Goal: Information Seeking & Learning: Learn about a topic

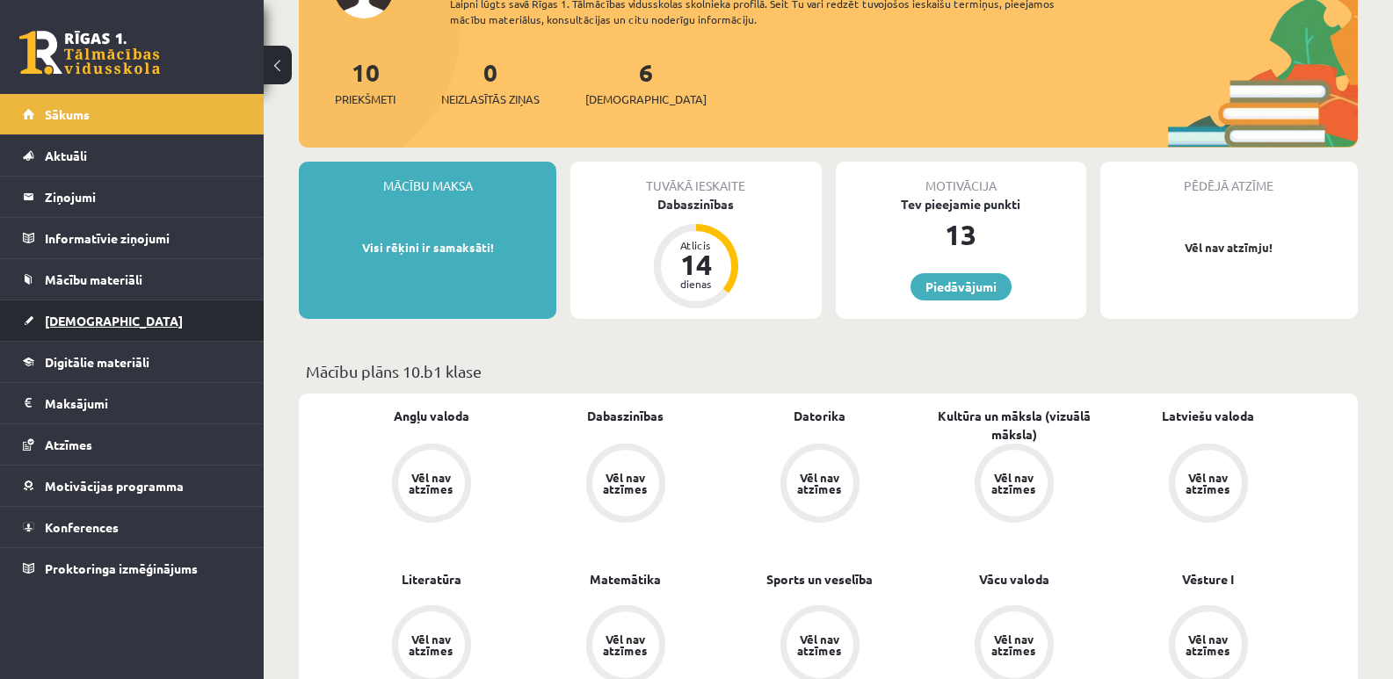
scroll to position [176, 0]
click at [99, 352] on link "Digitālie materiāli" at bounding box center [132, 362] width 219 height 40
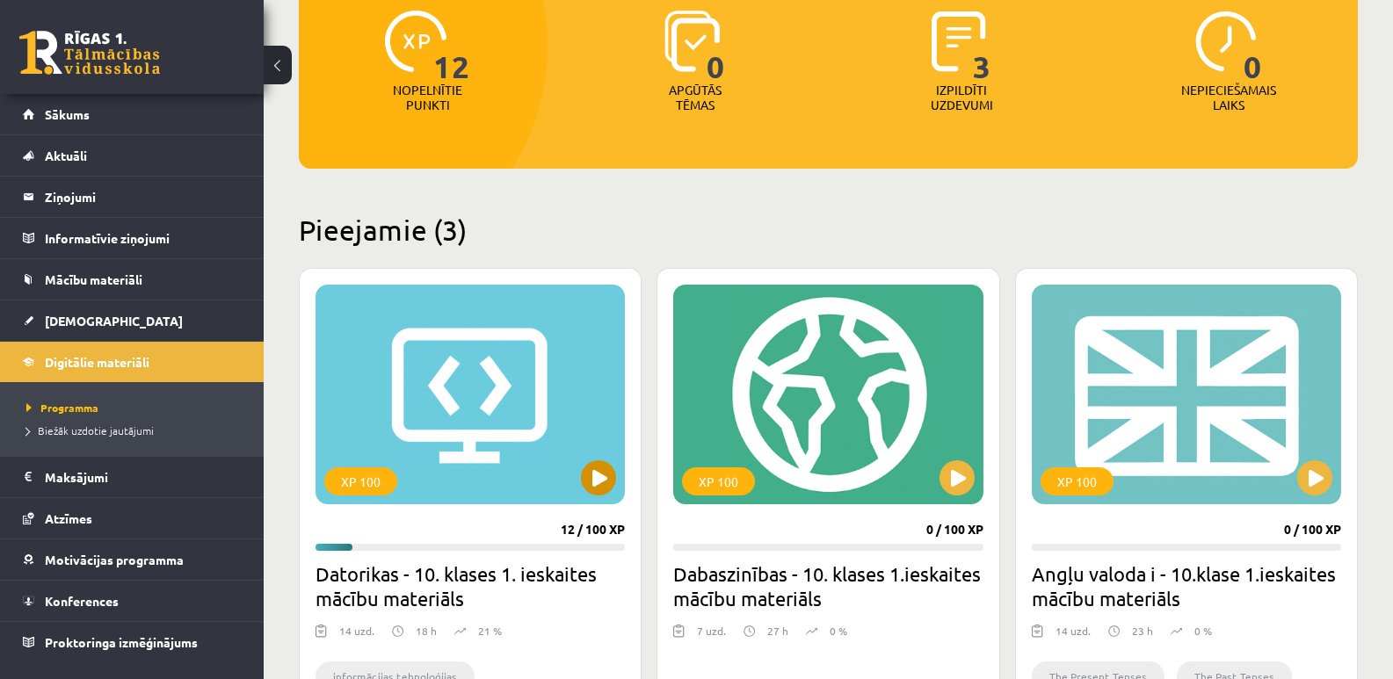
scroll to position [264, 0]
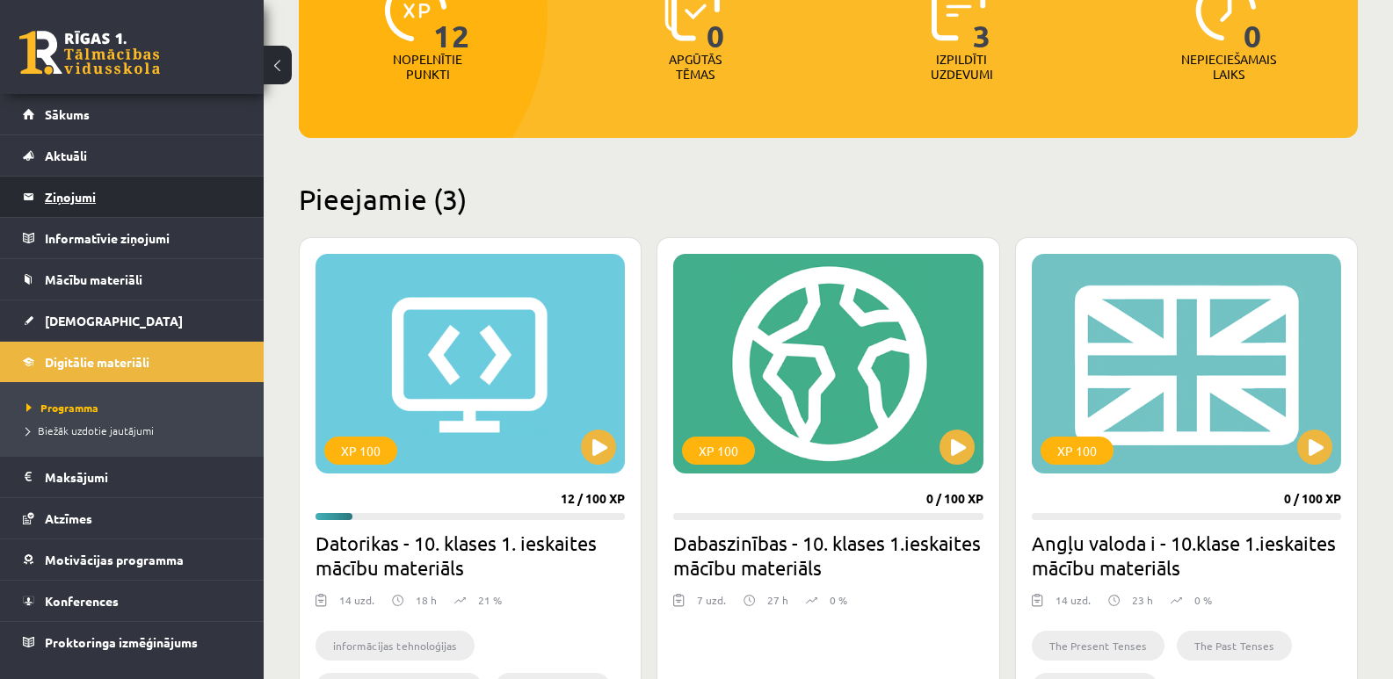
click at [92, 200] on legend "Ziņojumi 0" at bounding box center [143, 197] width 197 height 40
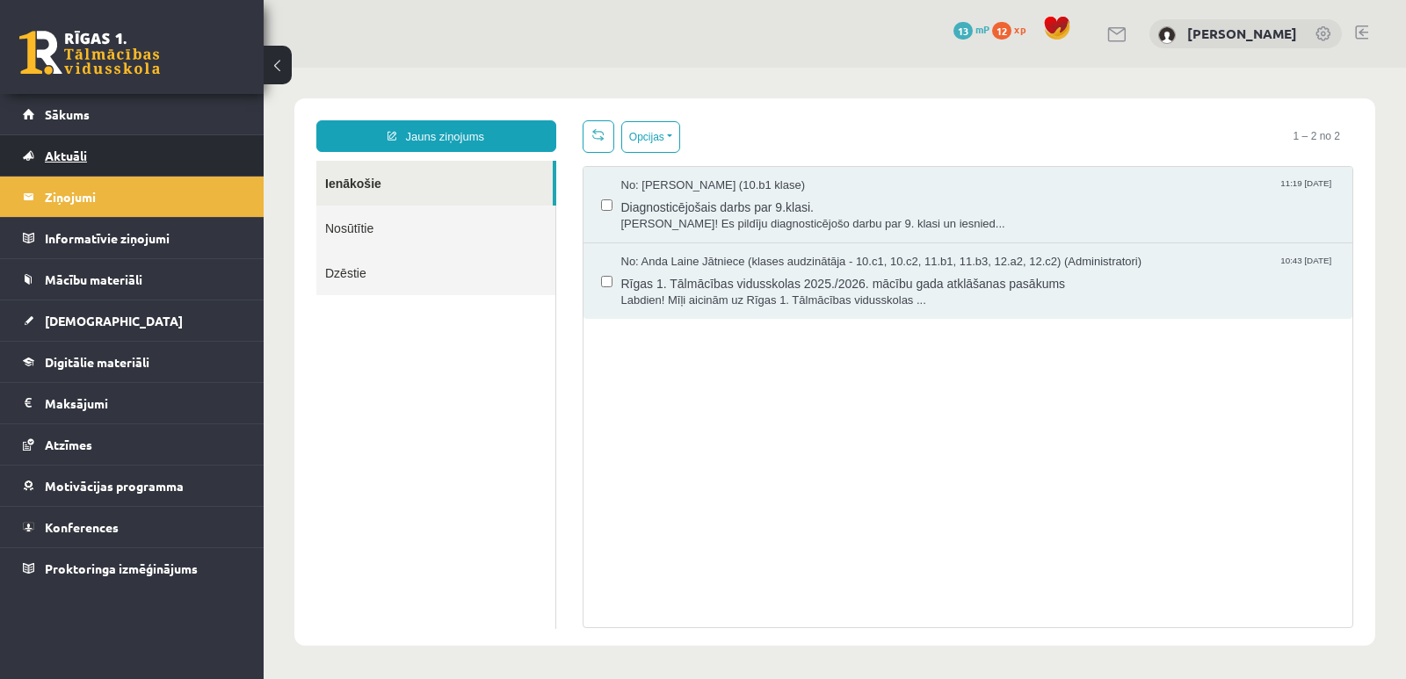
click at [65, 160] on span "Aktuāli" at bounding box center [66, 156] width 42 height 16
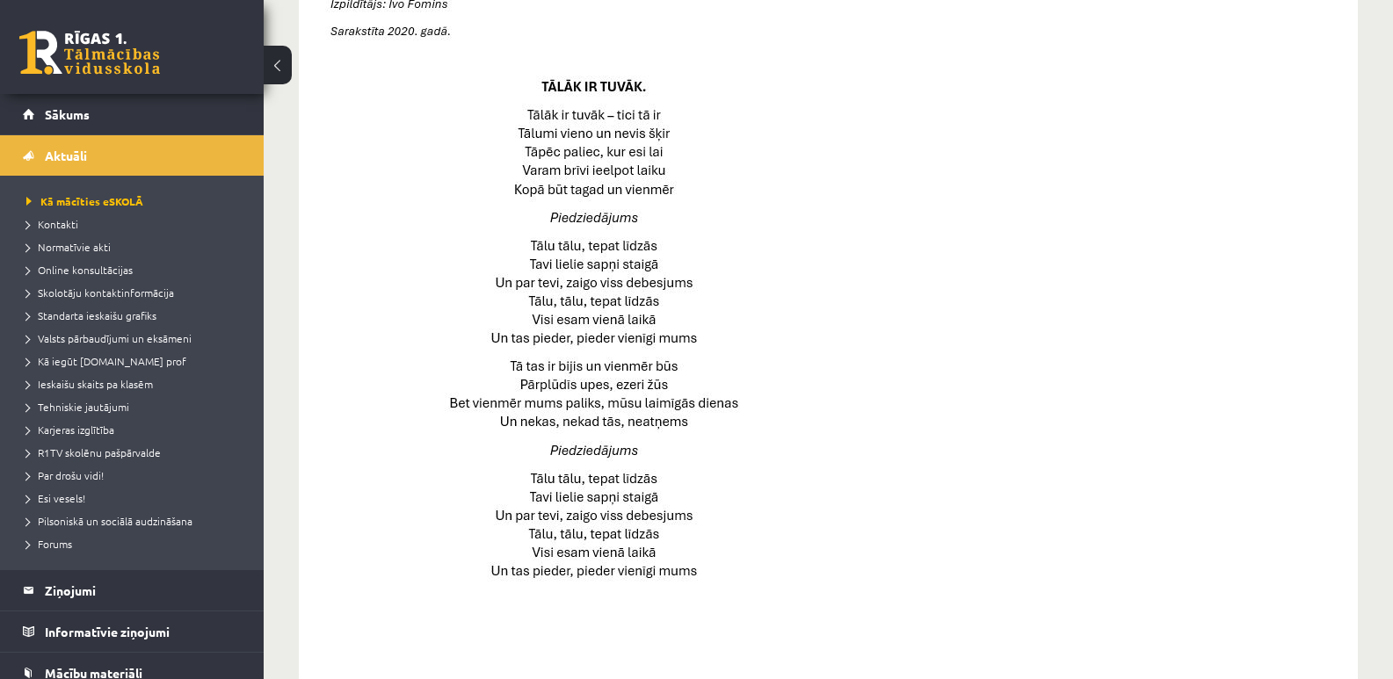
scroll to position [620, 0]
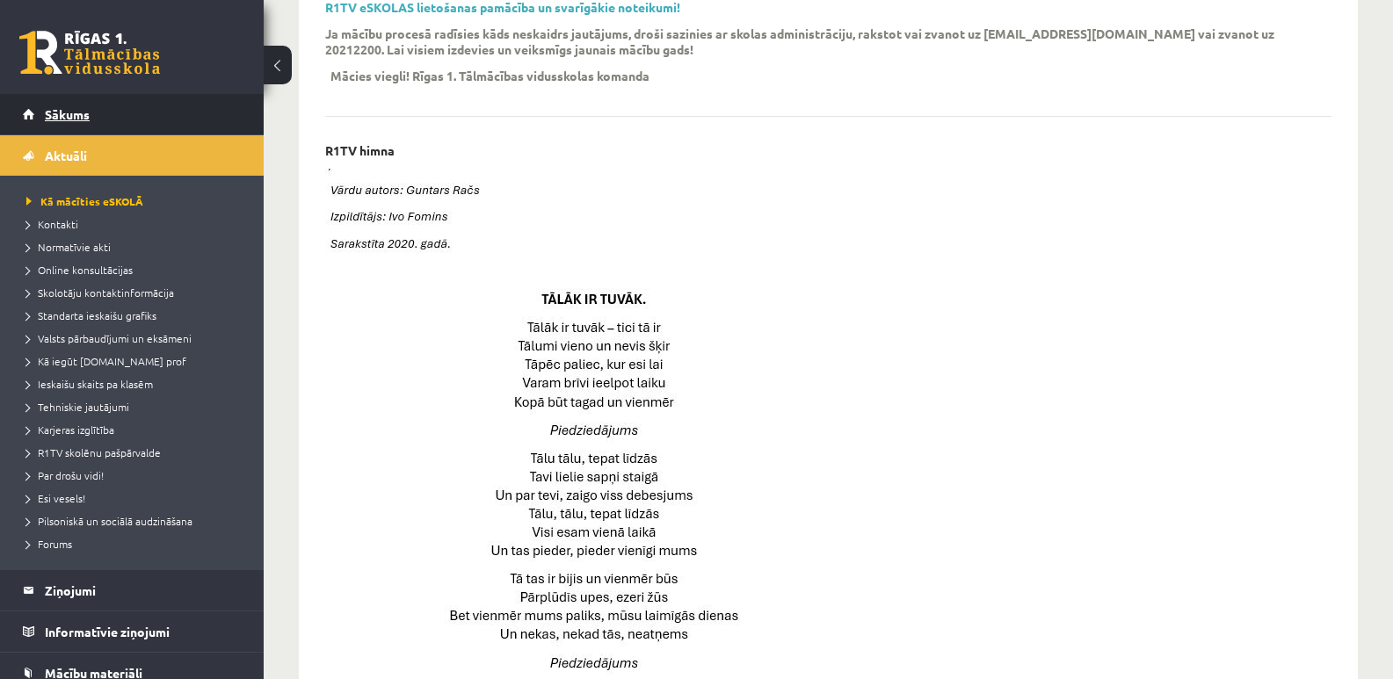
click at [69, 116] on span "Sākums" at bounding box center [67, 114] width 45 height 16
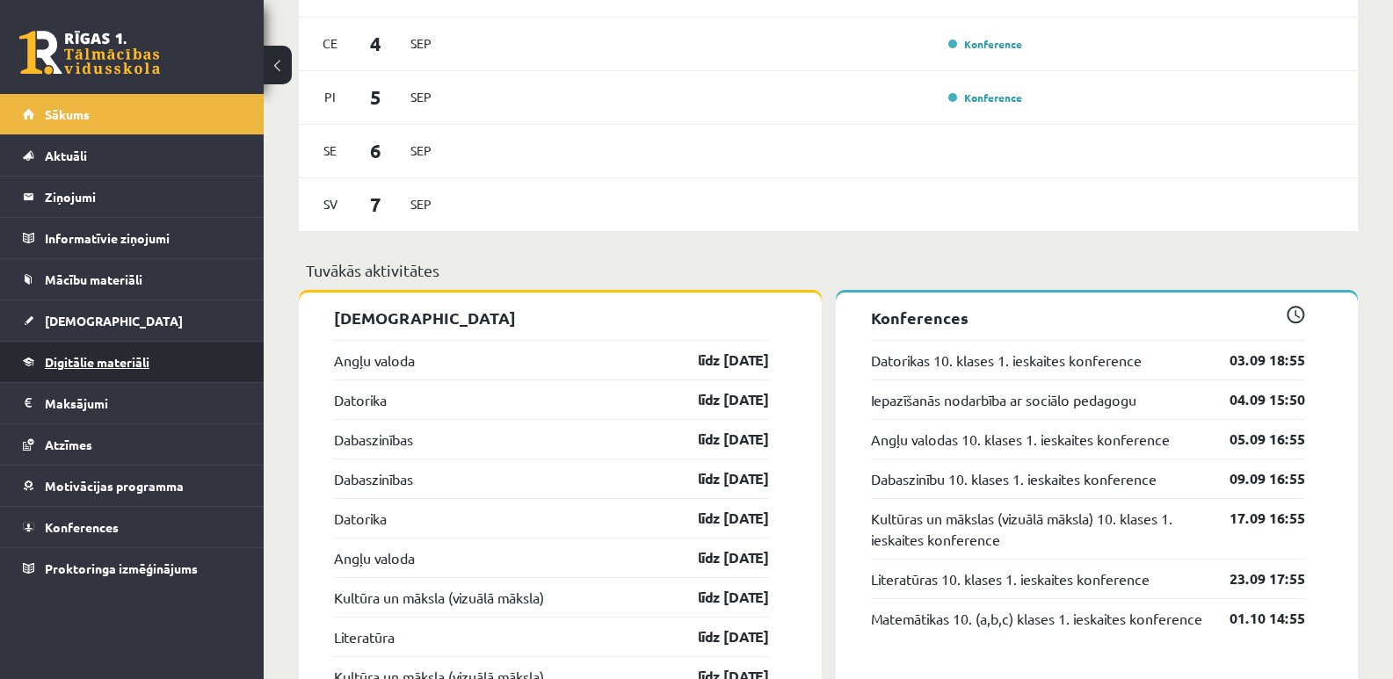
scroll to position [1494, 0]
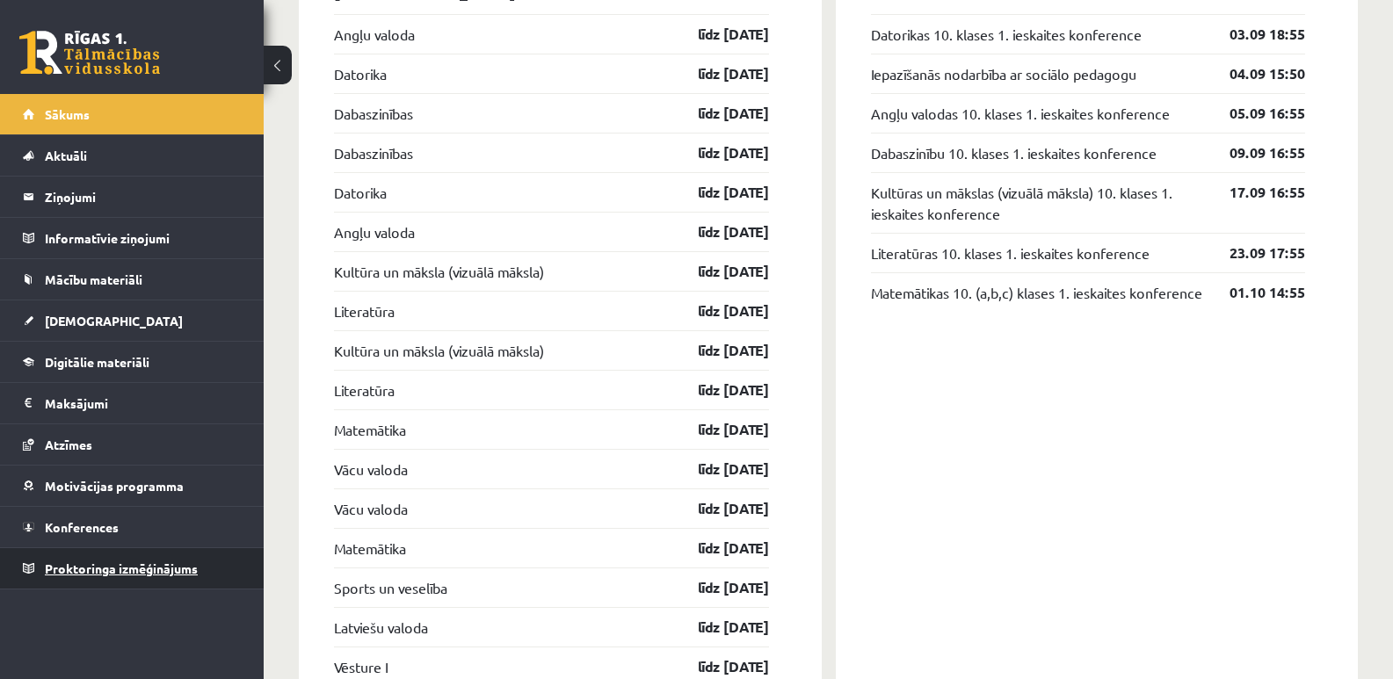
click at [99, 571] on span "Proktoringa izmēģinājums" at bounding box center [121, 569] width 153 height 16
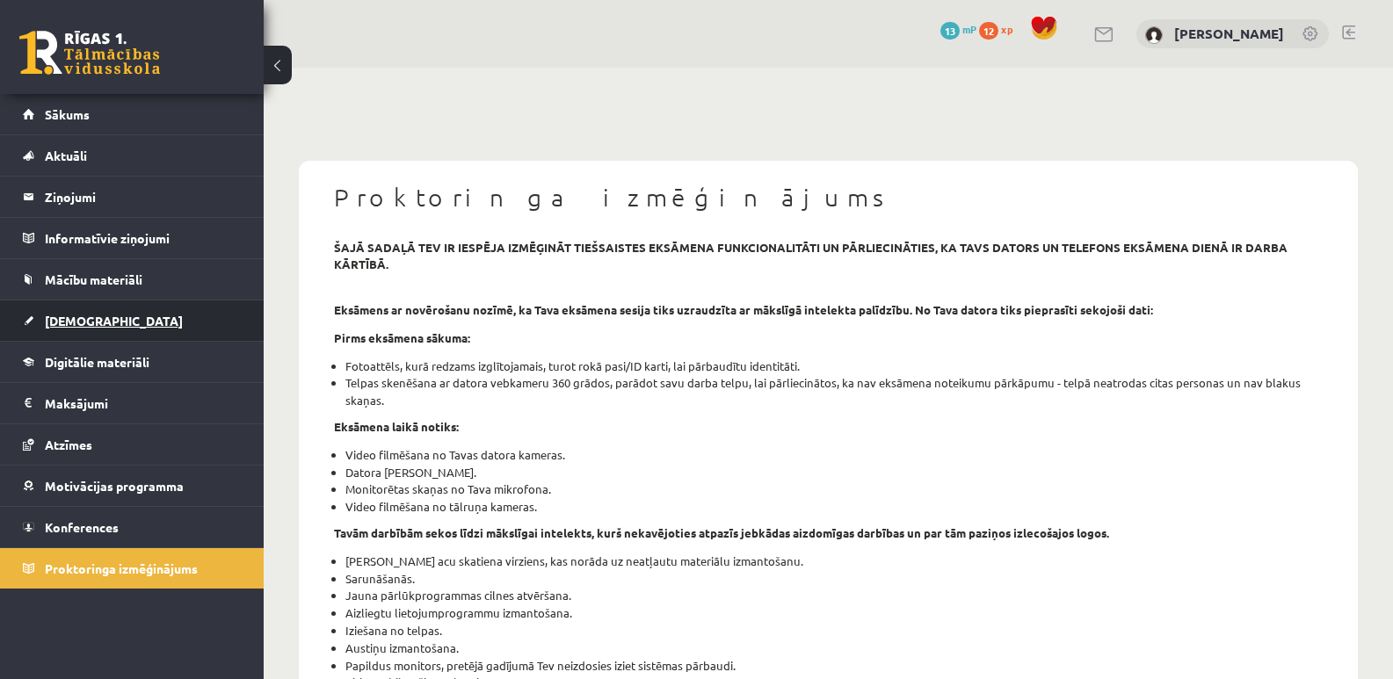
click at [78, 322] on span "[DEMOGRAPHIC_DATA]" at bounding box center [114, 321] width 138 height 16
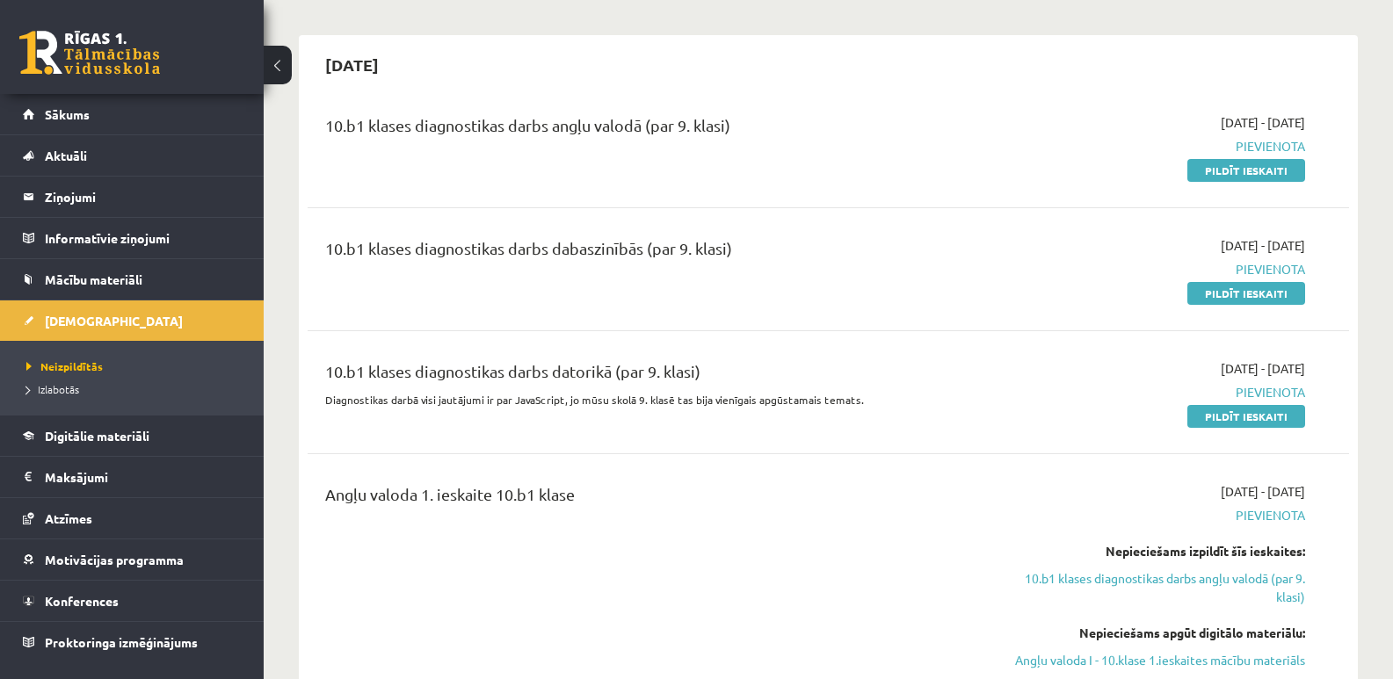
scroll to position [439, 0]
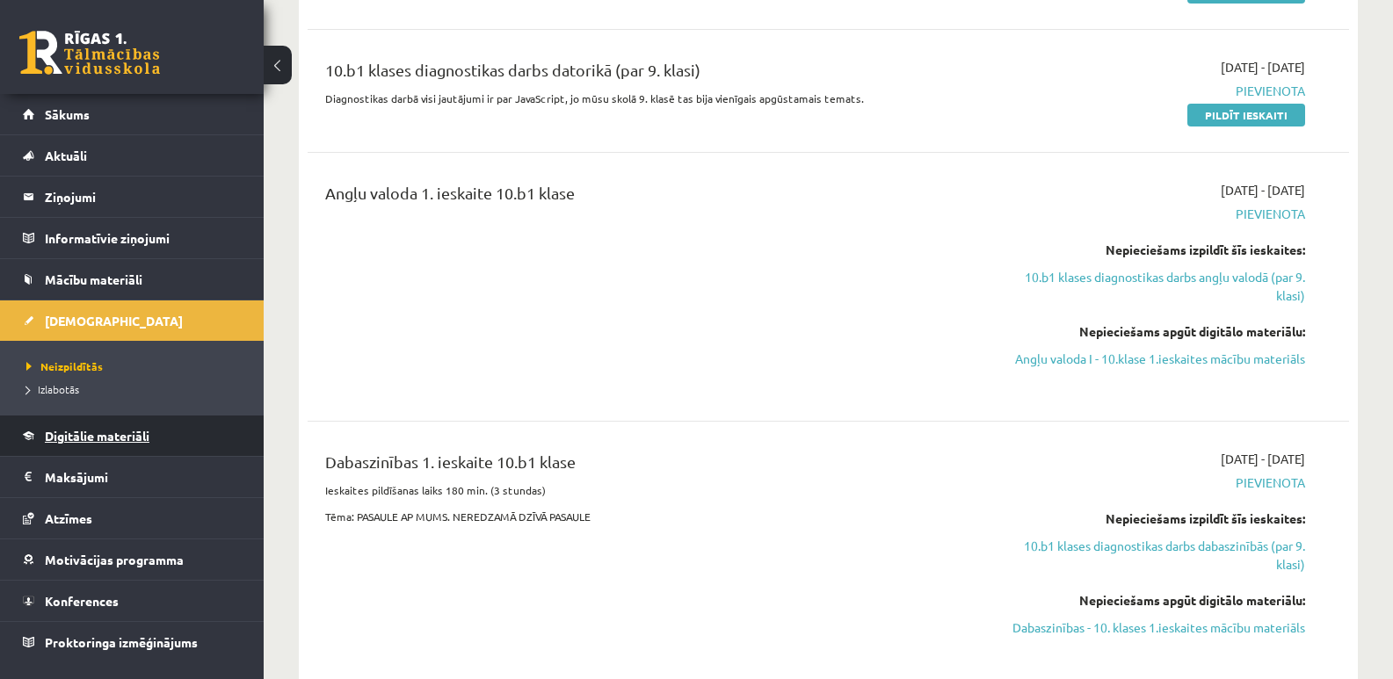
click at [112, 435] on span "Digitālie materiāli" at bounding box center [97, 436] width 105 height 16
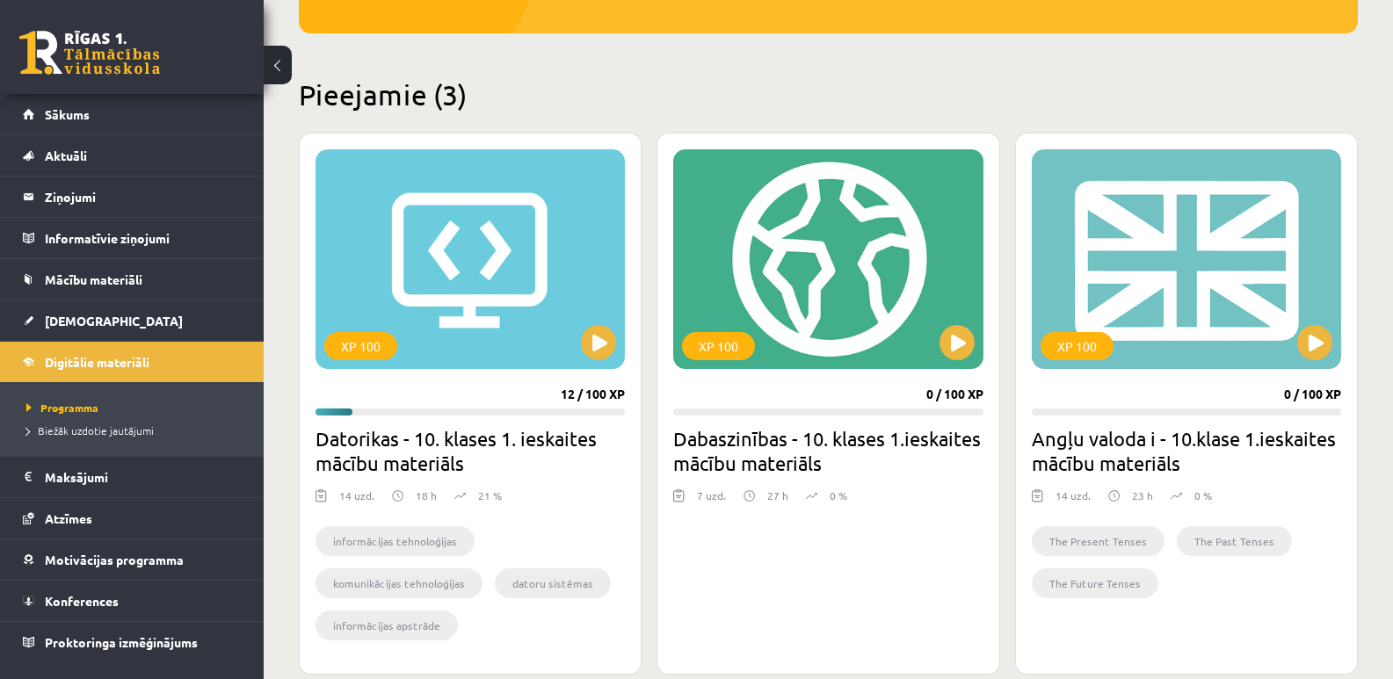
scroll to position [322, 0]
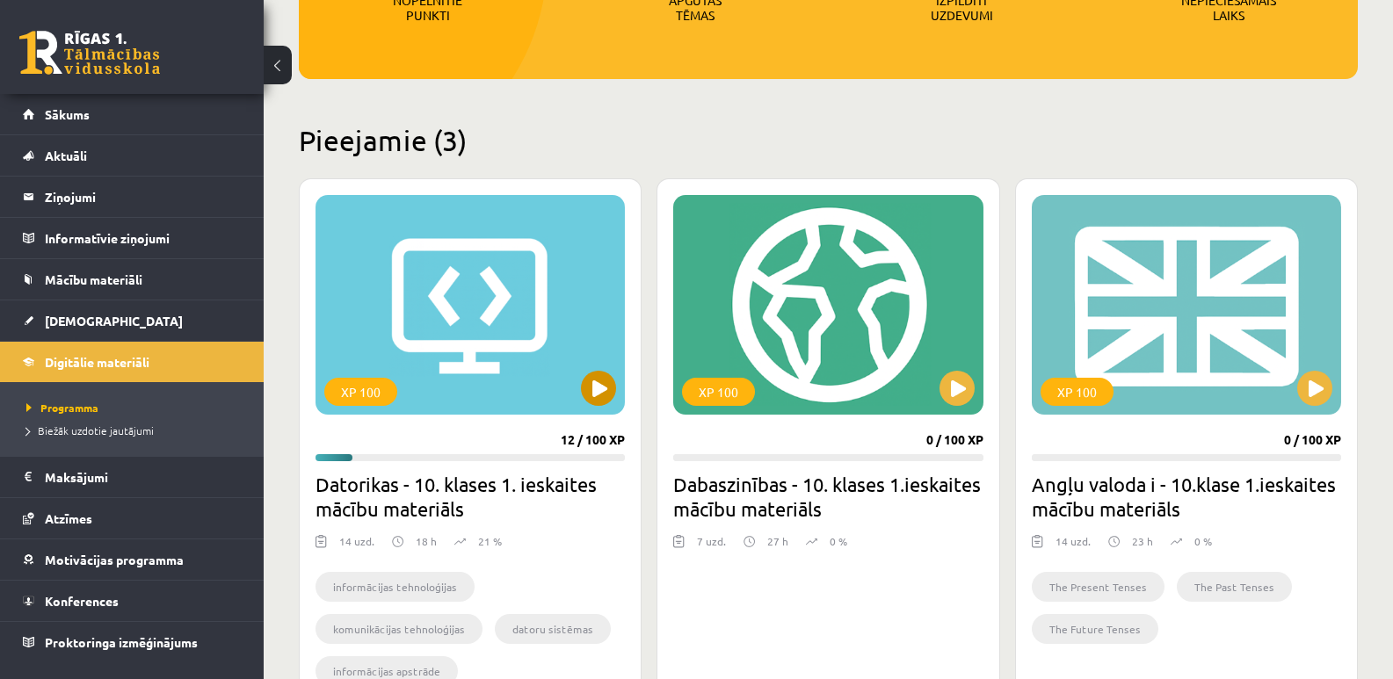
click at [445, 329] on div "XP 100" at bounding box center [469, 305] width 309 height 220
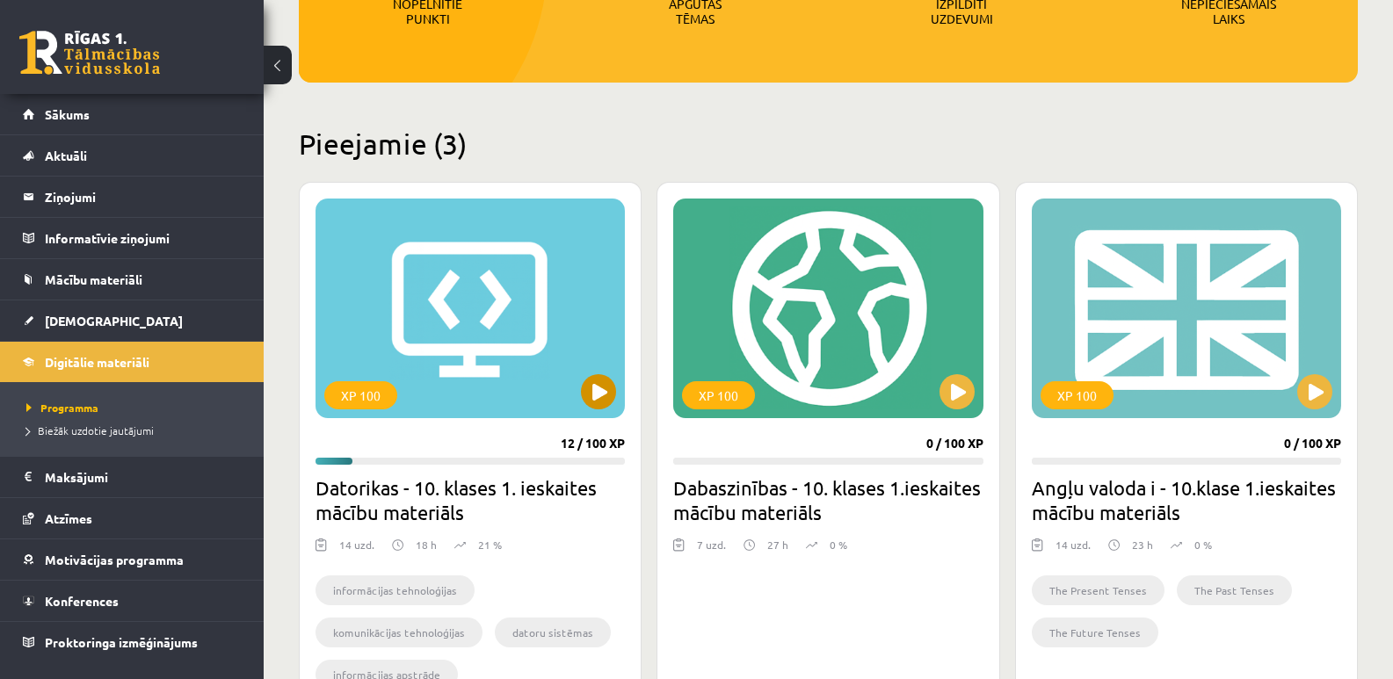
scroll to position [235, 0]
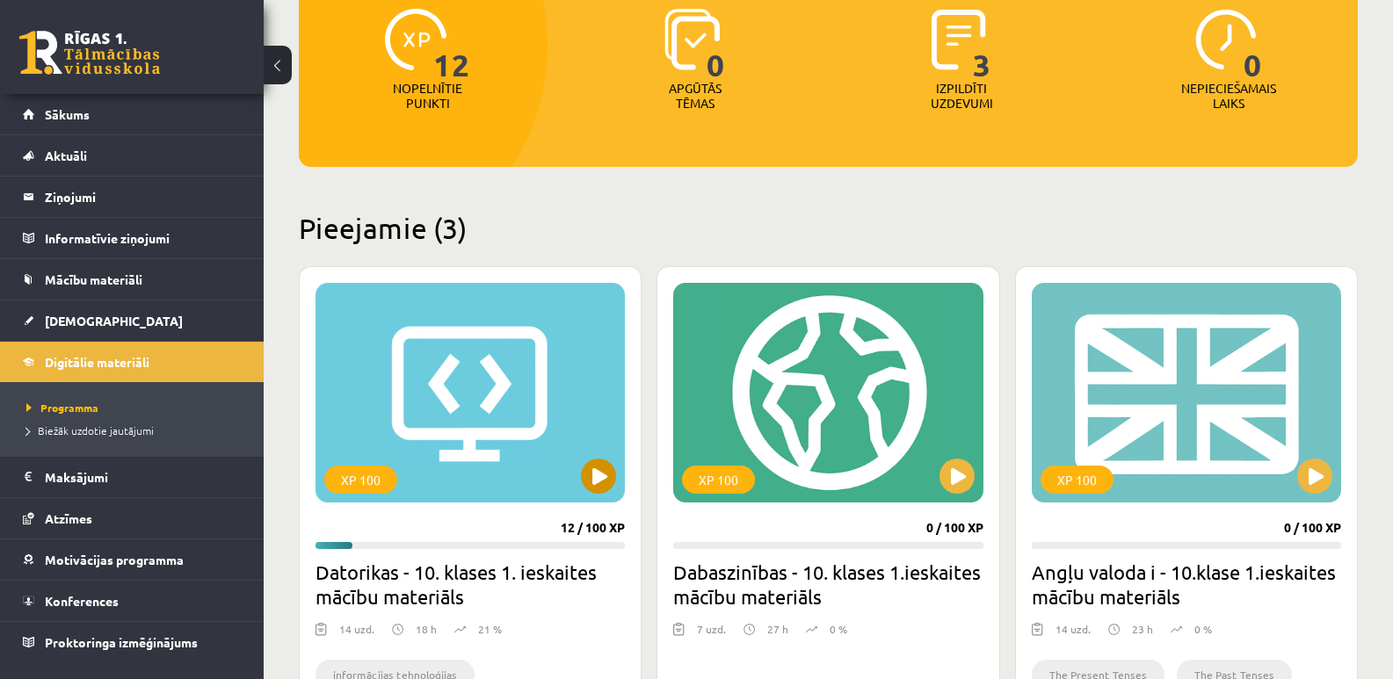
click at [489, 400] on div "XP 100" at bounding box center [469, 393] width 309 height 220
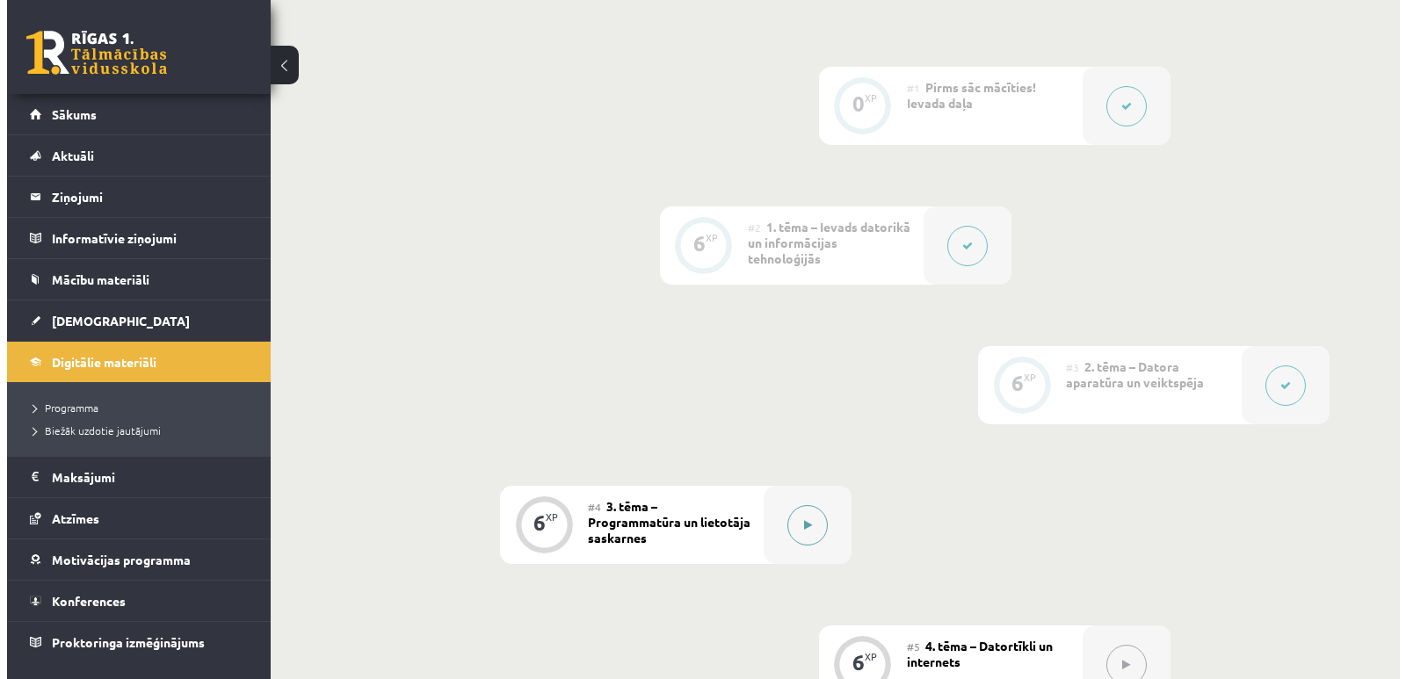
scroll to position [264, 0]
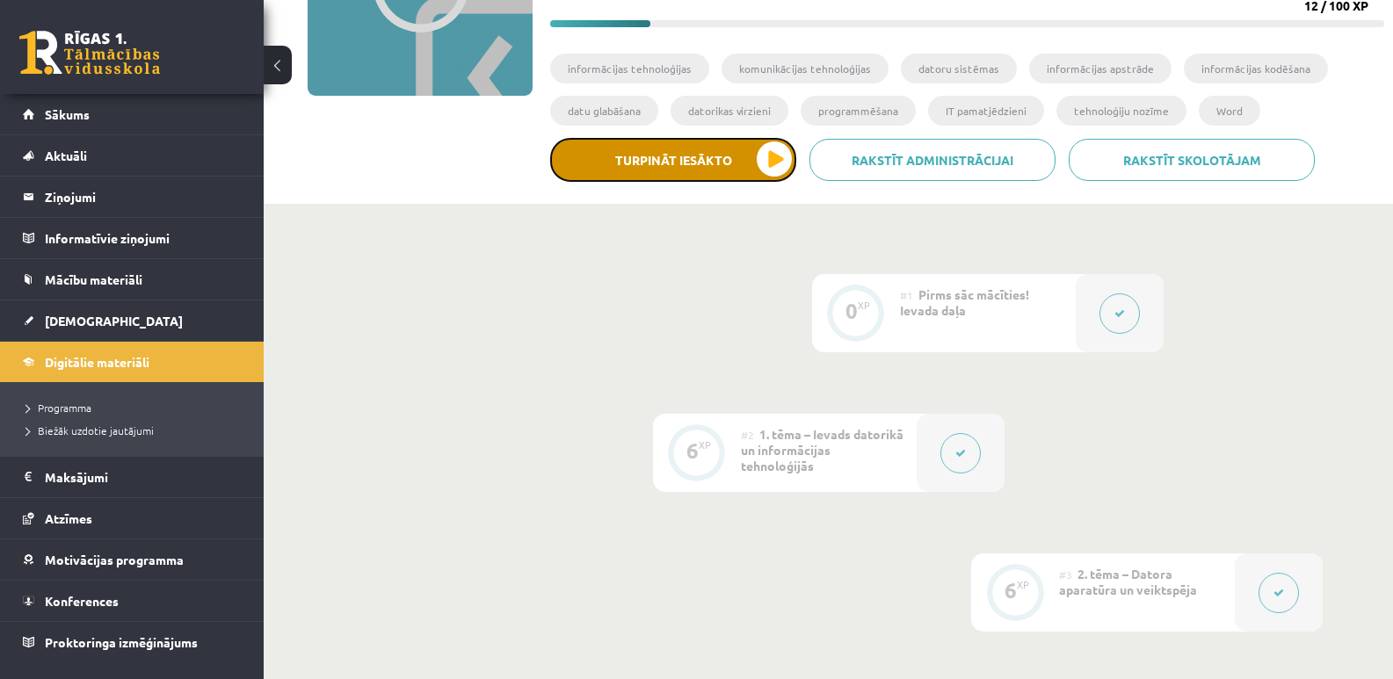
click at [714, 164] on button "Turpināt iesākto" at bounding box center [673, 160] width 246 height 44
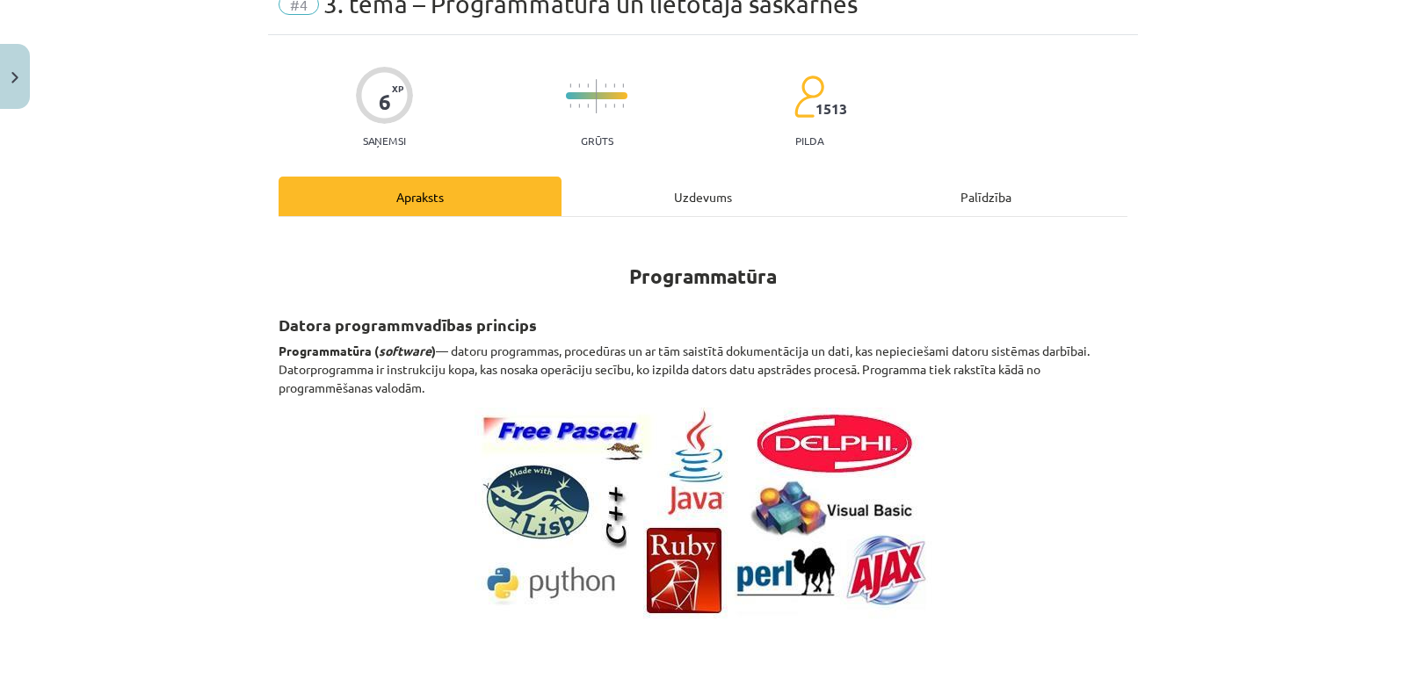
scroll to position [176, 0]
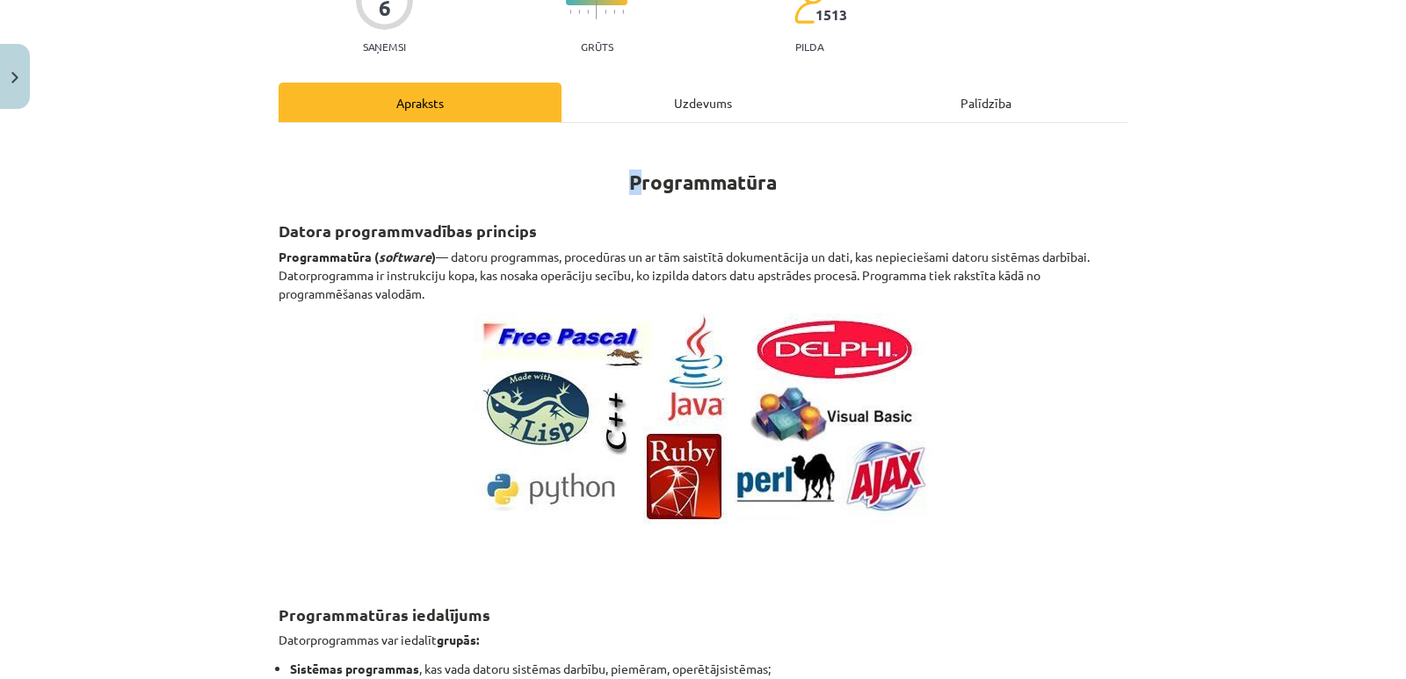
drag, startPoint x: 613, startPoint y: 183, endPoint x: 636, endPoint y: 178, distance: 23.3
click at [636, 178] on h1 "Programmatūra" at bounding box center [703, 166] width 849 height 55
click at [849, 171] on h1 "Programmatūra" at bounding box center [703, 166] width 849 height 55
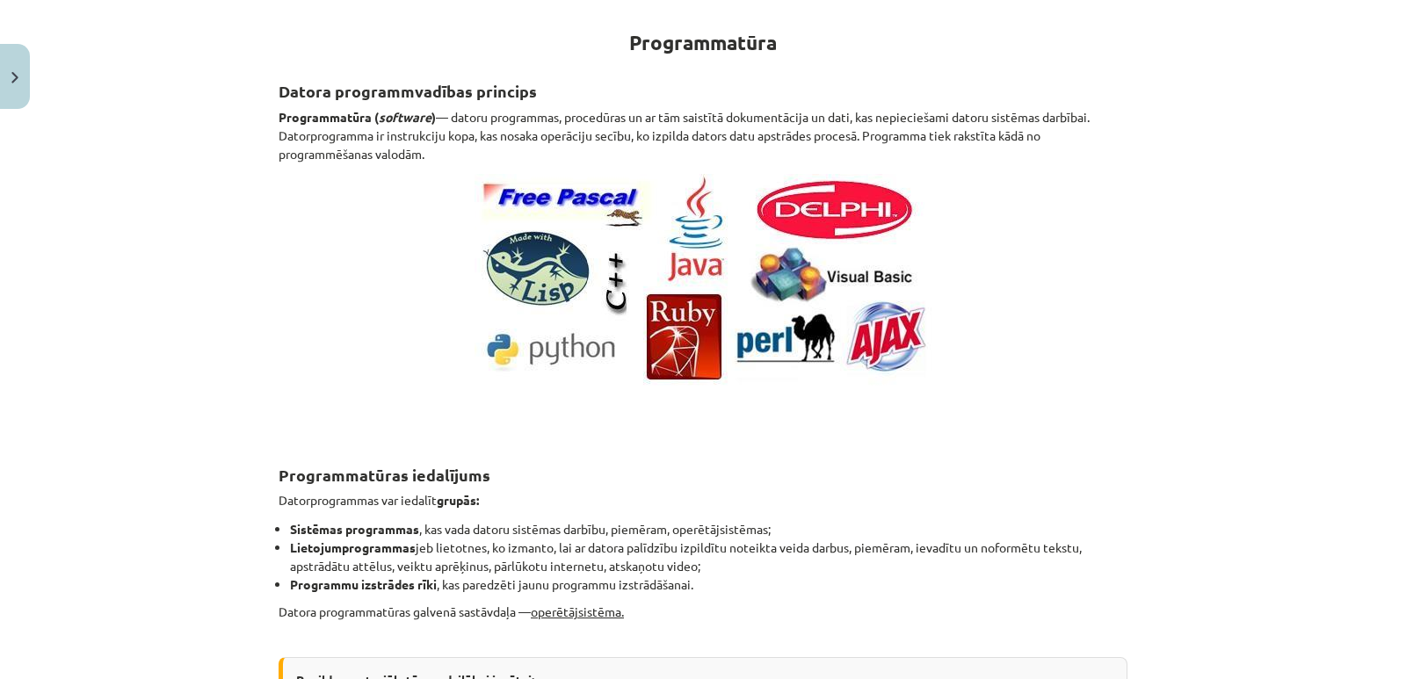
scroll to position [52, 0]
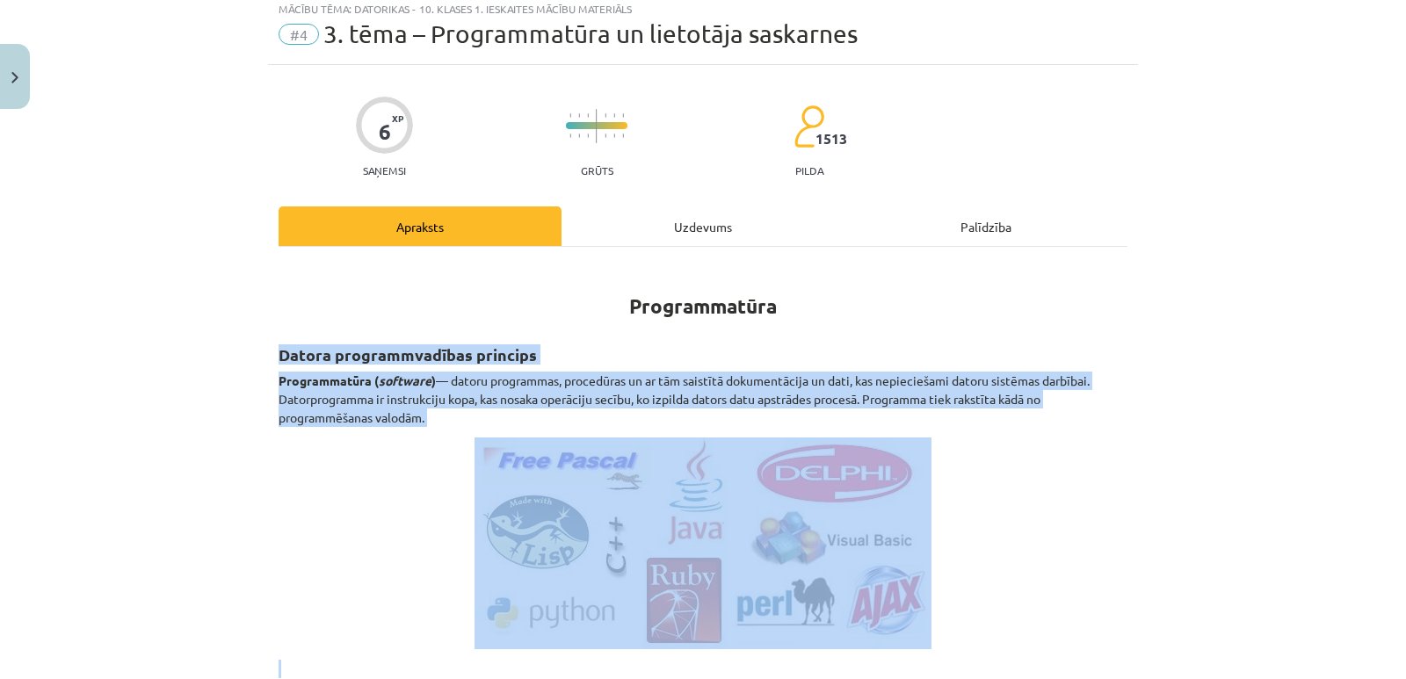
drag, startPoint x: 284, startPoint y: 352, endPoint x: 878, endPoint y: 655, distance: 666.8
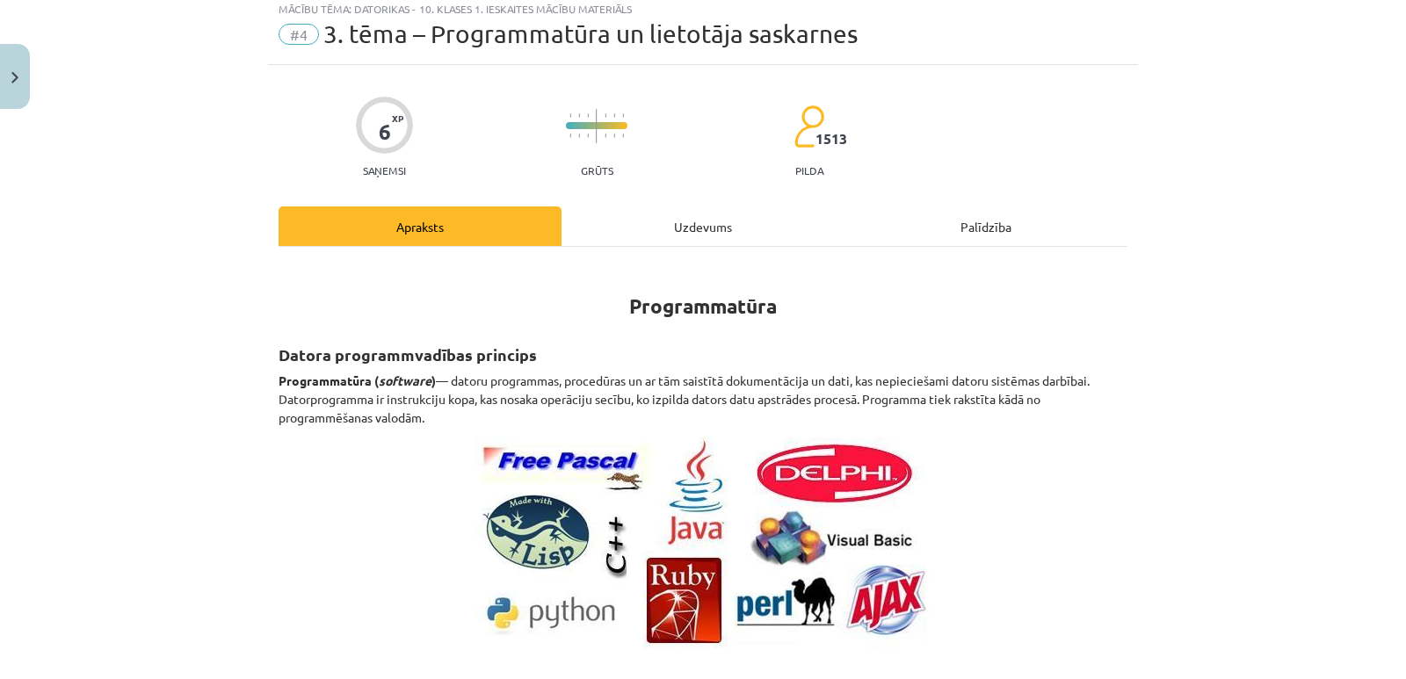
click at [764, 301] on strong "Programmatūra" at bounding box center [703, 305] width 148 height 25
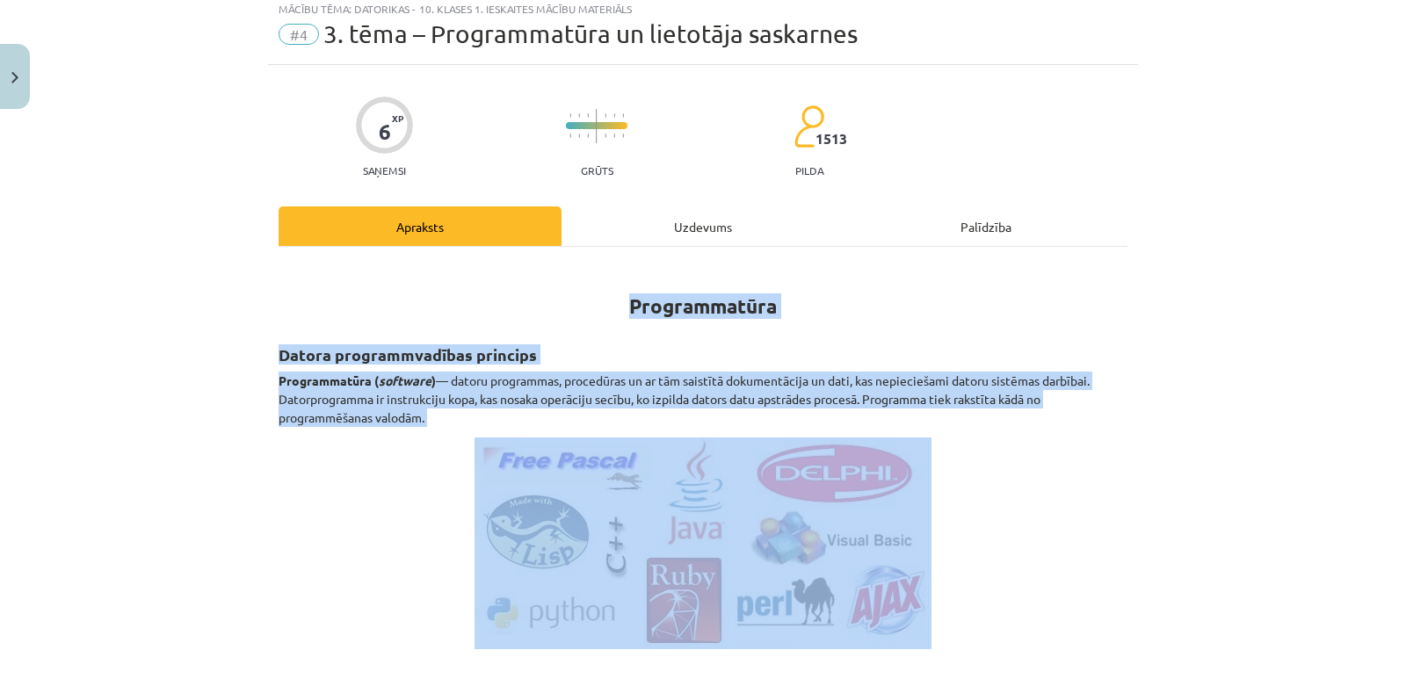
drag, startPoint x: 621, startPoint y: 303, endPoint x: 1039, endPoint y: 621, distance: 524.7
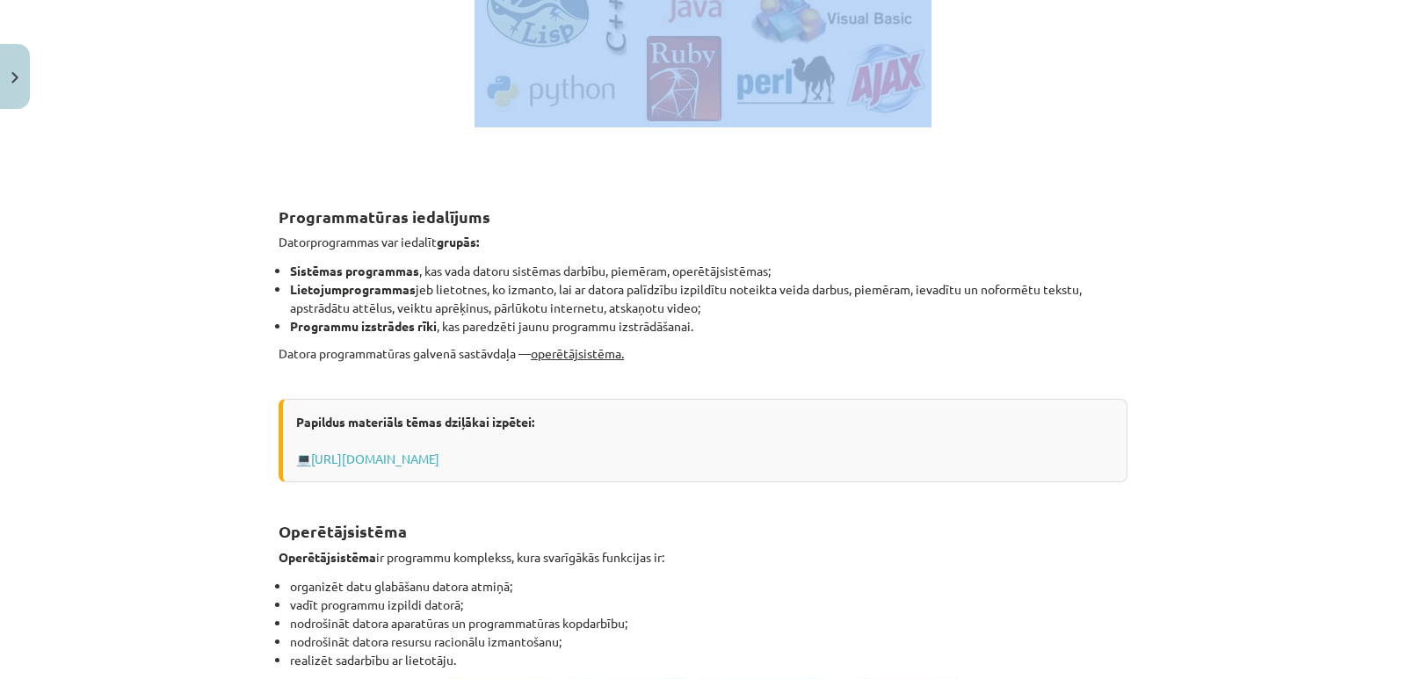
scroll to position [579, 0]
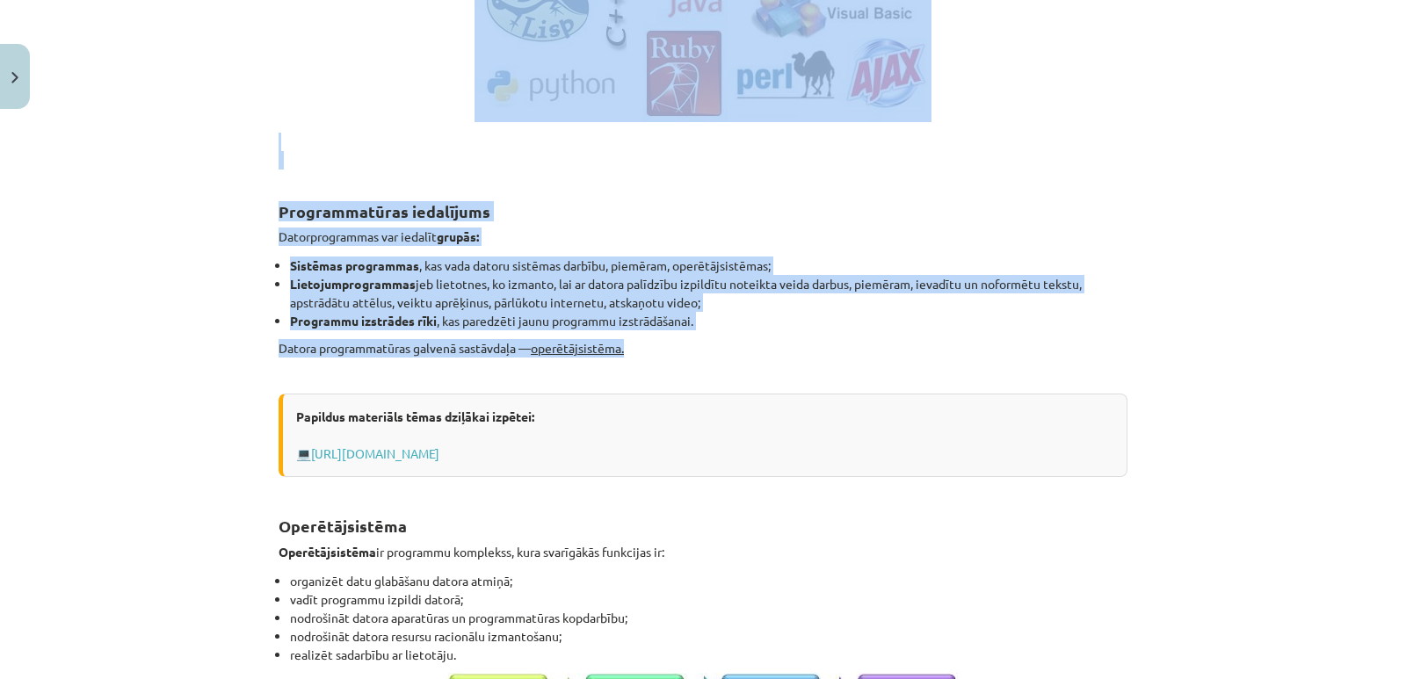
drag, startPoint x: 654, startPoint y: 351, endPoint x: 365, endPoint y: 20, distance: 439.6
click at [365, 20] on div "Programmatūra Datora programmvadības princips Programmatūra ( software ) — dato…" at bounding box center [703, 685] width 849 height 1899
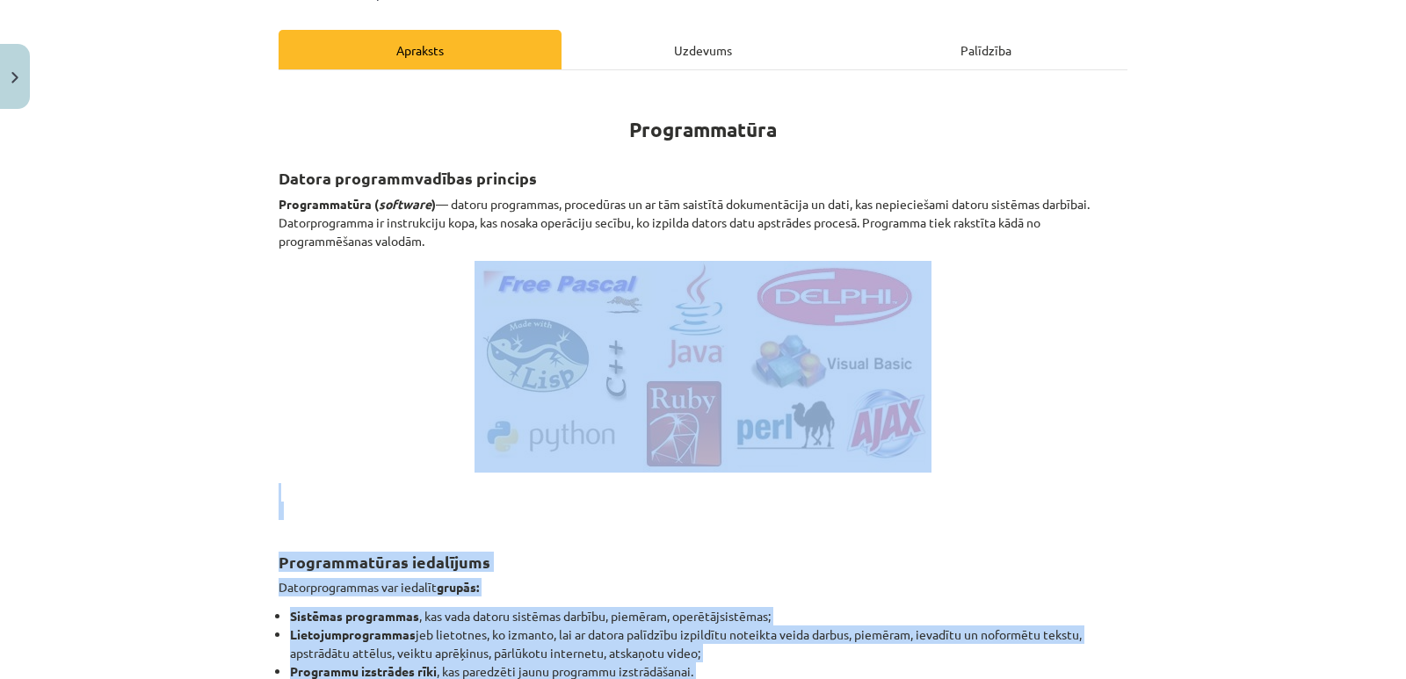
scroll to position [228, 0]
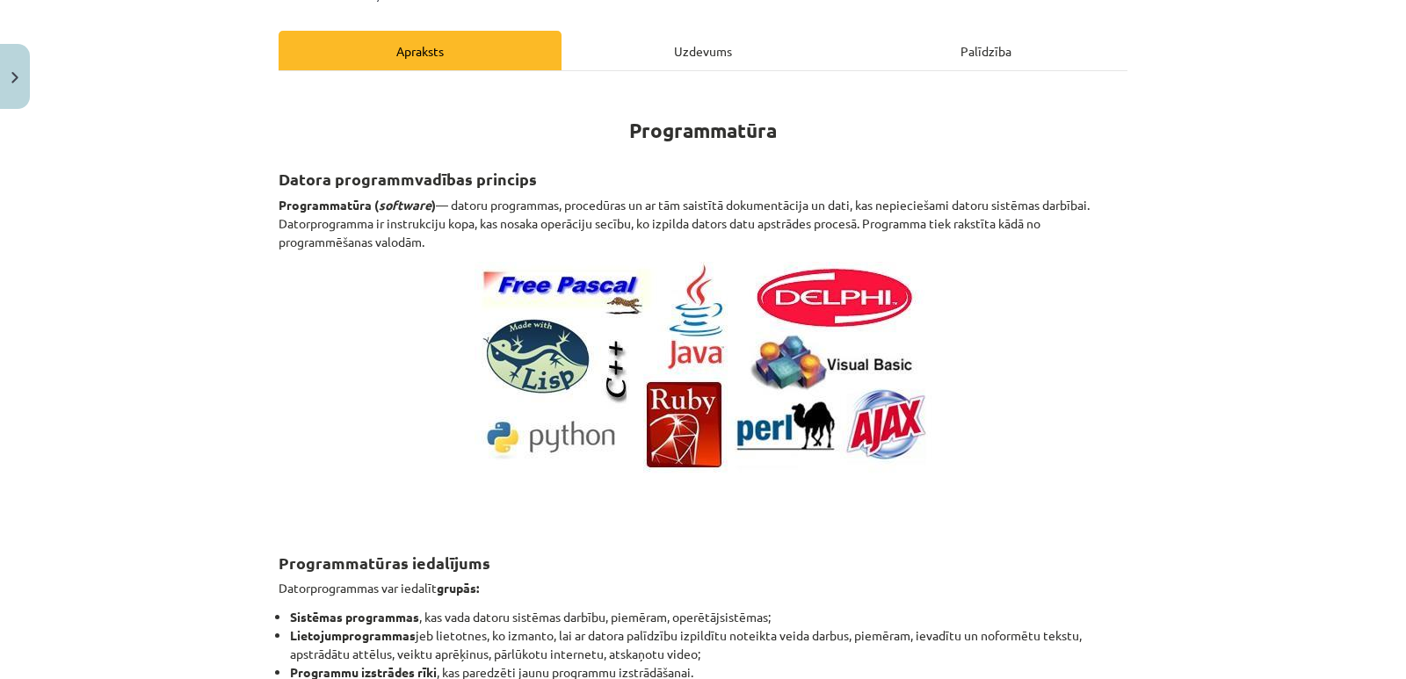
click at [497, 155] on h2 "Datora programmvadības princips" at bounding box center [703, 169] width 849 height 43
click at [631, 148] on h2 "Datora programmvadības princips" at bounding box center [703, 169] width 849 height 43
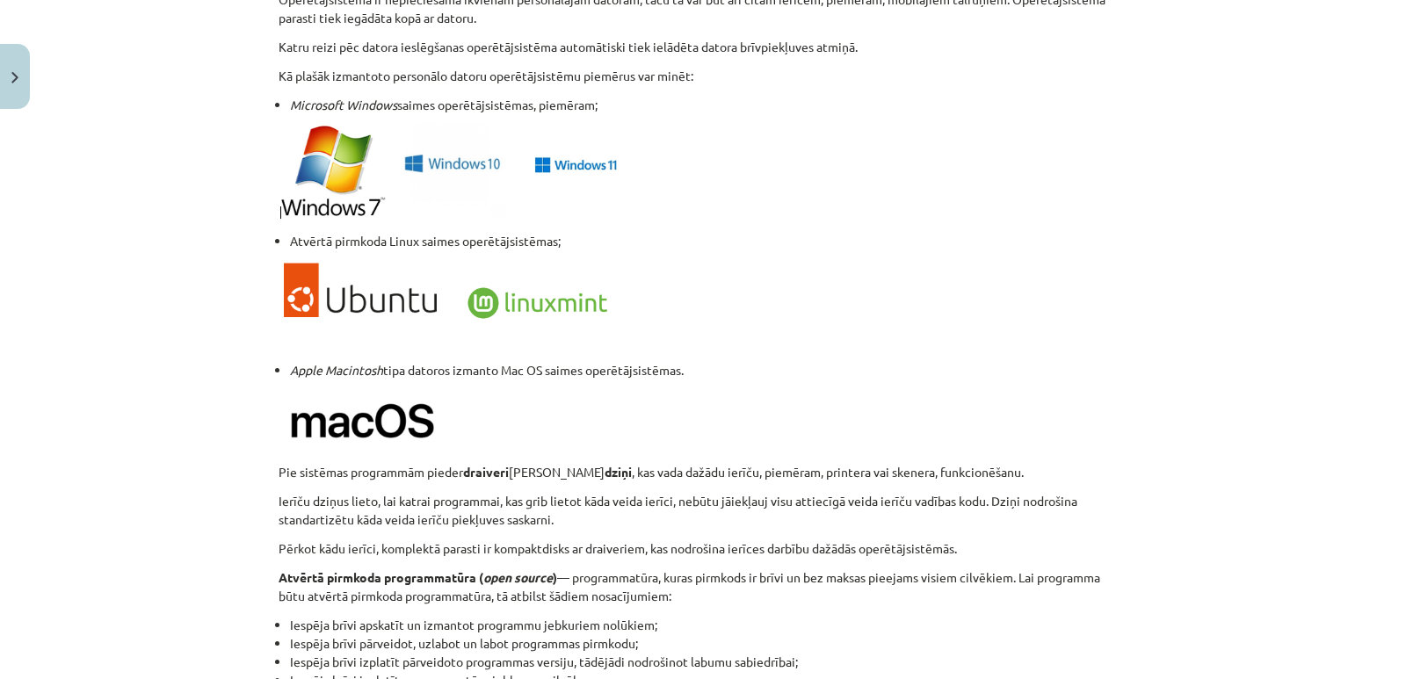
scroll to position [1809, 0]
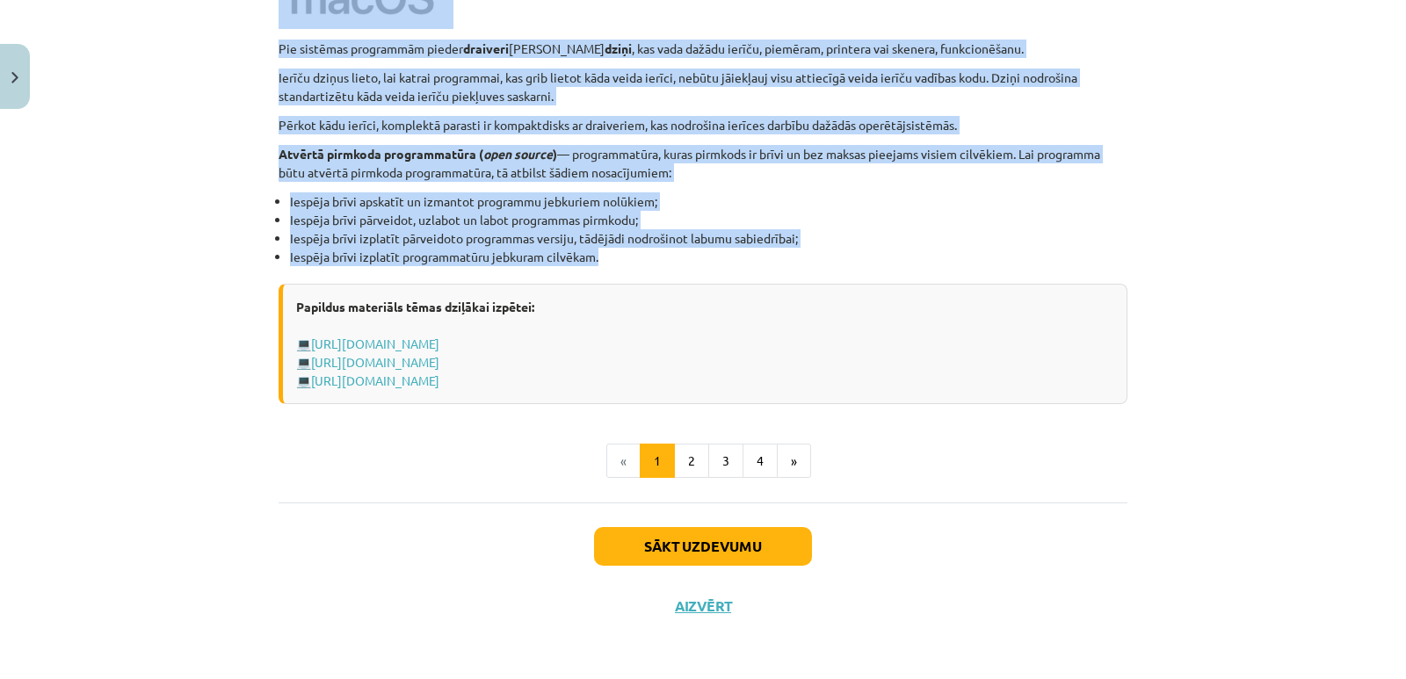
drag, startPoint x: 617, startPoint y: 125, endPoint x: 909, endPoint y: 359, distance: 375.0
click at [915, 261] on li "Iespēja brīvi izplatīt programmatūru jebkuram cilvēkam." at bounding box center [708, 257] width 837 height 18
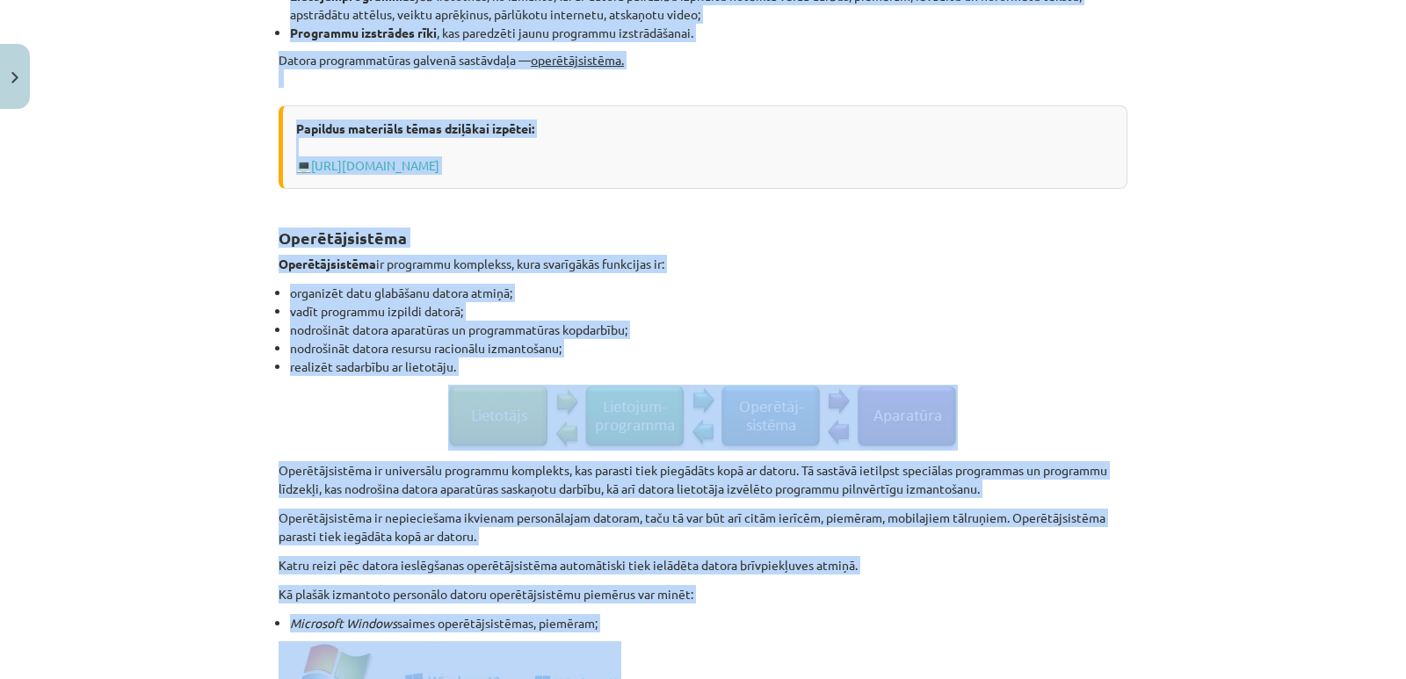
scroll to position [755, 0]
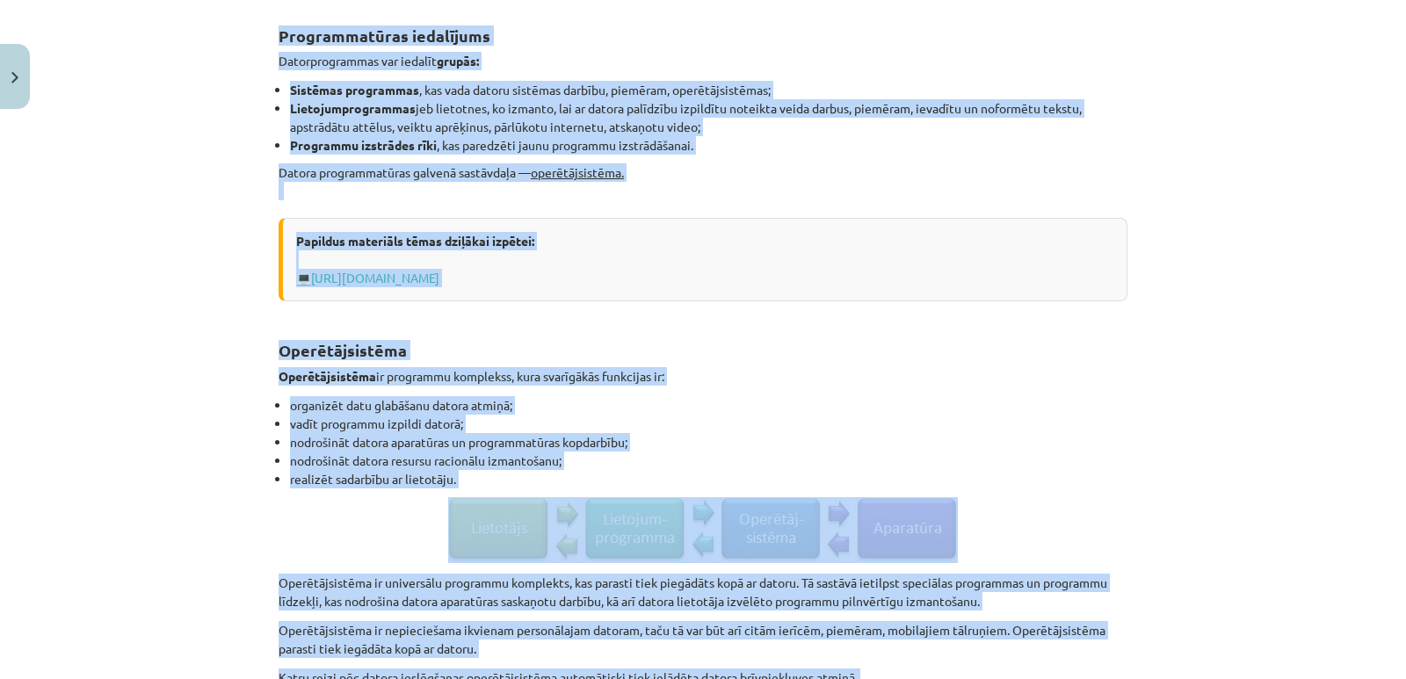
click at [636, 300] on div "Papildus materiāls tēmas dziļākai izpētei: 💻 http://www.uzdevumi.lv/p/informati…" at bounding box center [703, 259] width 849 height 83
click at [916, 206] on div "Programmatūra Datora programmvadības princips Programmatūra ( software ) — dato…" at bounding box center [703, 509] width 849 height 1899
drag, startPoint x: 963, startPoint y: 184, endPoint x: 946, endPoint y: 187, distance: 17.1
click at [964, 184] on p "Datora programmatūras galvenā sastāvdaļa — operētājsistēma." at bounding box center [703, 181] width 849 height 37
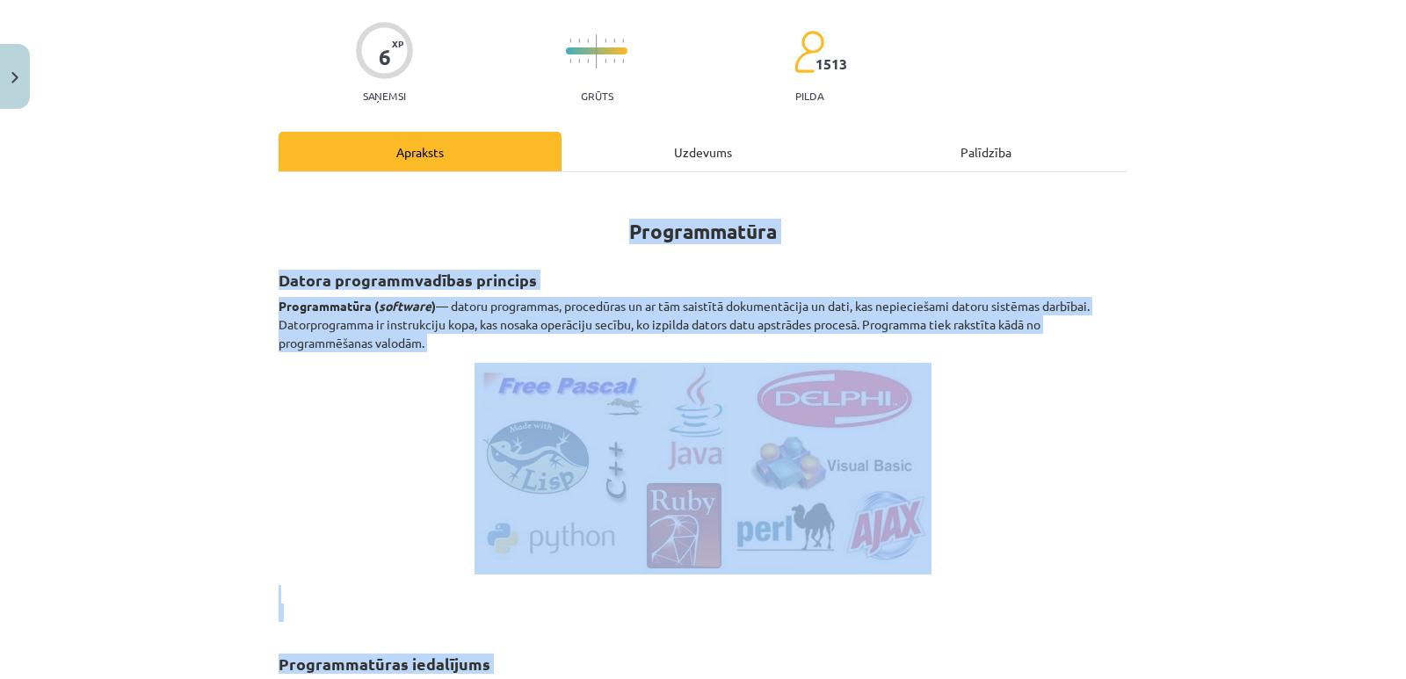
scroll to position [117, 0]
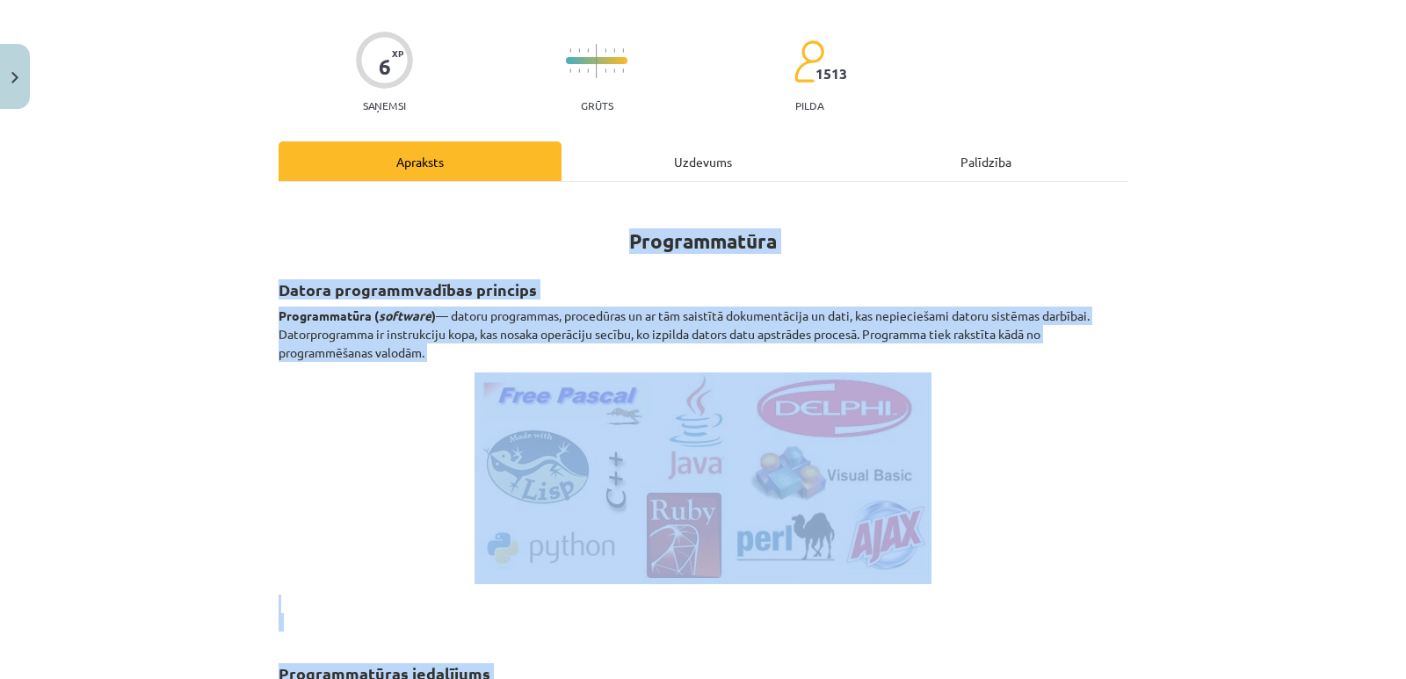
drag, startPoint x: 851, startPoint y: 243, endPoint x: 858, endPoint y: 259, distance: 18.1
click at [851, 246] on h1 "Programmatūra" at bounding box center [703, 225] width 849 height 55
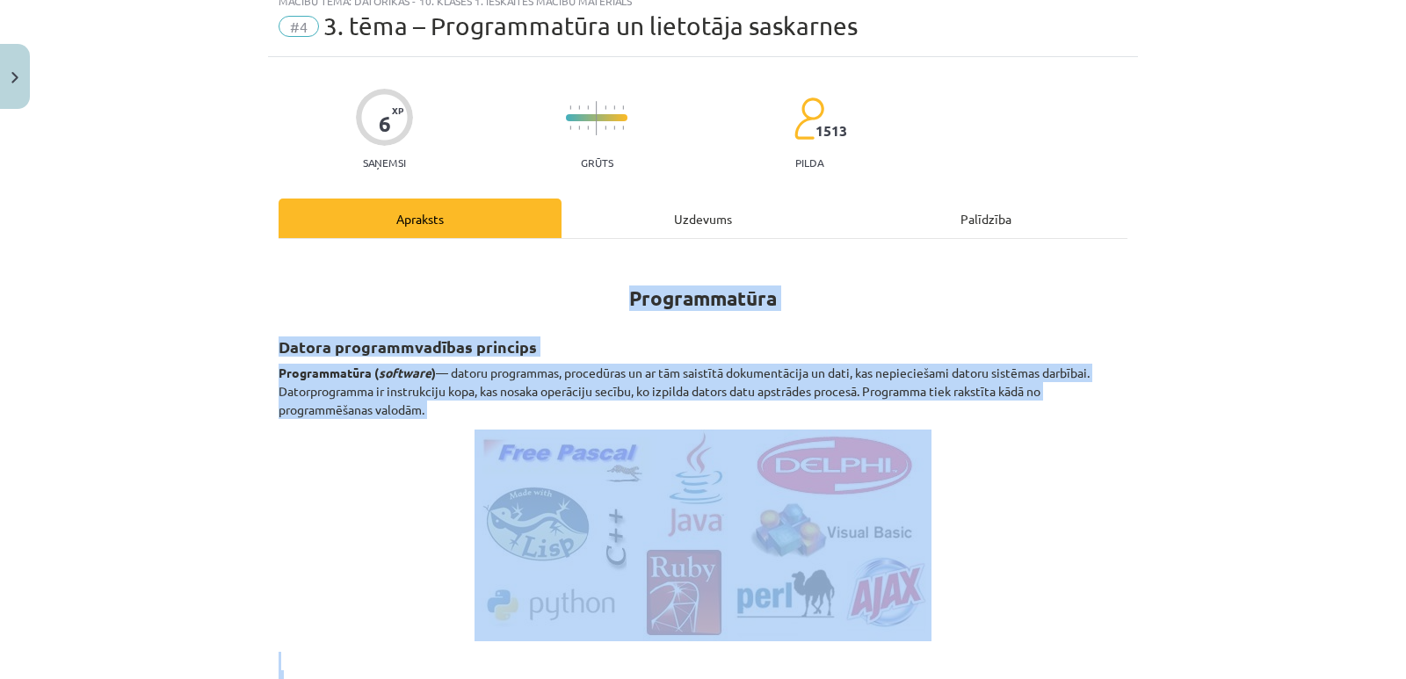
scroll to position [29, 0]
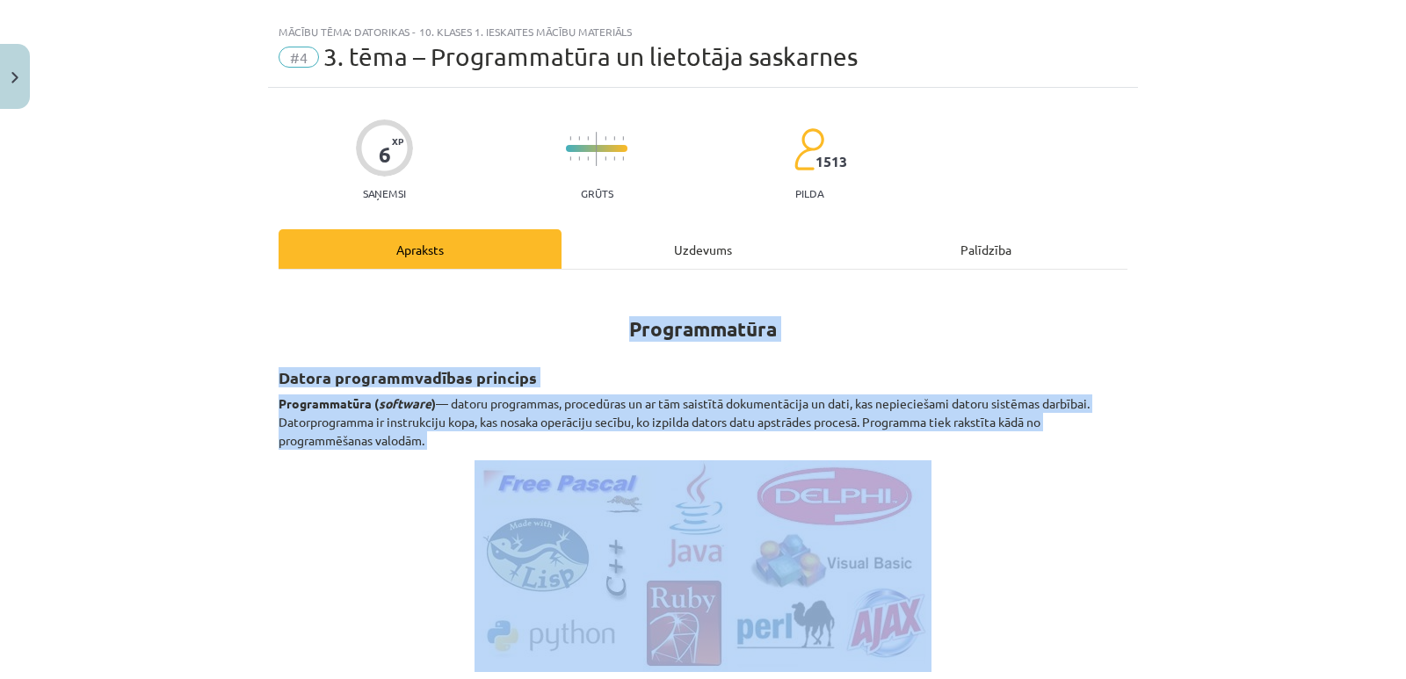
click at [864, 356] on h2 "Datora programmvadības princips" at bounding box center [703, 367] width 849 height 43
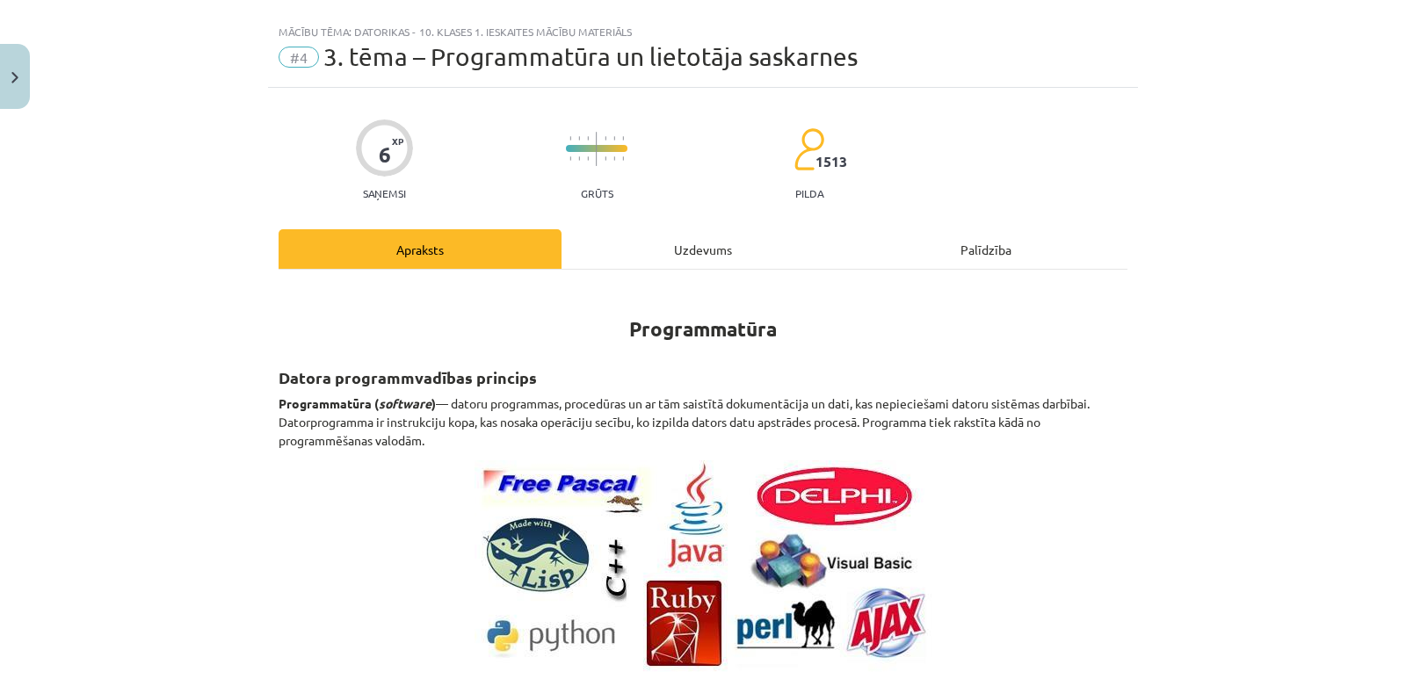
click at [621, 327] on h1 "Programmatūra" at bounding box center [703, 313] width 849 height 55
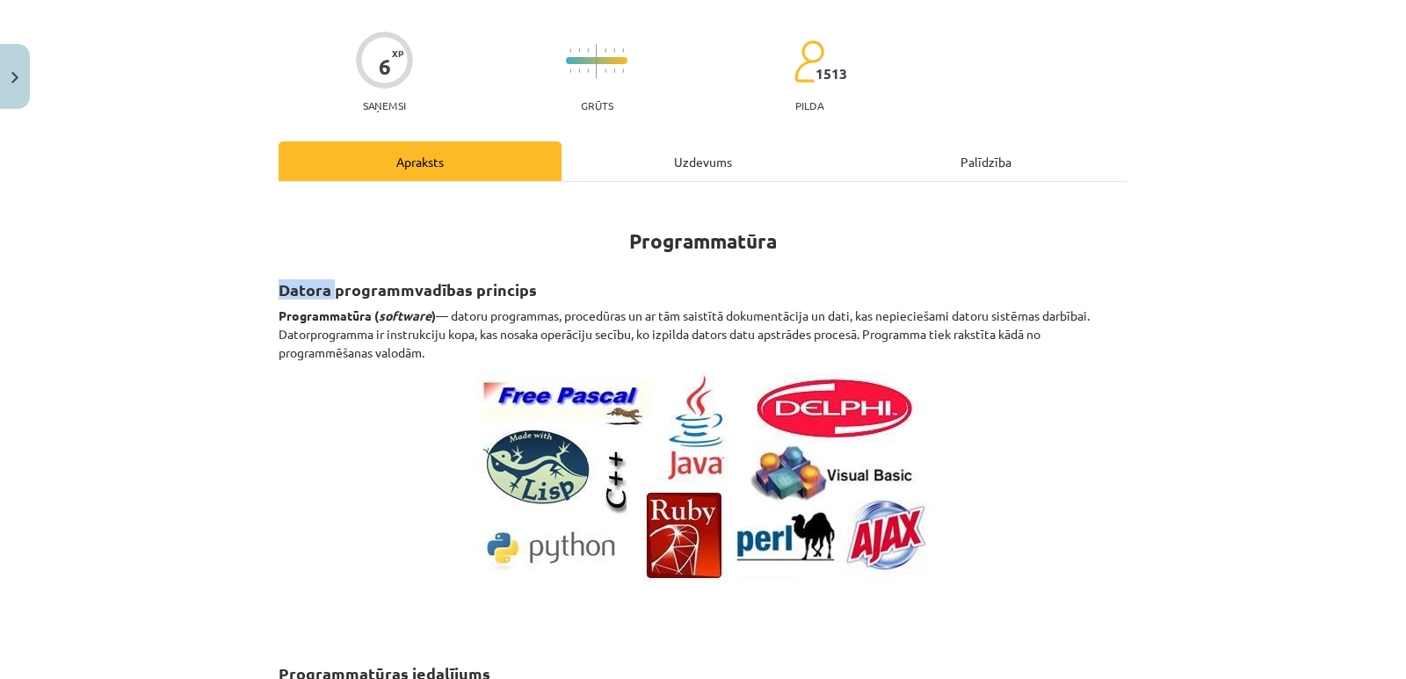
drag, startPoint x: 273, startPoint y: 287, endPoint x: 329, endPoint y: 295, distance: 56.8
click at [329, 295] on strong "Datora programmvadības princips" at bounding box center [408, 289] width 258 height 20
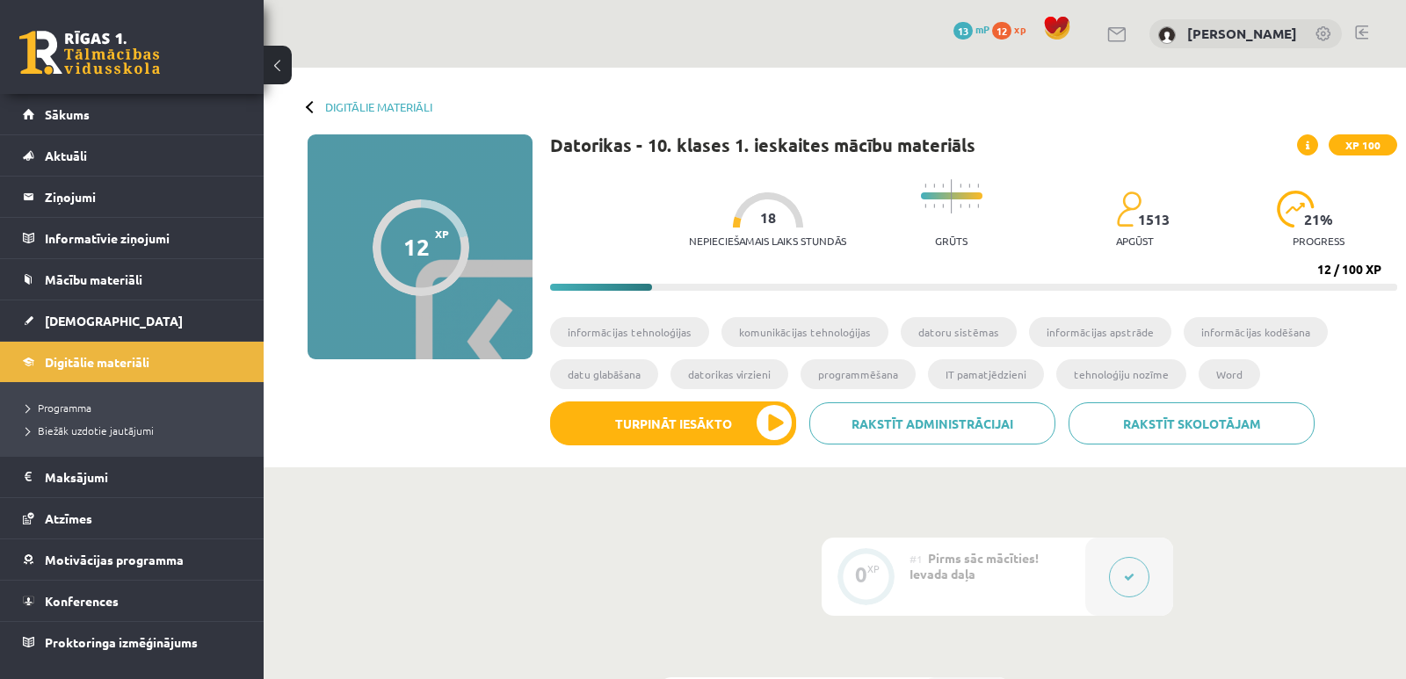
scroll to position [264, 0]
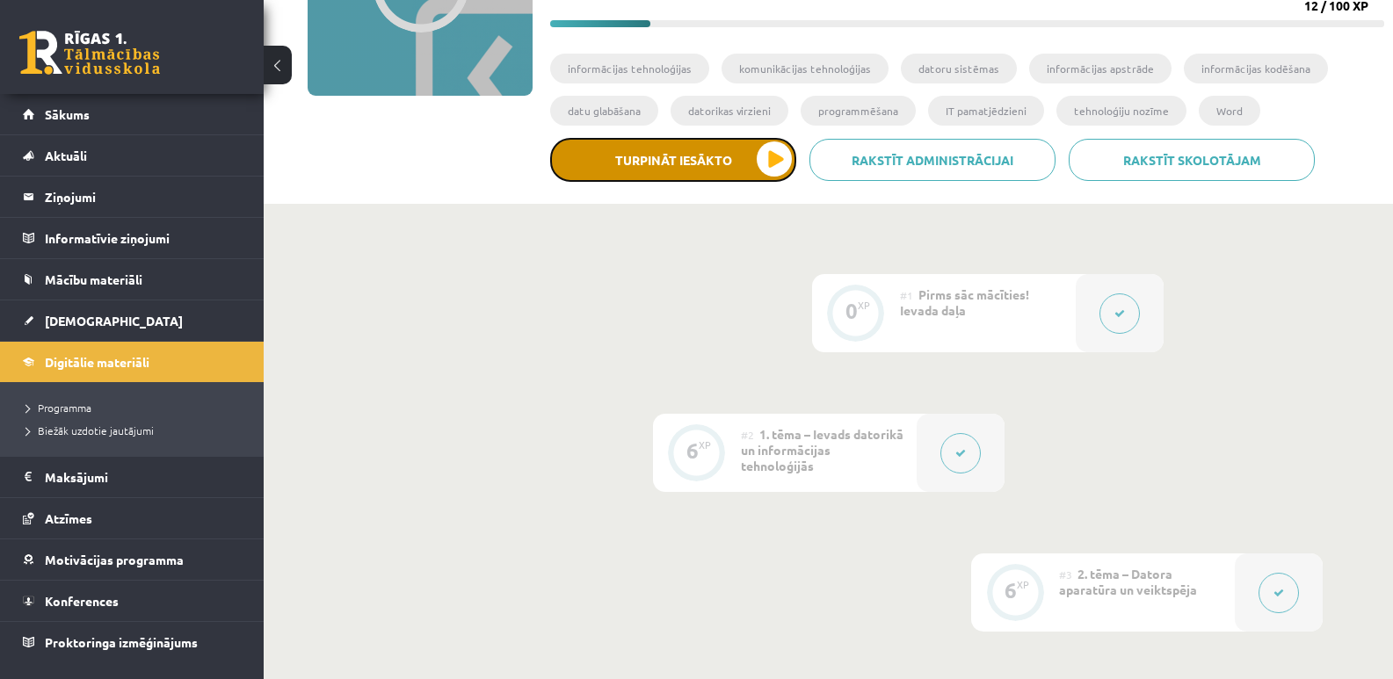
click at [643, 160] on button "Turpināt iesākto" at bounding box center [673, 160] width 246 height 44
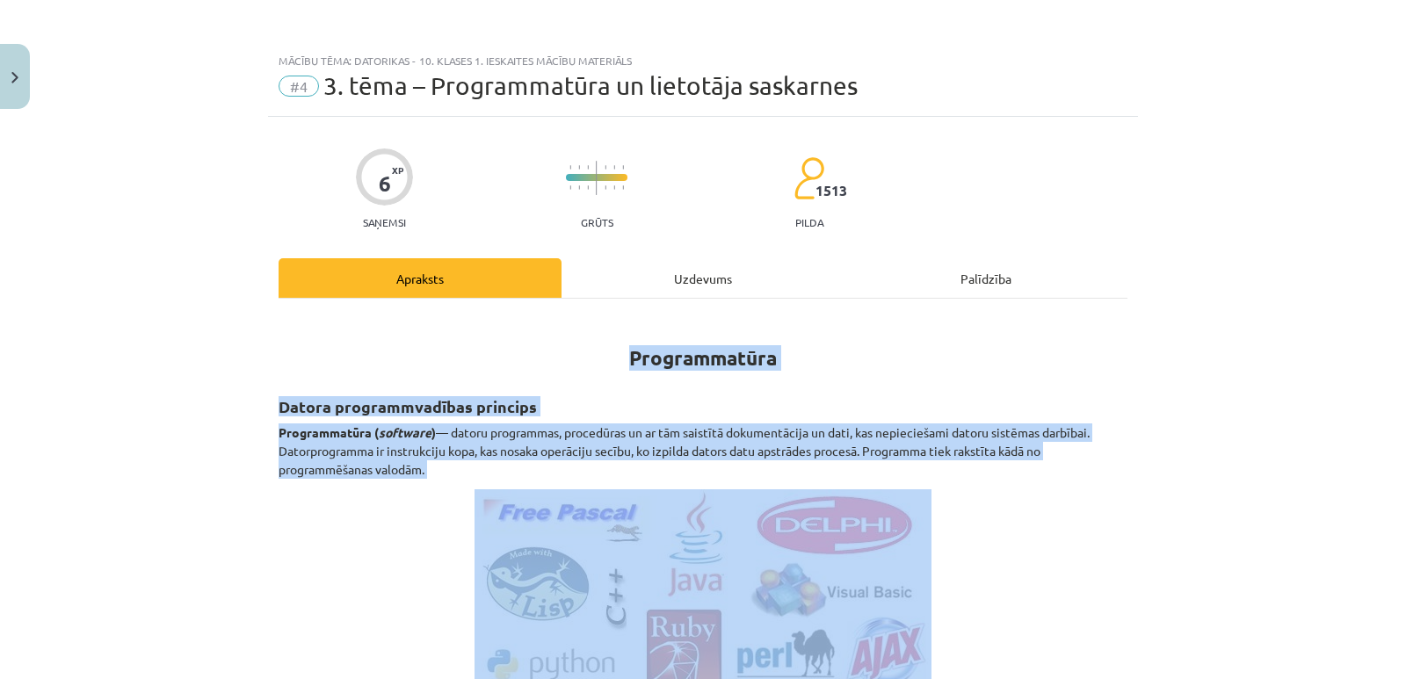
drag, startPoint x: 622, startPoint y: 351, endPoint x: 944, endPoint y: 653, distance: 440.7
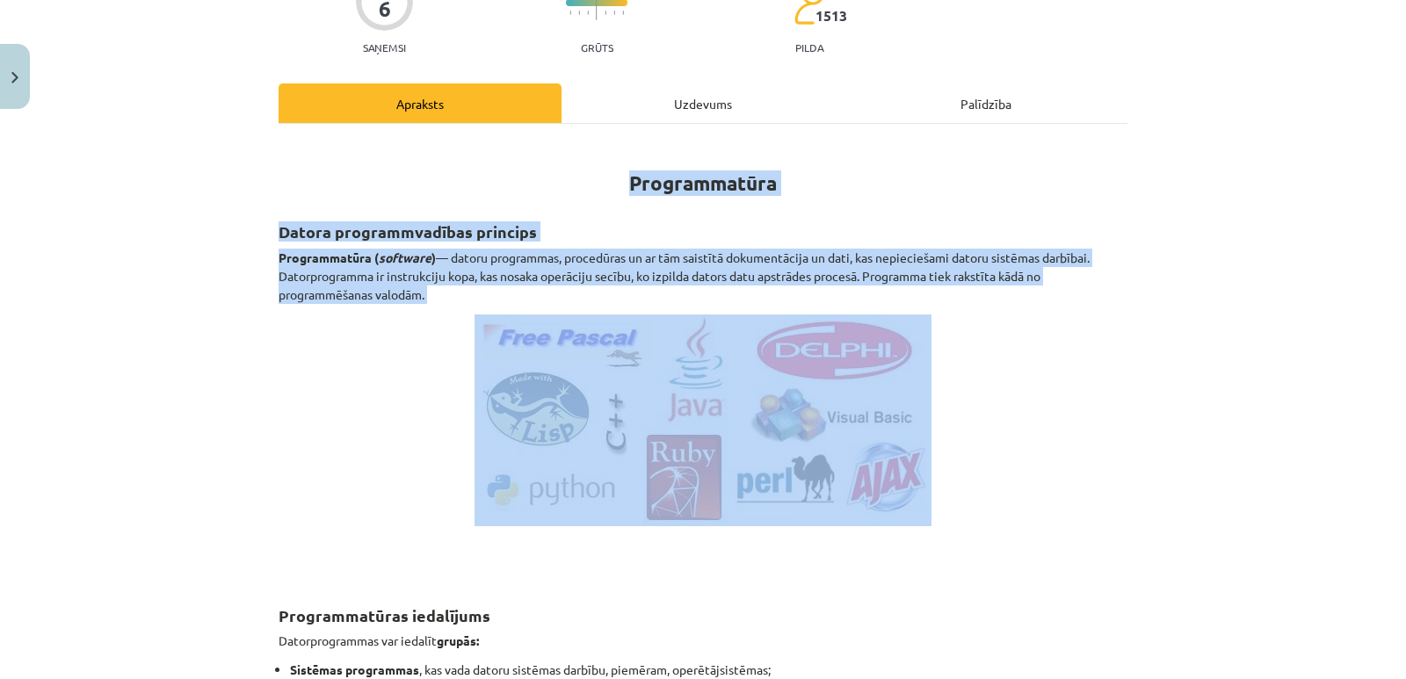
scroll to position [176, 0]
click at [944, 241] on h2 "Datora programmvadības princips" at bounding box center [703, 220] width 849 height 43
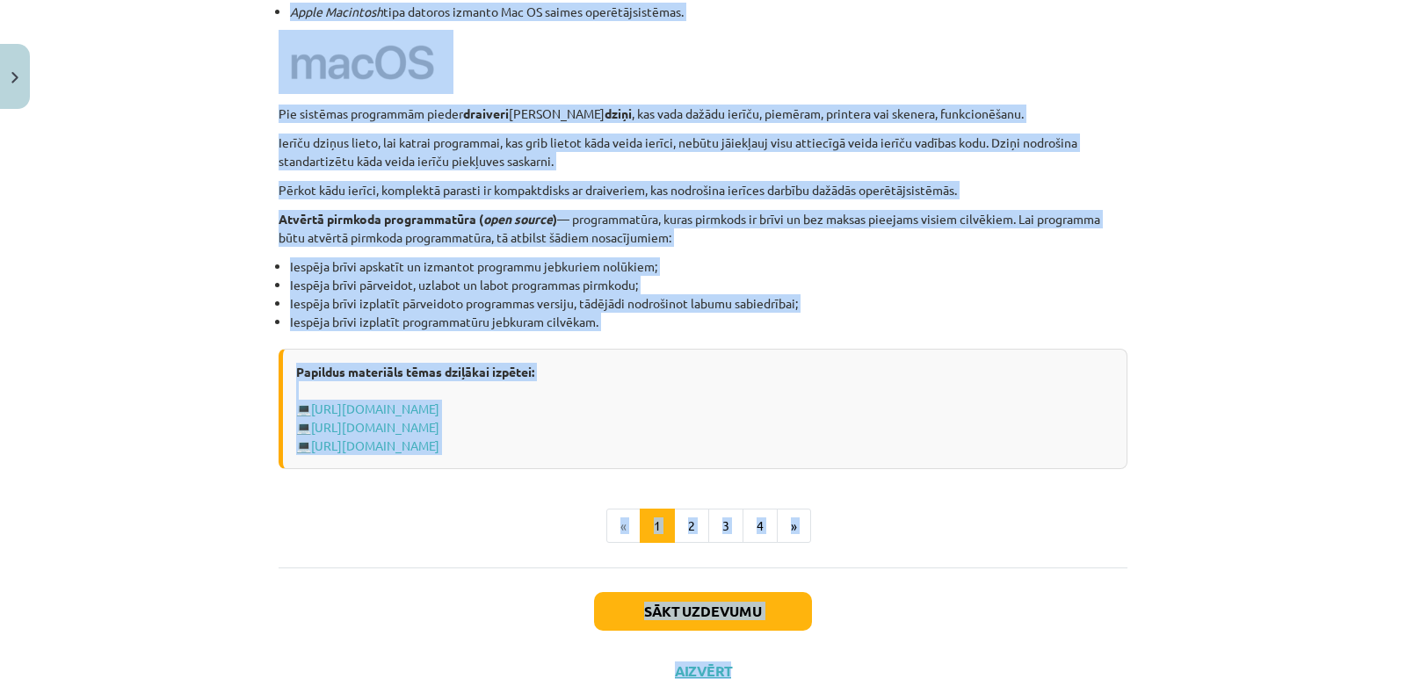
scroll to position [1774, 0]
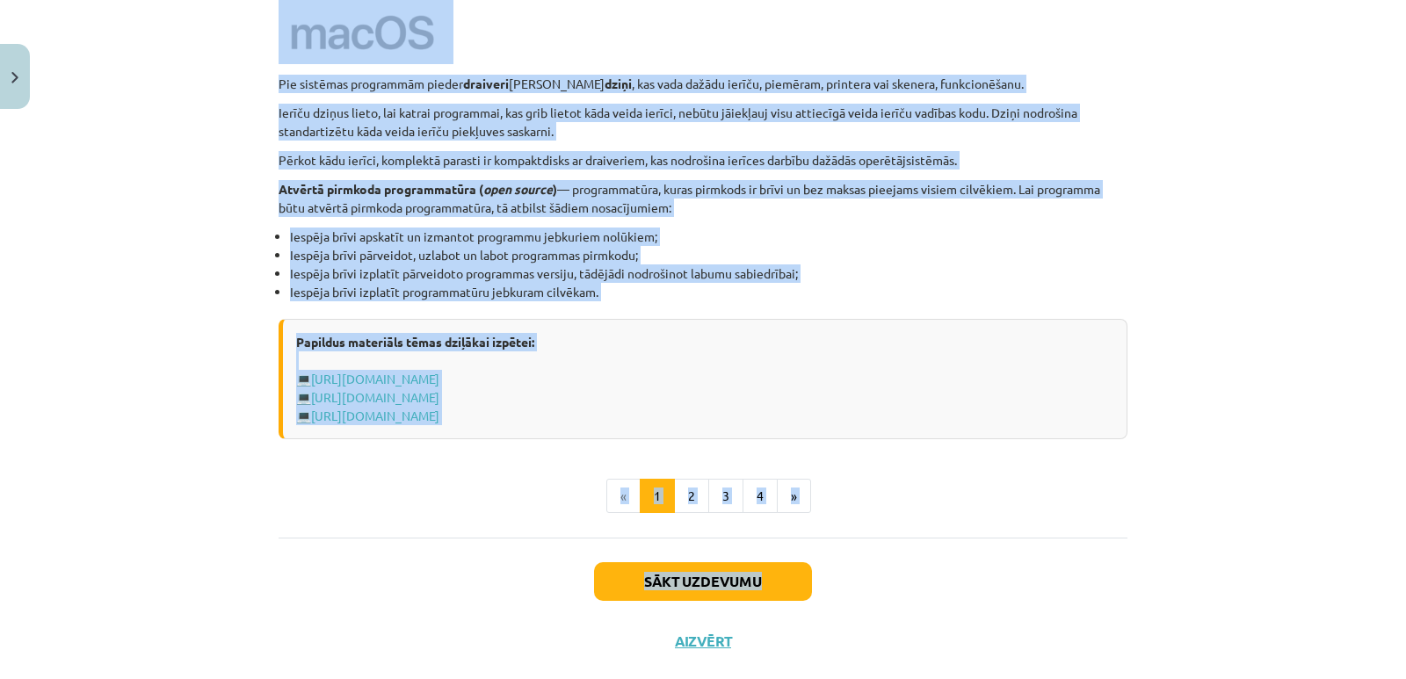
drag, startPoint x: 623, startPoint y: 175, endPoint x: 937, endPoint y: 554, distance: 491.7
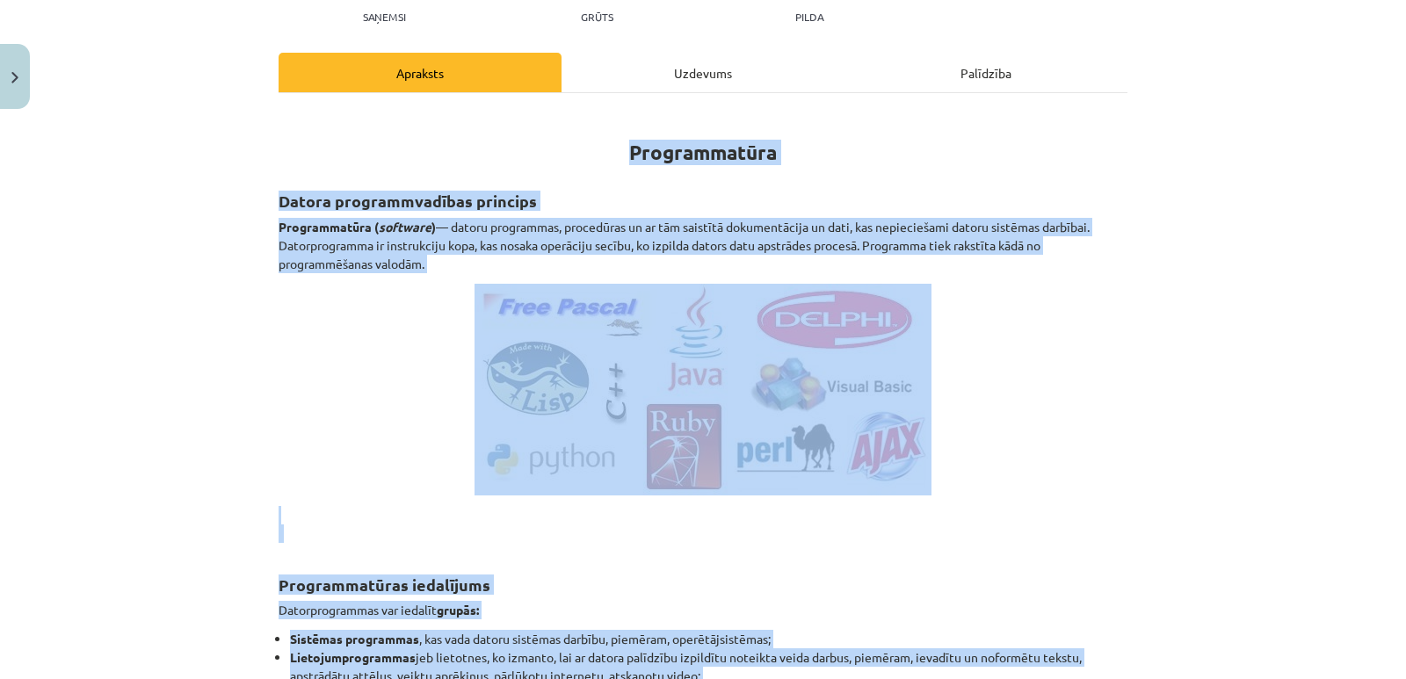
scroll to position [192, 0]
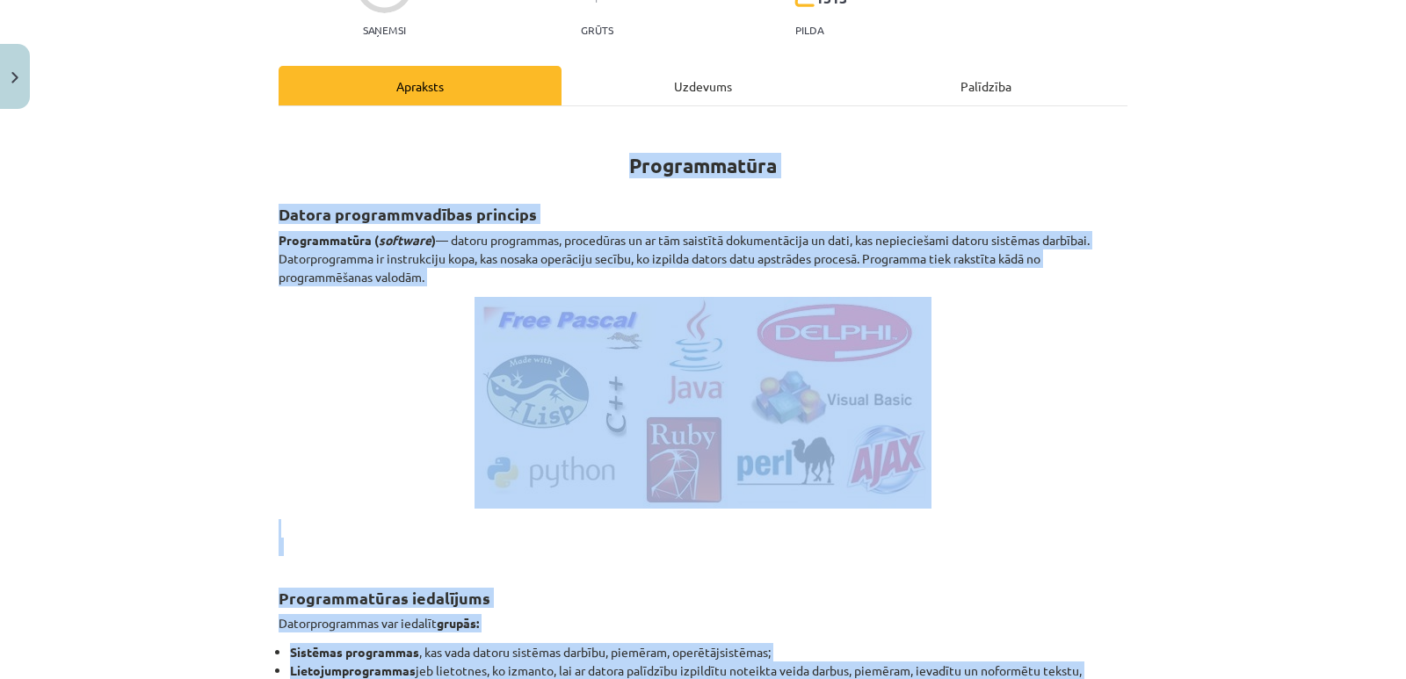
copy div "Loremipsumdol Sitame consecteturadip elitsedd Eiusmodtempor ( incididu ) — utla…"
click at [518, 242] on p "Programmatūra ( software ) — datoru programmas, procedūras un ar tām saistītā d…" at bounding box center [703, 258] width 849 height 55
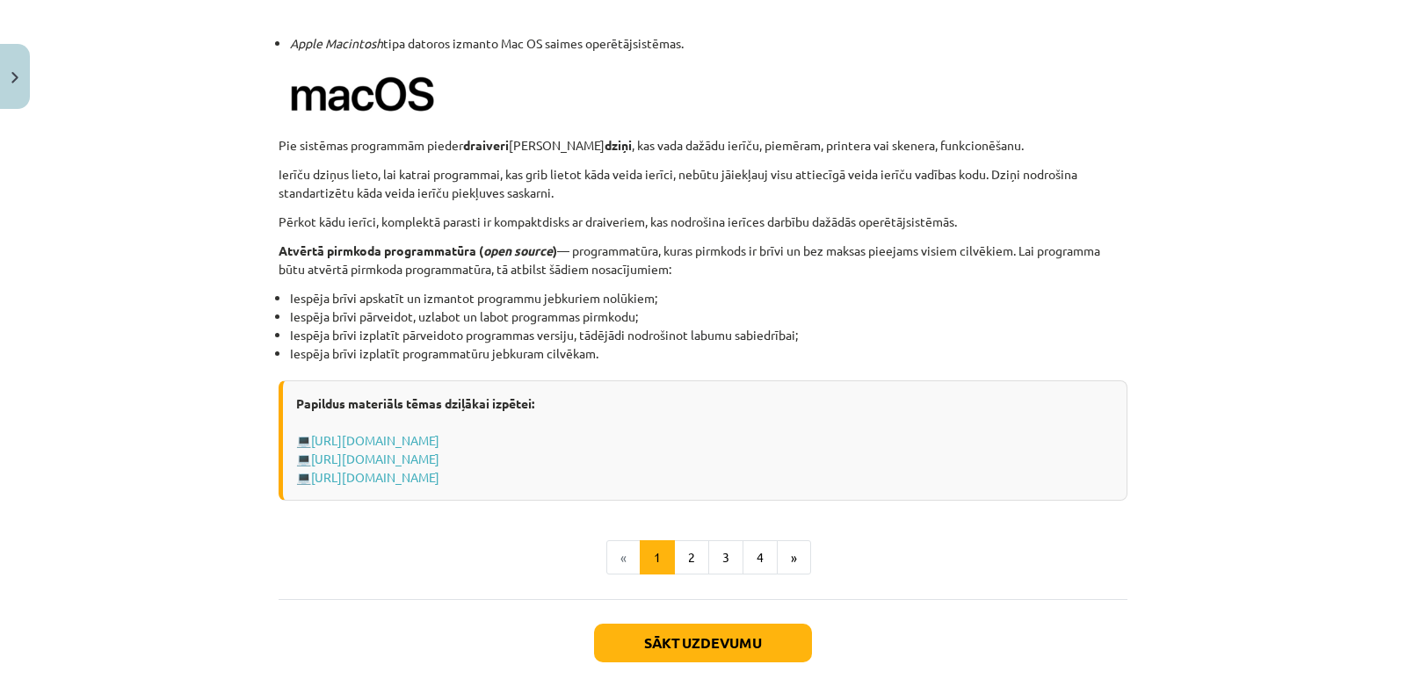
scroll to position [1809, 0]
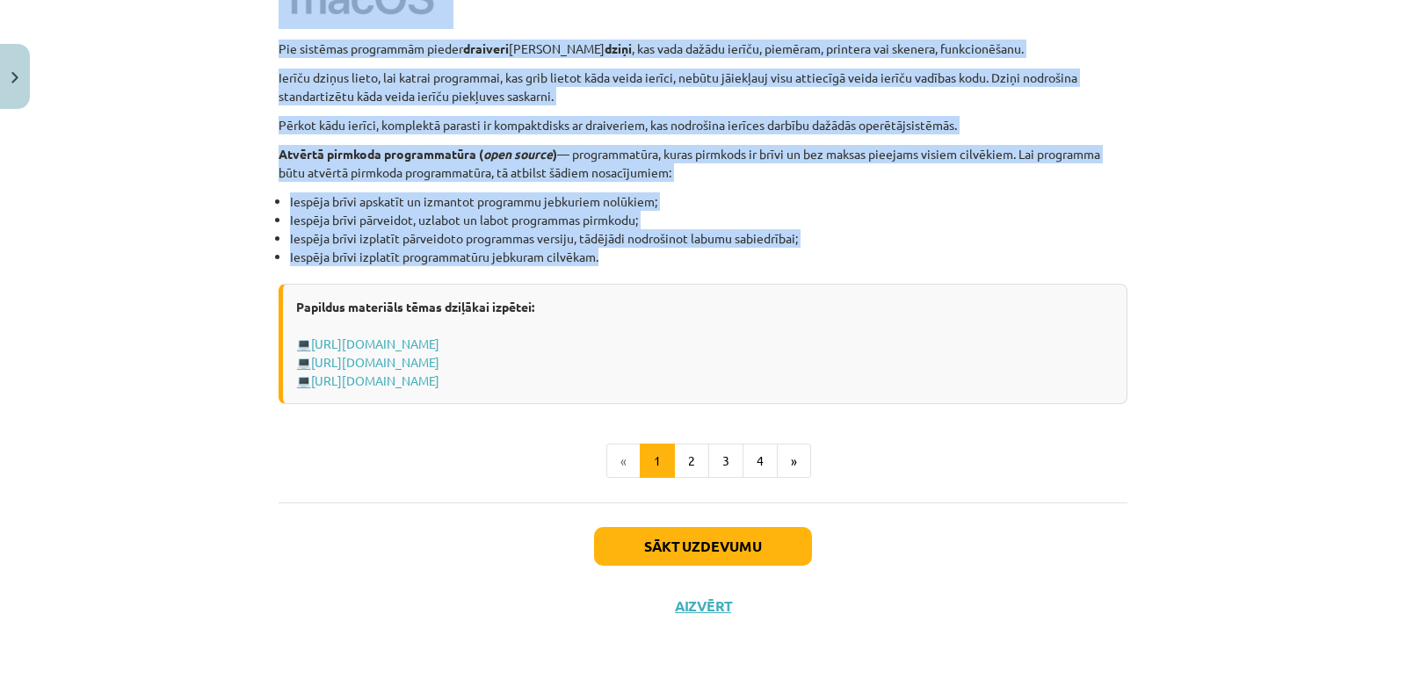
drag, startPoint x: 268, startPoint y: 421, endPoint x: 595, endPoint y: 259, distance: 364.6
drag, startPoint x: 890, startPoint y: 249, endPoint x: 880, endPoint y: 259, distance: 14.9
click at [890, 248] on li "Iespēja brīvi izplatīt programmatūru jebkuram cilvēkam." at bounding box center [708, 257] width 837 height 18
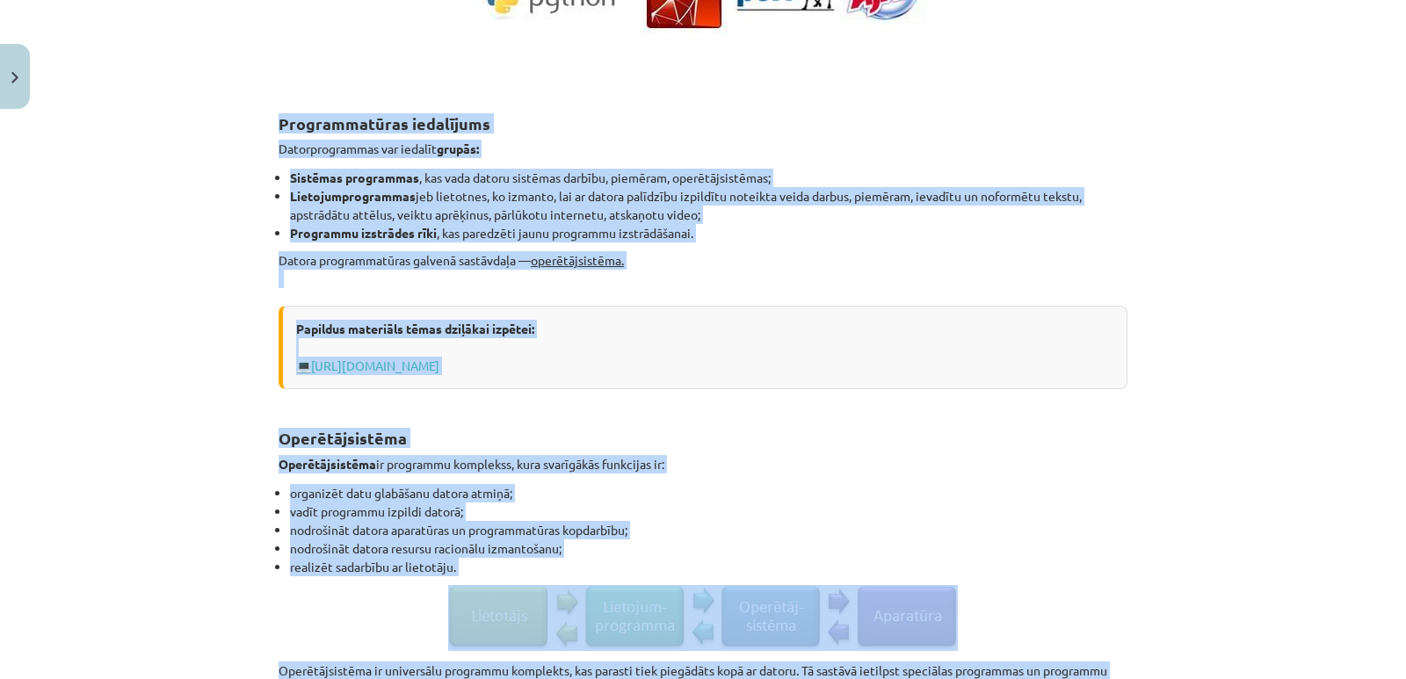
scroll to position [140, 0]
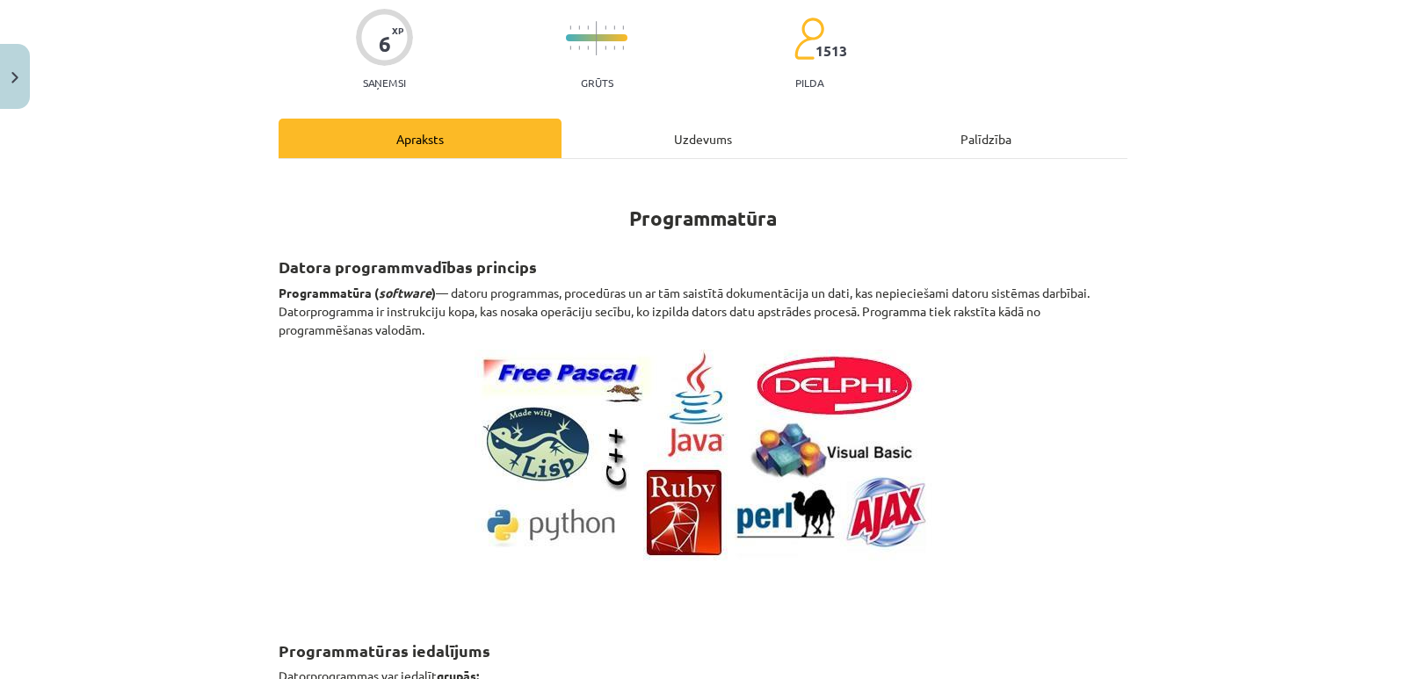
click at [1226, 239] on div "Mācību tēma: Datorikas - 10. klases 1. ieskaites mācību materiāls #4 3. tēma – …" at bounding box center [703, 339] width 1406 height 679
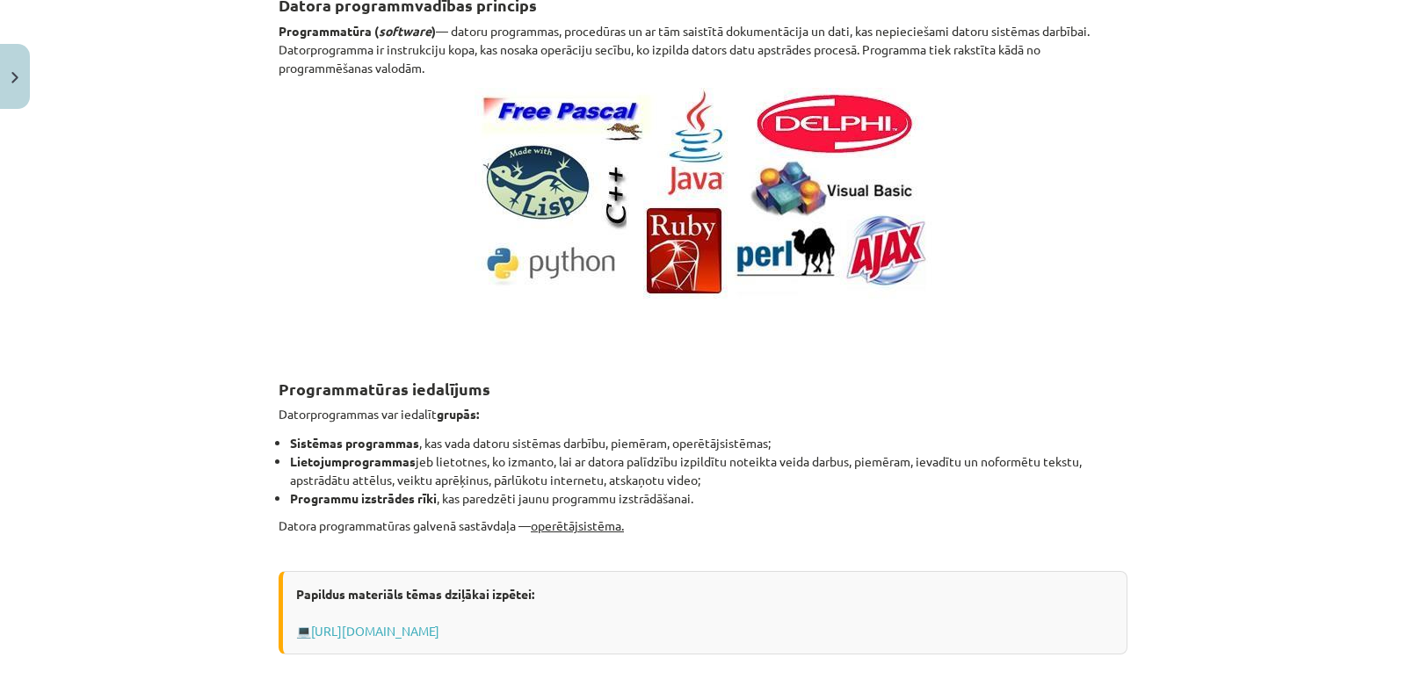
scroll to position [403, 0]
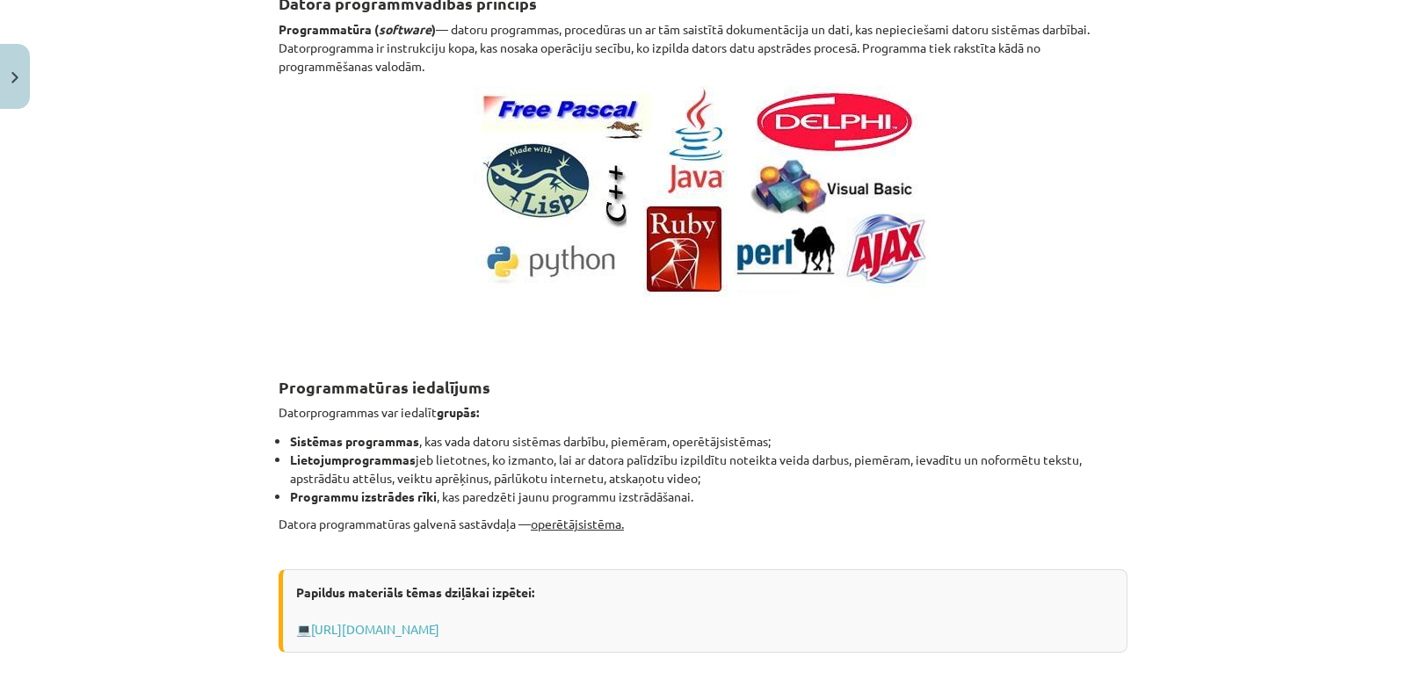
click at [757, 516] on p "Datora programmatūras galvenā sastāvdaļa — operētājsistēma." at bounding box center [703, 533] width 849 height 37
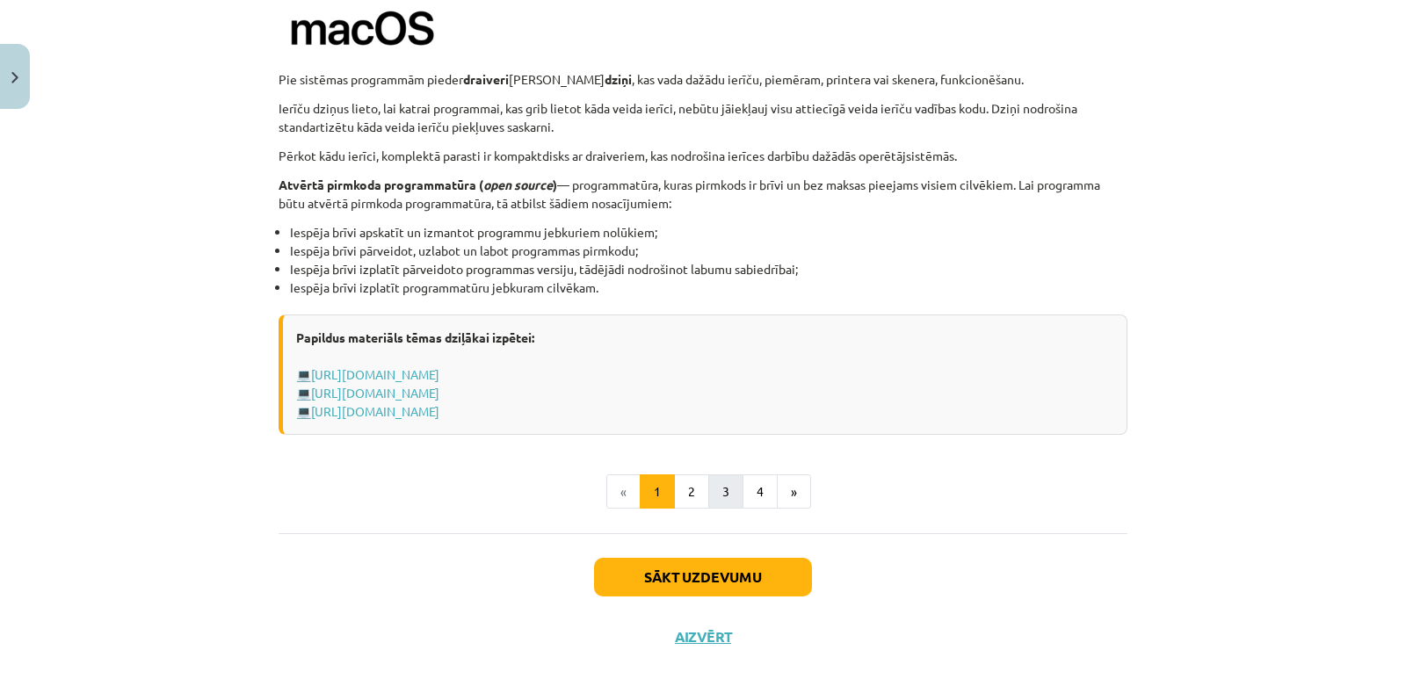
scroll to position [1809, 0]
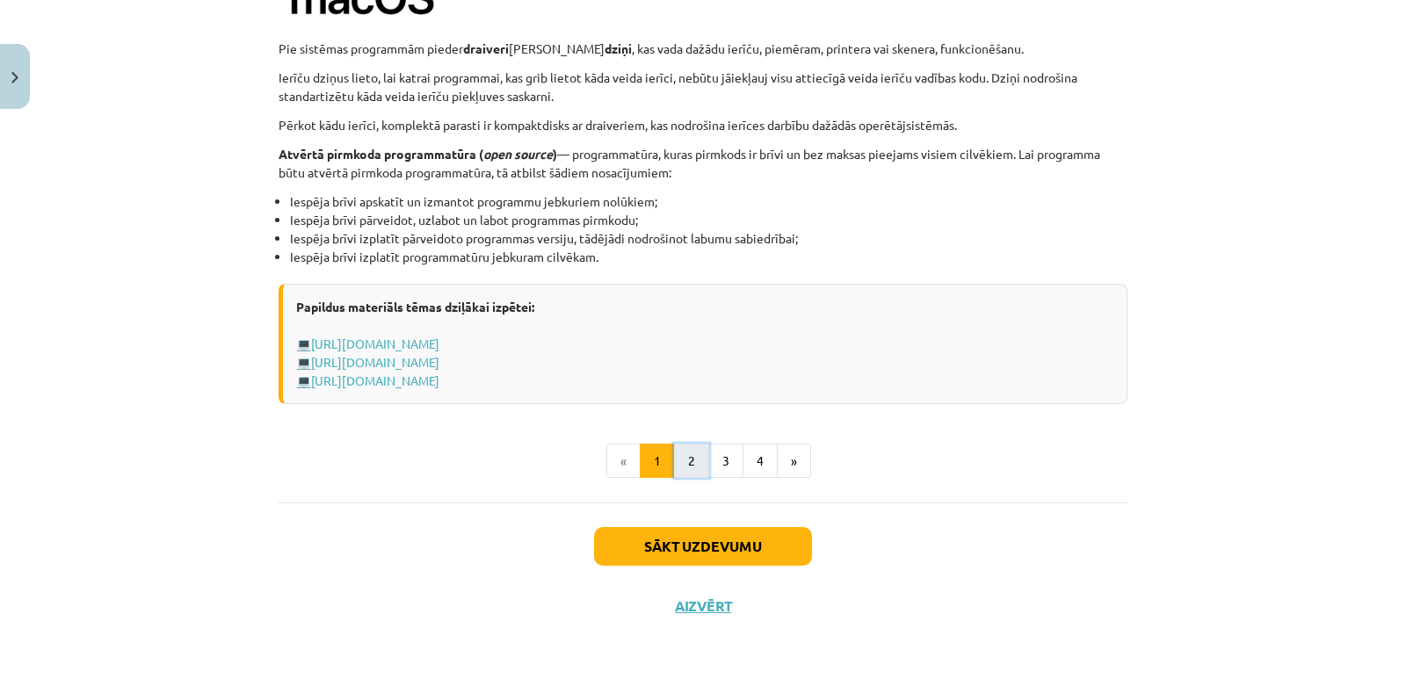
click at [694, 460] on button "2" at bounding box center [691, 461] width 35 height 35
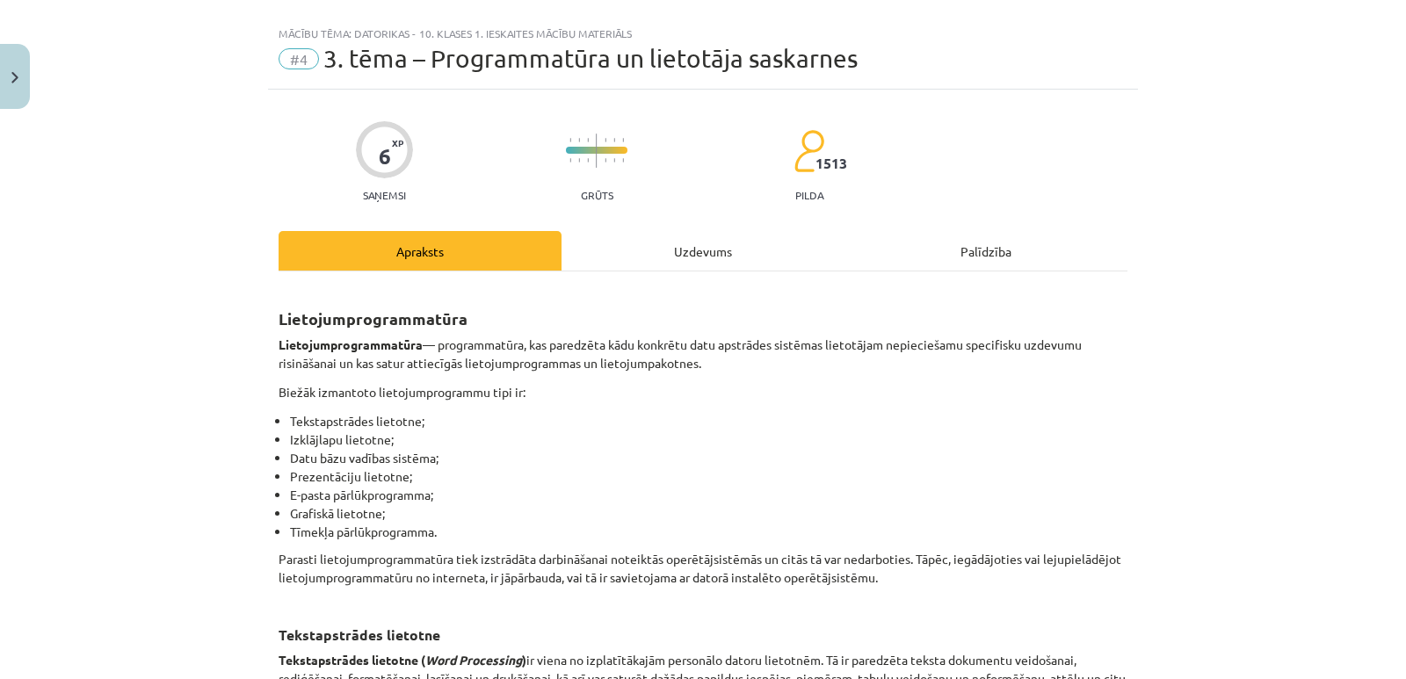
scroll to position [0, 0]
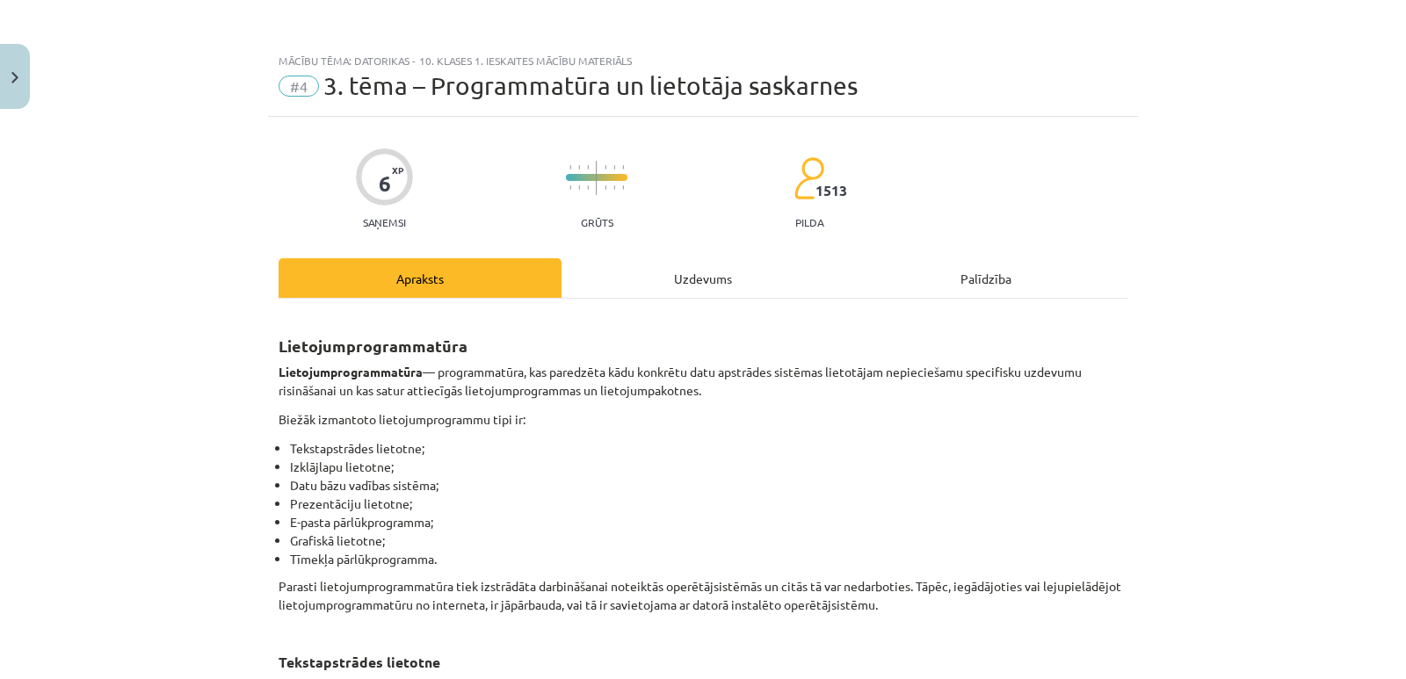
click at [301, 89] on span "#4" at bounding box center [299, 86] width 40 height 21
click at [403, 286] on div "Apraksts" at bounding box center [420, 278] width 283 height 40
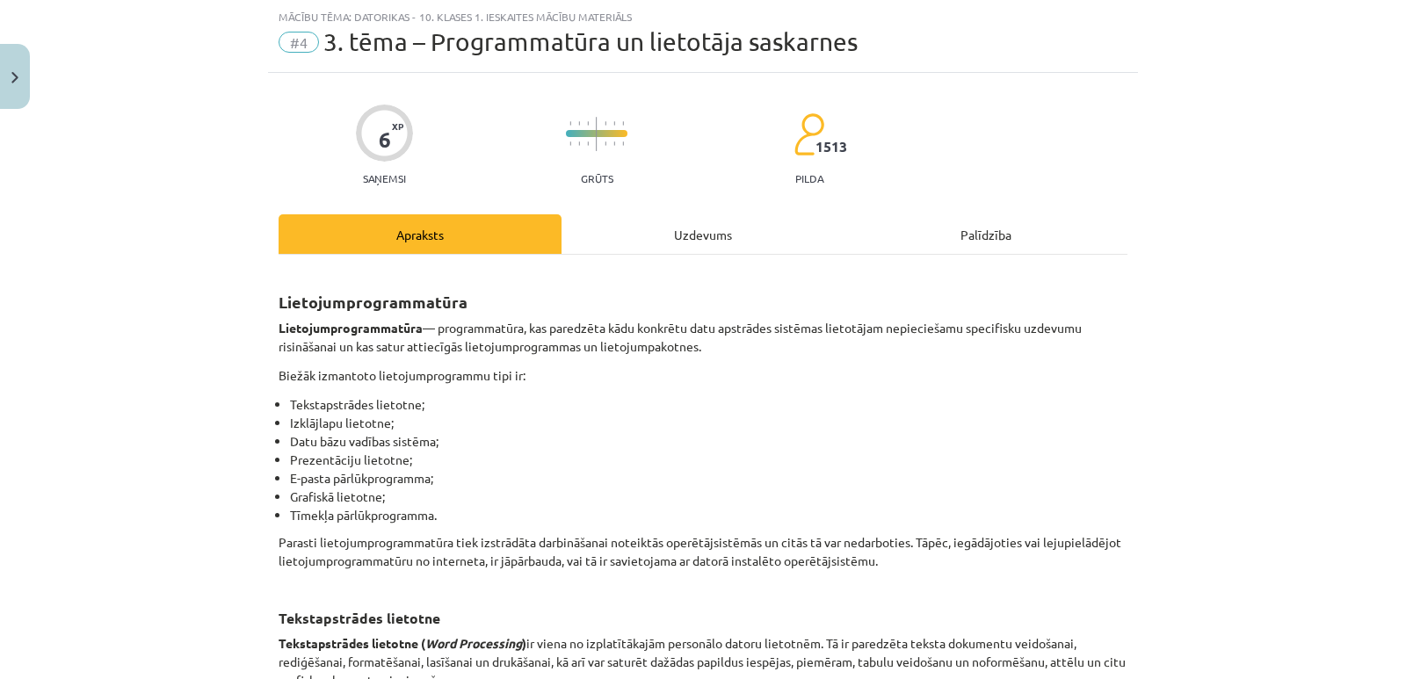
click at [688, 235] on div "Uzdevums" at bounding box center [702, 234] width 283 height 40
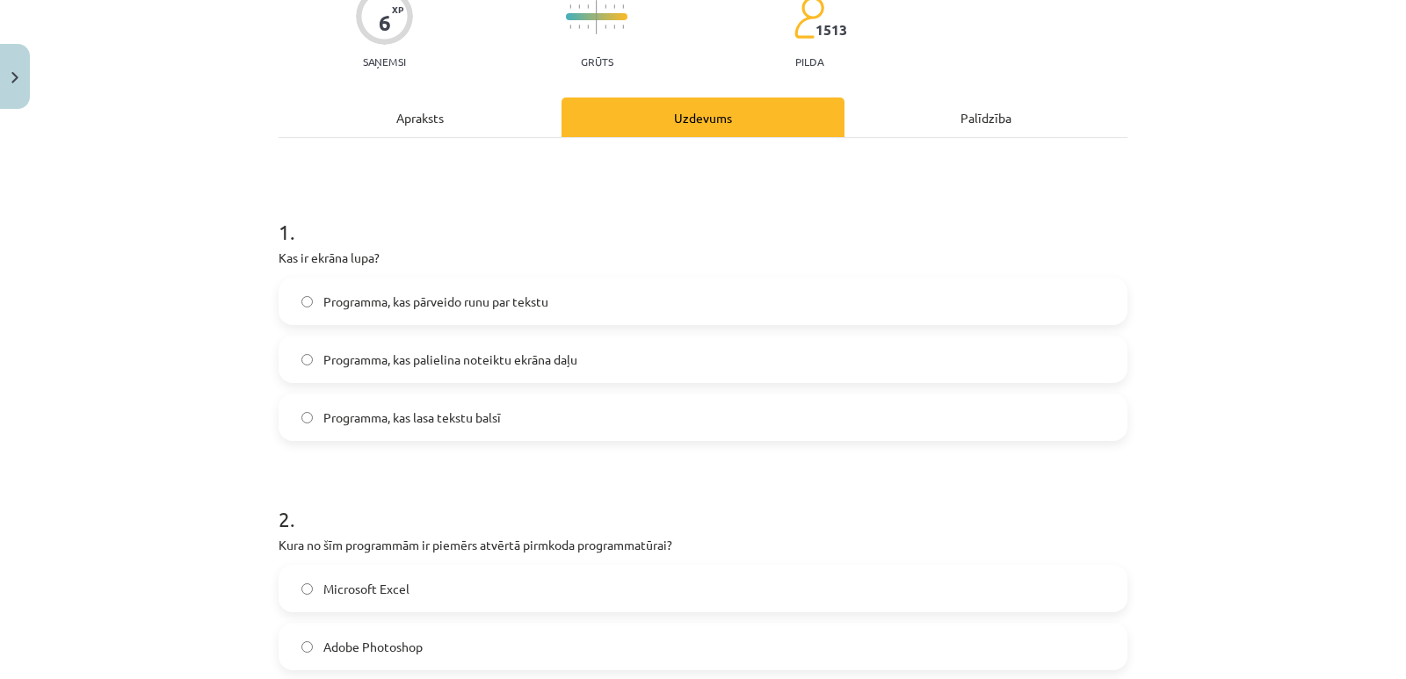
scroll to position [132, 0]
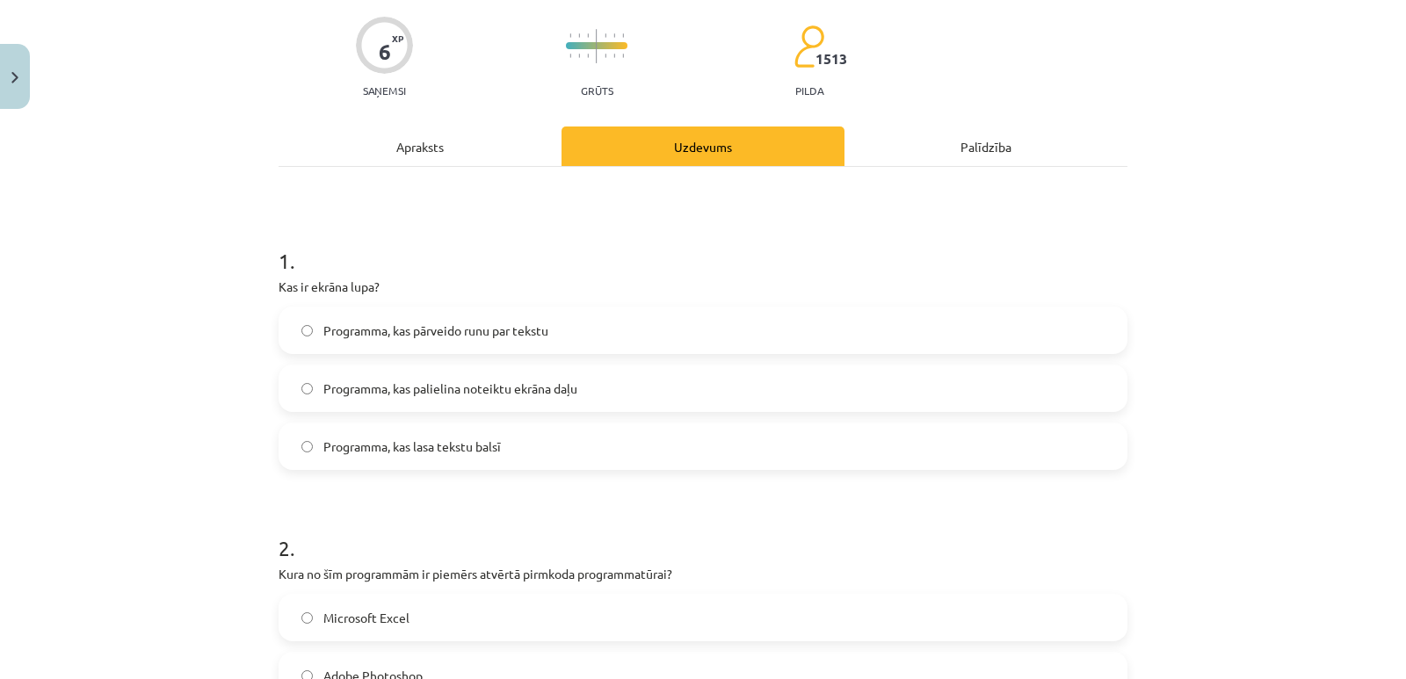
click at [442, 134] on div "Apraksts" at bounding box center [420, 147] width 283 height 40
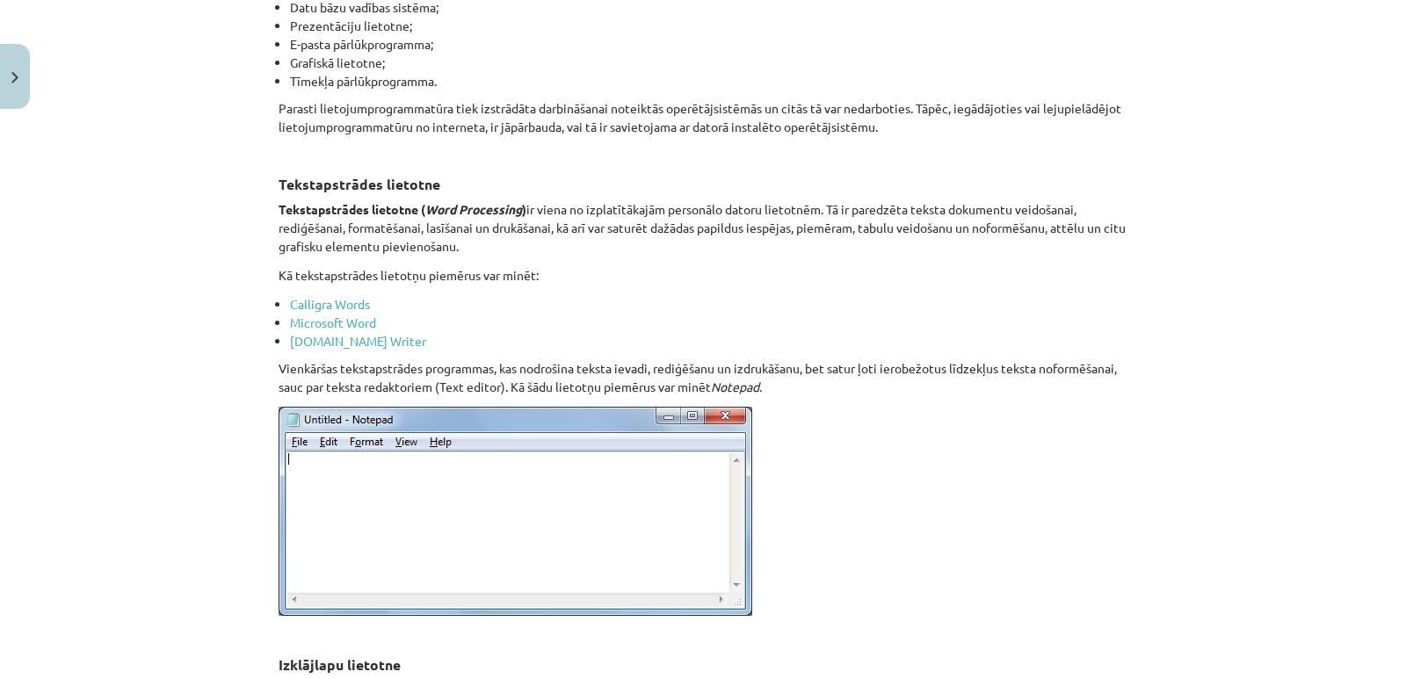
scroll to position [395, 0]
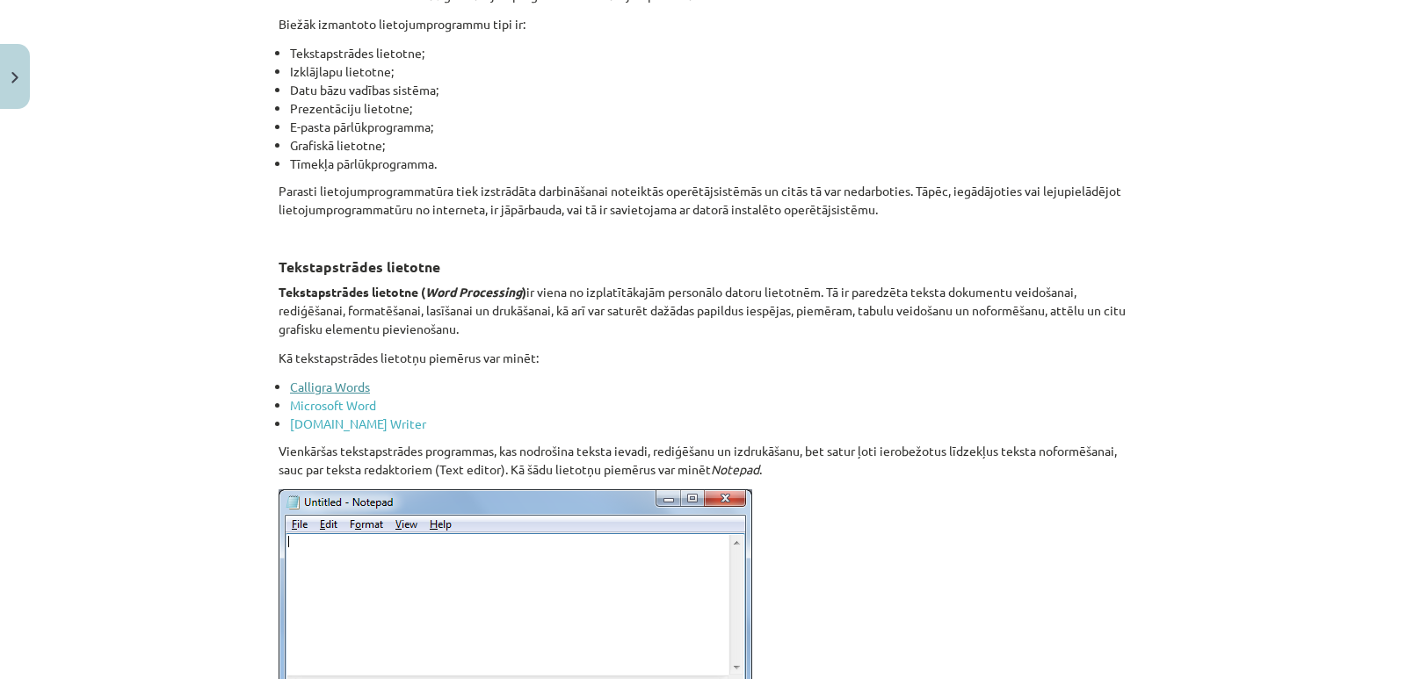
click at [301, 387] on link "Calligra Words" at bounding box center [330, 387] width 80 height 16
click at [340, 402] on link "Microsoft Word" at bounding box center [333, 405] width 86 height 16
click at [333, 419] on link "[DOMAIN_NAME] Writer" at bounding box center [358, 424] width 136 height 16
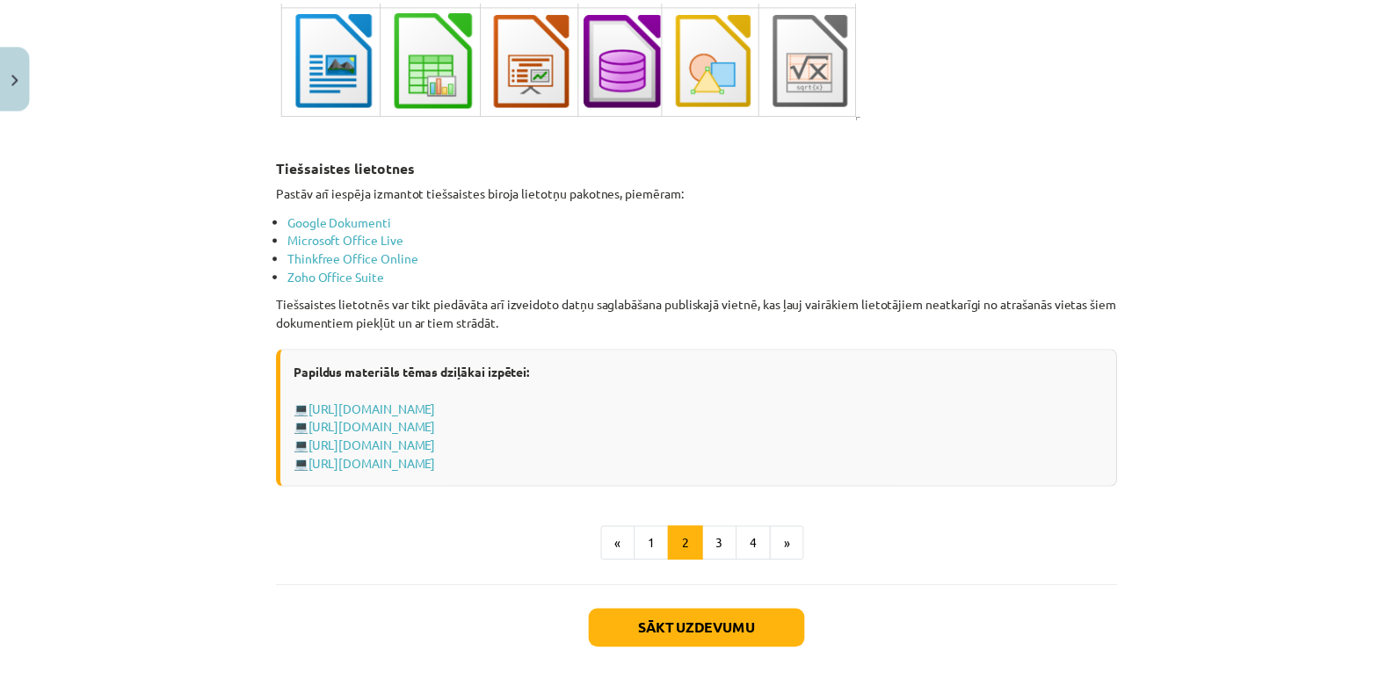
scroll to position [2976, 0]
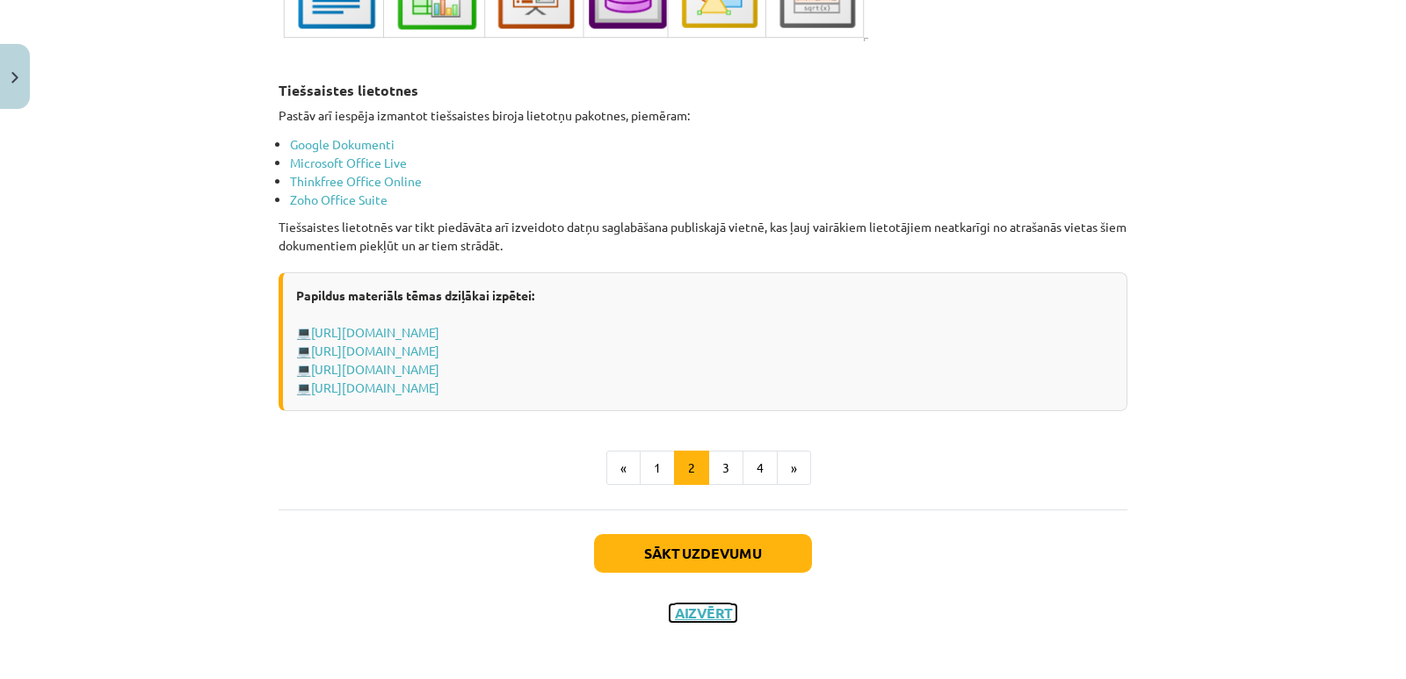
click at [704, 605] on button "Aizvērt" at bounding box center [703, 613] width 67 height 18
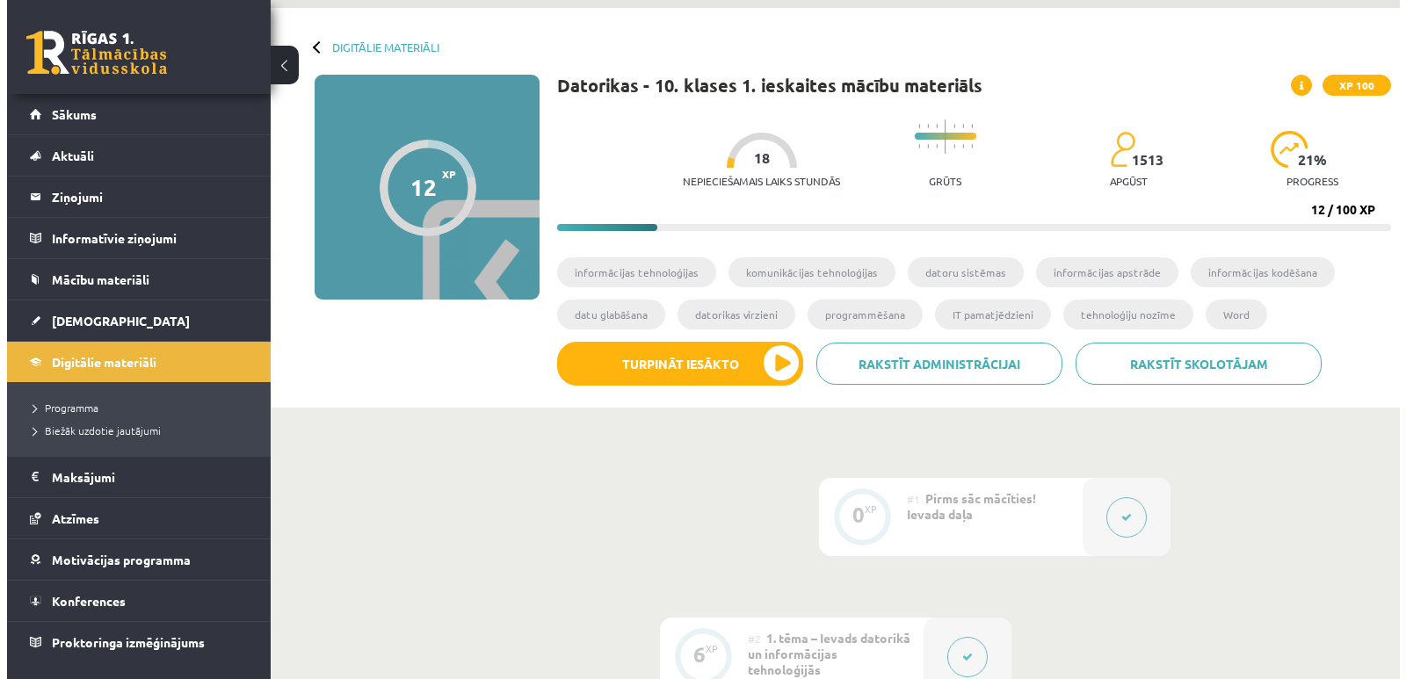
scroll to position [0, 0]
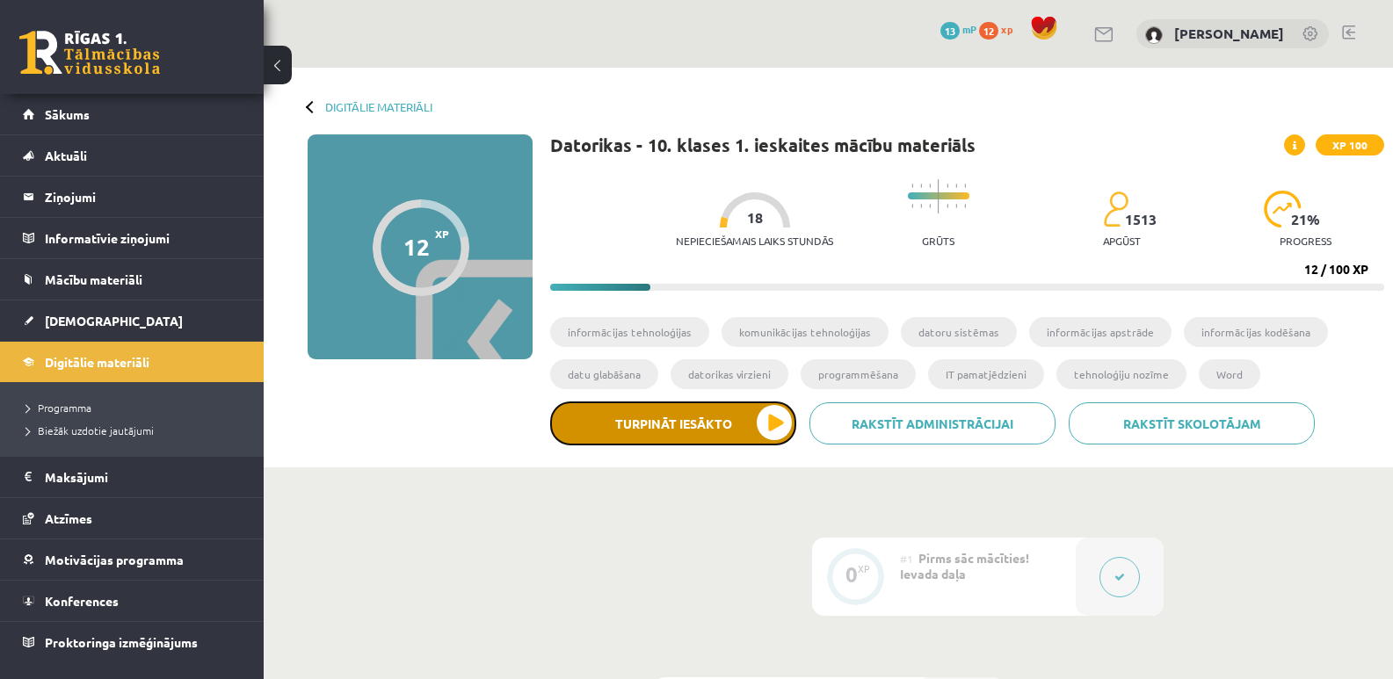
click at [633, 421] on button "Turpināt iesākto" at bounding box center [673, 424] width 246 height 44
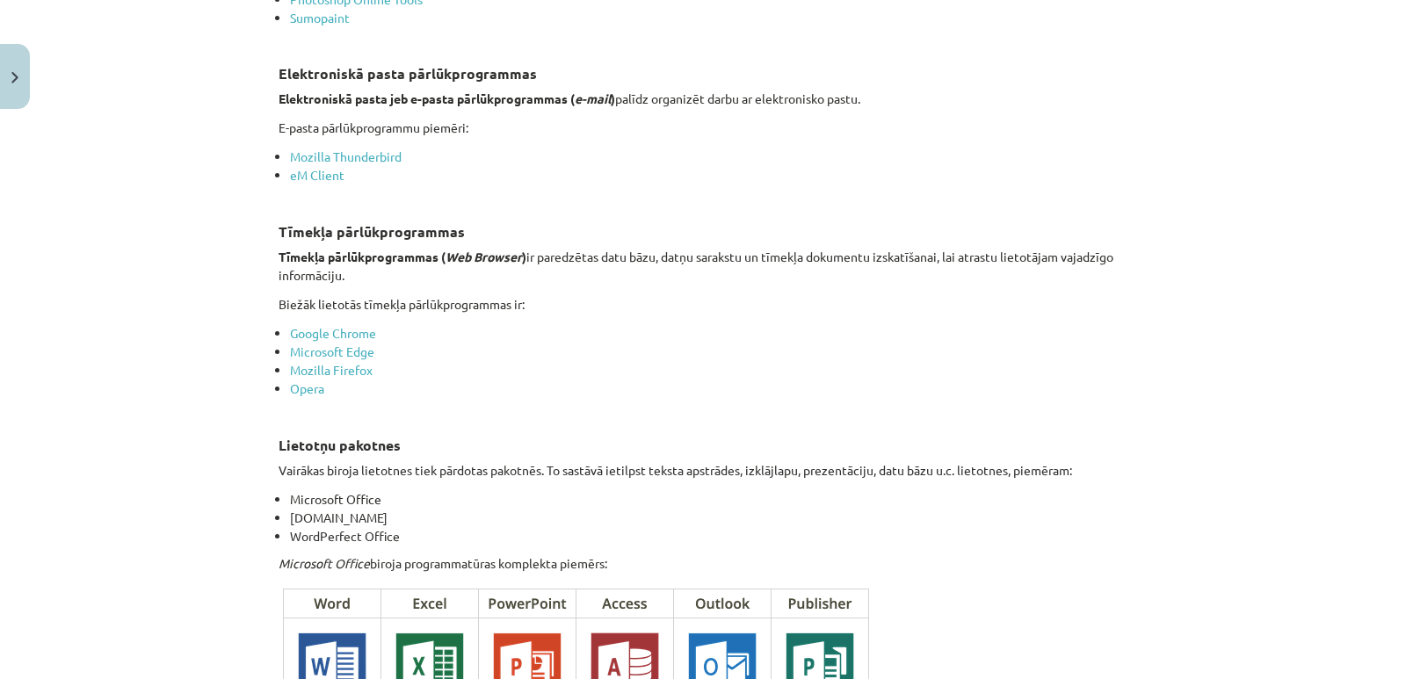
scroll to position [2197, 0]
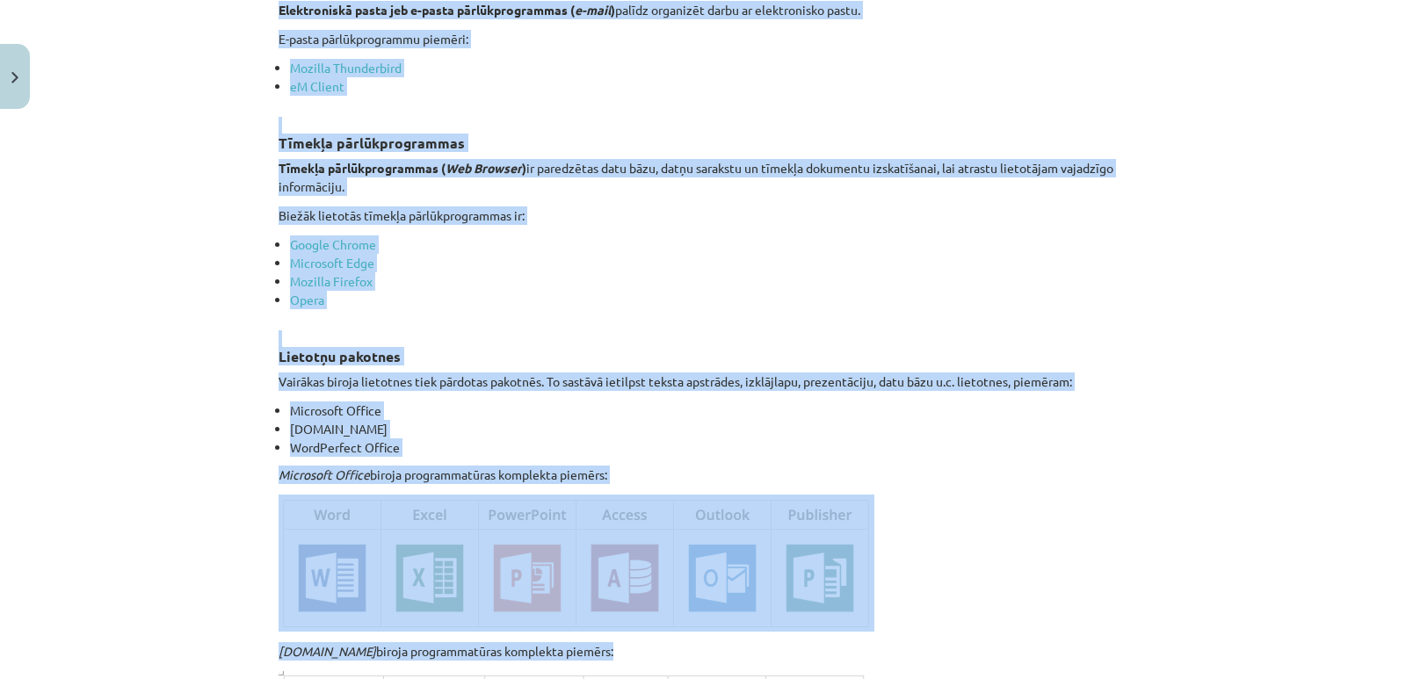
drag, startPoint x: 271, startPoint y: 181, endPoint x: 628, endPoint y: 651, distance: 590.1
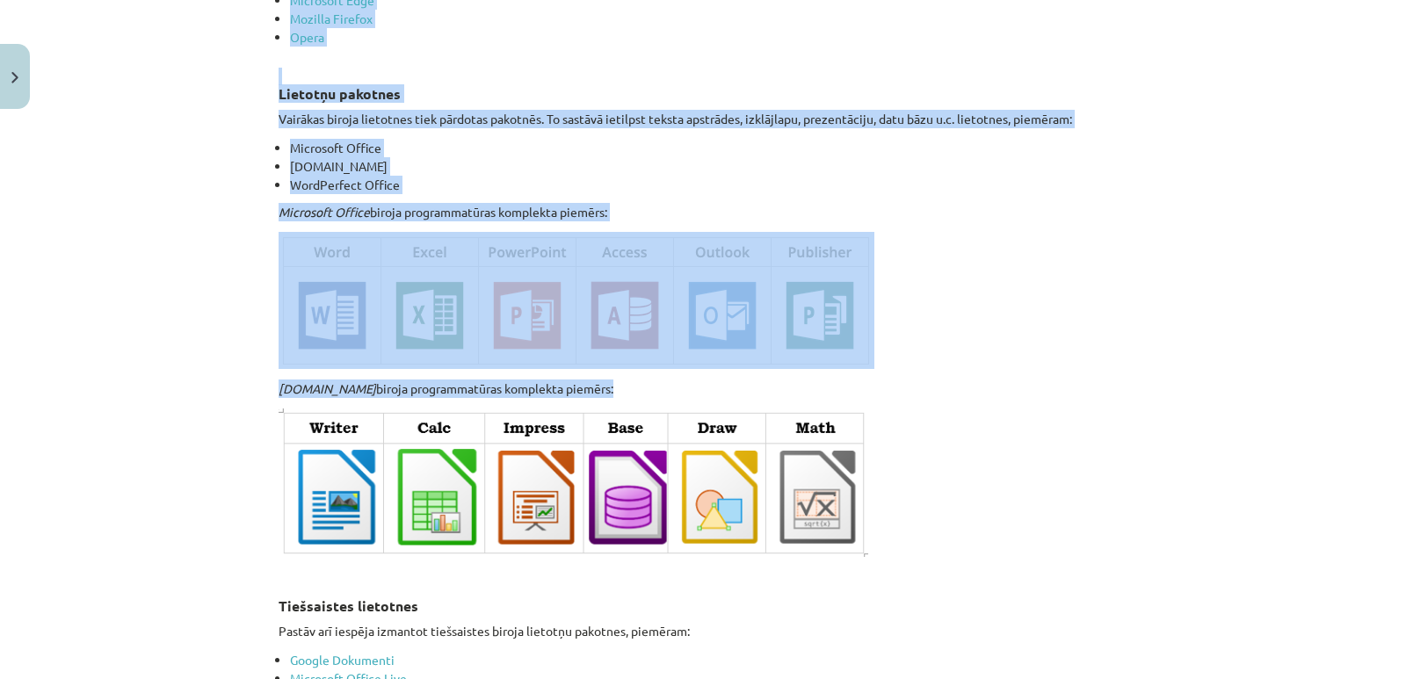
scroll to position [2461, 0]
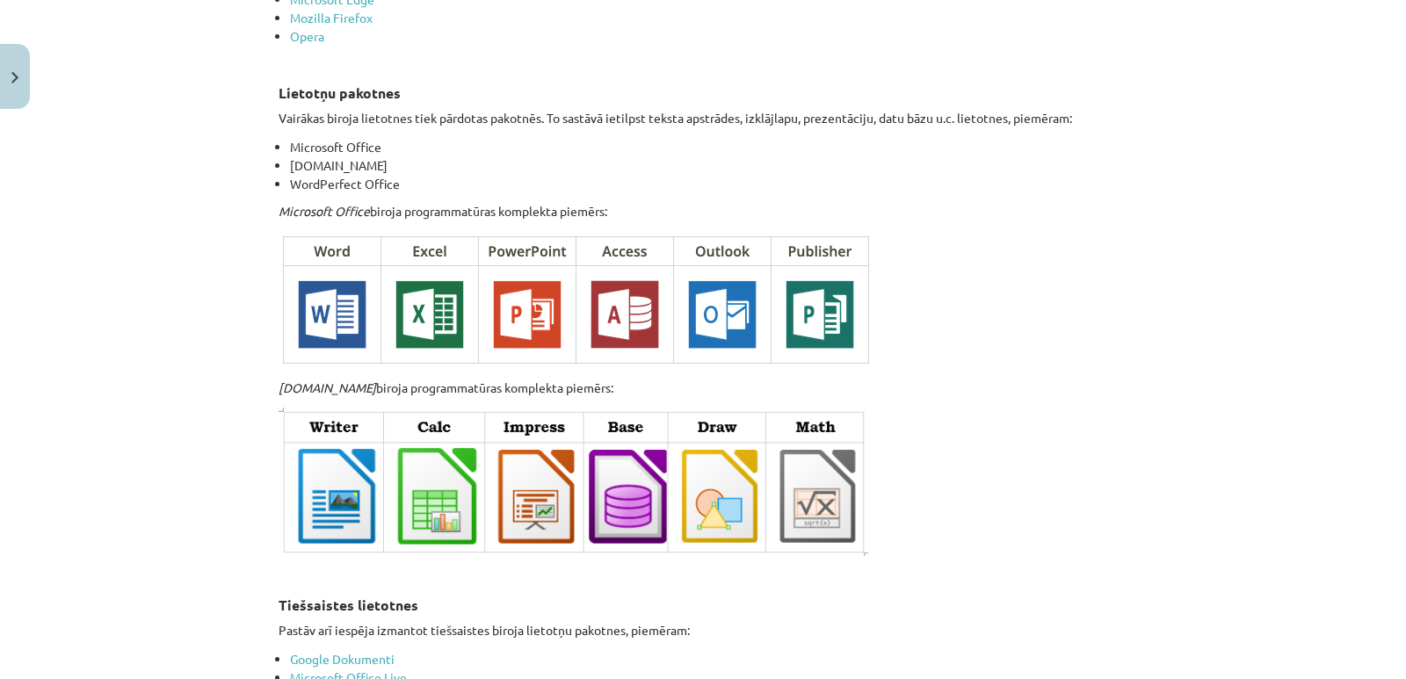
click at [880, 517] on p at bounding box center [703, 482] width 849 height 148
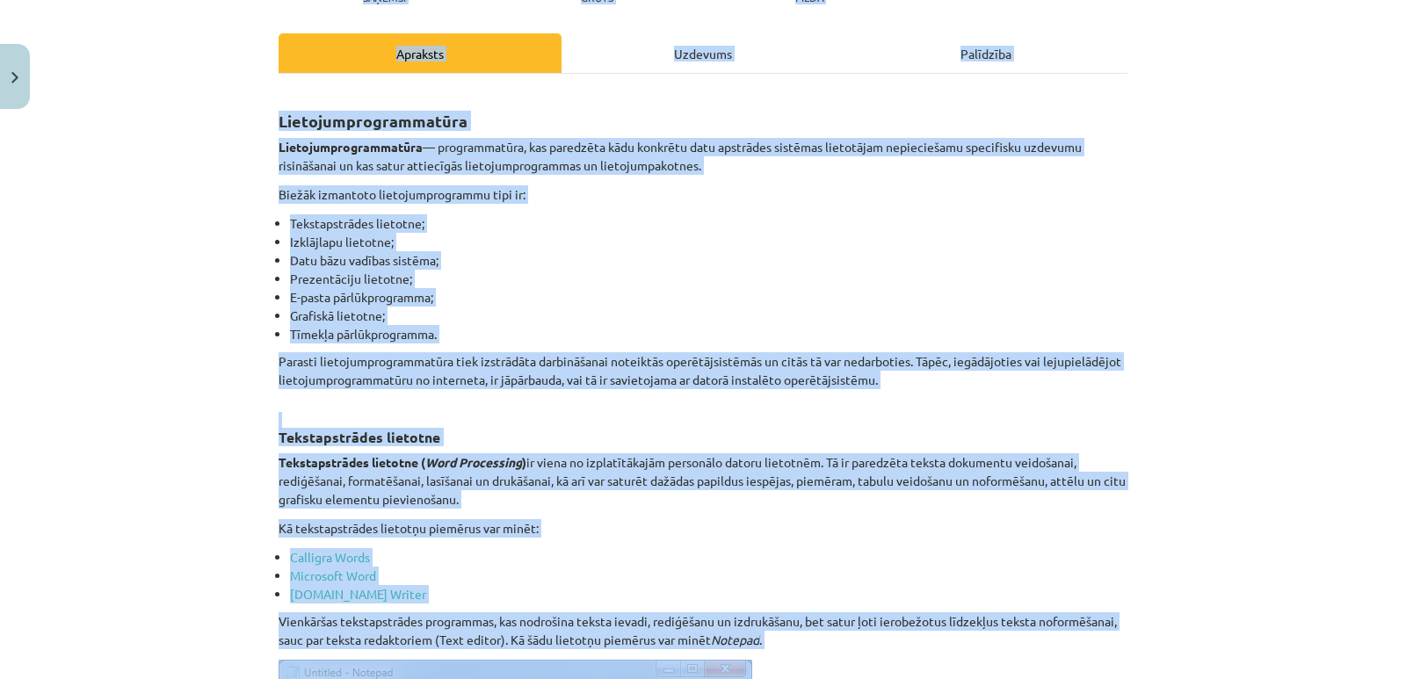
scroll to position [0, 0]
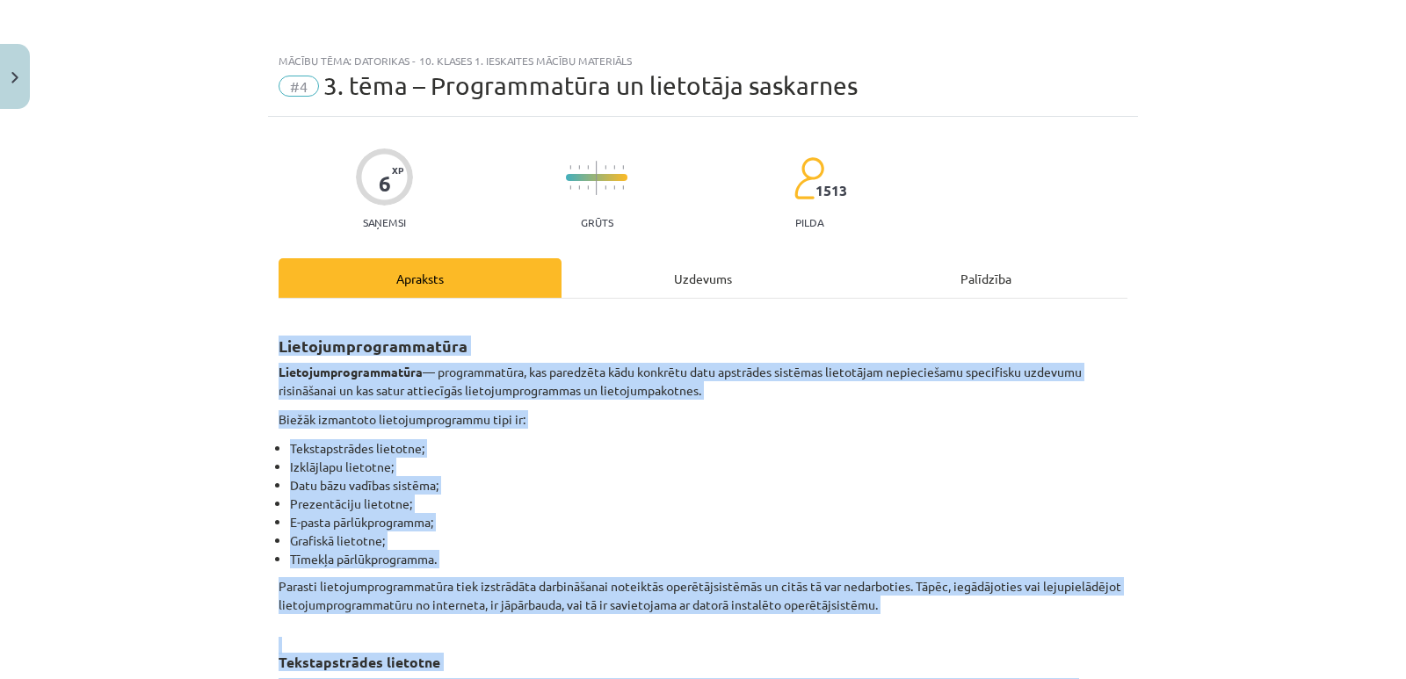
drag, startPoint x: 874, startPoint y: 541, endPoint x: 265, endPoint y: 331, distance: 644.1
drag, startPoint x: 421, startPoint y: 366, endPoint x: 272, endPoint y: 337, distance: 151.3
copy div "Loremipsumdolorsitame Consecteturadipiscing — elitseddoeius, tem incididun utla…"
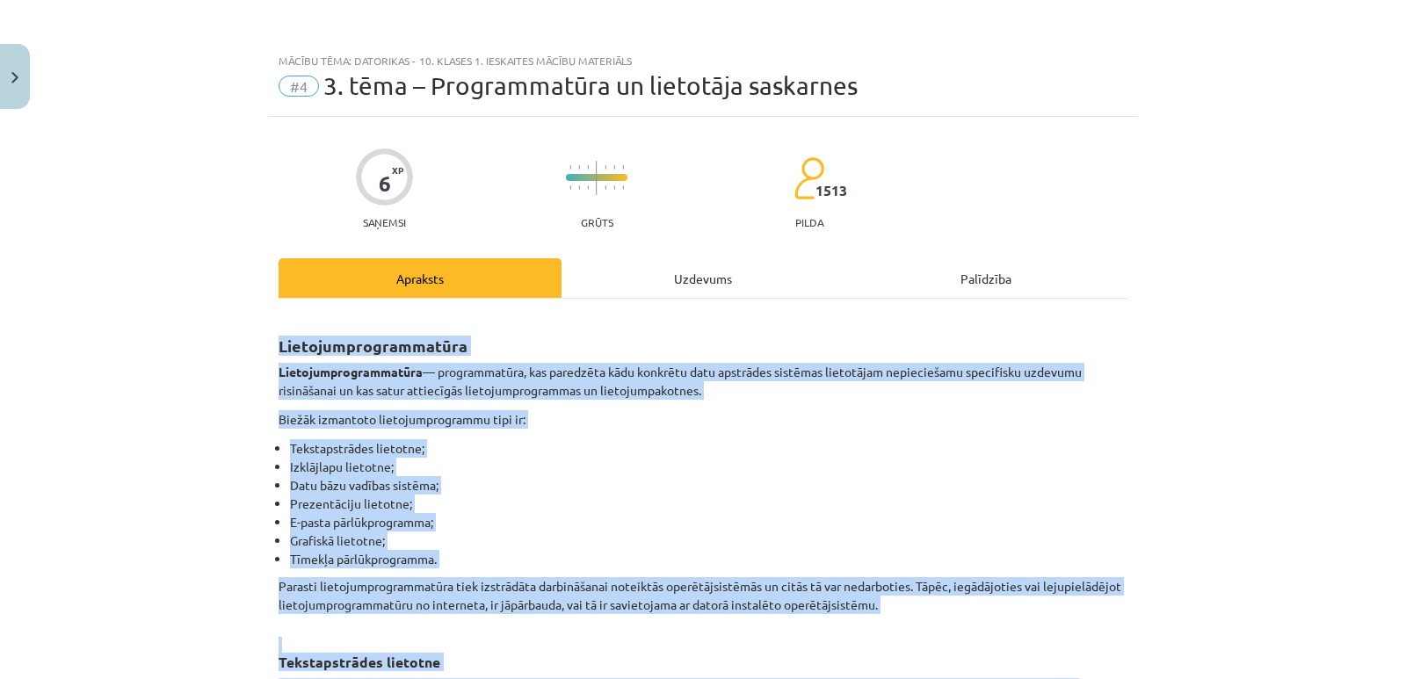
click at [537, 483] on li "Datu bāzu vadības sistēma;" at bounding box center [708, 485] width 837 height 18
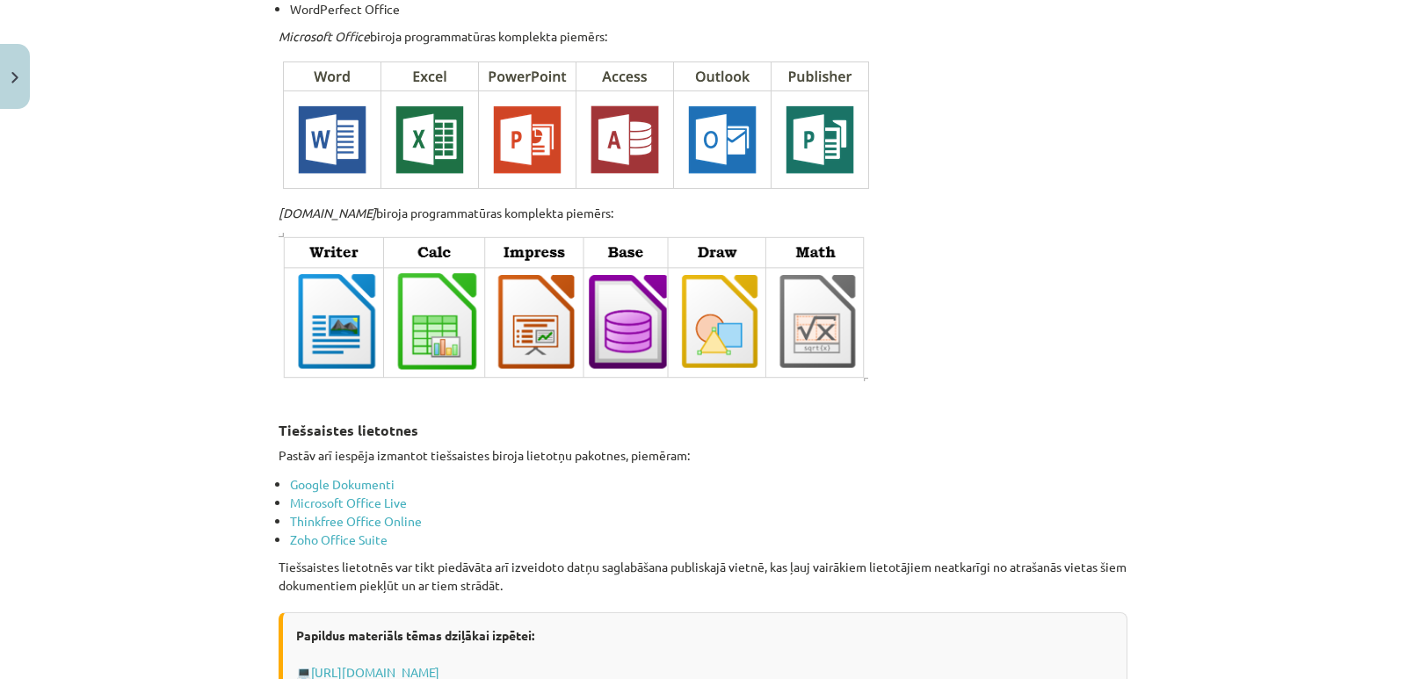
scroll to position [2899, 0]
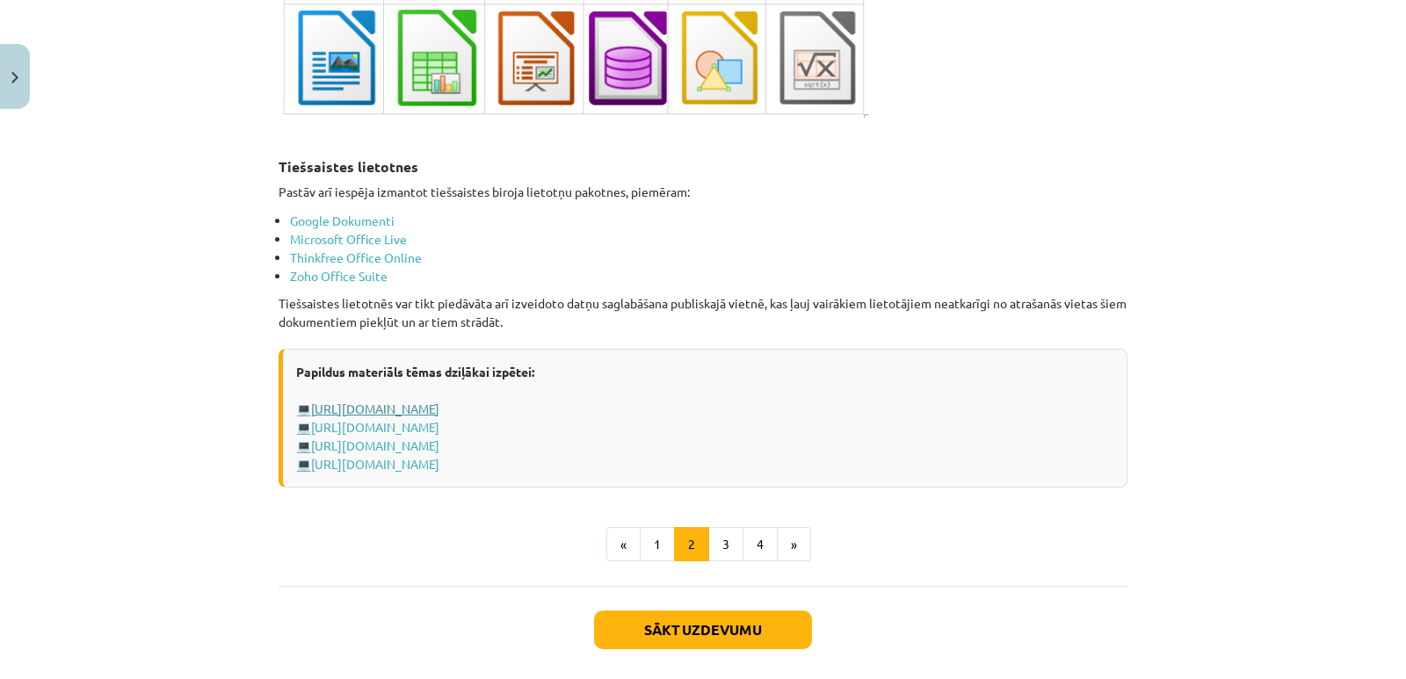
click at [436, 401] on link "[URL][DOMAIN_NAME]" at bounding box center [375, 409] width 128 height 16
click at [439, 419] on link "[URL][DOMAIN_NAME]" at bounding box center [375, 427] width 128 height 16
click at [436, 438] on link "[URL][DOMAIN_NAME]" at bounding box center [375, 446] width 128 height 16
click at [439, 457] on link "[URL][DOMAIN_NAME]" at bounding box center [375, 464] width 128 height 16
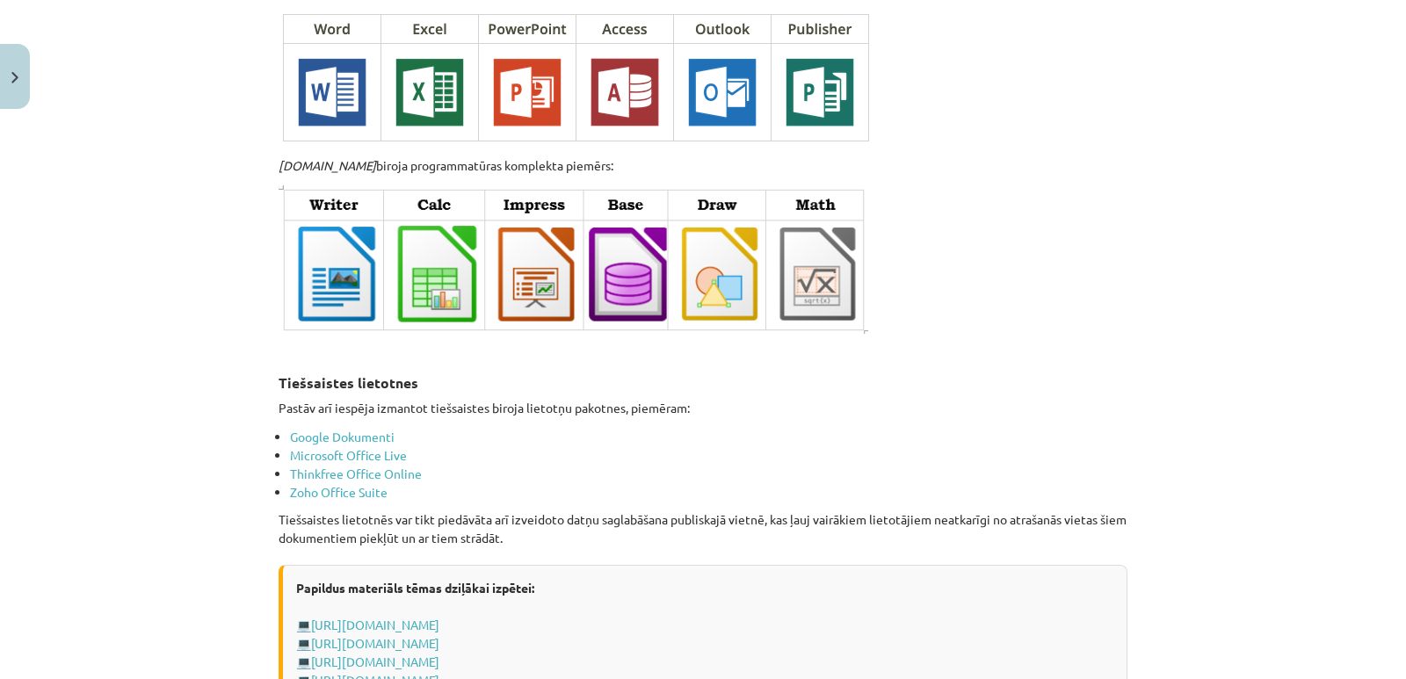
scroll to position [2812, 0]
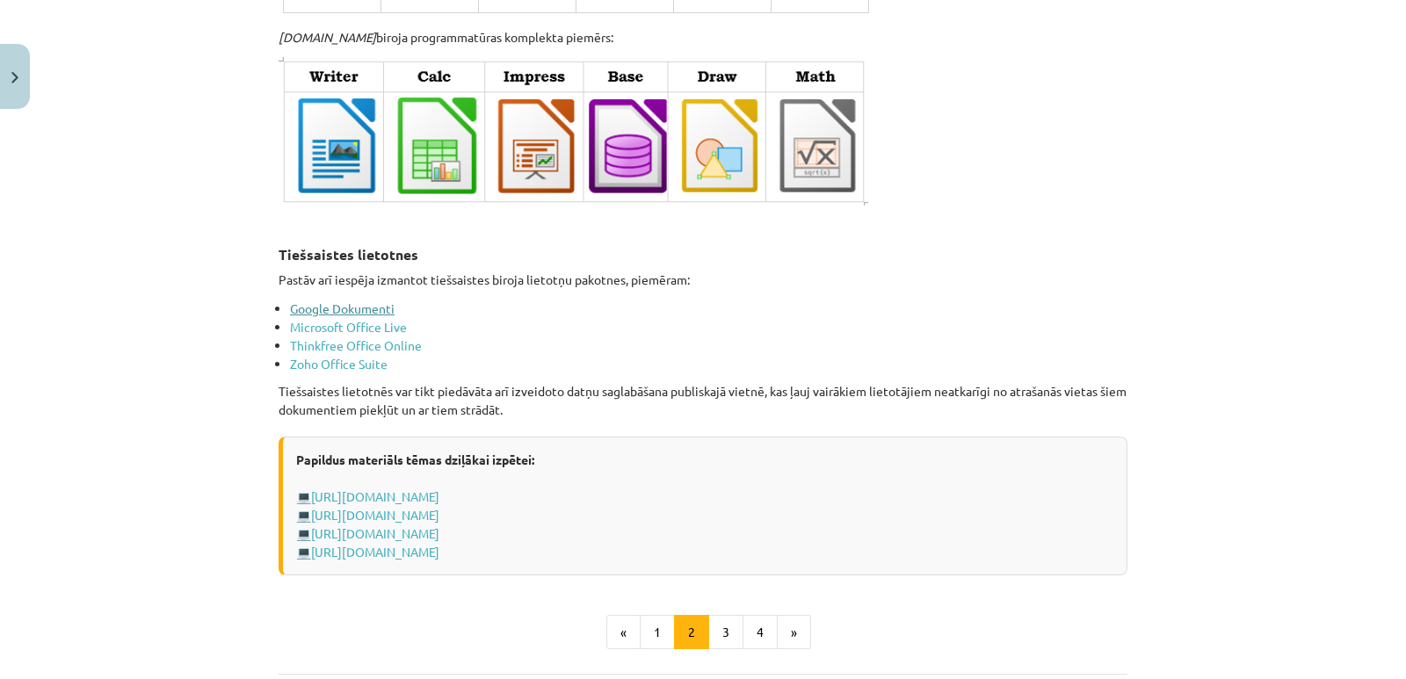
click at [318, 300] on link "Google Dokumenti" at bounding box center [342, 308] width 105 height 16
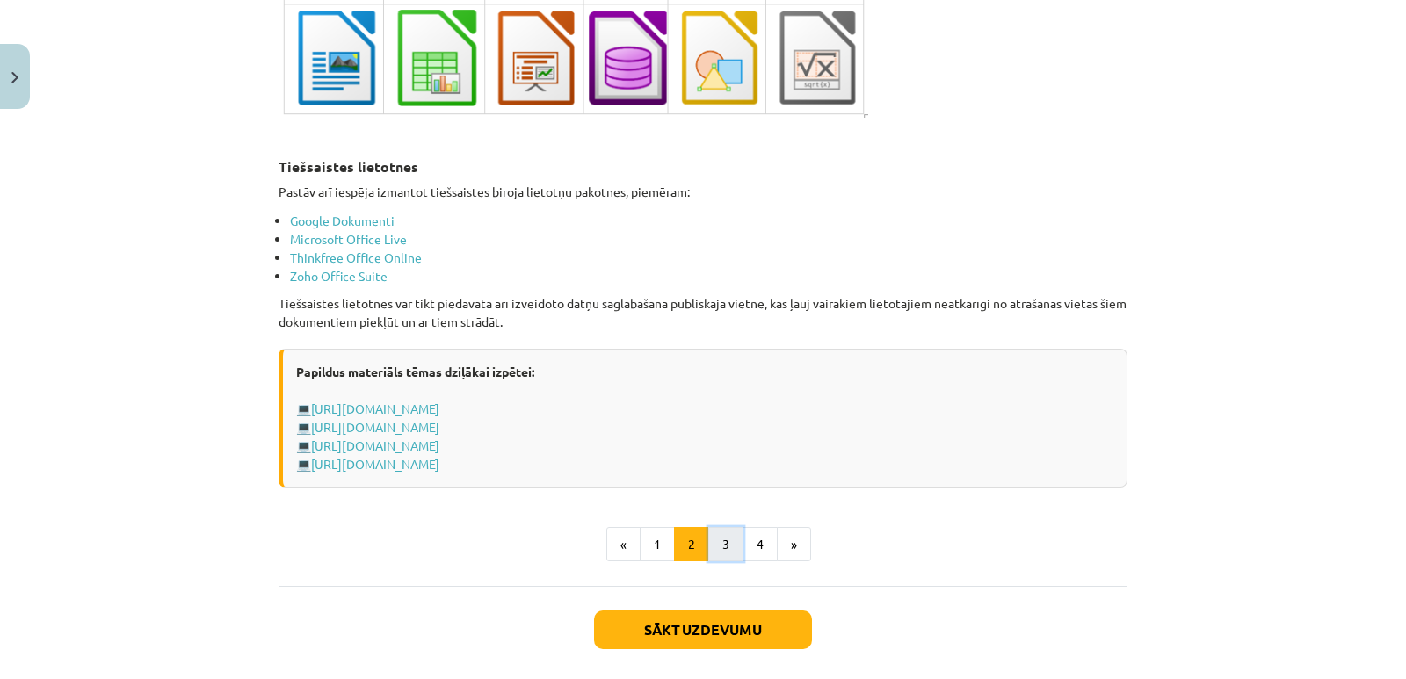
click at [713, 544] on button "3" at bounding box center [725, 544] width 35 height 35
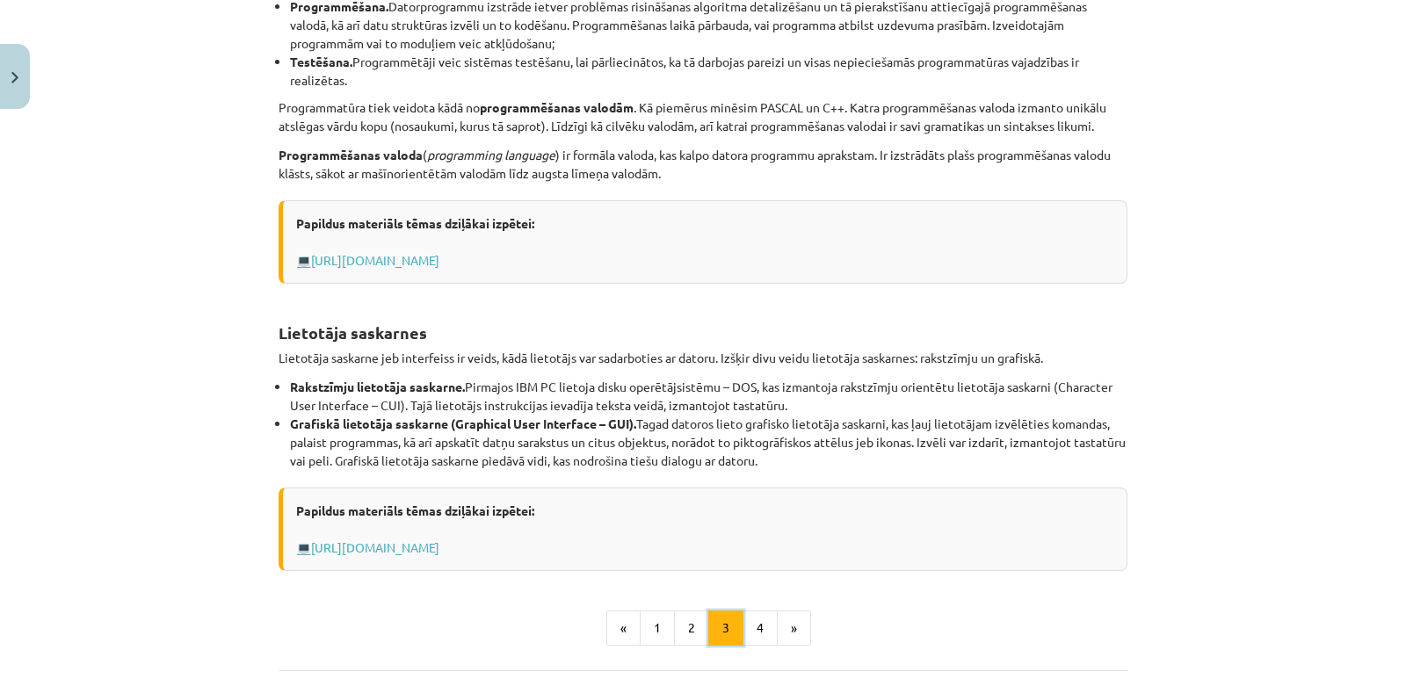
scroll to position [578, 0]
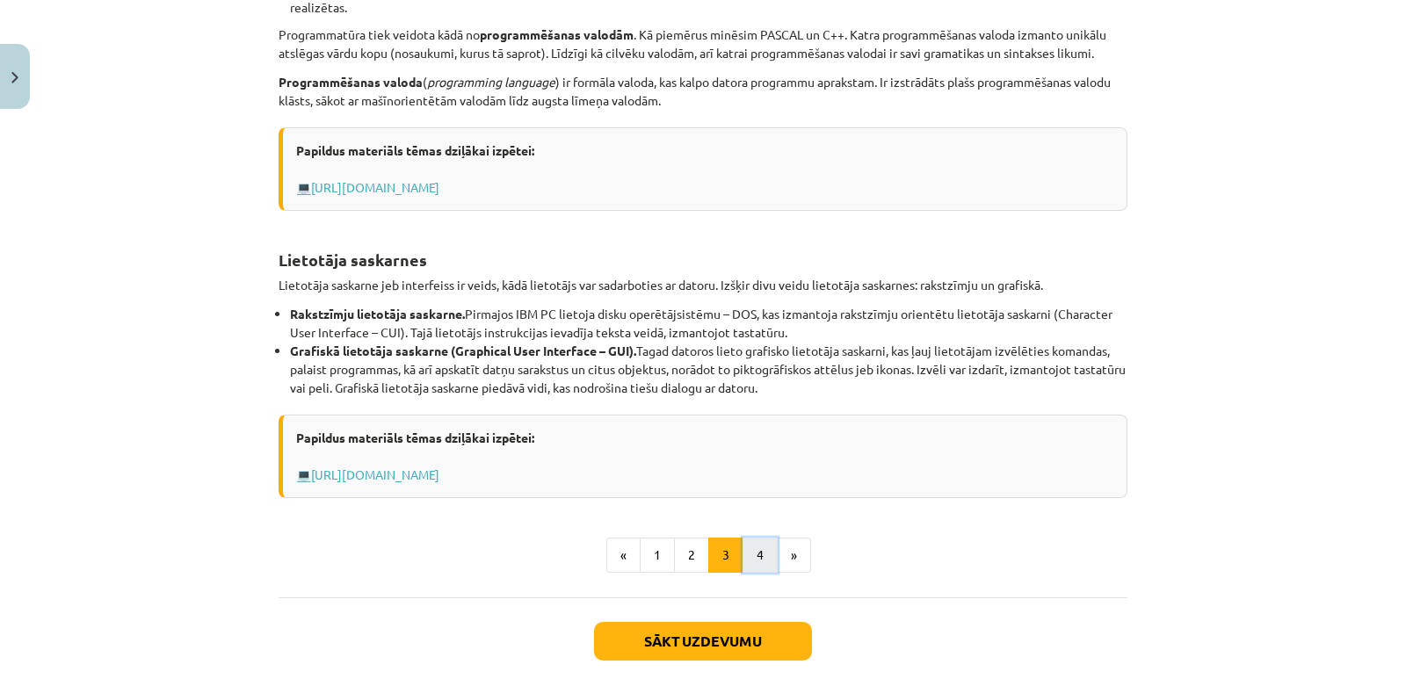
click at [759, 559] on button "4" at bounding box center [759, 555] width 35 height 35
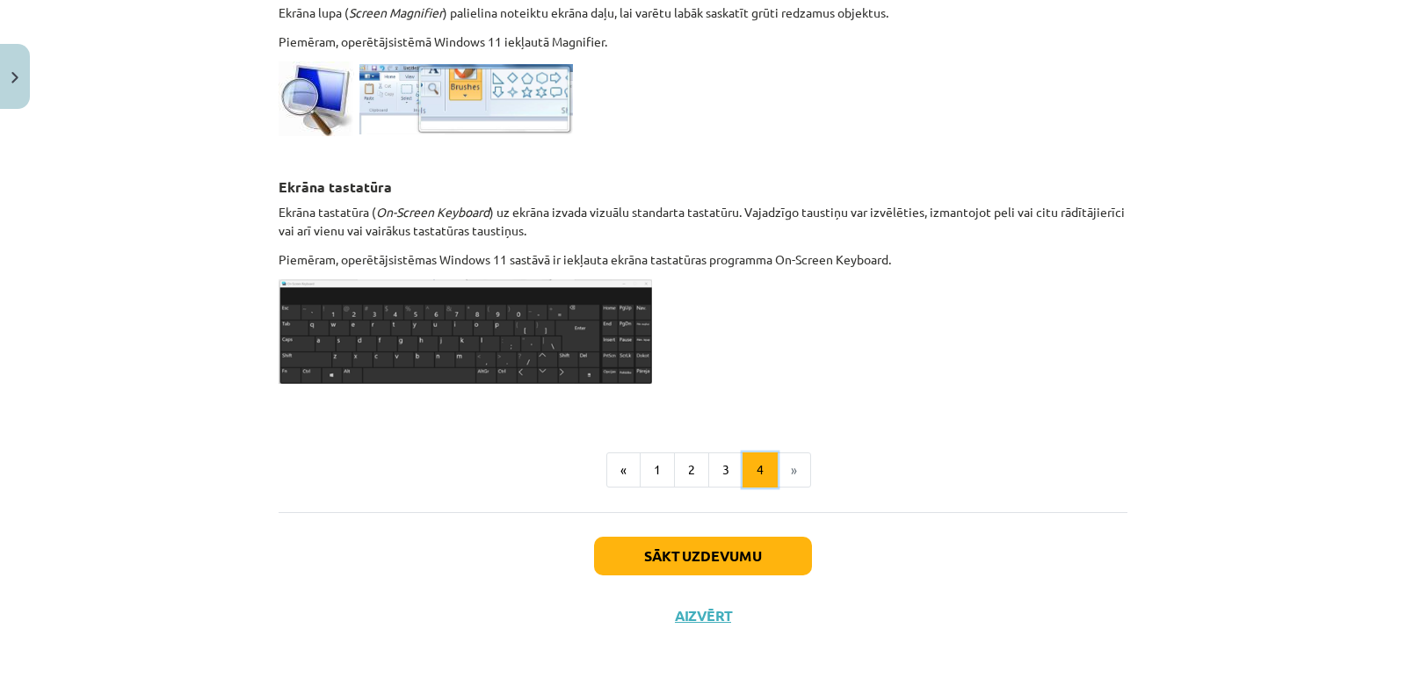
scroll to position [910, 0]
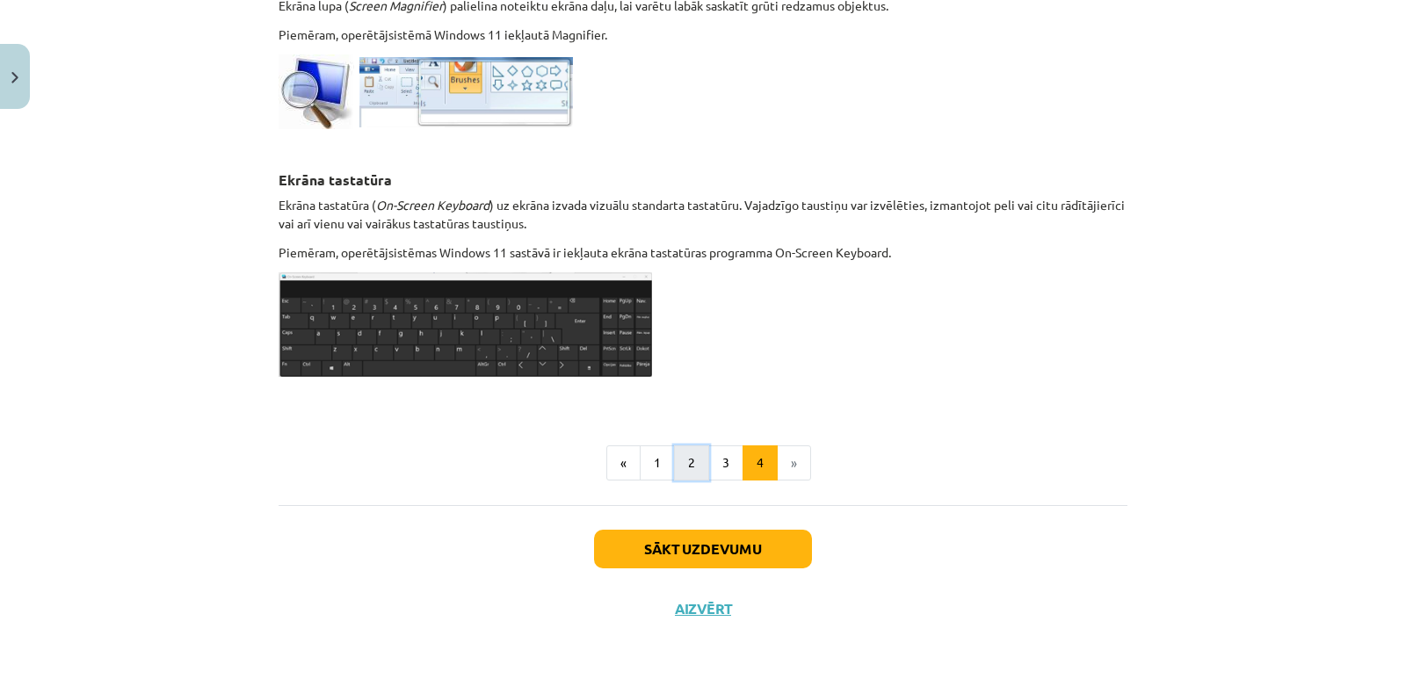
click at [694, 465] on button "2" at bounding box center [691, 462] width 35 height 35
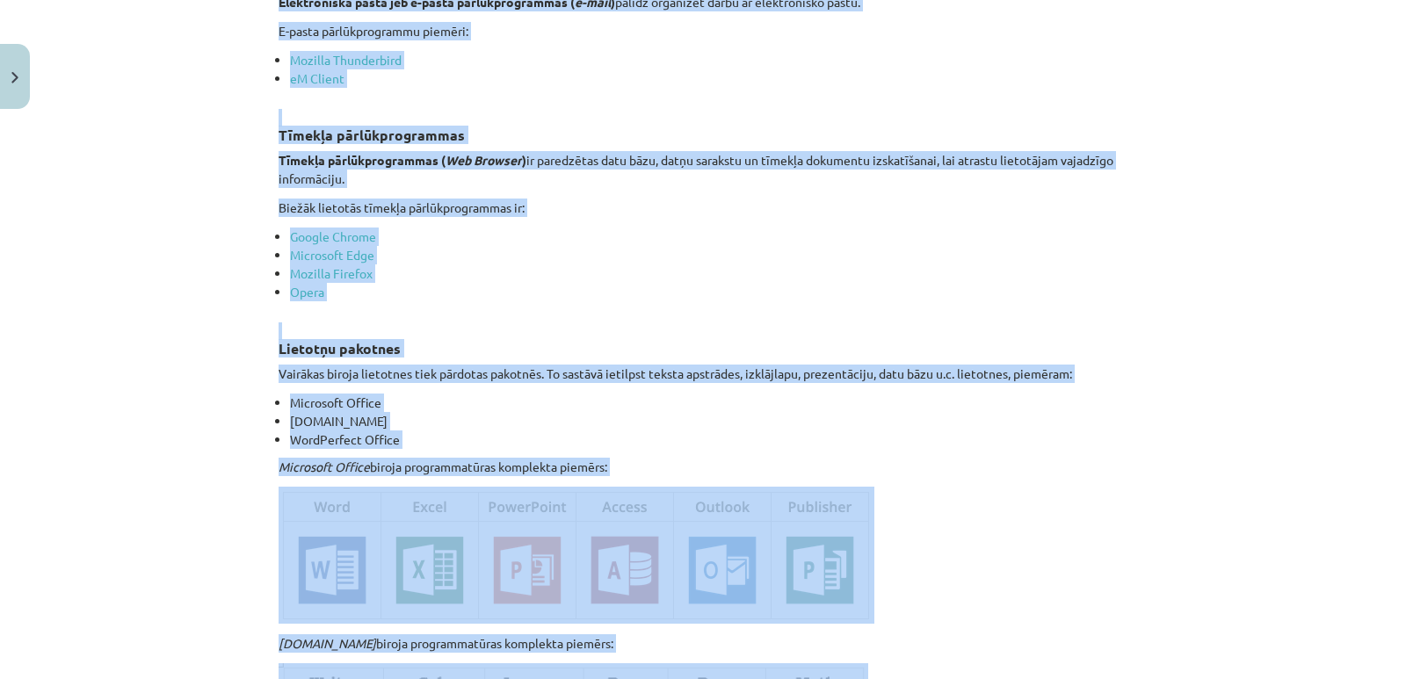
scroll to position [2272, 0]
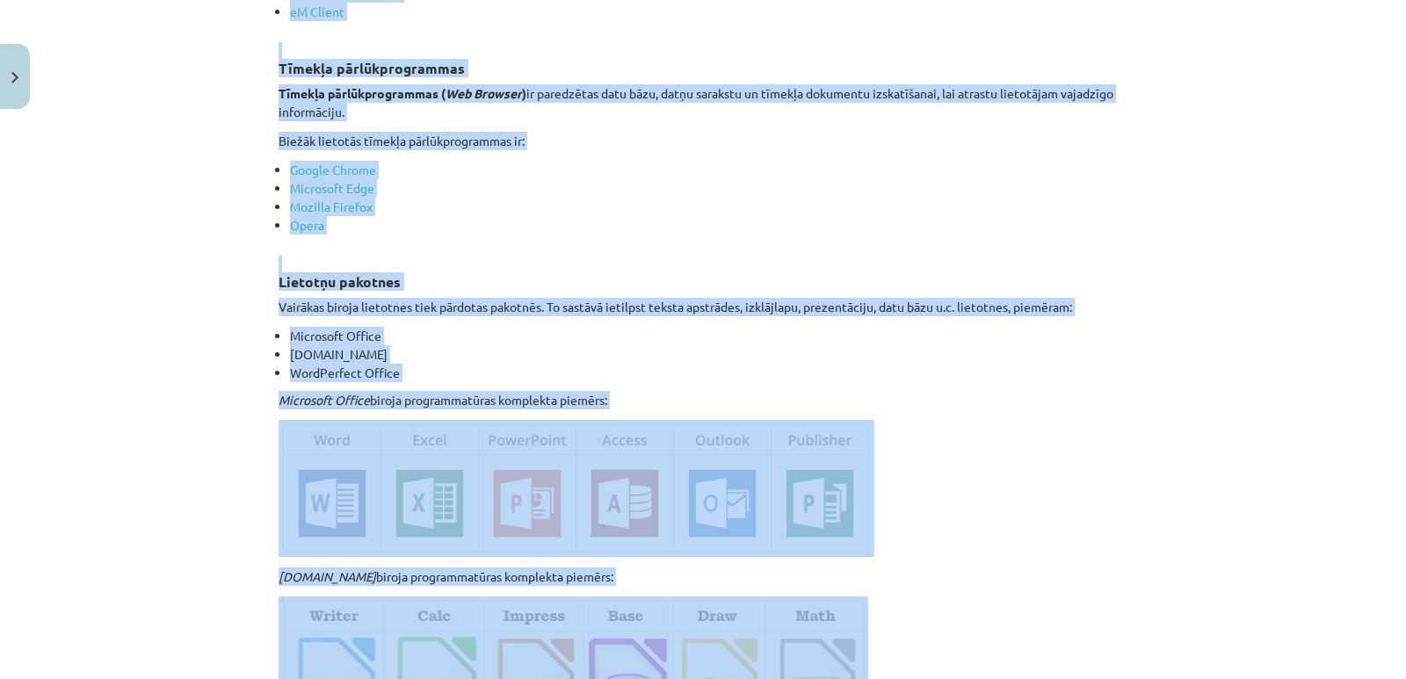
drag, startPoint x: 272, startPoint y: 205, endPoint x: 613, endPoint y: 387, distance: 386.8
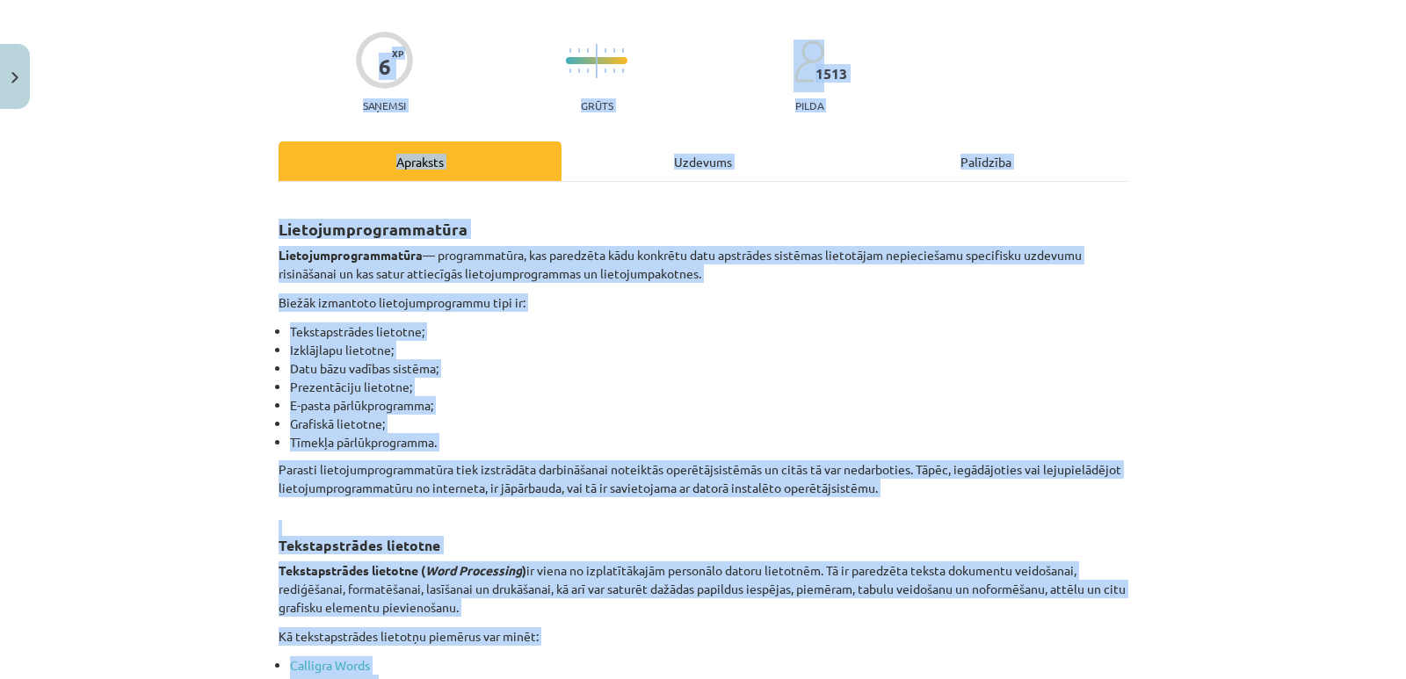
scroll to position [0, 0]
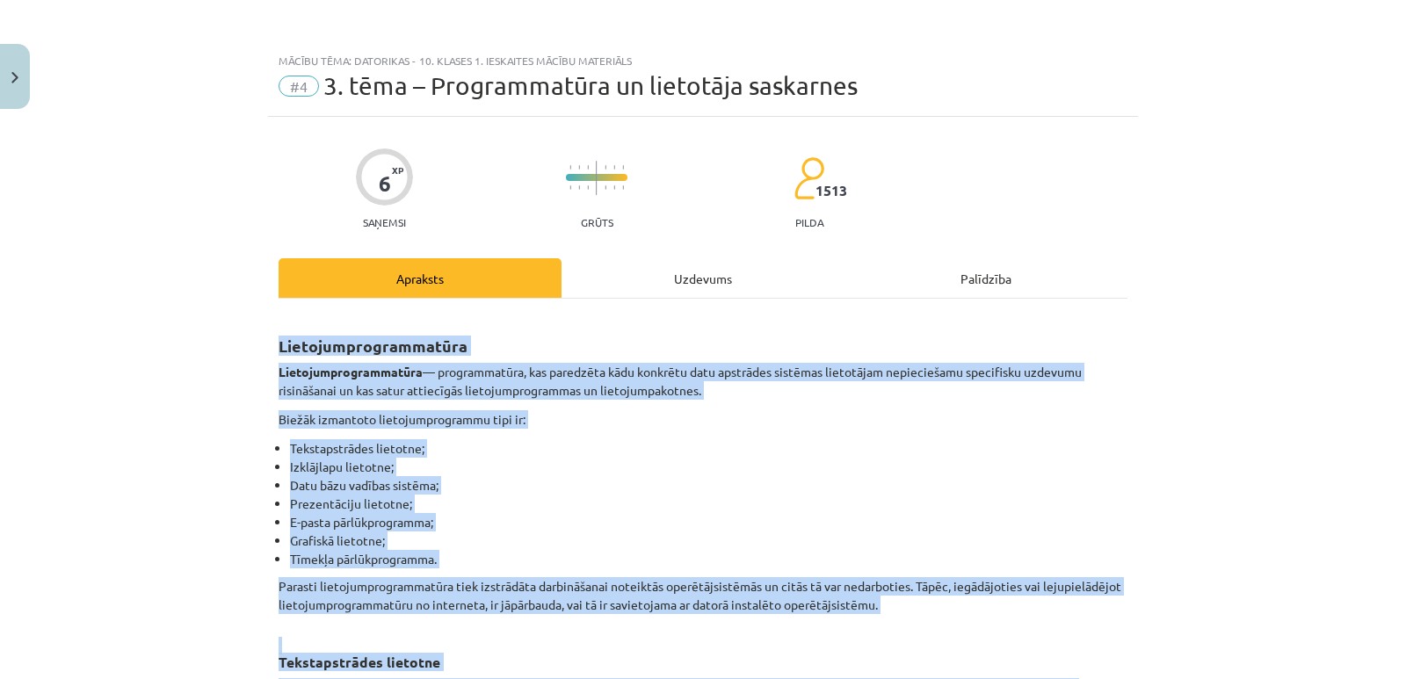
drag, startPoint x: 535, startPoint y: 241, endPoint x: 258, endPoint y: 320, distance: 287.8
click at [258, 320] on div "Mācību tēma: Datorikas - 10. klases 1. ieskaites mācību materiāls #4 3. tēma – …" at bounding box center [703, 339] width 1406 height 679
copy div "Loremipsumdolorsitame Consecteturadipiscing — elitseddoeius, tem incididun utla…"
click at [547, 504] on li "Prezentāciju lietotne;" at bounding box center [708, 504] width 837 height 18
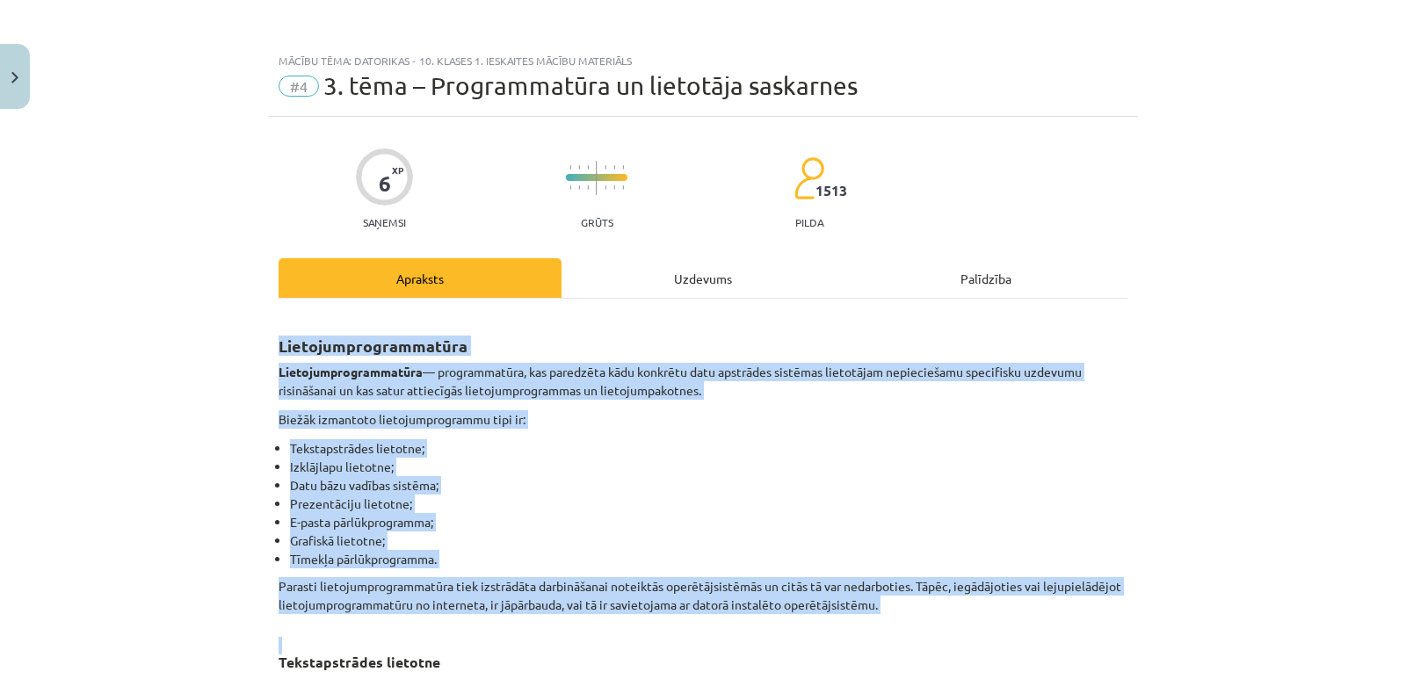
drag, startPoint x: 271, startPoint y: 342, endPoint x: 833, endPoint y: 626, distance: 630.3
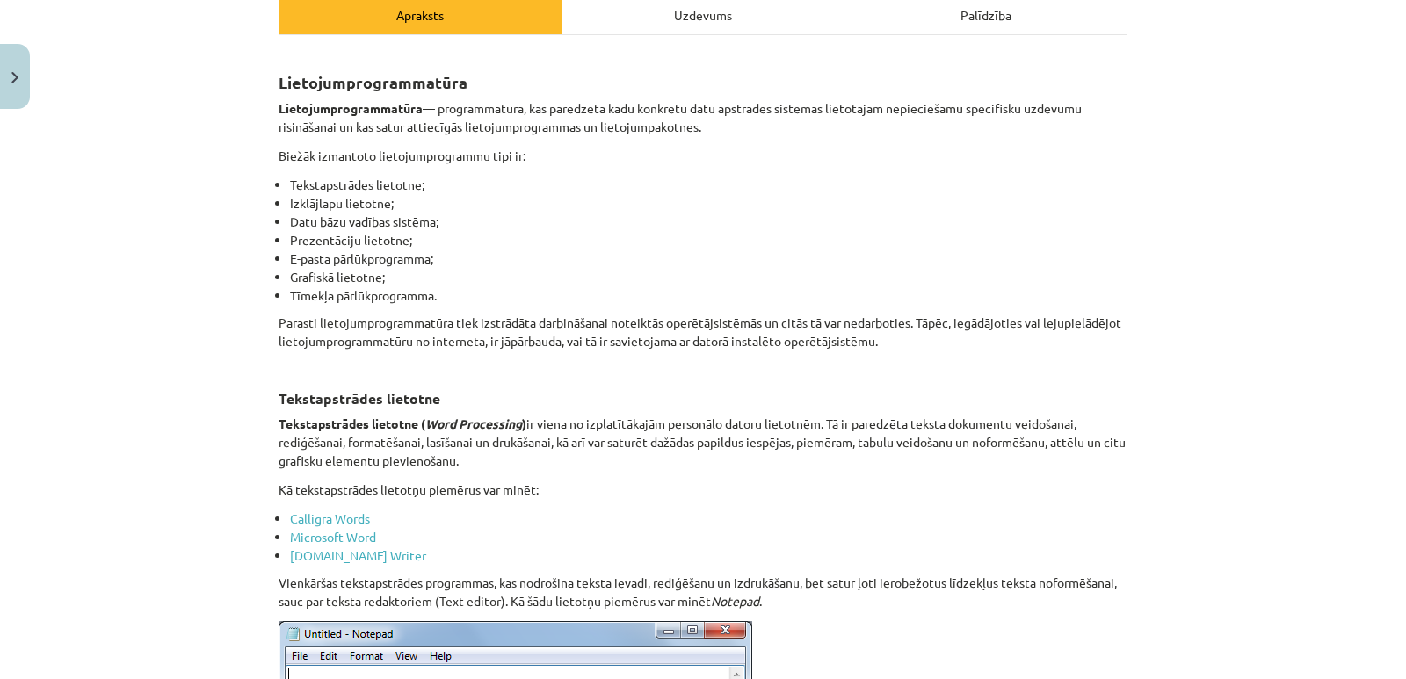
click at [547, 492] on p "Kā tekstapstrādes lietotņu piemērus var minēt:" at bounding box center [703, 490] width 849 height 18
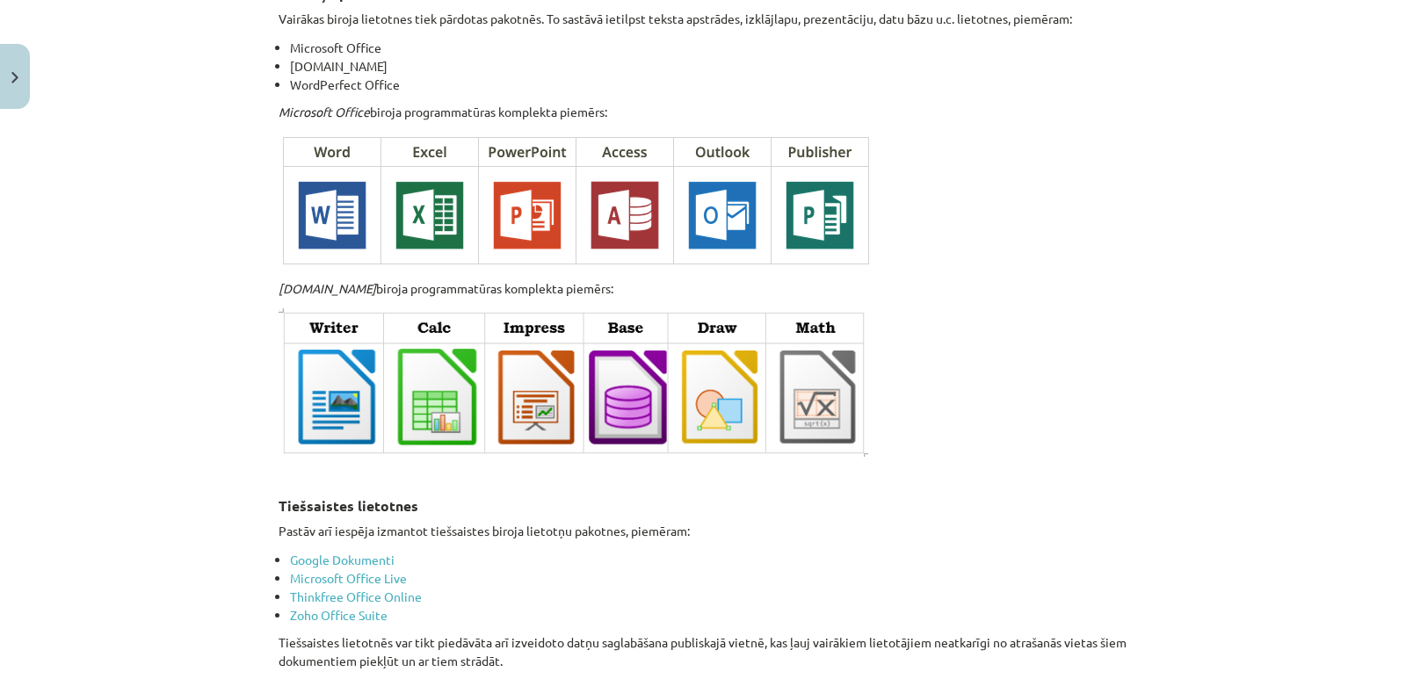
scroll to position [2976, 0]
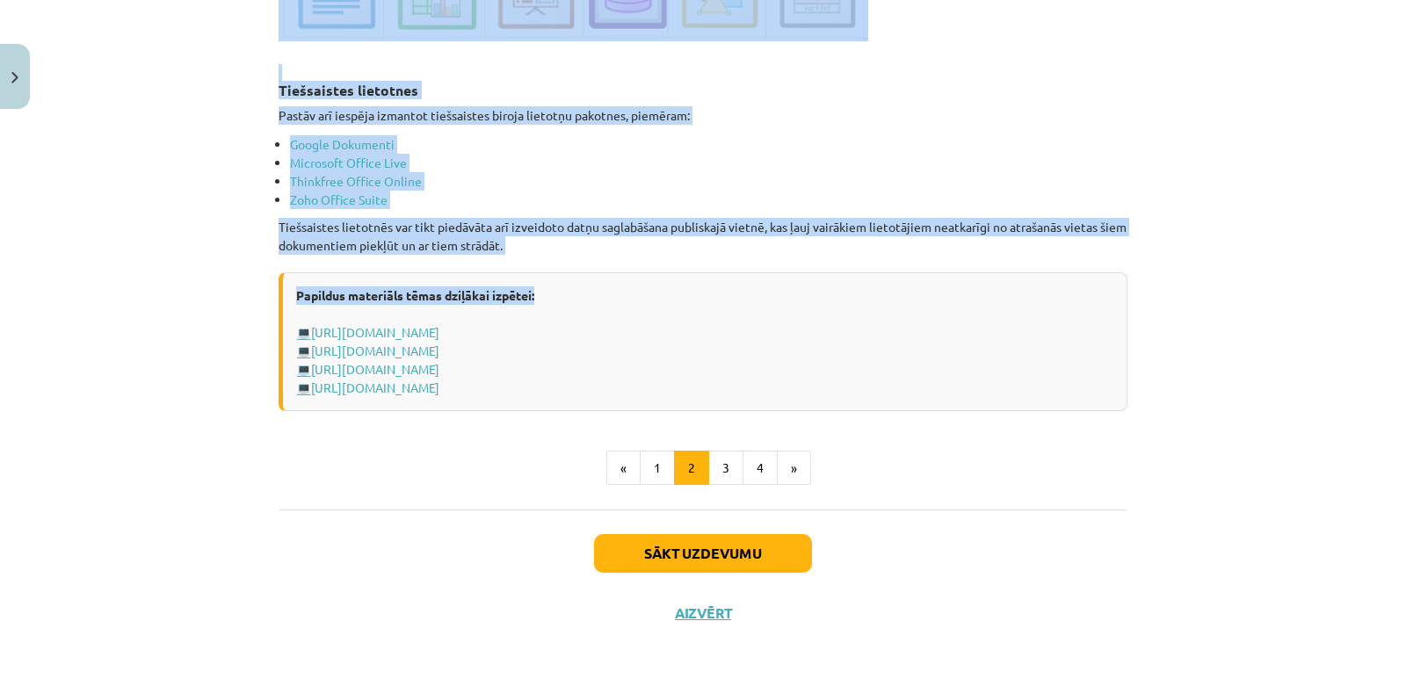
drag, startPoint x: 269, startPoint y: 163, endPoint x: 711, endPoint y: 247, distance: 449.9
click at [713, 243] on p "Tiešsaistes lietotnēs var tikt piedāvāta arī izveidoto datņu saglabāšana publis…" at bounding box center [703, 236] width 849 height 37
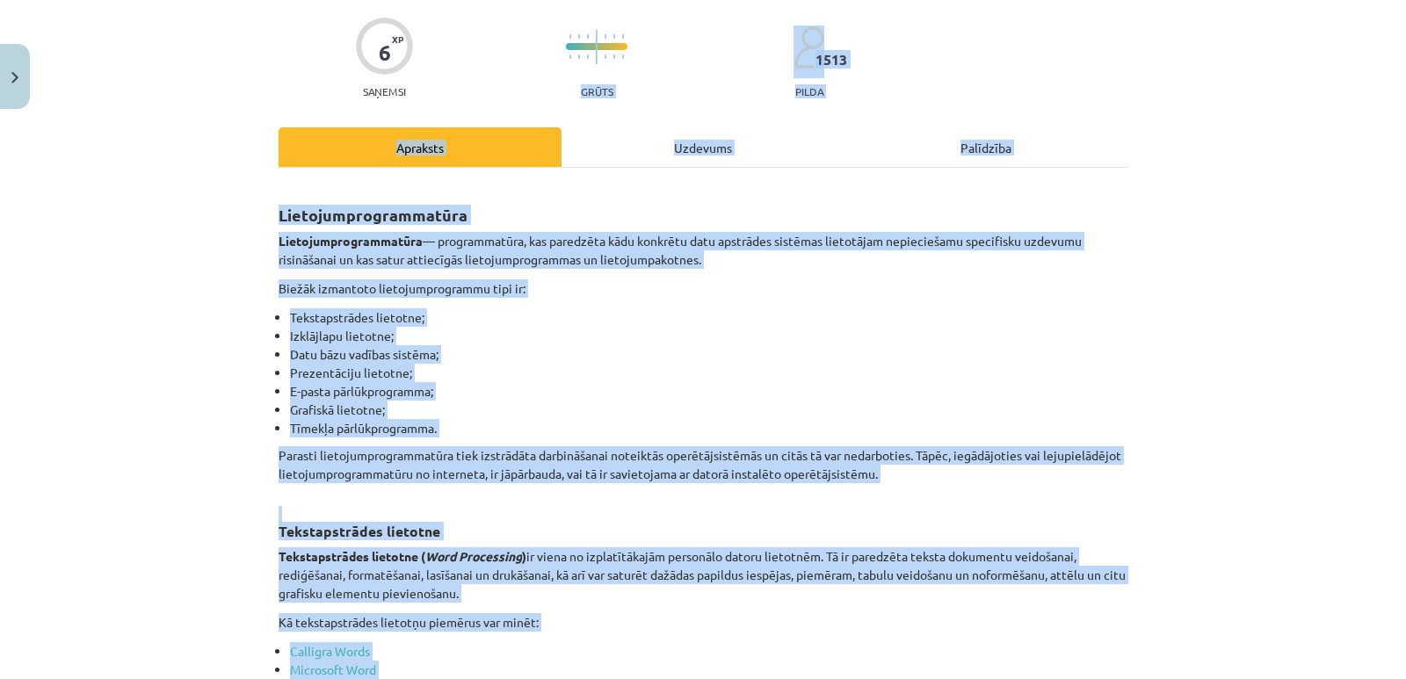
scroll to position [50, 0]
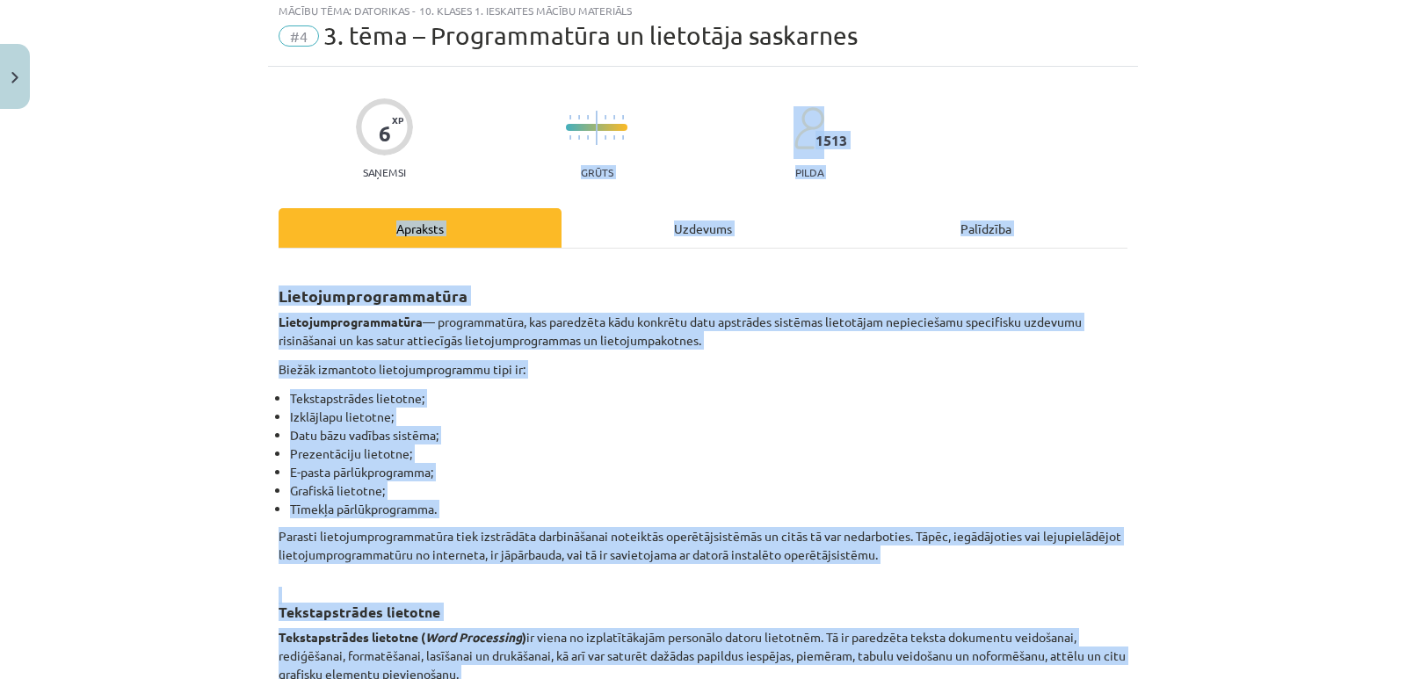
drag, startPoint x: 702, startPoint y: 243, endPoint x: 519, endPoint y: 120, distance: 220.3
click at [721, 290] on h2 "Lietojumprogrammatūra" at bounding box center [703, 285] width 849 height 43
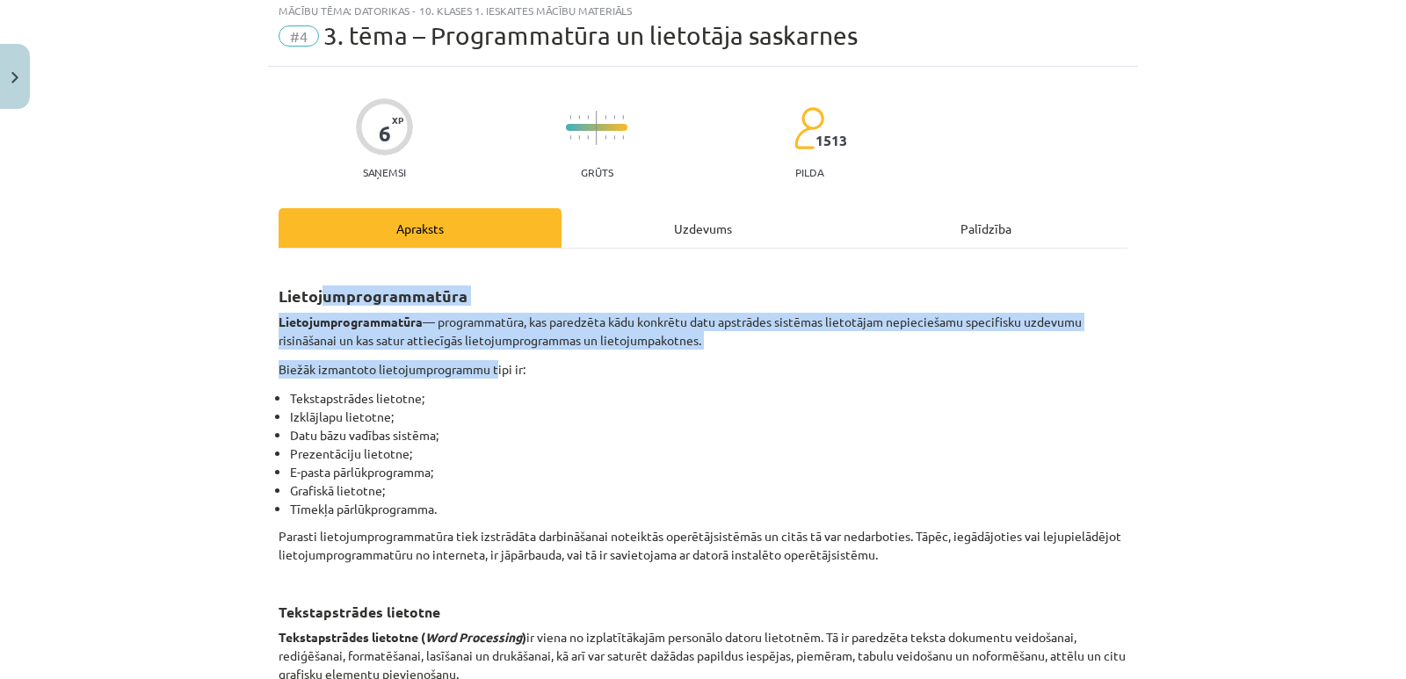
drag, startPoint x: 321, startPoint y: 303, endPoint x: 489, endPoint y: 370, distance: 181.4
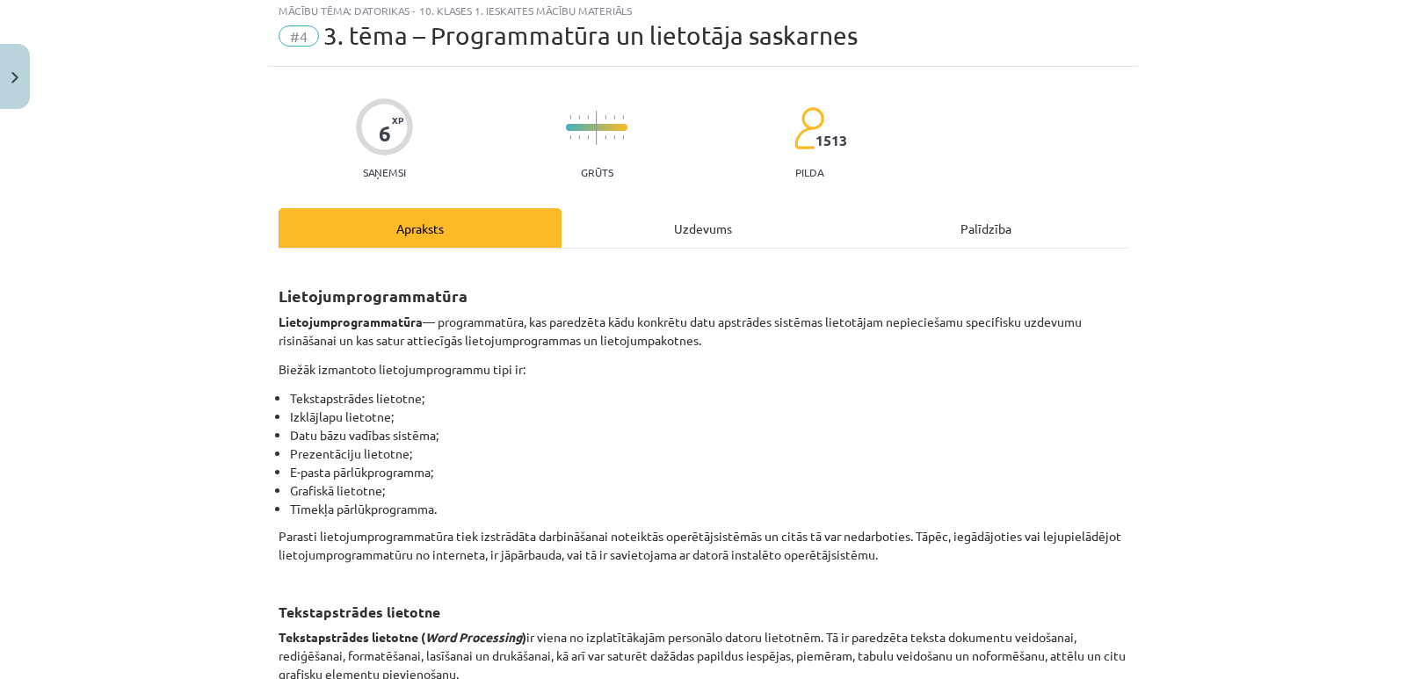
drag, startPoint x: 596, startPoint y: 475, endPoint x: 849, endPoint y: 641, distance: 302.2
click at [602, 475] on li "E-pasta pārlūkprogramma;" at bounding box center [708, 472] width 837 height 18
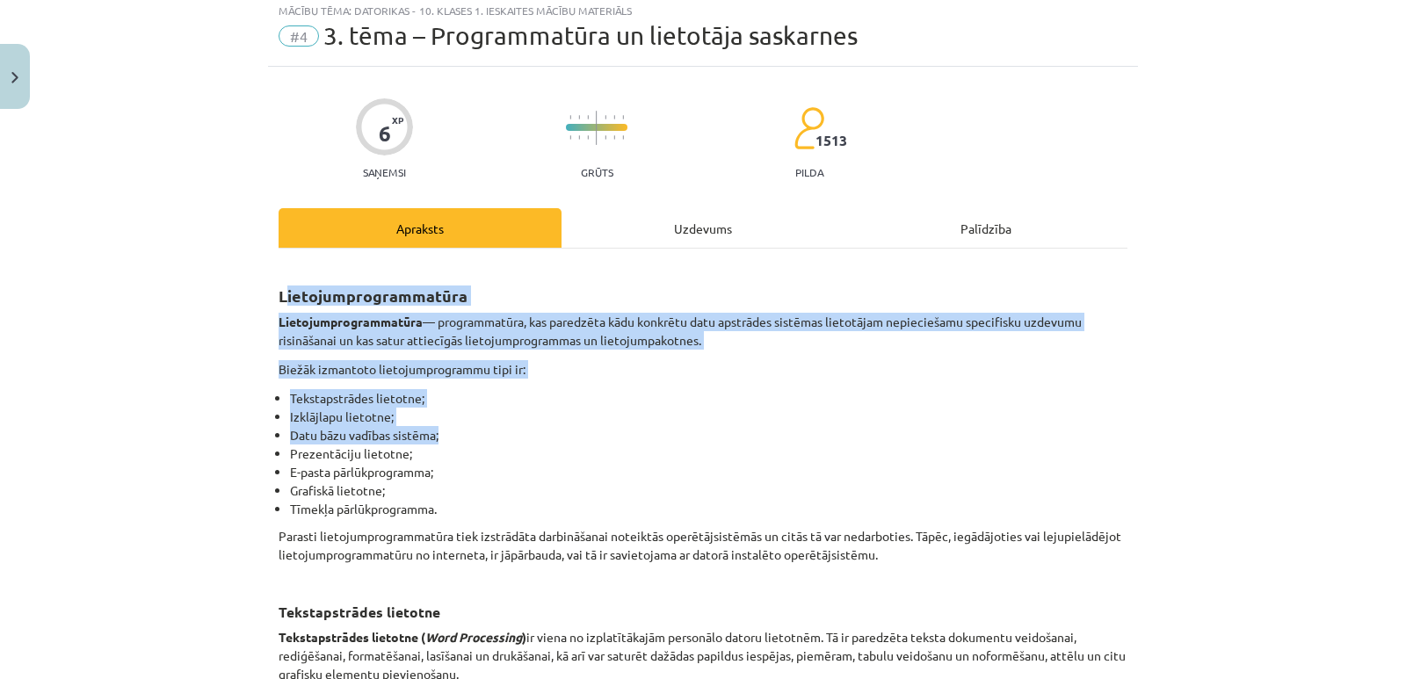
drag, startPoint x: 277, startPoint y: 286, endPoint x: 647, endPoint y: 427, distance: 395.7
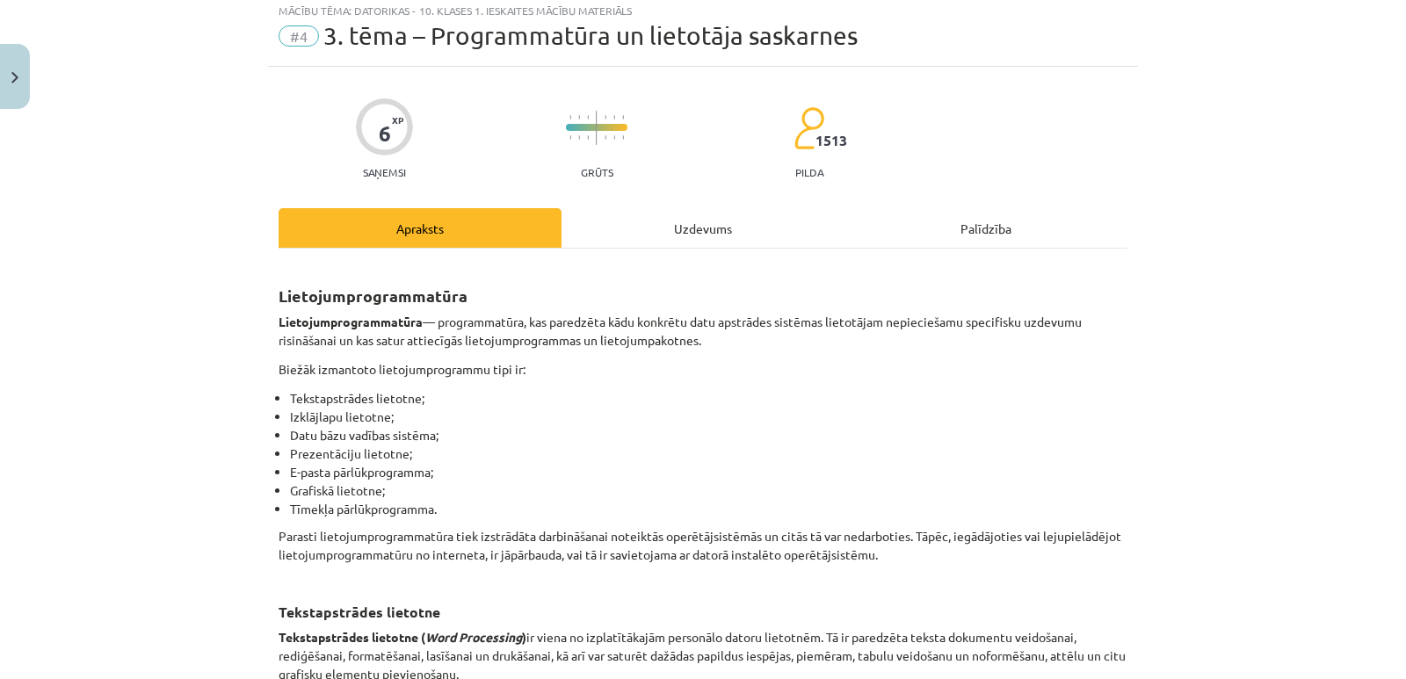
click at [246, 282] on div "Mācību tēma: Datorikas - 10. klases 1. ieskaites mācību materiāls #4 3. tēma – …" at bounding box center [703, 339] width 1406 height 679
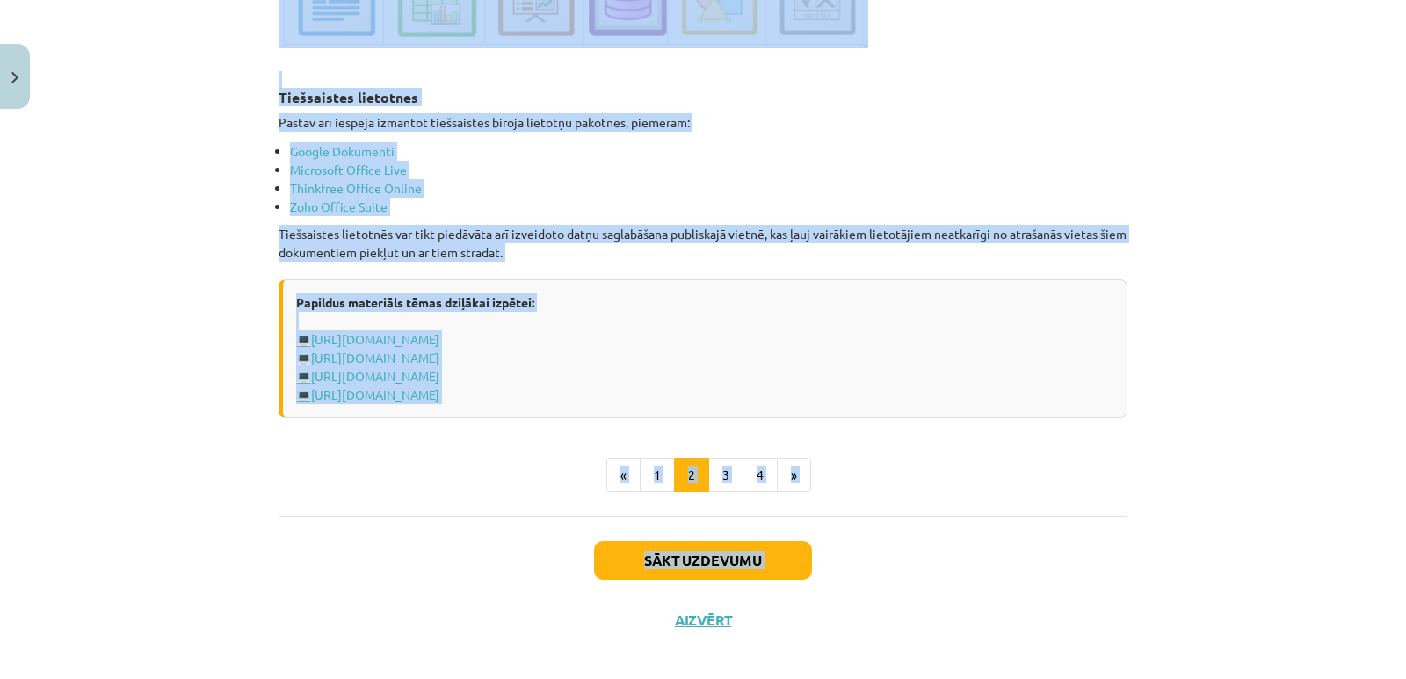
scroll to position [2976, 0]
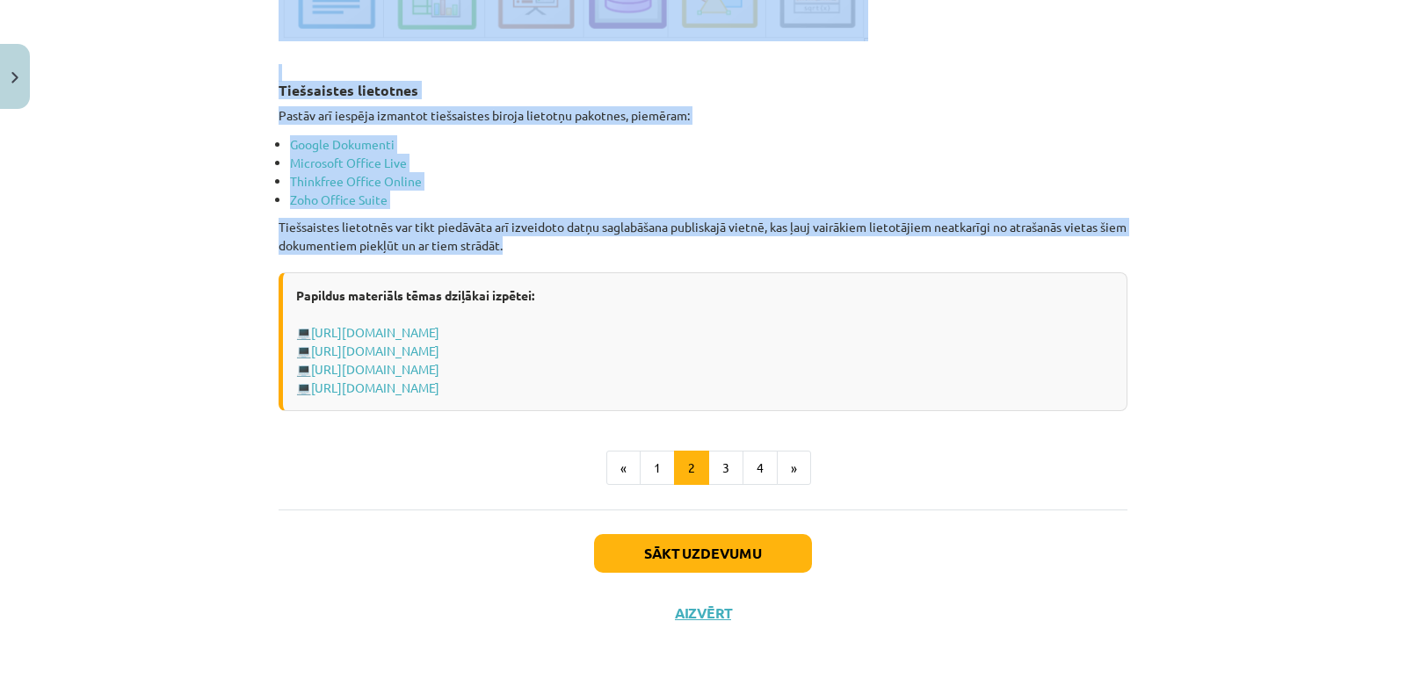
drag, startPoint x: 275, startPoint y: 291, endPoint x: 527, endPoint y: 241, distance: 257.1
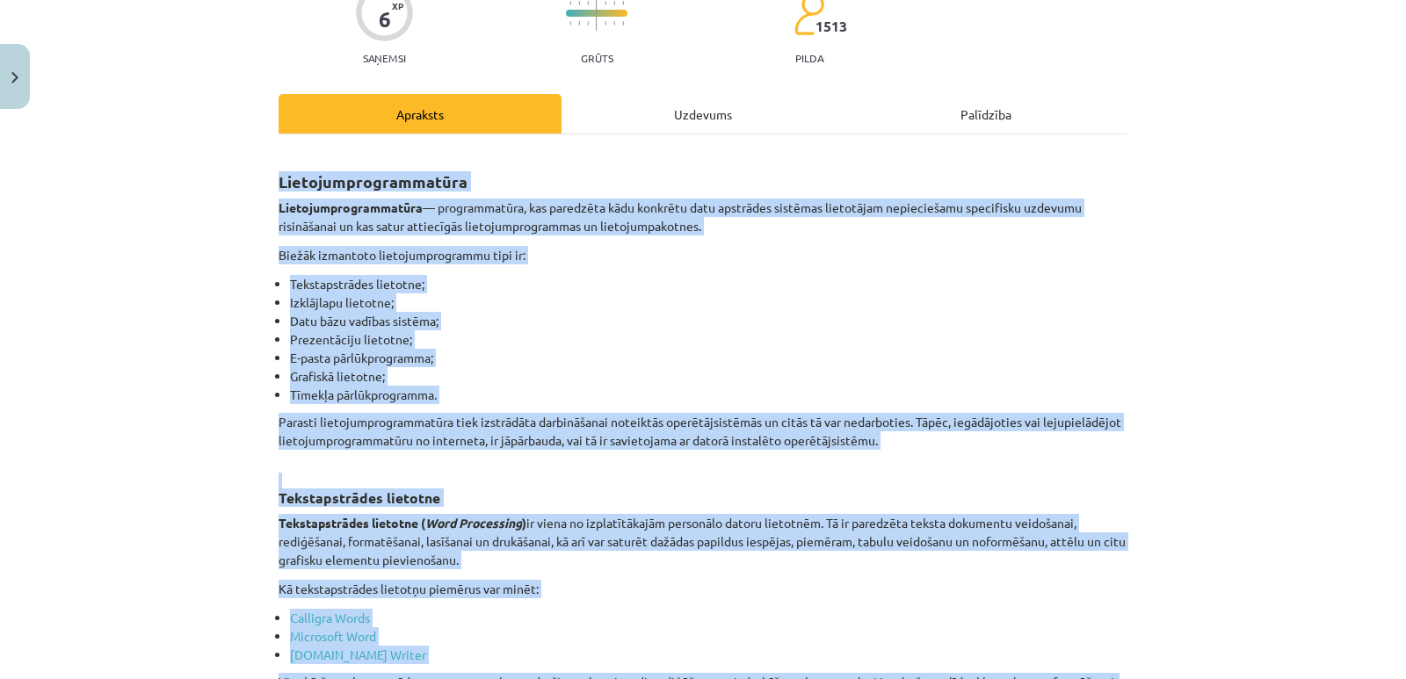
scroll to position [0, 0]
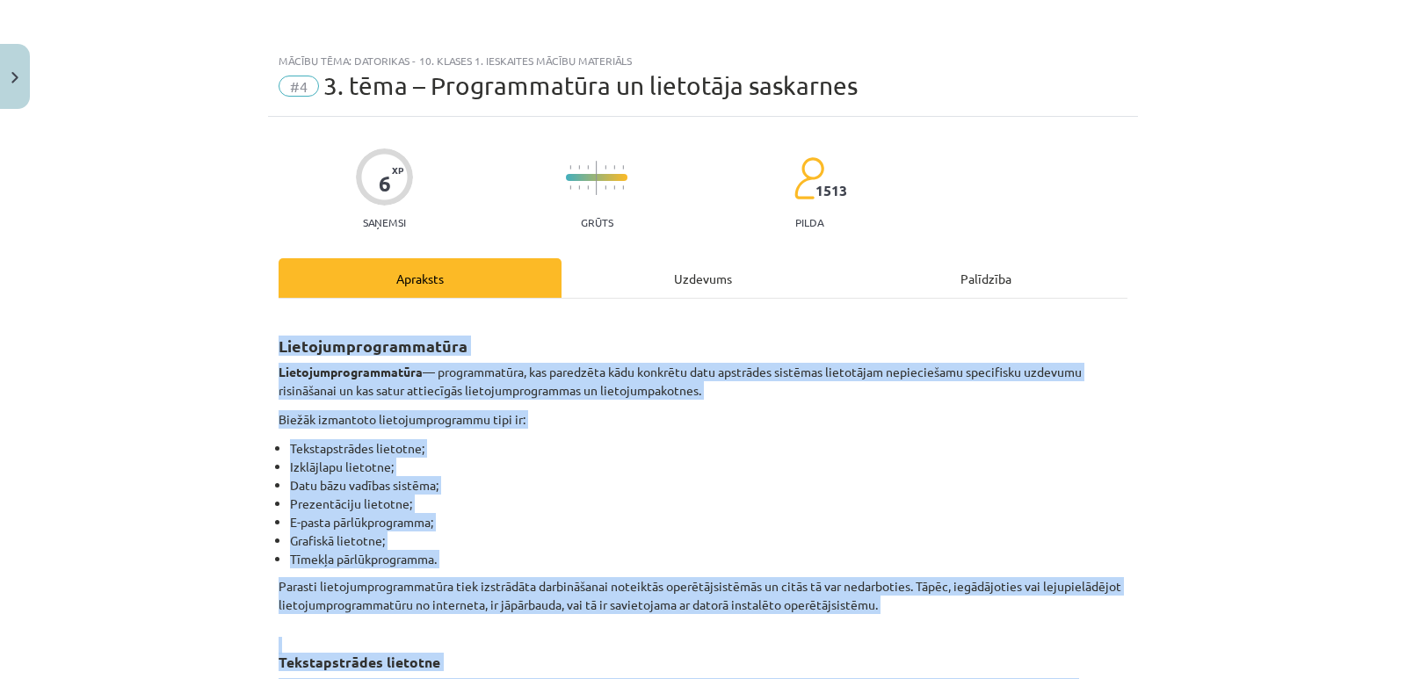
copy div "Loremipsumdolorsitame Consecteturadipiscing — elitseddoeius, tem incididun utla…"
click at [546, 461] on li "Izklājlapu lietotne;" at bounding box center [708, 467] width 837 height 18
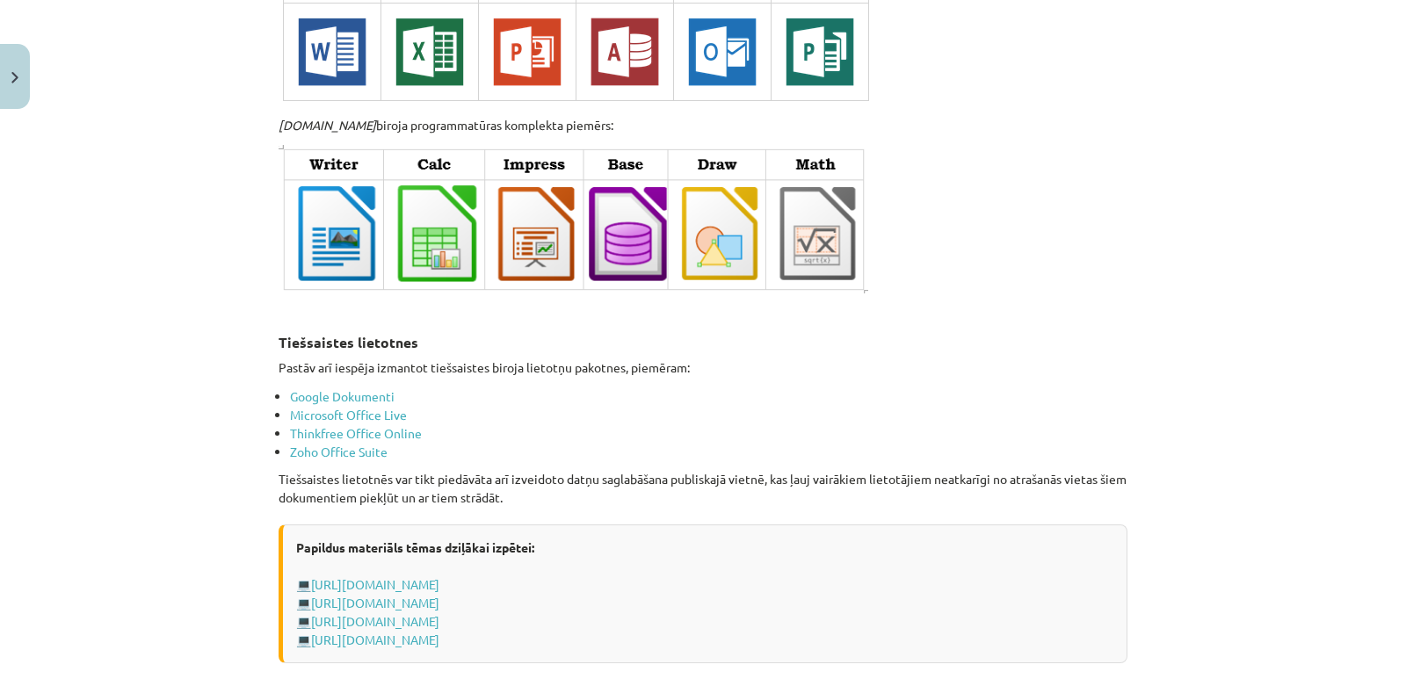
scroll to position [2976, 0]
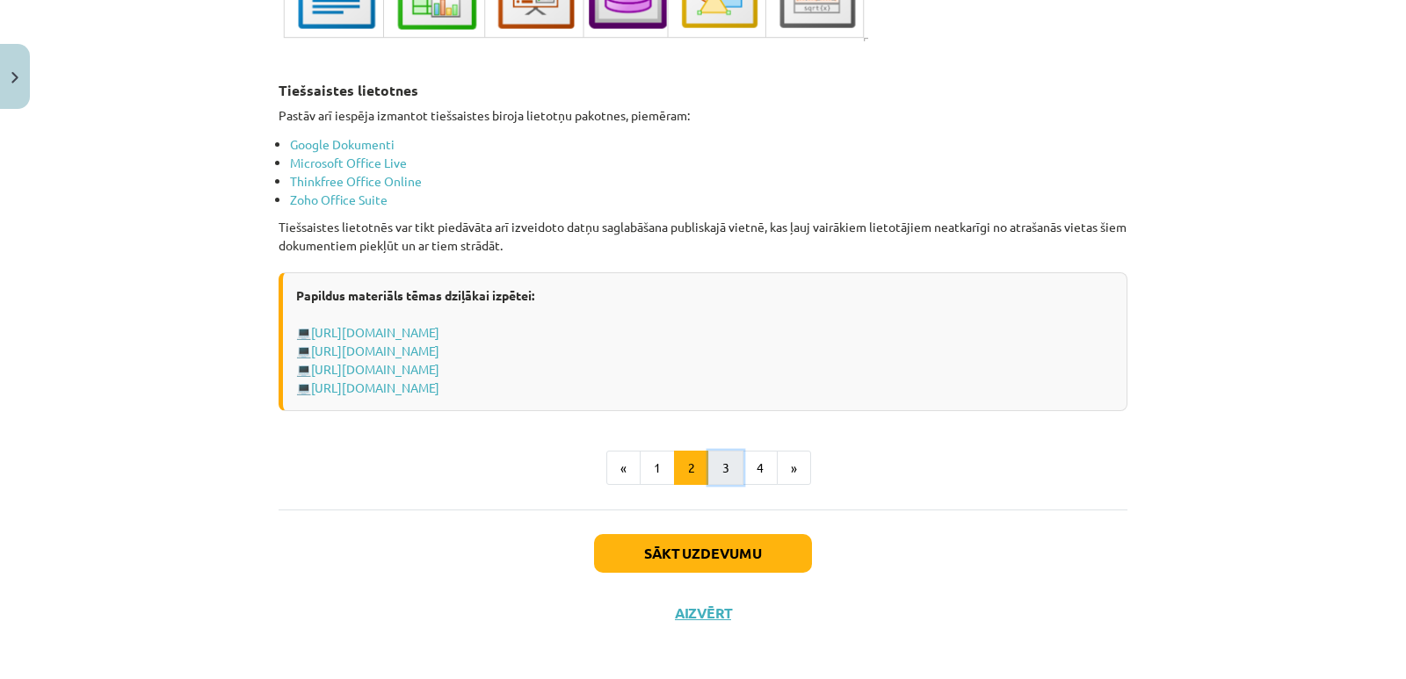
click at [713, 464] on button "3" at bounding box center [725, 468] width 35 height 35
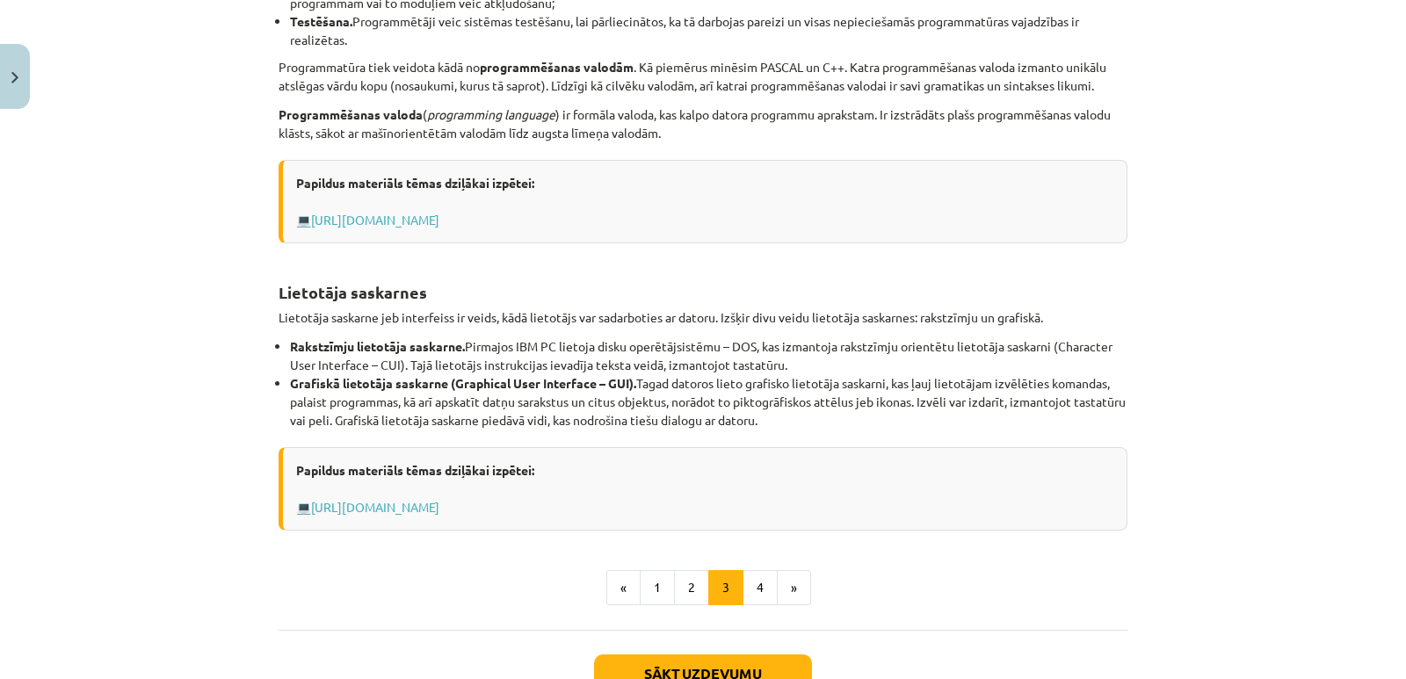
scroll to position [674, 0]
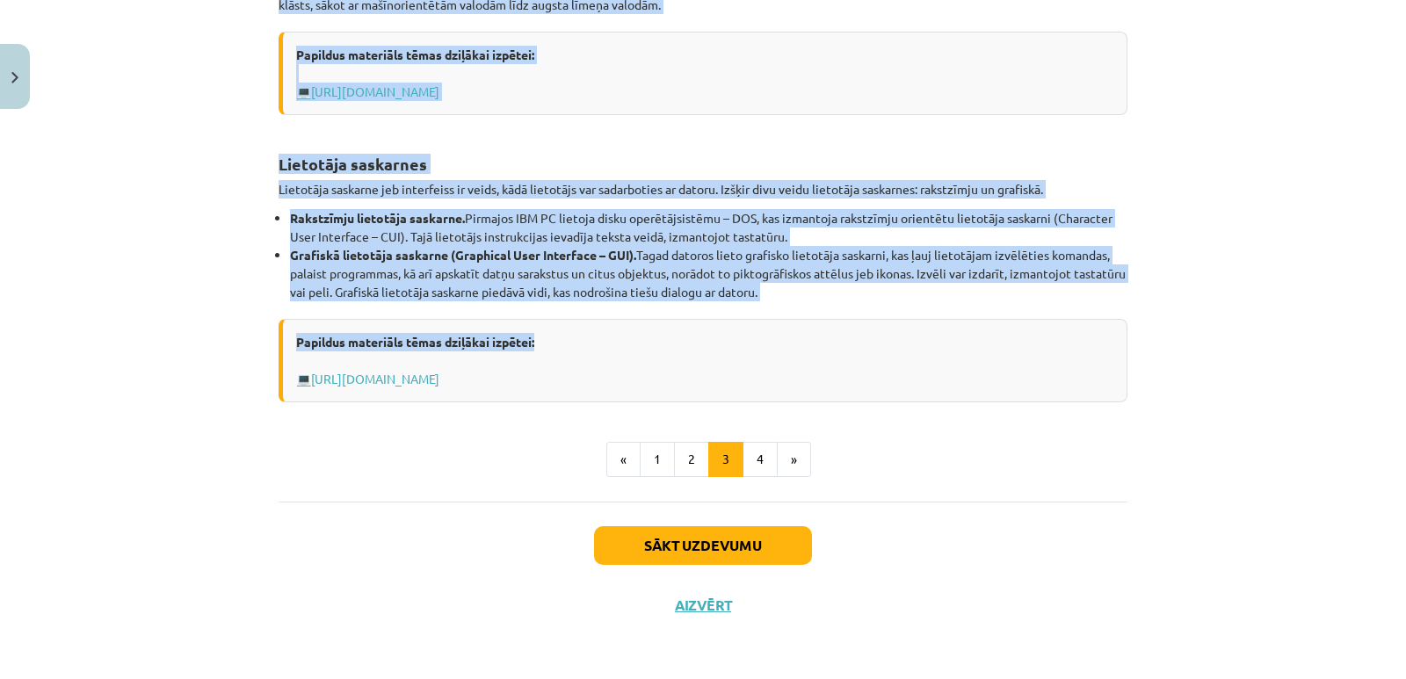
drag, startPoint x: 277, startPoint y: 201, endPoint x: 831, endPoint y: 315, distance: 566.1
click at [831, 315] on div "Programmu izstrādes rīki Programmu izstrādes rīki paredzēti jaunu programmu izs…" at bounding box center [703, 22] width 849 height 762
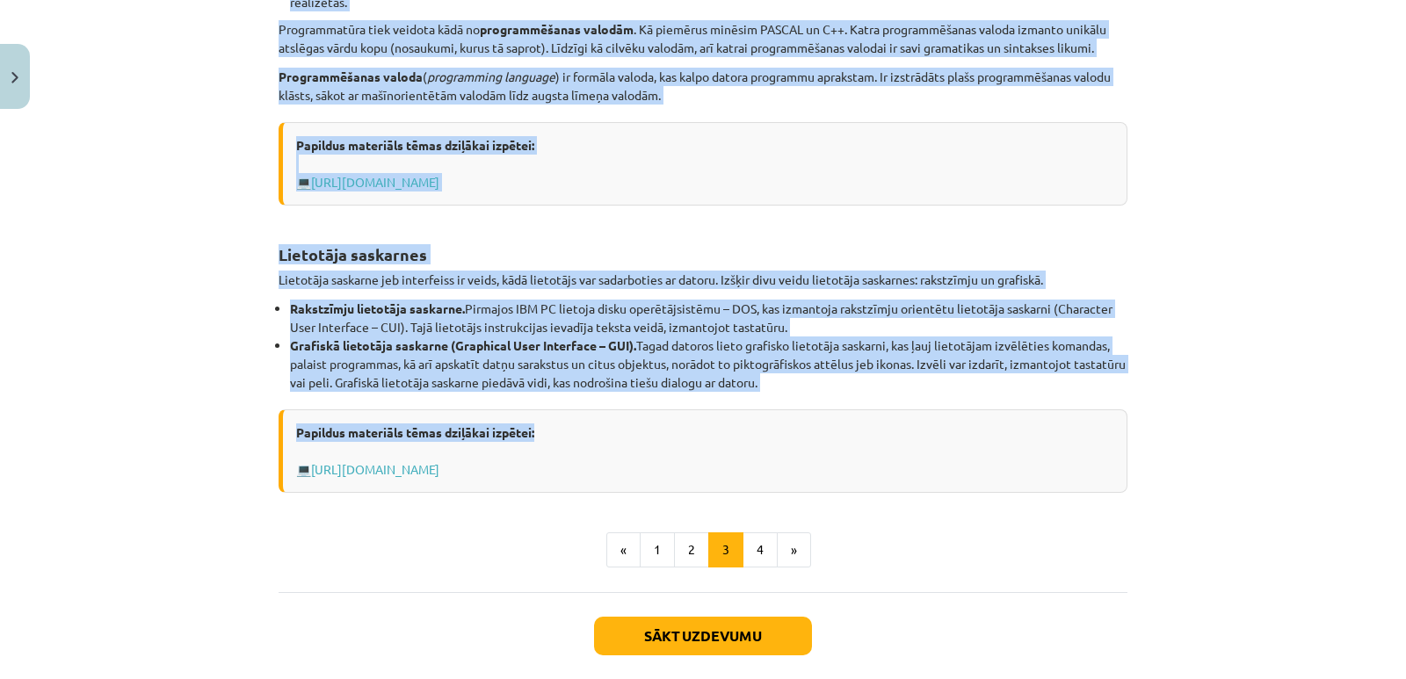
scroll to position [410, 0]
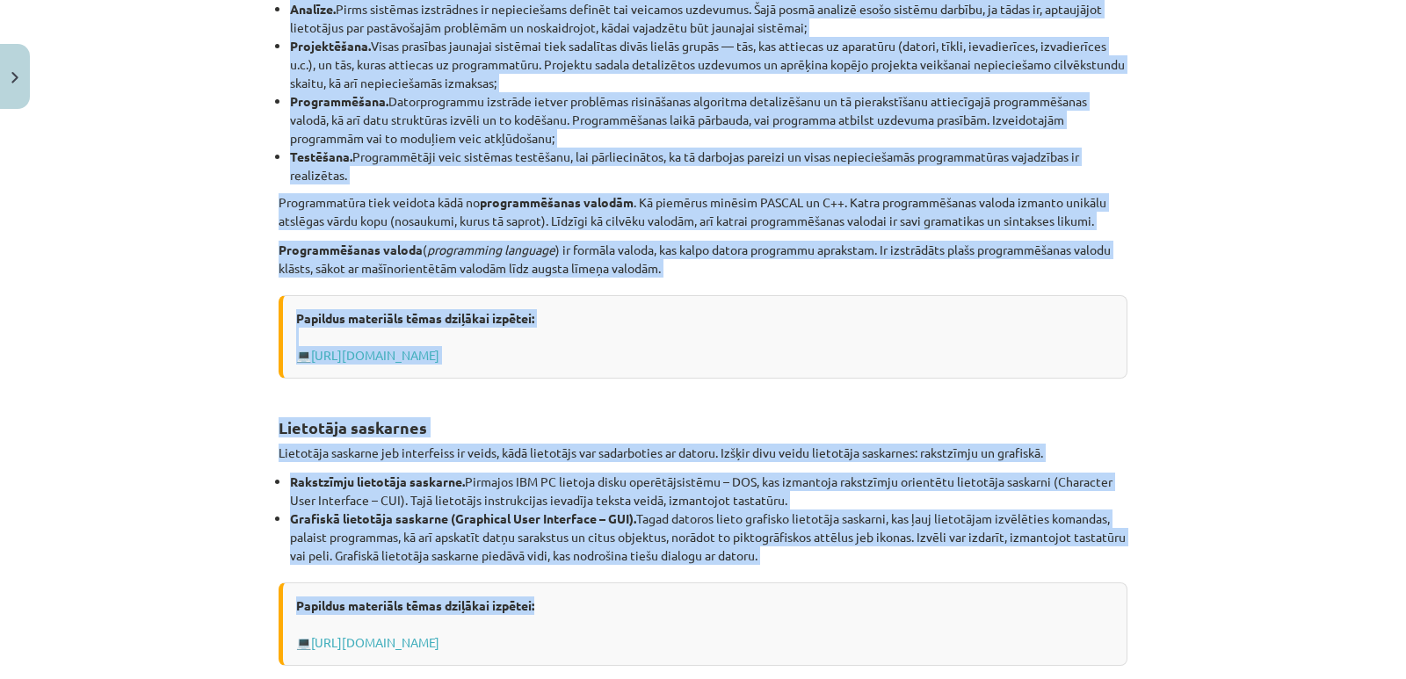
click at [887, 542] on li "Grafiskā lietotāja saskarne (Graphical User Interface – GUI). Tagad datoros lie…" at bounding box center [708, 537] width 837 height 55
click at [878, 567] on div "Programmu izstrādes rīki Programmu izstrādes rīki paredzēti jaunu programmu izs…" at bounding box center [703, 285] width 849 height 762
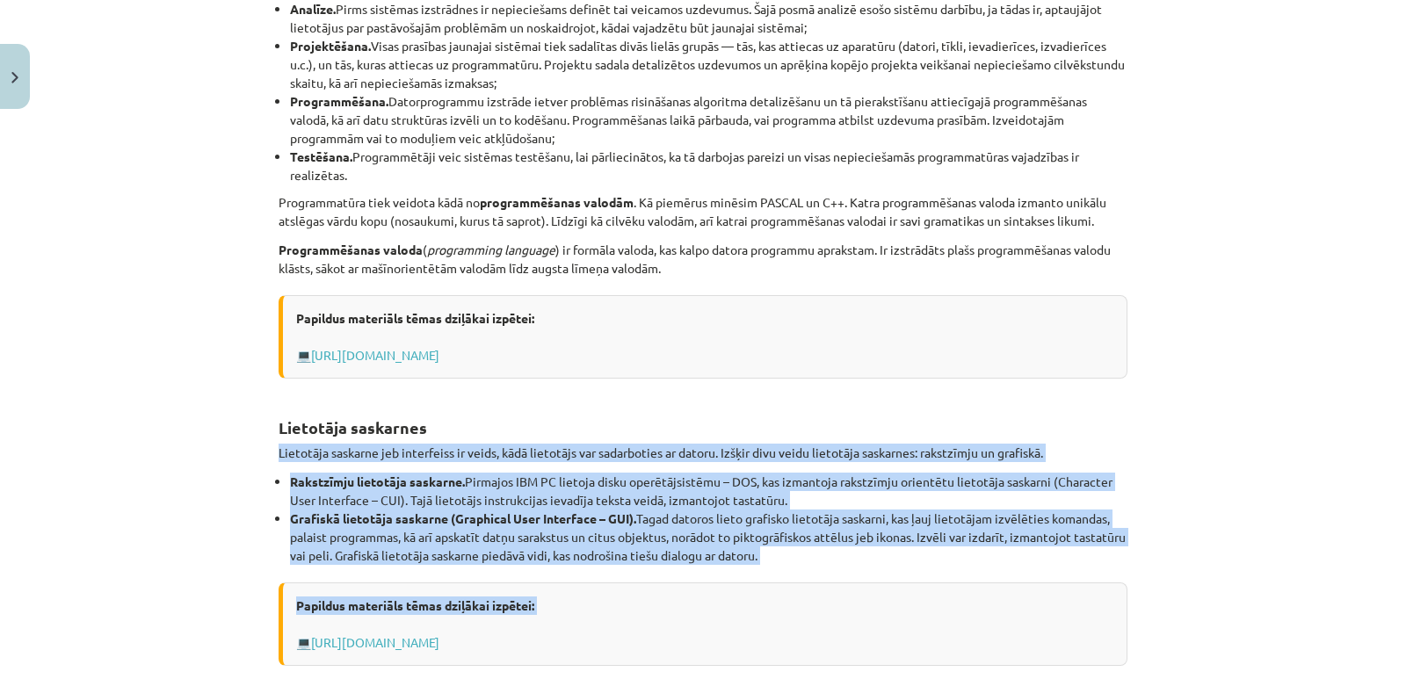
drag, startPoint x: 878, startPoint y: 567, endPoint x: 518, endPoint y: 423, distance: 387.7
click at [498, 409] on div "Programmu izstrādes rīki Programmu izstrādes rīki paredzēti jaunu programmu izs…" at bounding box center [703, 285] width 849 height 762
click at [665, 573] on div "Programmu izstrādes rīki Programmu izstrādes rīki paredzēti jaunu programmu izs…" at bounding box center [703, 285] width 849 height 762
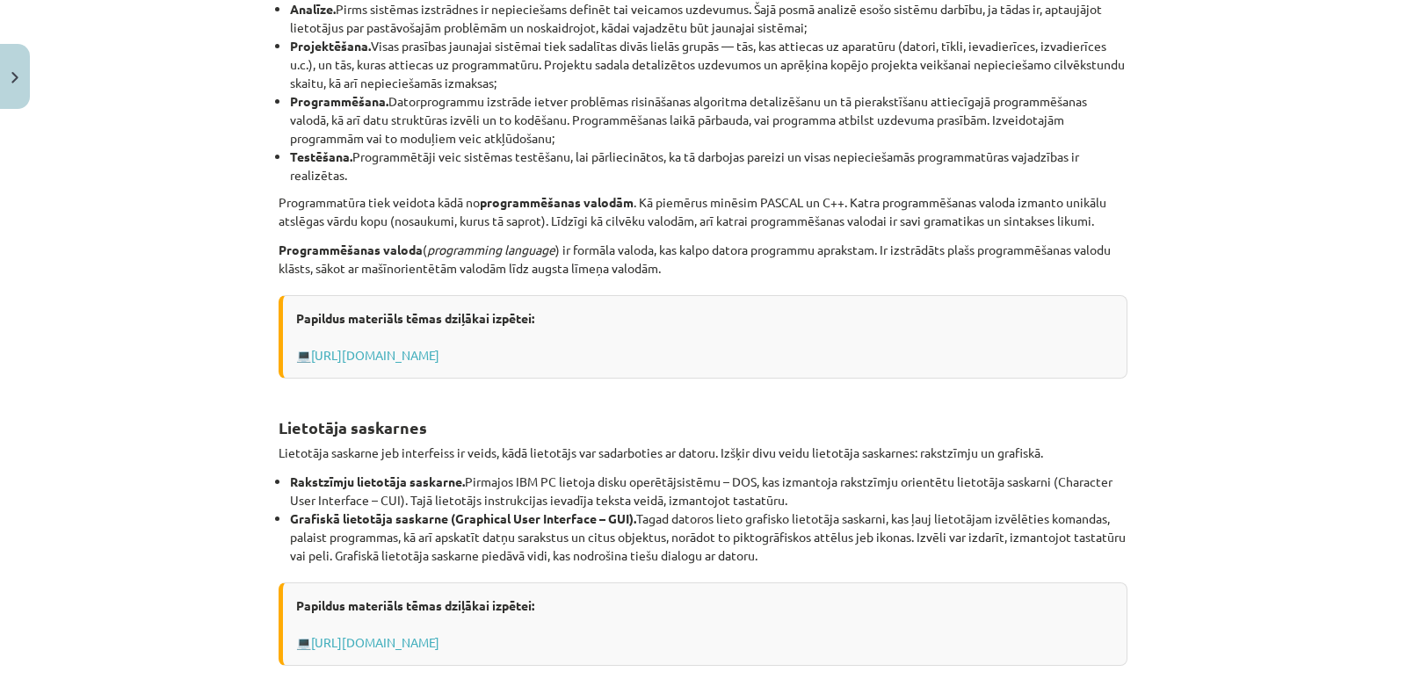
scroll to position [0, 0]
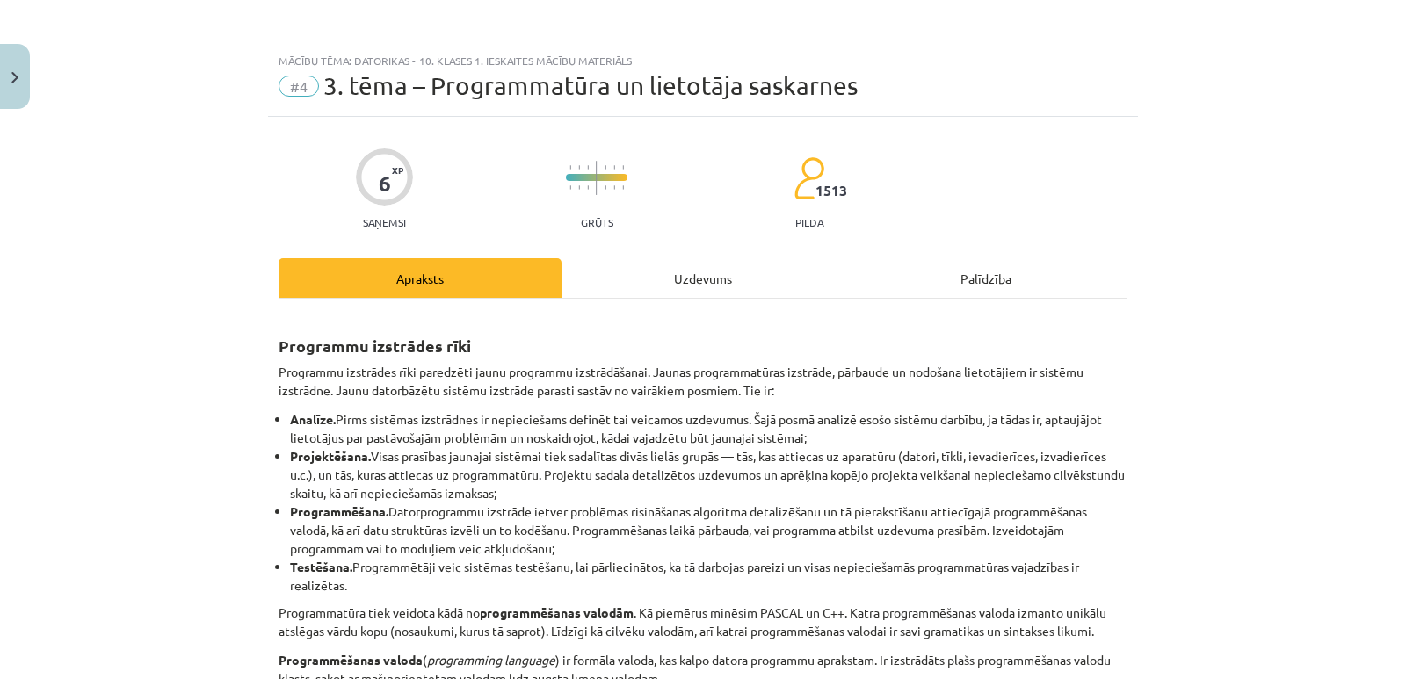
drag, startPoint x: 826, startPoint y: 560, endPoint x: 480, endPoint y: 639, distance: 355.1
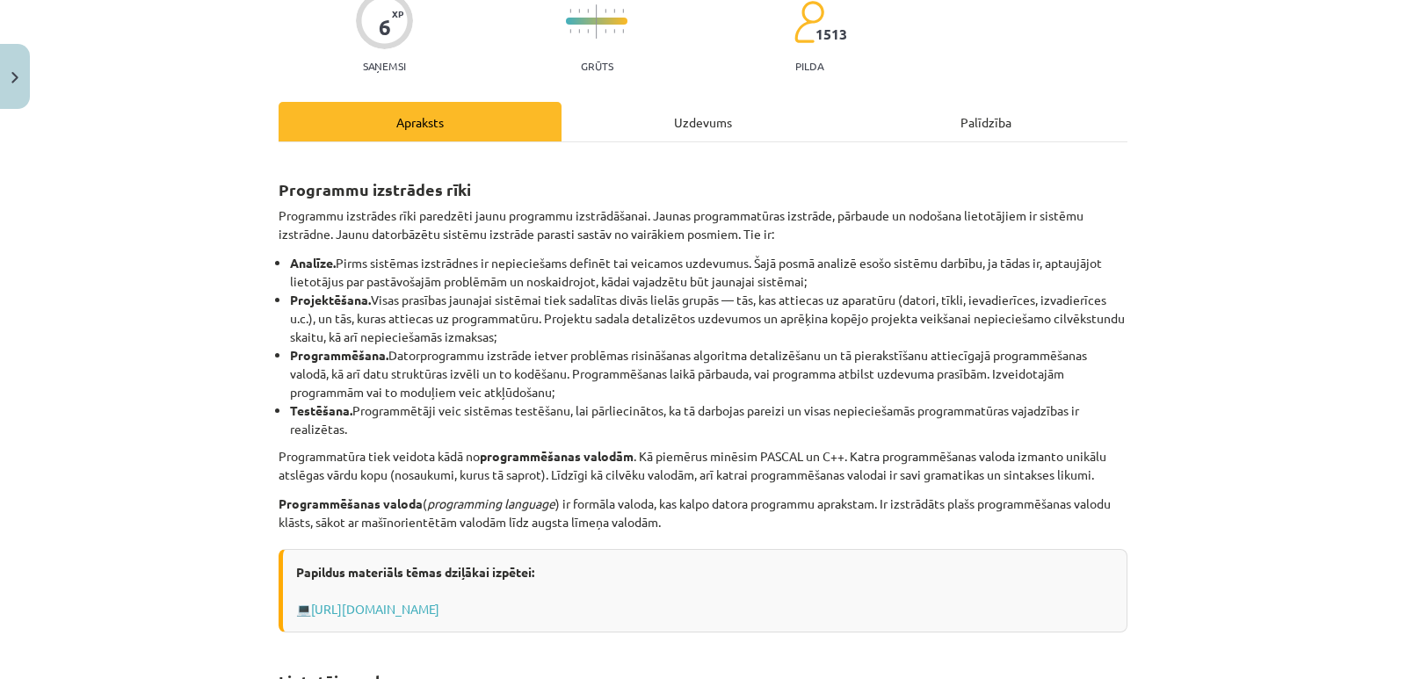
scroll to position [351, 0]
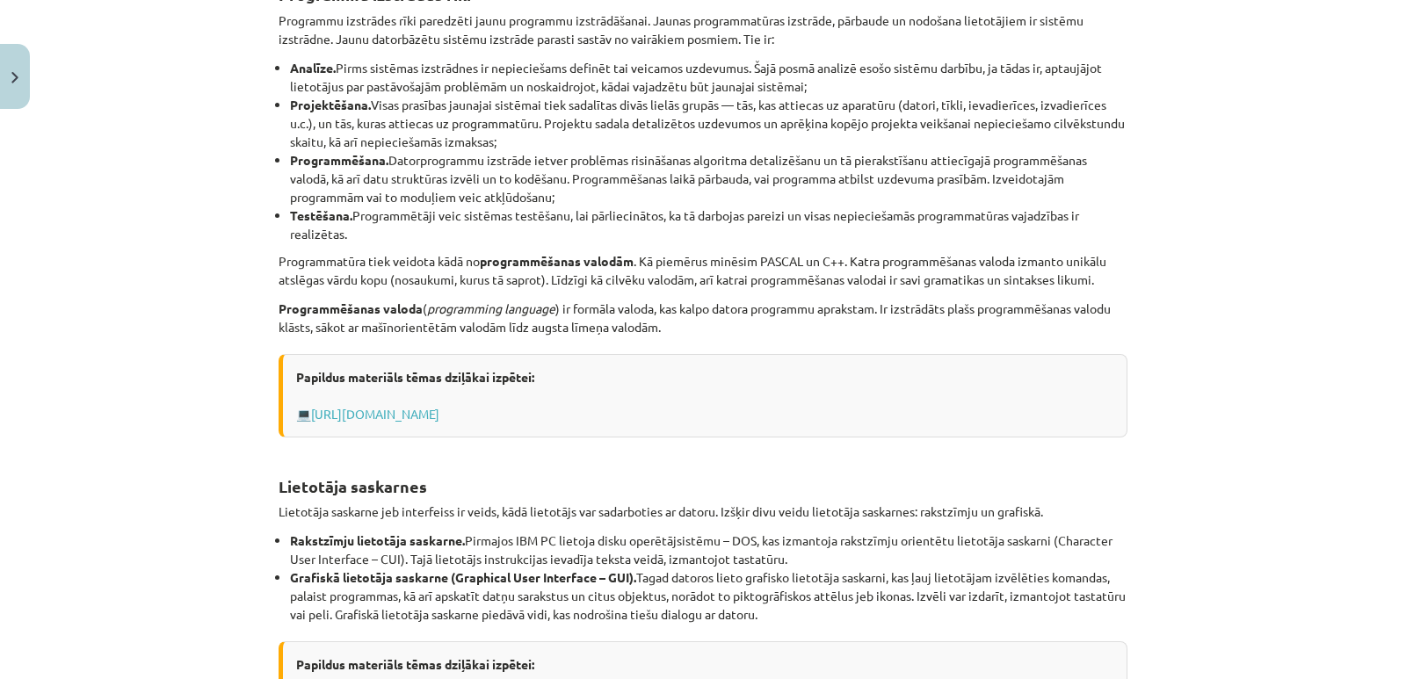
click at [315, 423] on div "Papildus materiāls tēmas dziļākai izpētei: 💻 [URL][DOMAIN_NAME]" at bounding box center [703, 395] width 849 height 83
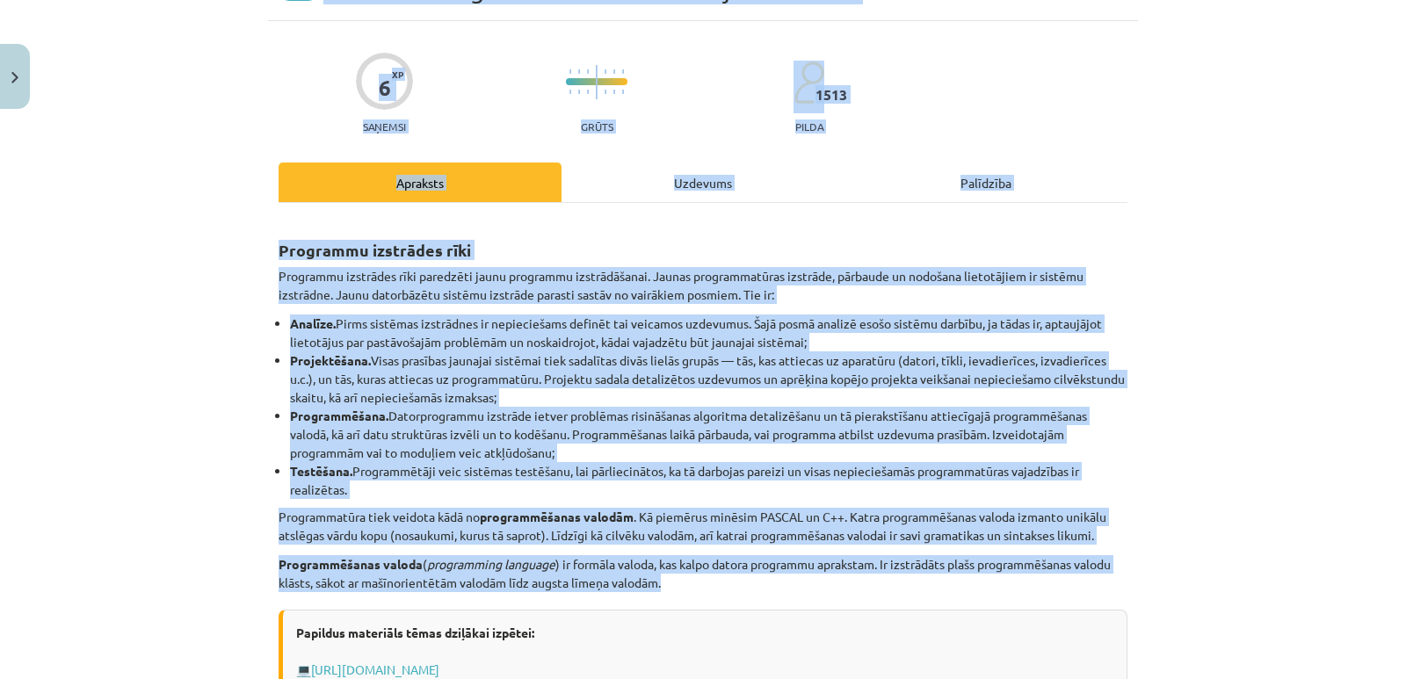
scroll to position [34, 0]
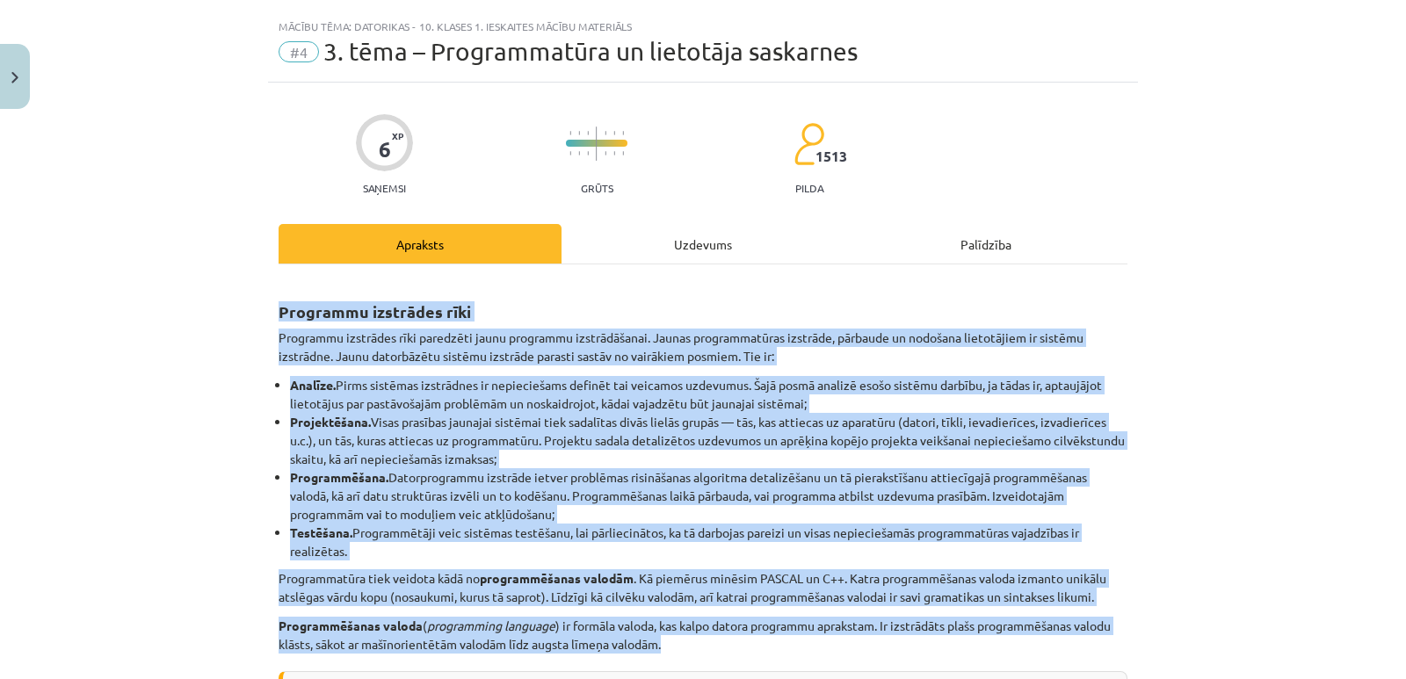
drag, startPoint x: 704, startPoint y: 328, endPoint x: 274, endPoint y: 300, distance: 430.6
click at [279, 300] on div "Programmu izstrādes rīki Programmu izstrādes rīki paredzēti jaunu programmu izs…" at bounding box center [703, 661] width 849 height 762
copy div "Loremipsu dolorsita cons Adipiscin elitseddo eius temporinc utlab etdolorem ali…"
click at [850, 594] on p "Programmatūra tiek veidota kādā no programmēšanas valodām . Kā piemērus minēsim…" at bounding box center [703, 587] width 849 height 37
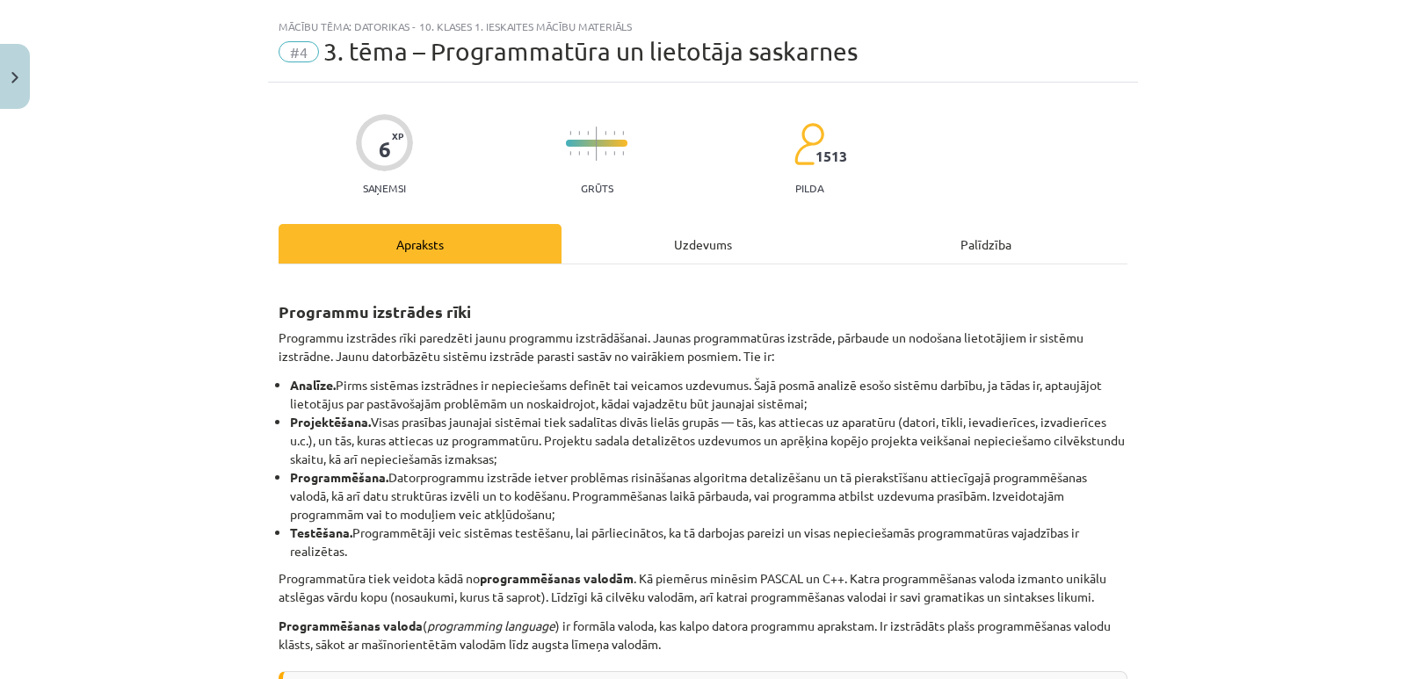
scroll to position [122, 0]
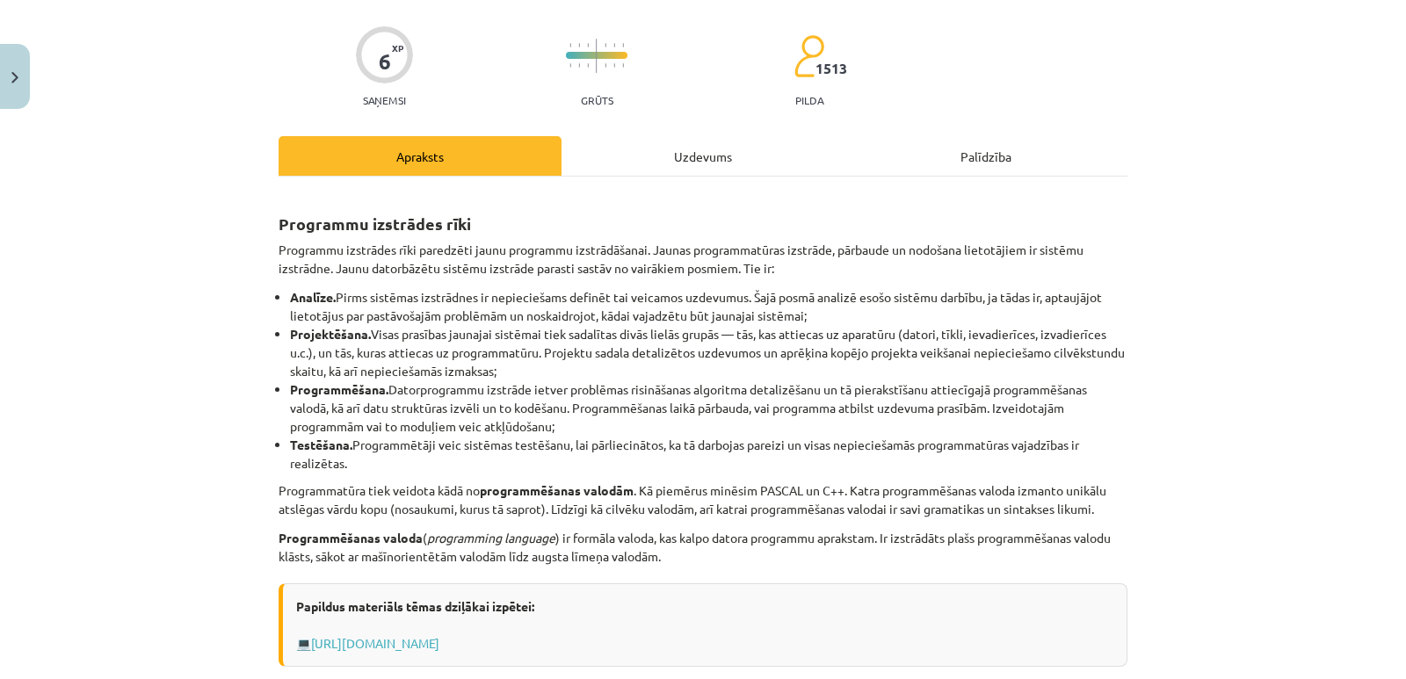
click at [617, 565] on p "Programmēšanas valoda ( programming language ) ir formāla valoda, kas kalpo dat…" at bounding box center [703, 547] width 849 height 37
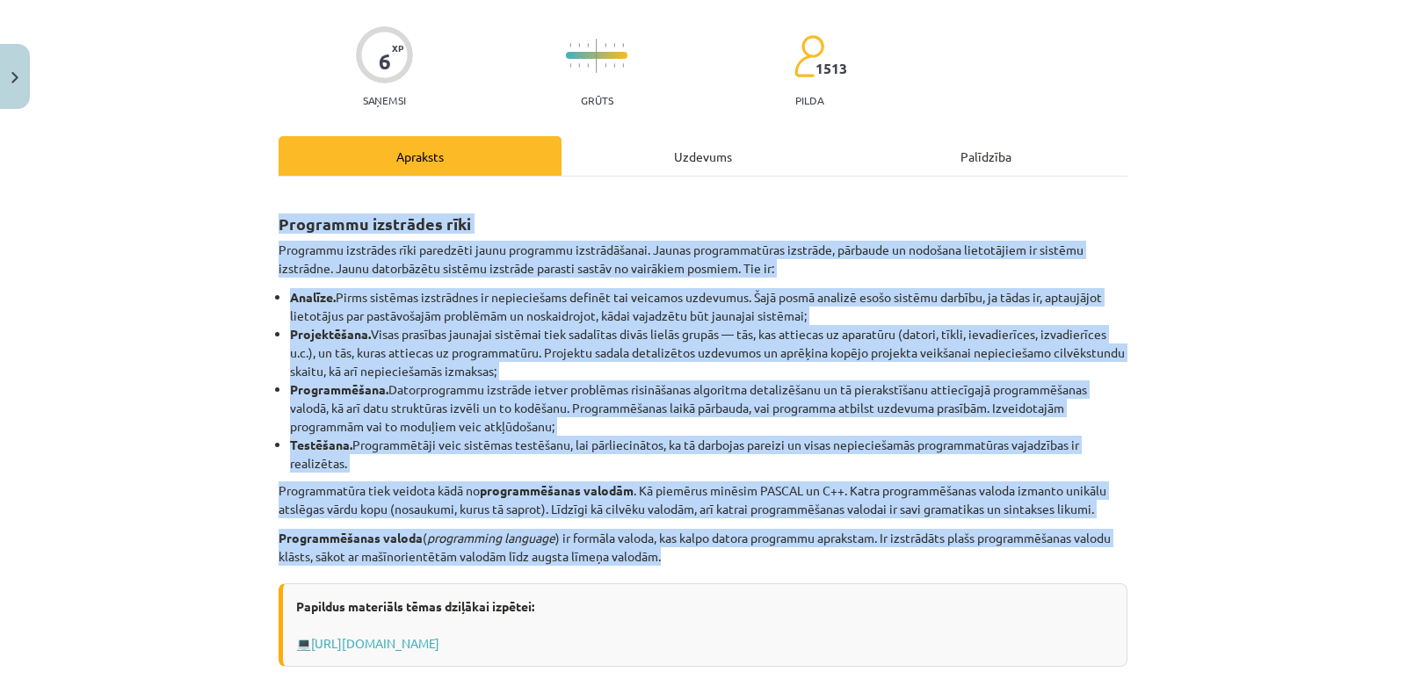
drag, startPoint x: 709, startPoint y: 554, endPoint x: 275, endPoint y: 225, distance: 544.9
click at [279, 225] on div "Programmu izstrādes rīki Programmu izstrādes rīki paredzēti jaunu programmu izs…" at bounding box center [703, 573] width 849 height 762
copy div "Loremipsu dolorsita cons Adipiscin elitseddo eius temporinc utlab etdolorem ali…"
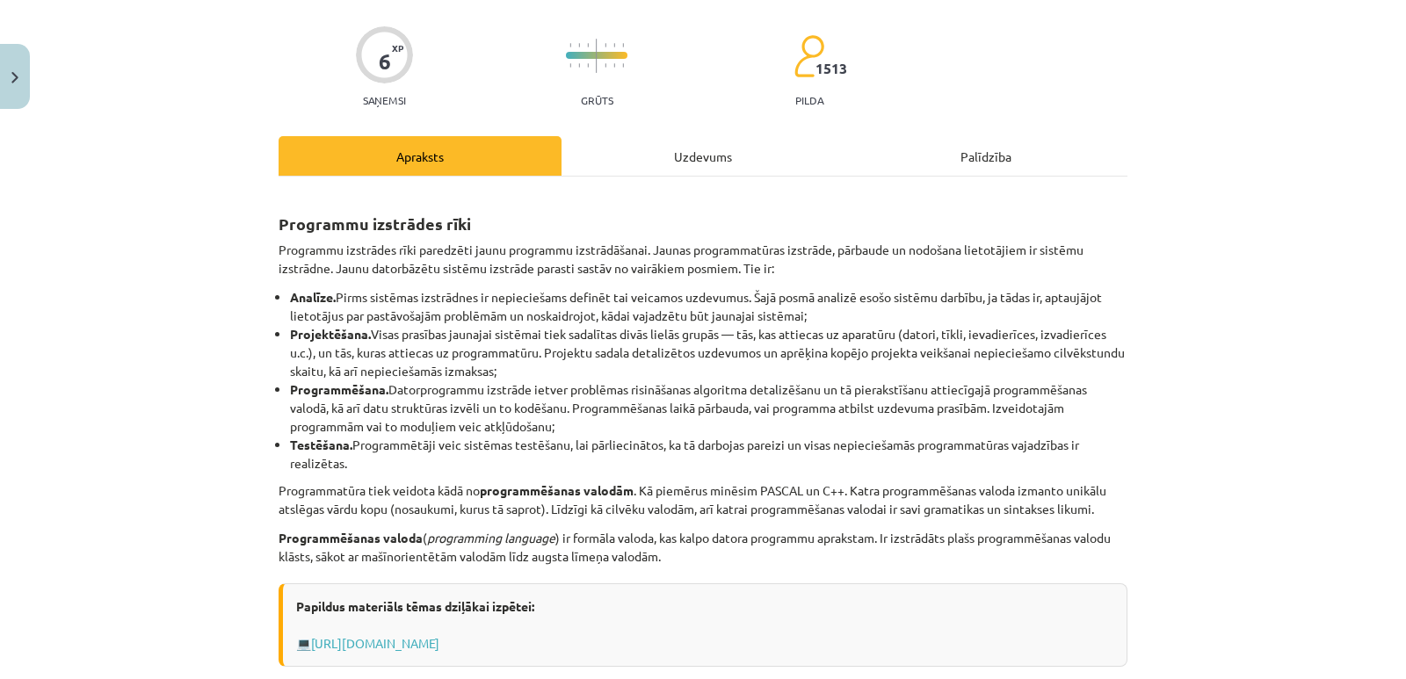
click at [775, 583] on div "Papildus materiāls tēmas dziļākai izpētei: 💻 [URL][DOMAIN_NAME]" at bounding box center [703, 624] width 849 height 83
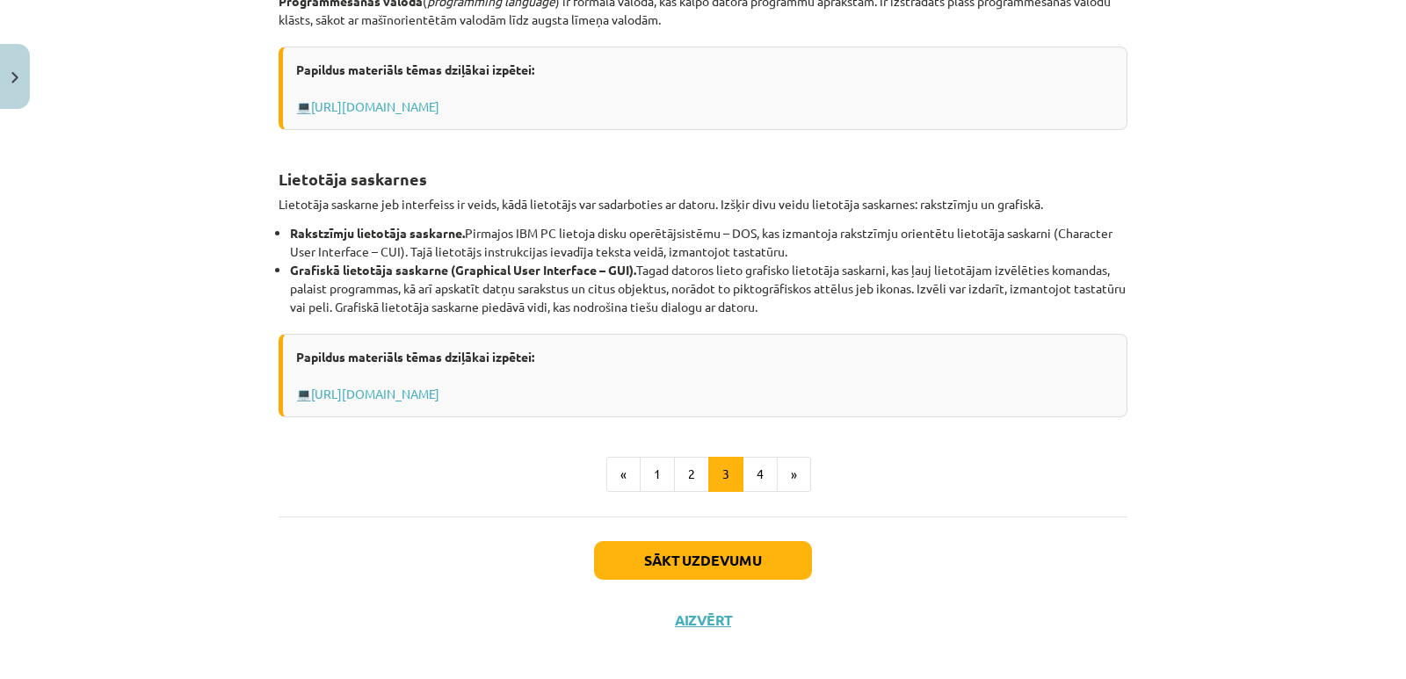
scroll to position [674, 0]
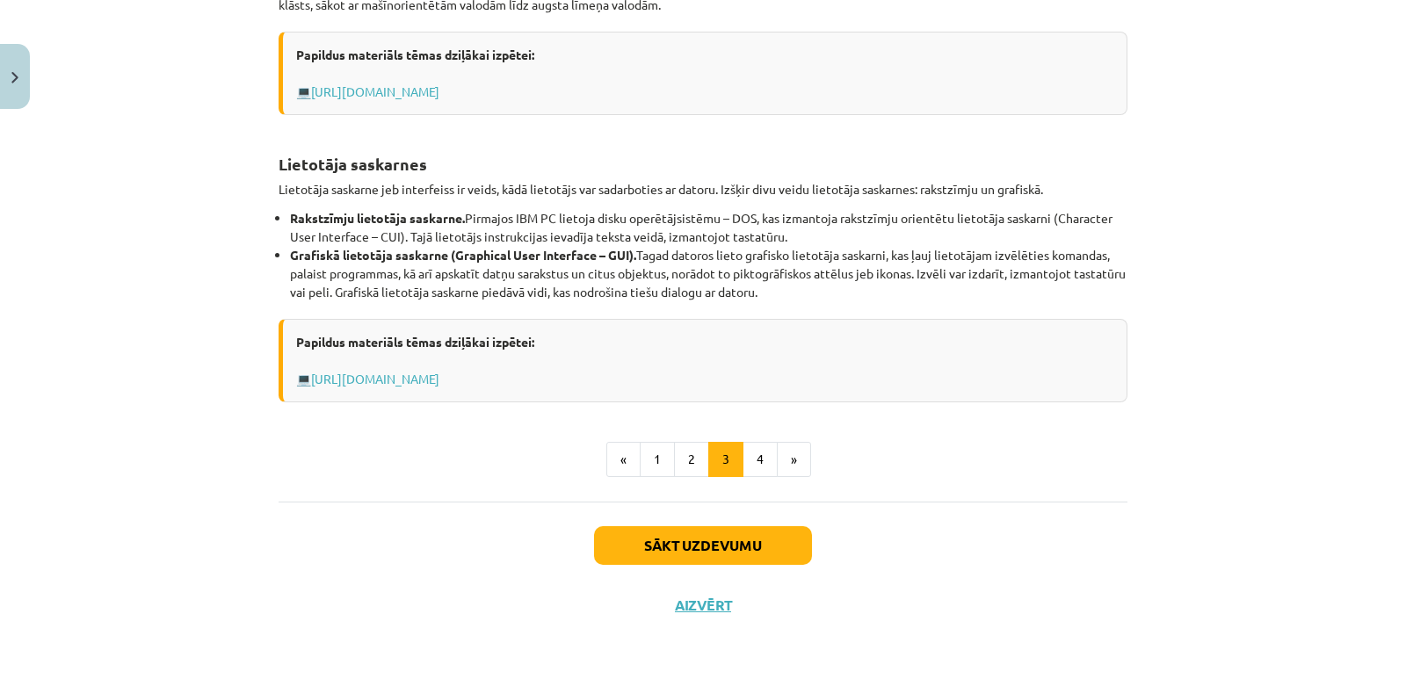
drag, startPoint x: 824, startPoint y: 293, endPoint x: 271, endPoint y: 165, distance: 567.3
click at [279, 165] on div "Programmu izstrādes rīki Programmu izstrādes rīki paredzēti jaunu programmu izs…" at bounding box center [703, 22] width 849 height 762
copy div "Lietotāja saskarnes Lietotāja saskarne jeb interfeiss ir veids, kādā lietotājs …"
click at [950, 322] on div "Papildus materiāls tēmas dziļākai izpētei: 💻 [URL][DOMAIN_NAME]" at bounding box center [703, 360] width 849 height 83
click at [757, 467] on button "4" at bounding box center [759, 459] width 35 height 35
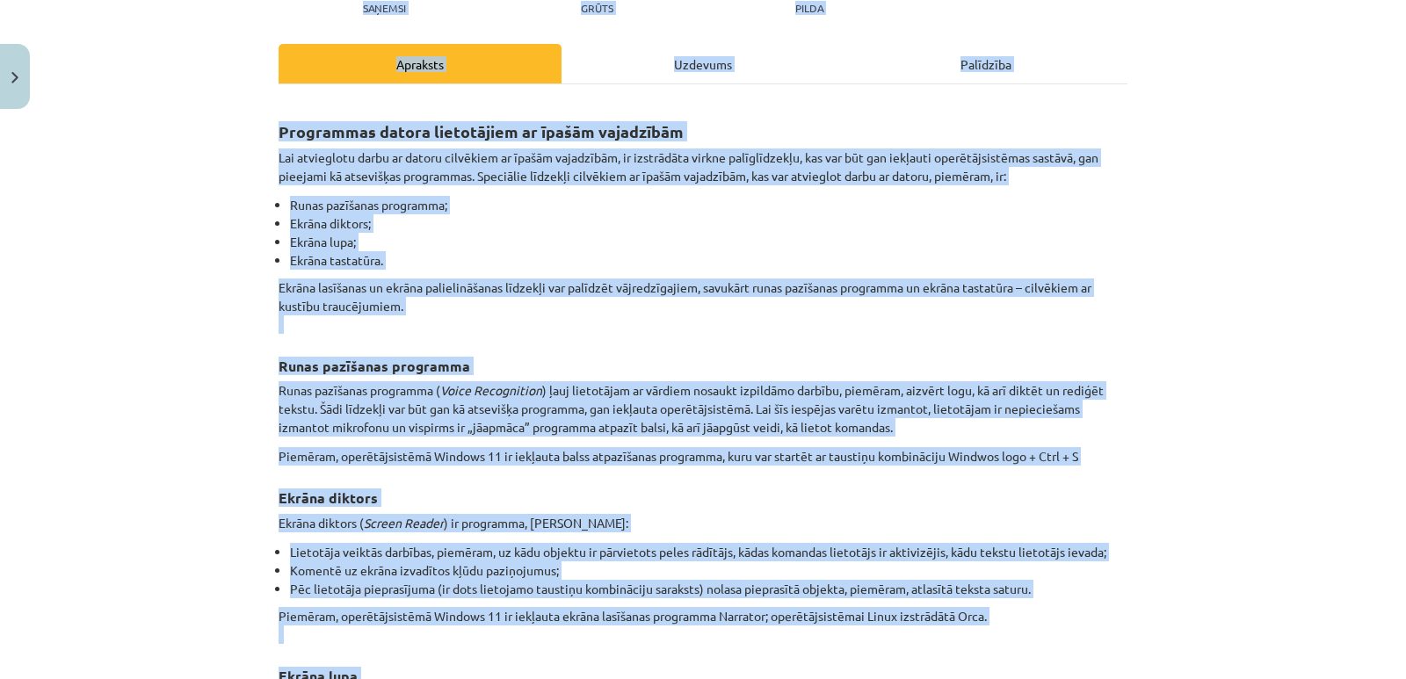
scroll to position [0, 0]
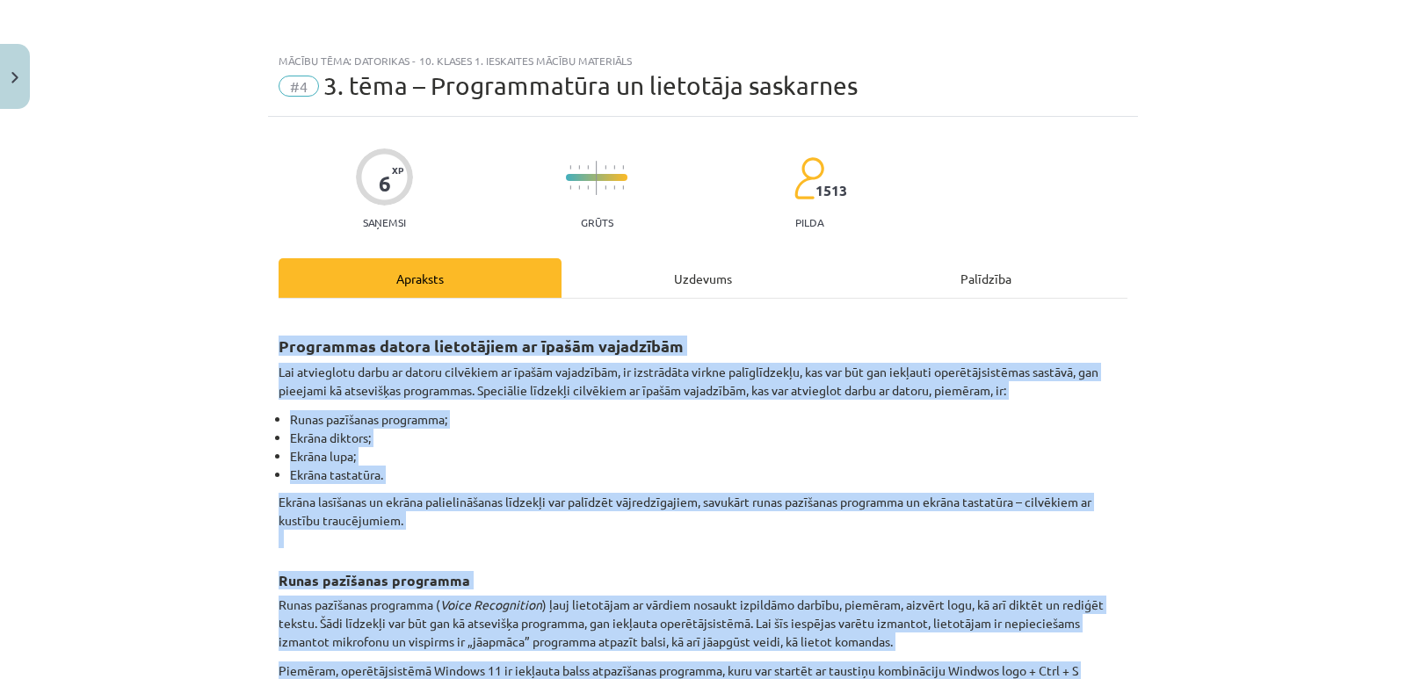
drag, startPoint x: 907, startPoint y: 312, endPoint x: 264, endPoint y: 336, distance: 642.7
copy div "Loremipsum dolors ametconsect ad elitse doeiusmodt Inc utlaboreet dolor ma aliq…"
click at [713, 543] on p "Ekrāna lasīšanas un ekrāna palielināšanas līdzekļi var palīdzēt vājredzīgajiem,…" at bounding box center [703, 520] width 849 height 55
click at [489, 454] on li "Ekrāna lupa;" at bounding box center [708, 456] width 837 height 18
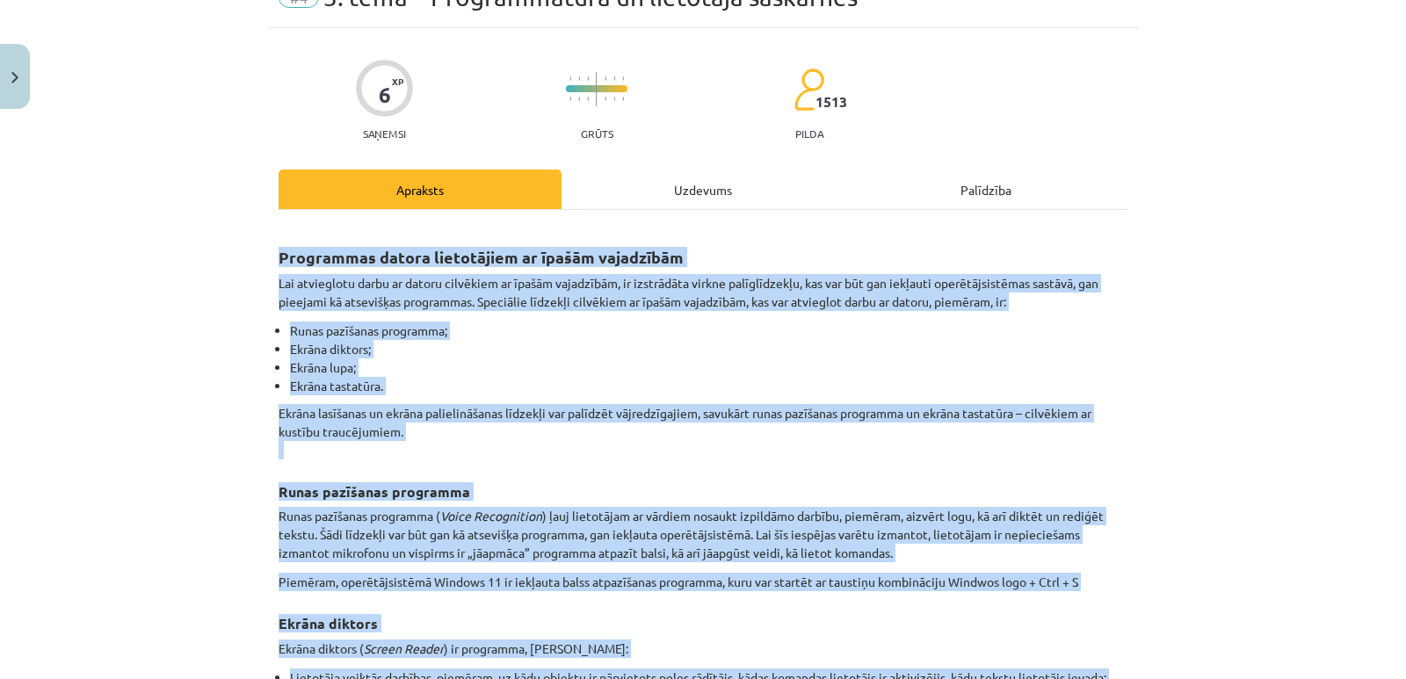
scroll to position [351, 0]
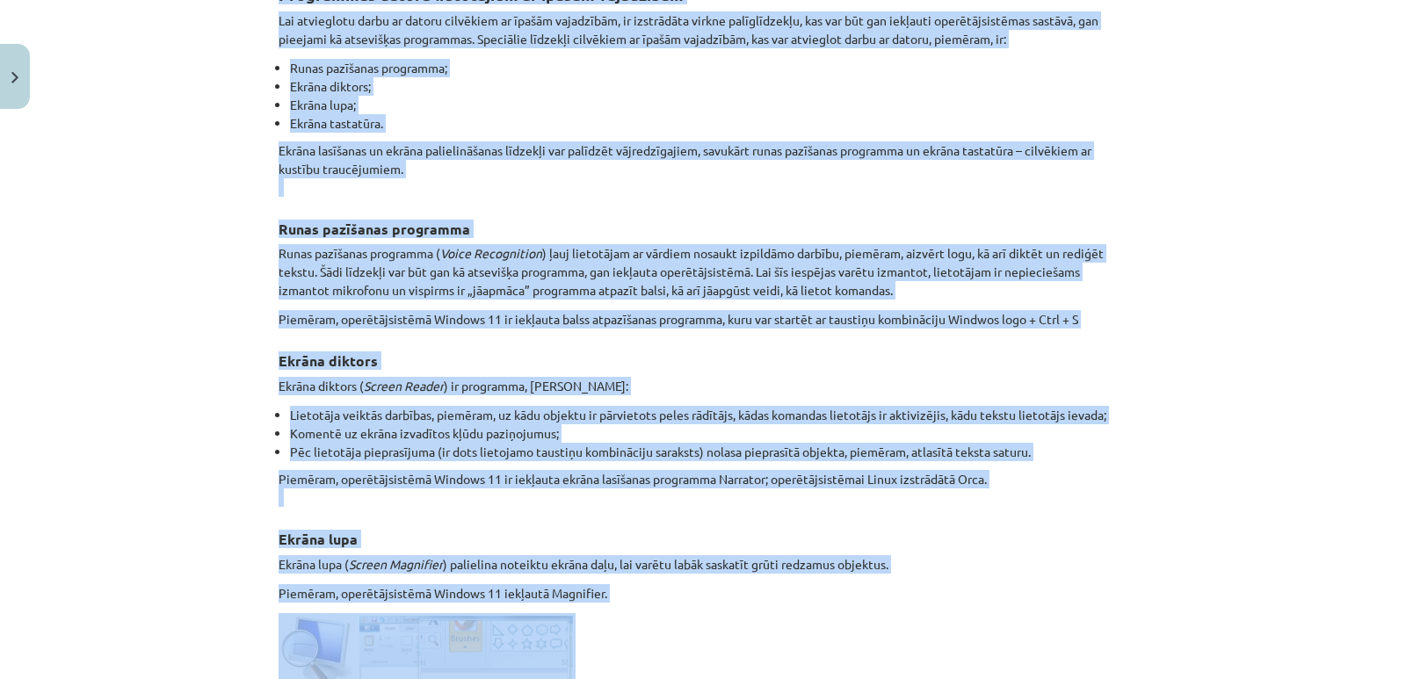
click at [528, 479] on p "Piemēram, operētājsistēmā Windows 11 ir iekļauta ekrāna lasīšanas programma Nar…" at bounding box center [703, 488] width 849 height 37
click at [695, 523] on h3 "Ekrāna lupa" at bounding box center [703, 534] width 849 height 33
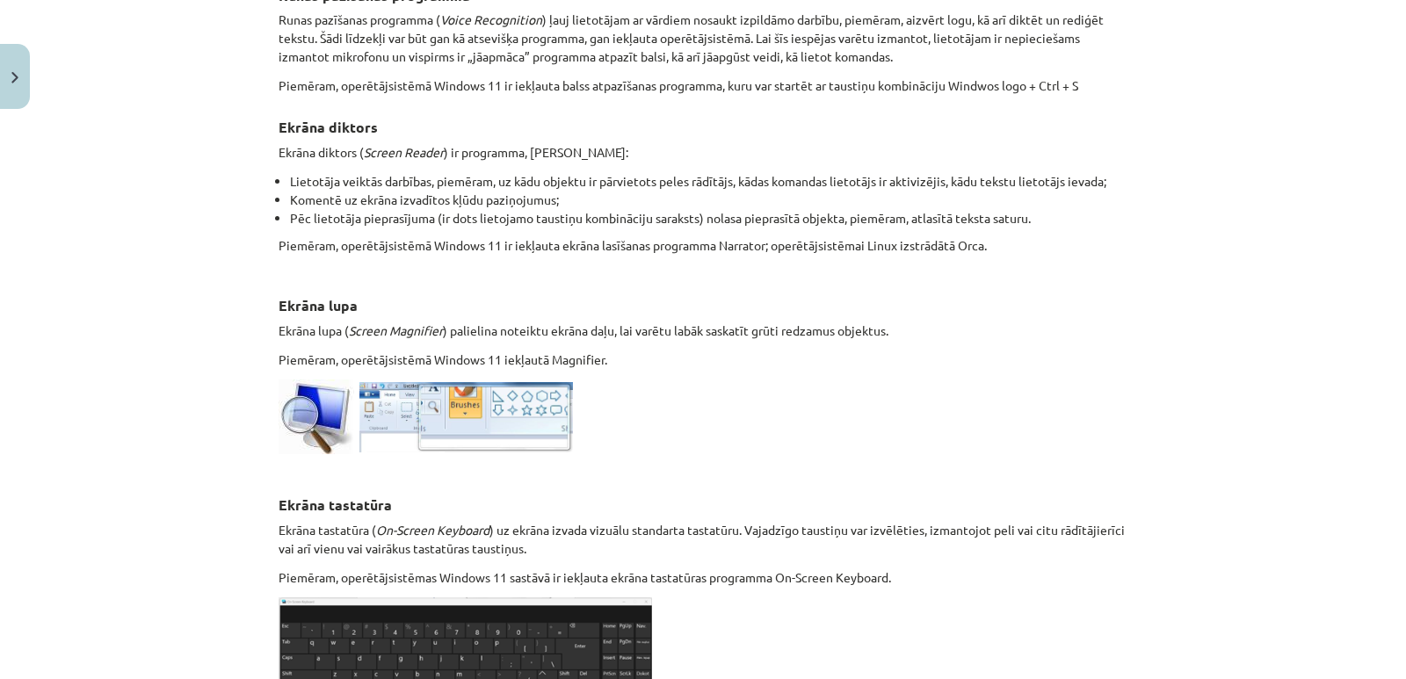
scroll to position [910, 0]
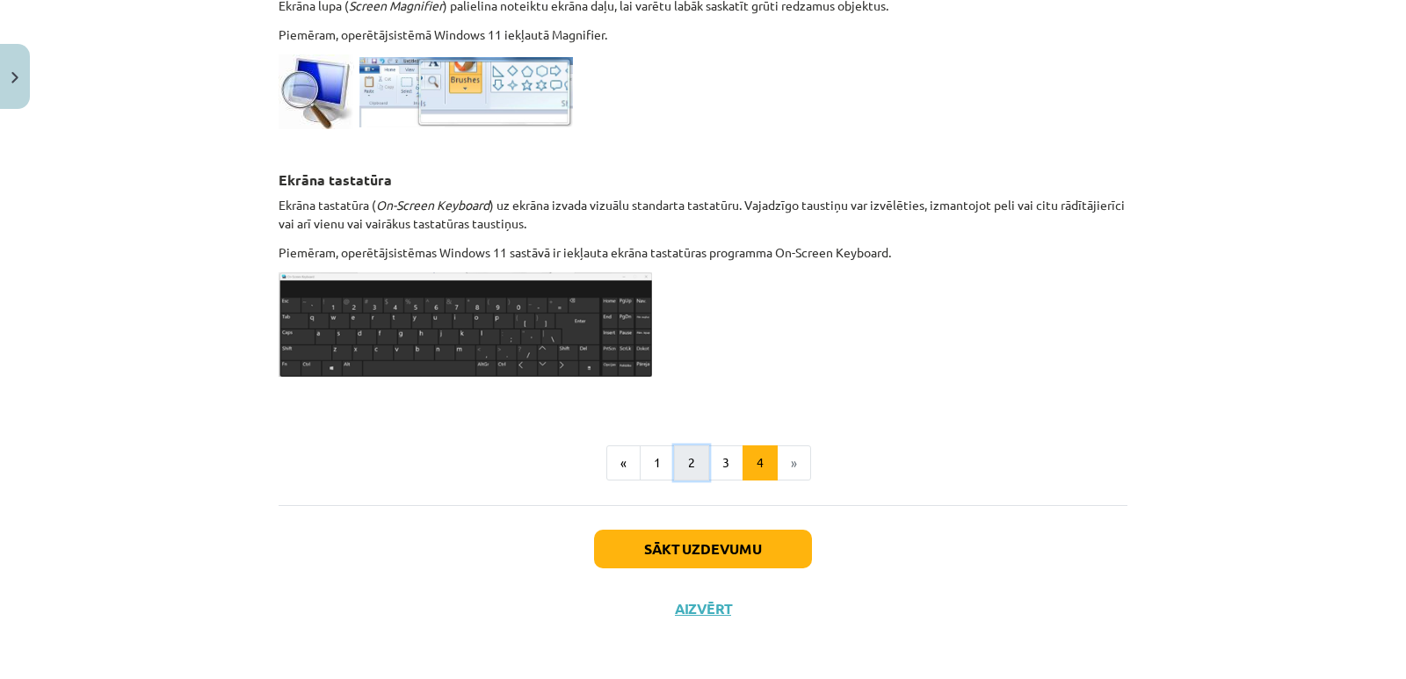
click at [688, 463] on button "2" at bounding box center [691, 462] width 35 height 35
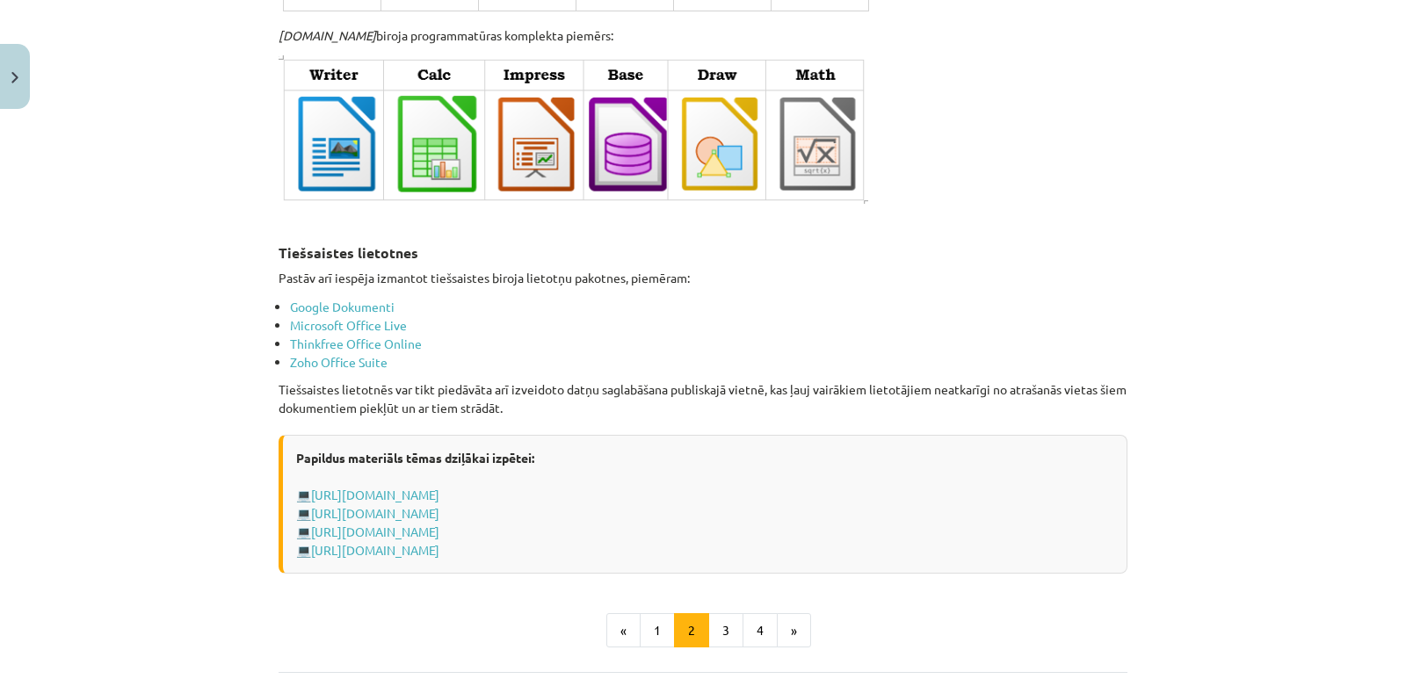
scroll to position [2898, 0]
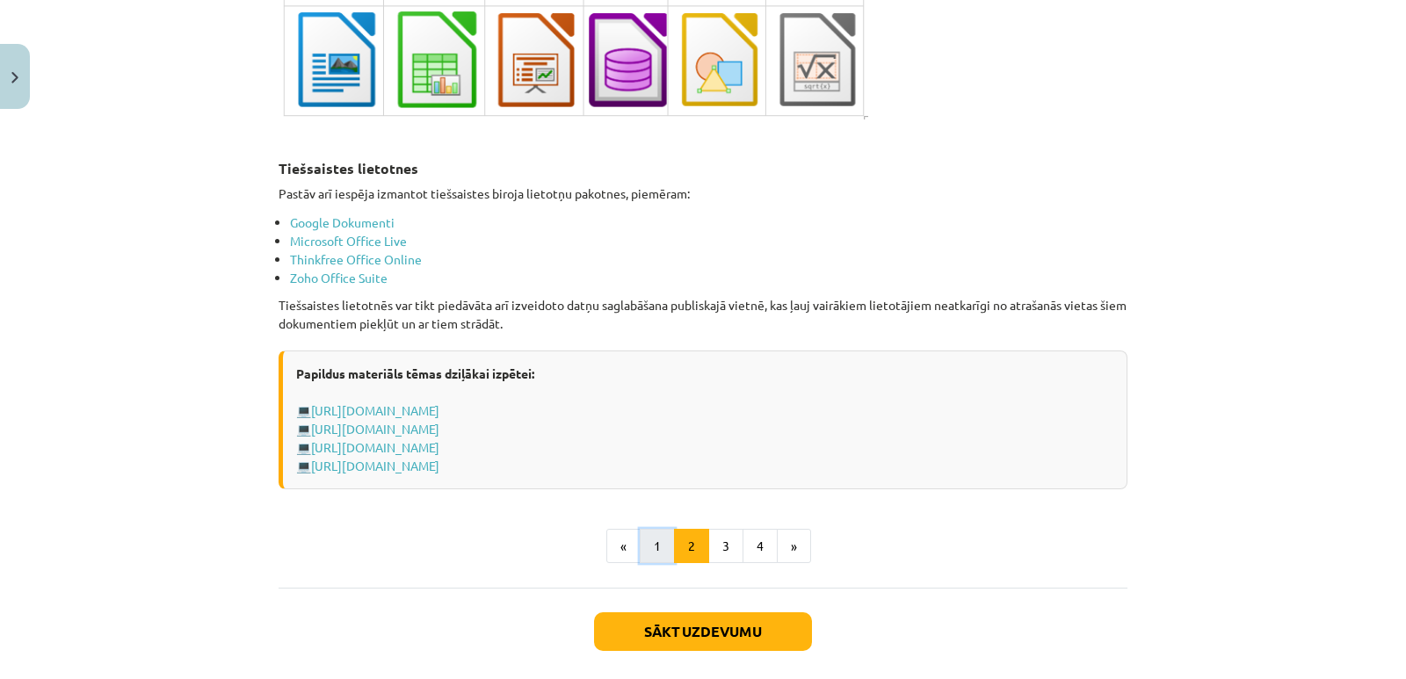
click at [648, 539] on button "1" at bounding box center [657, 546] width 35 height 35
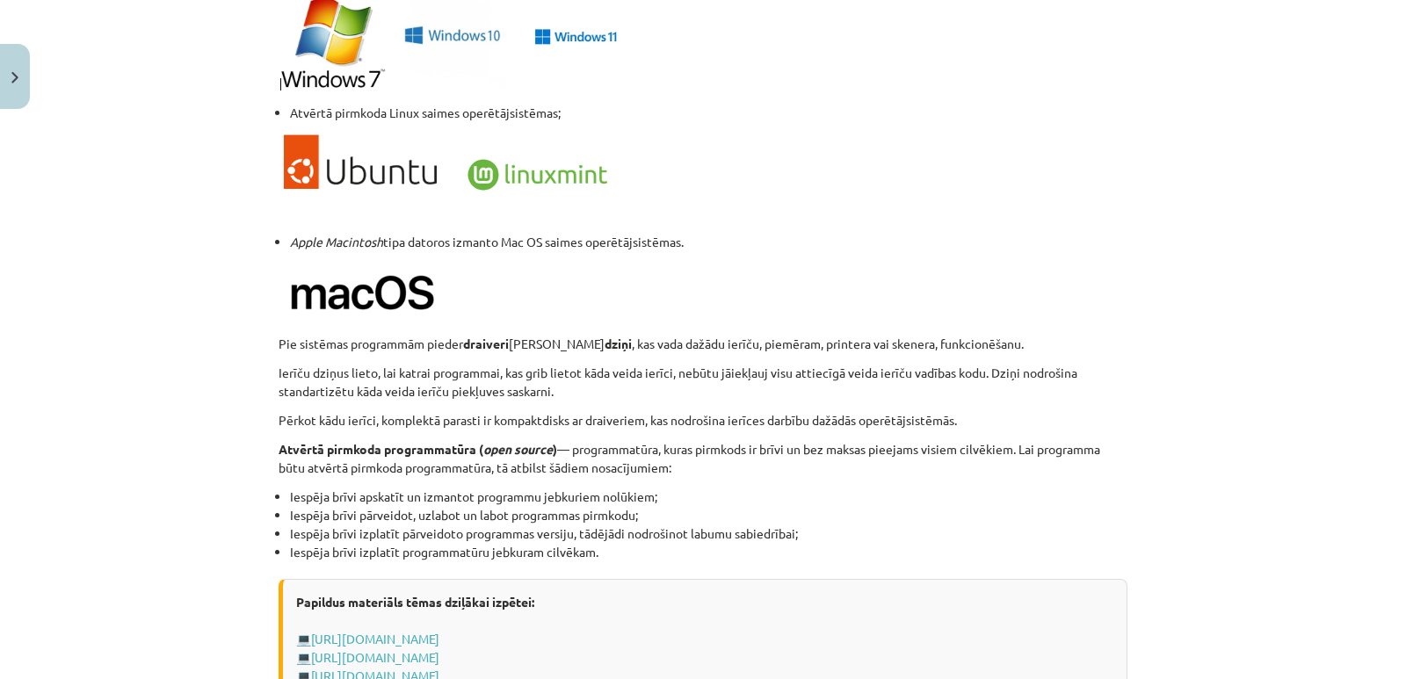
scroll to position [1632, 0]
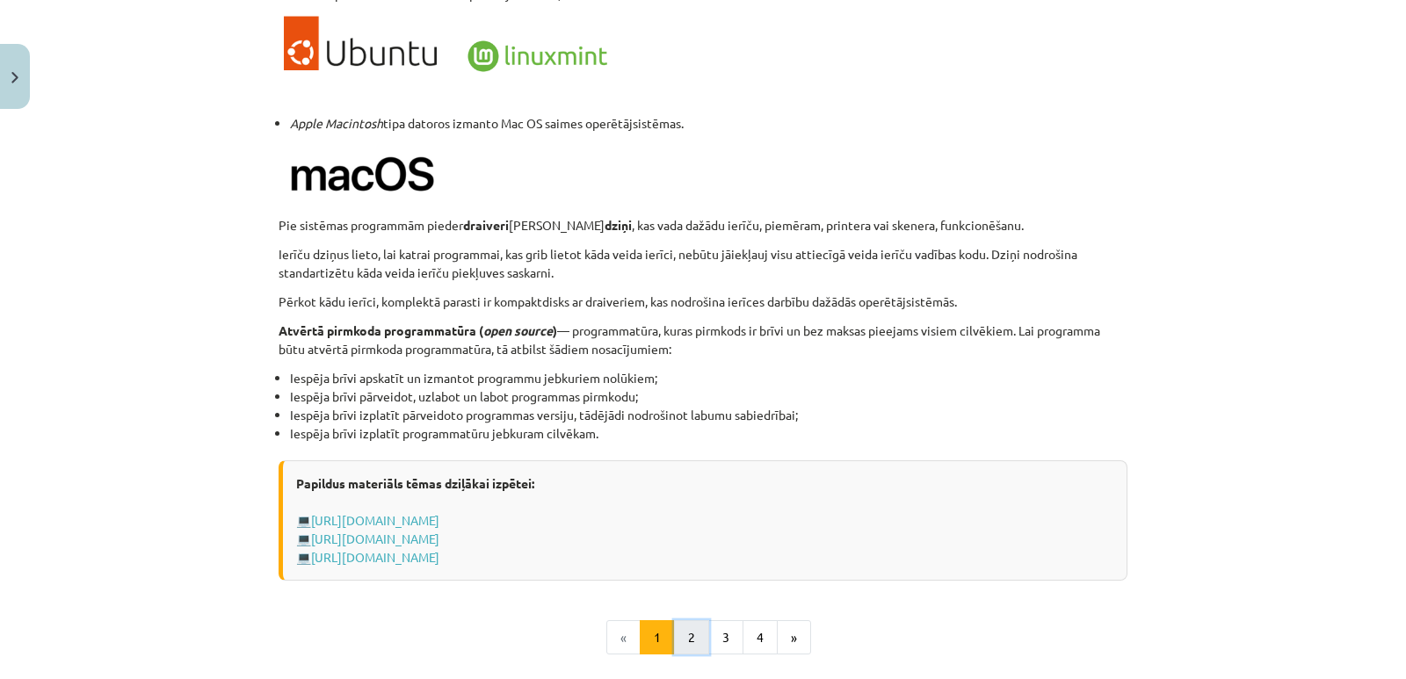
click at [683, 639] on button "2" at bounding box center [691, 637] width 35 height 35
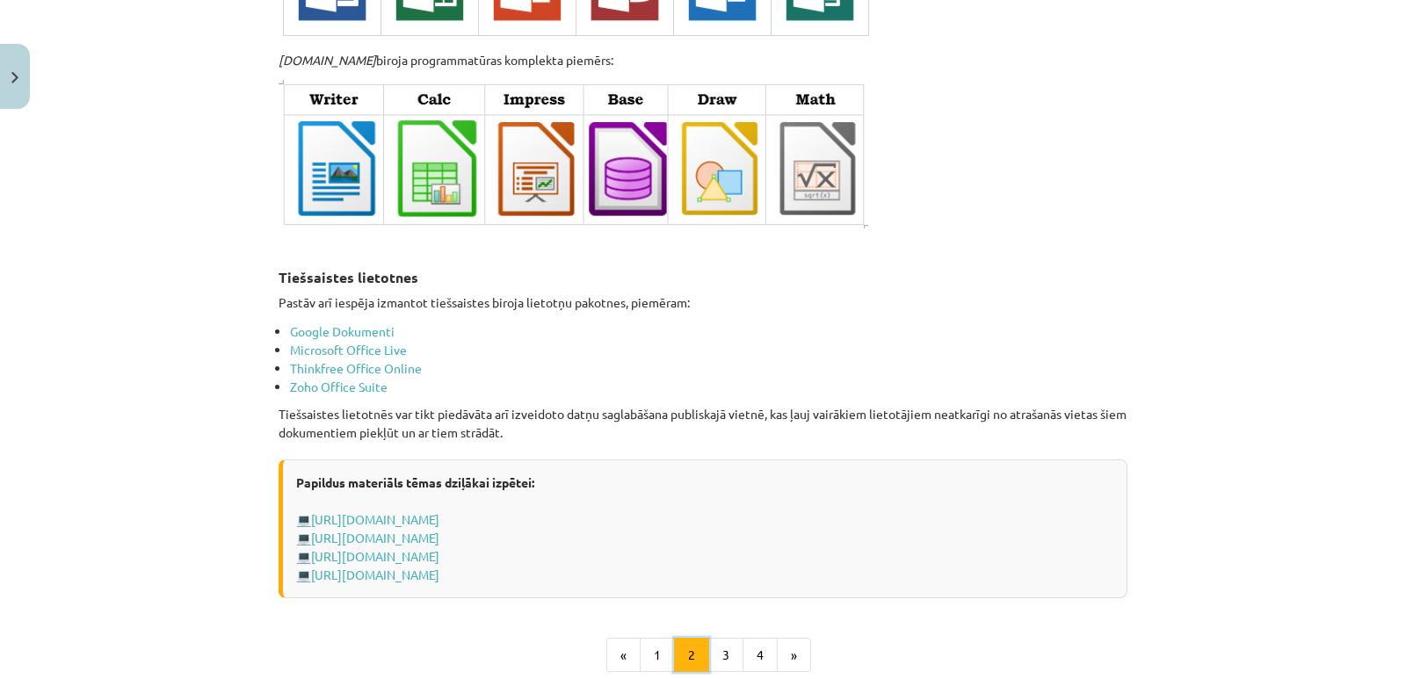
scroll to position [2976, 0]
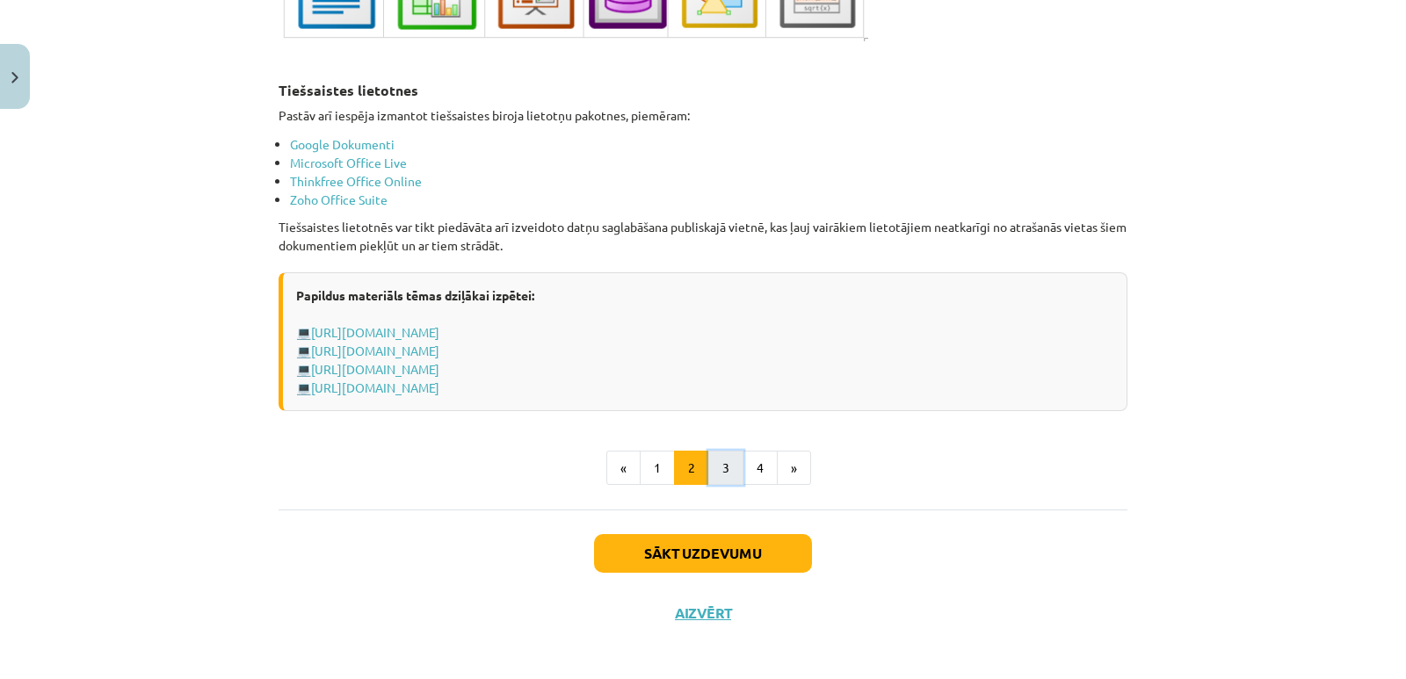
click at [721, 454] on button "3" at bounding box center [725, 468] width 35 height 35
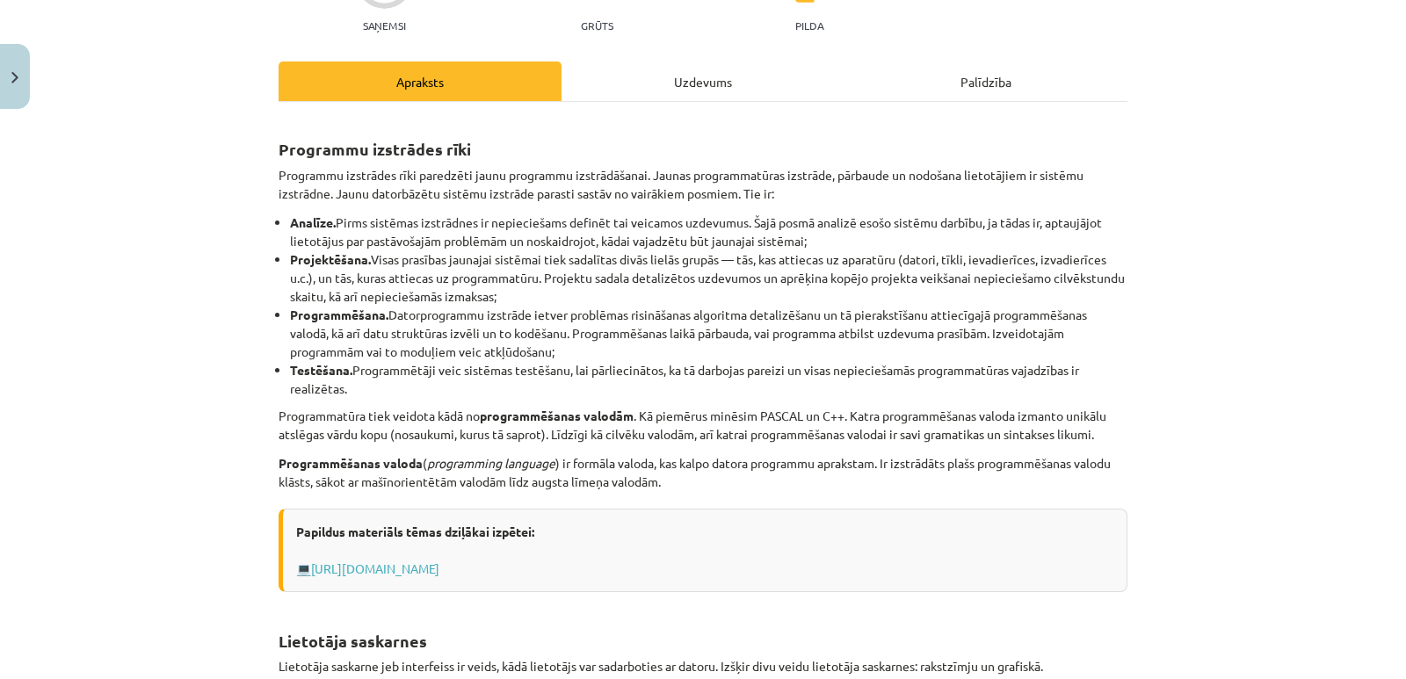
scroll to position [227, 0]
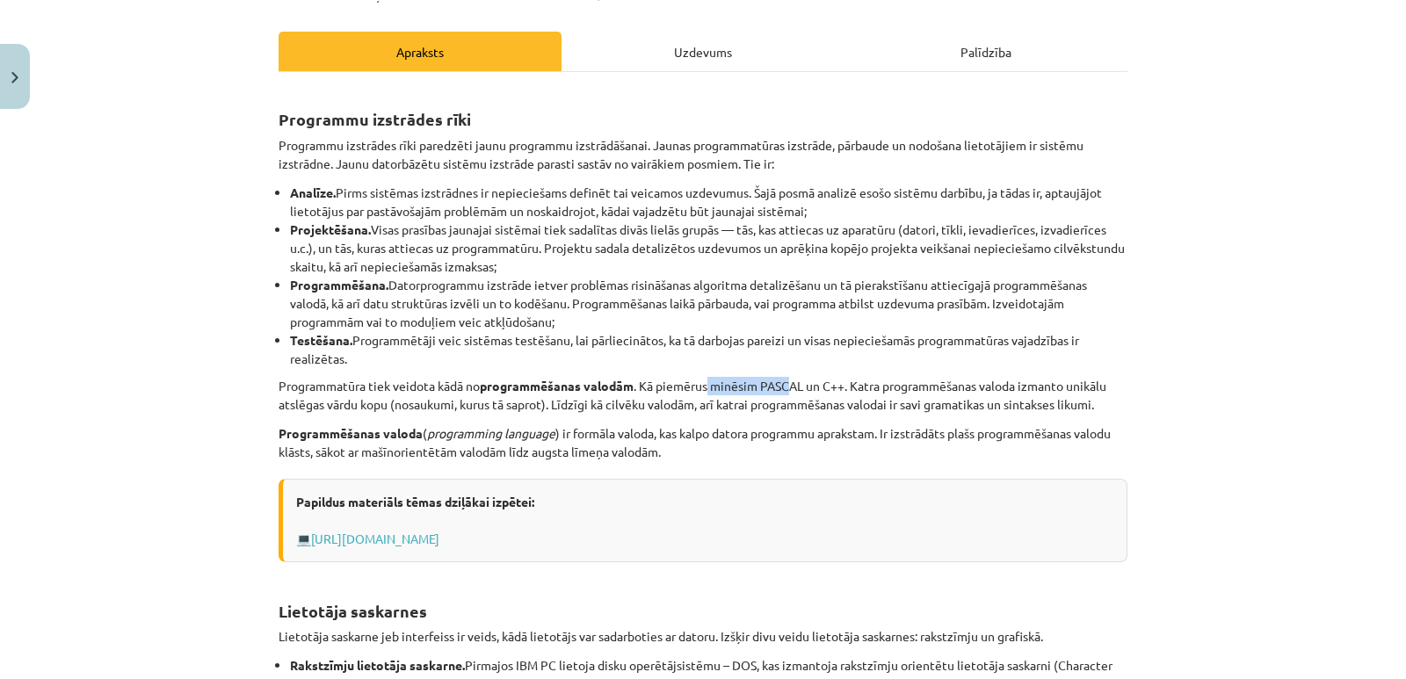
drag, startPoint x: 707, startPoint y: 390, endPoint x: 789, endPoint y: 382, distance: 82.1
click at [789, 382] on p "Programmatūra tiek veidota kādā no programmēšanas valodām . Kā piemērus minēsim…" at bounding box center [703, 395] width 849 height 37
drag, startPoint x: 800, startPoint y: 387, endPoint x: 833, endPoint y: 385, distance: 33.5
click at [833, 385] on p "Programmatūra tiek veidota kādā no programmēšanas valodām . Kā piemērus minēsim…" at bounding box center [703, 395] width 849 height 37
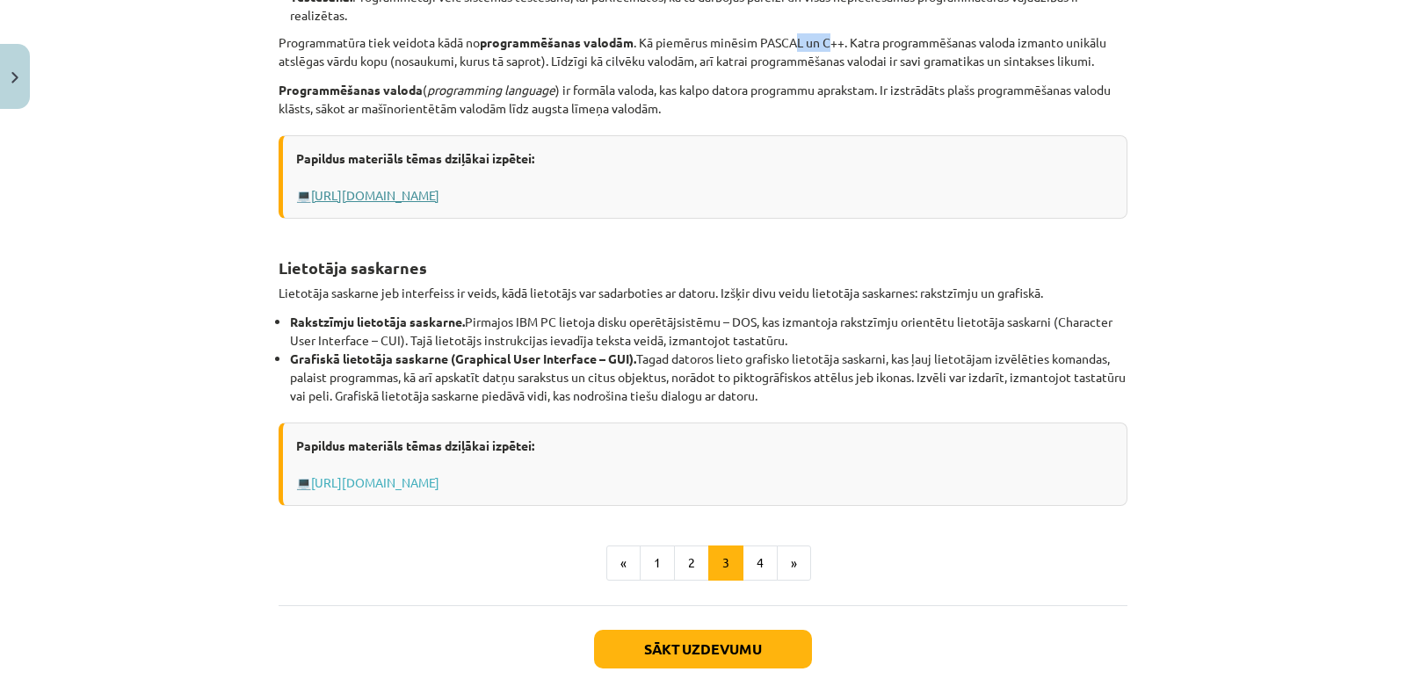
scroll to position [578, 0]
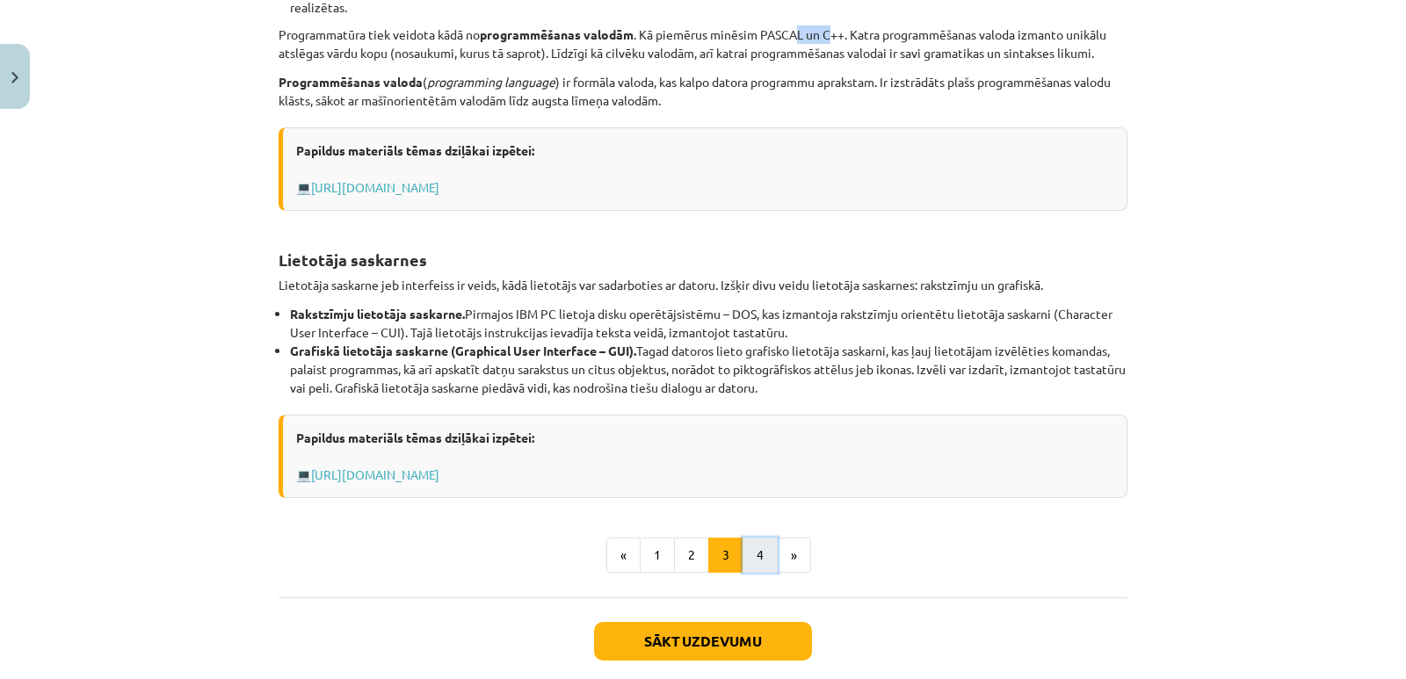
click at [754, 555] on button "4" at bounding box center [759, 555] width 35 height 35
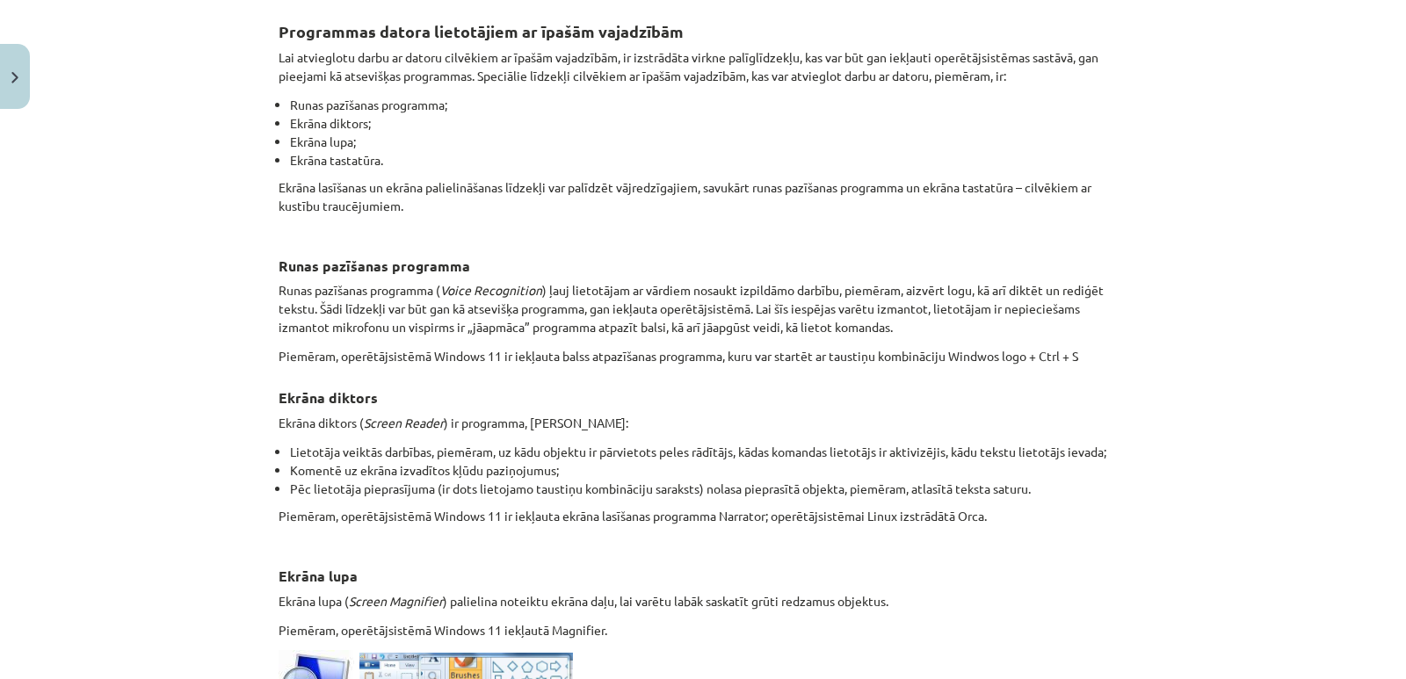
scroll to position [0, 0]
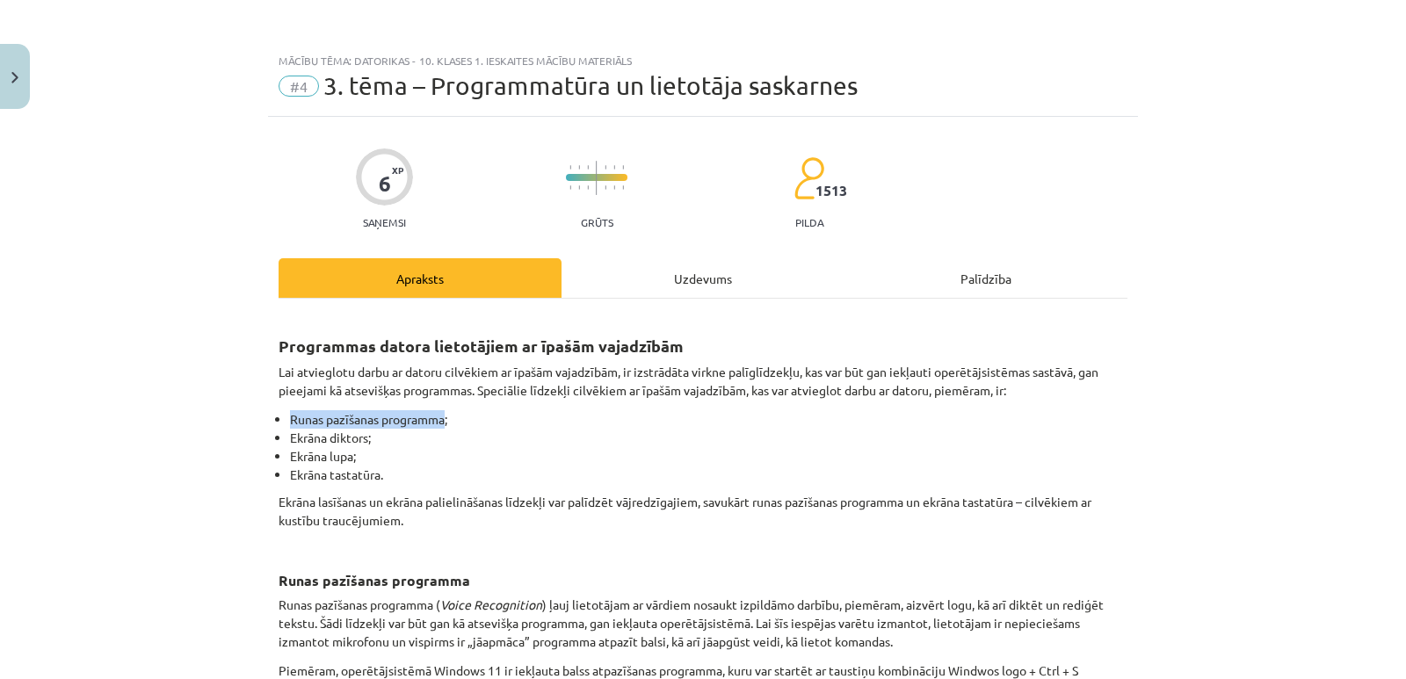
drag, startPoint x: 283, startPoint y: 420, endPoint x: 439, endPoint y: 418, distance: 156.4
click at [439, 418] on li "Runas pazīšanas programma;" at bounding box center [708, 419] width 837 height 18
drag, startPoint x: 272, startPoint y: 443, endPoint x: 367, endPoint y: 437, distance: 95.1
click at [367, 437] on li "Ekrāna diktors;" at bounding box center [708, 438] width 837 height 18
drag, startPoint x: 277, startPoint y: 459, endPoint x: 360, endPoint y: 456, distance: 83.5
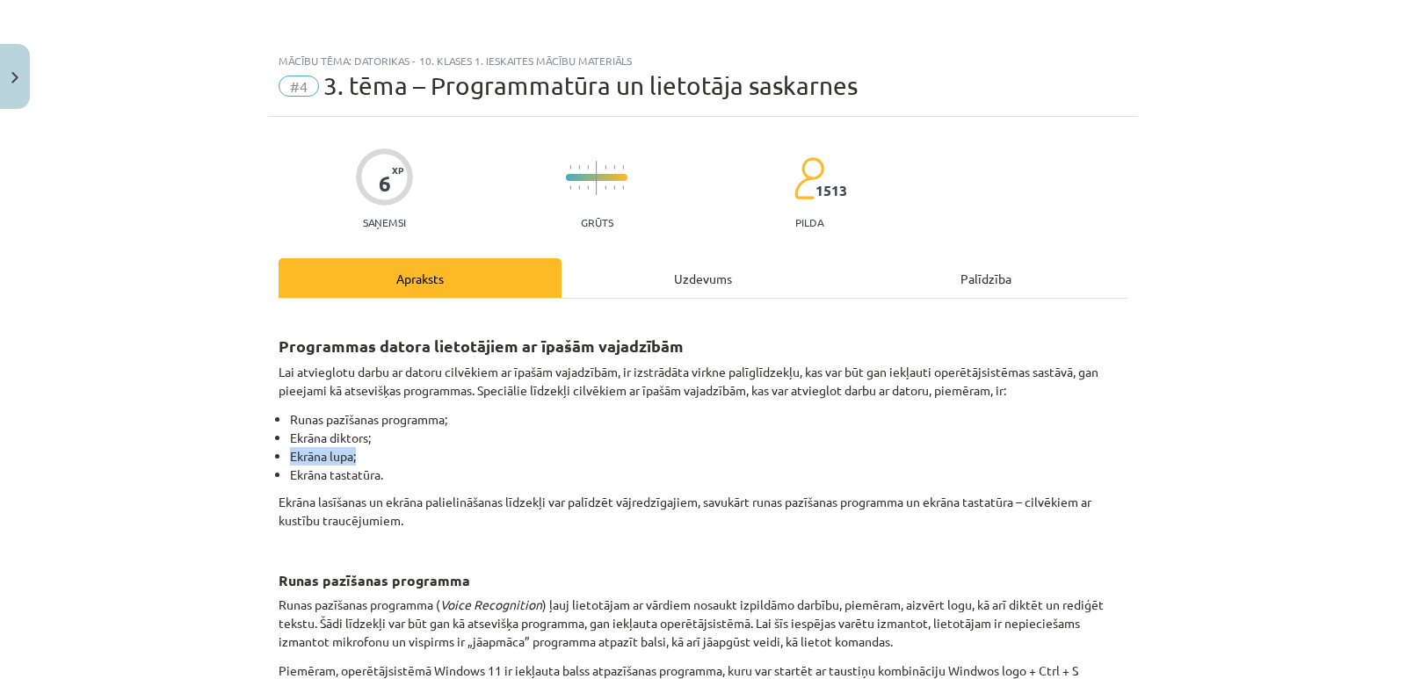
click at [360, 456] on ul "Runas pazīšanas programma; Ekrāna diktors; Ekrāna lupa; Ekrāna tastatūra." at bounding box center [703, 447] width 849 height 74
drag, startPoint x: 281, startPoint y: 477, endPoint x: 380, endPoint y: 478, distance: 99.3
click at [380, 478] on ul "Runas pazīšanas programma; Ekrāna diktors; Ekrāna lupa; Ekrāna tastatūra." at bounding box center [703, 447] width 849 height 74
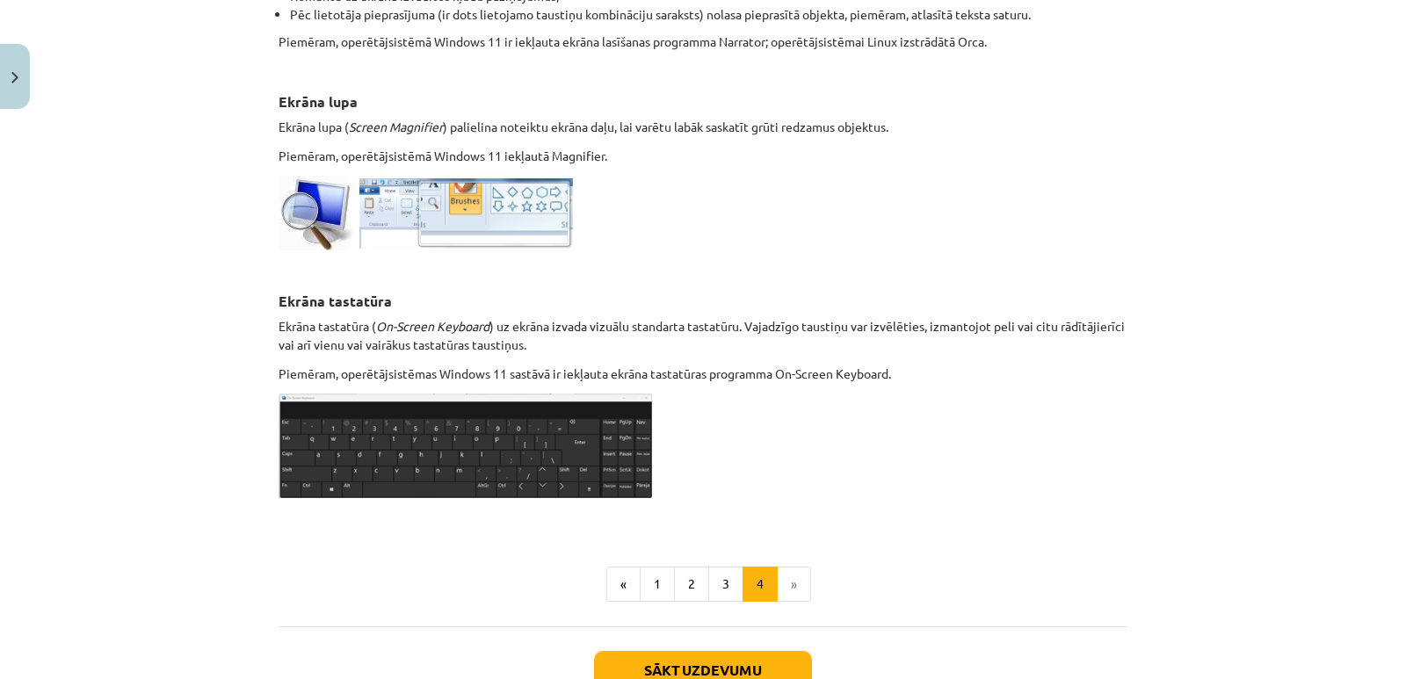
scroll to position [910, 0]
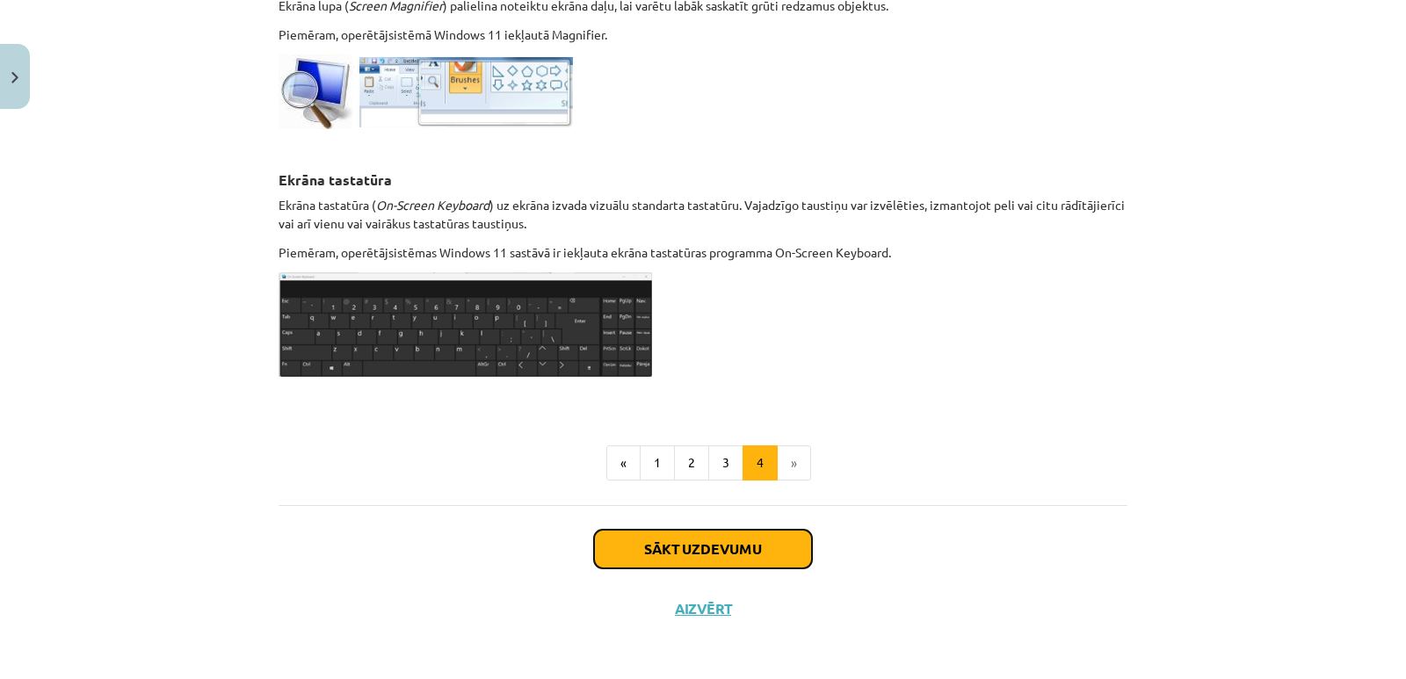
click at [748, 552] on button "Sākt uzdevumu" at bounding box center [703, 549] width 218 height 39
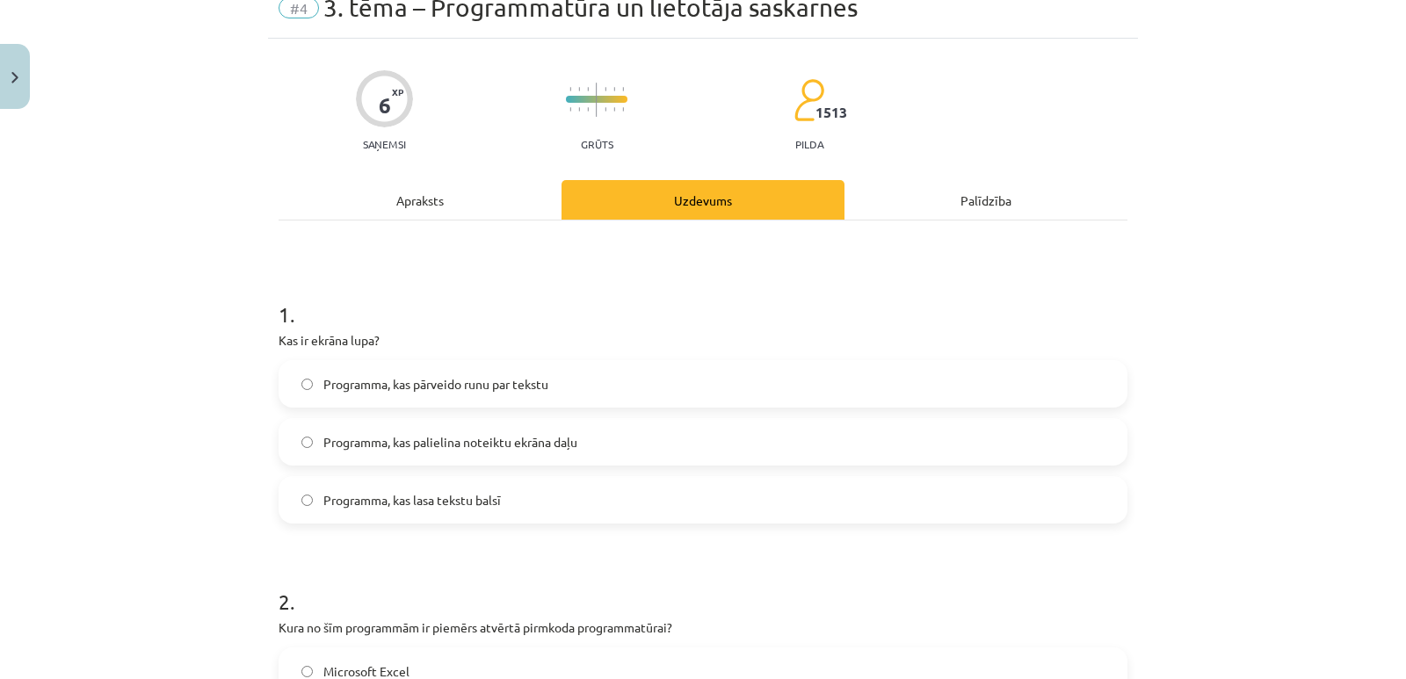
scroll to position [44, 0]
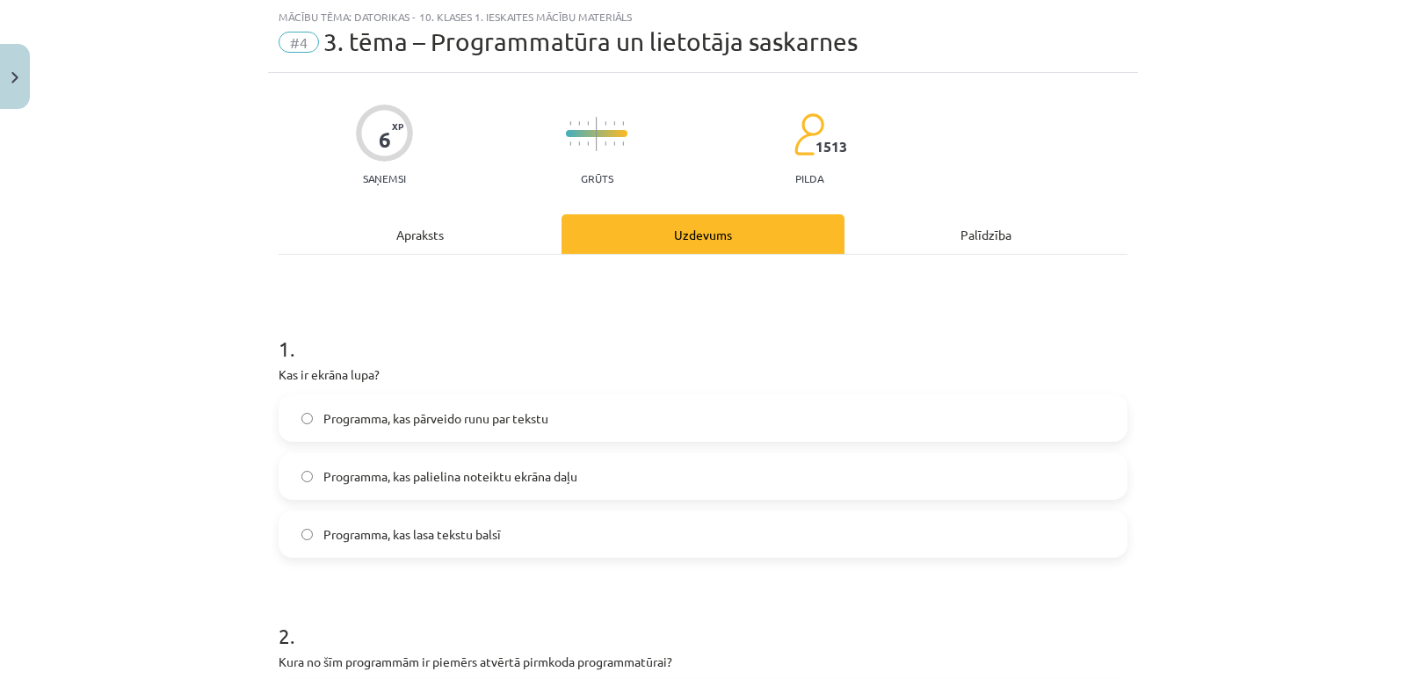
click at [514, 468] on span "Programma, kas palielina noteiktu ekrāna daļu" at bounding box center [450, 476] width 254 height 18
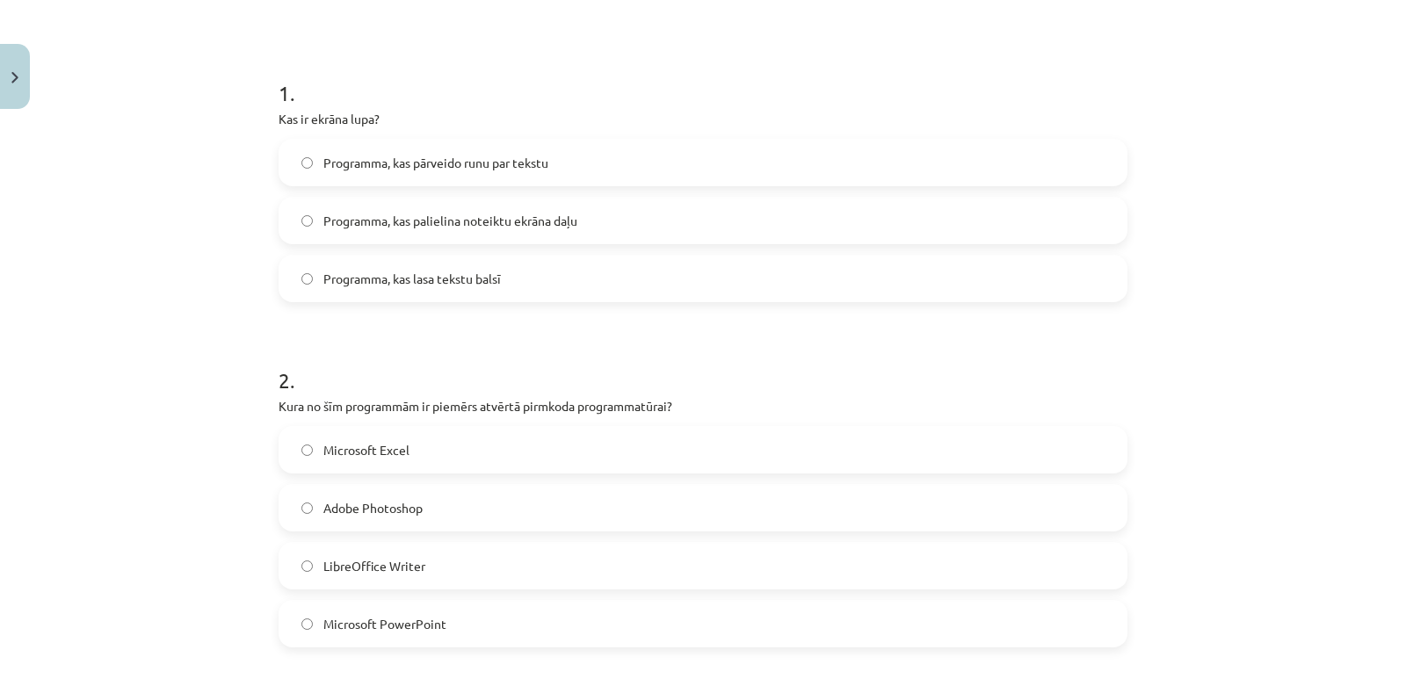
scroll to position [395, 0]
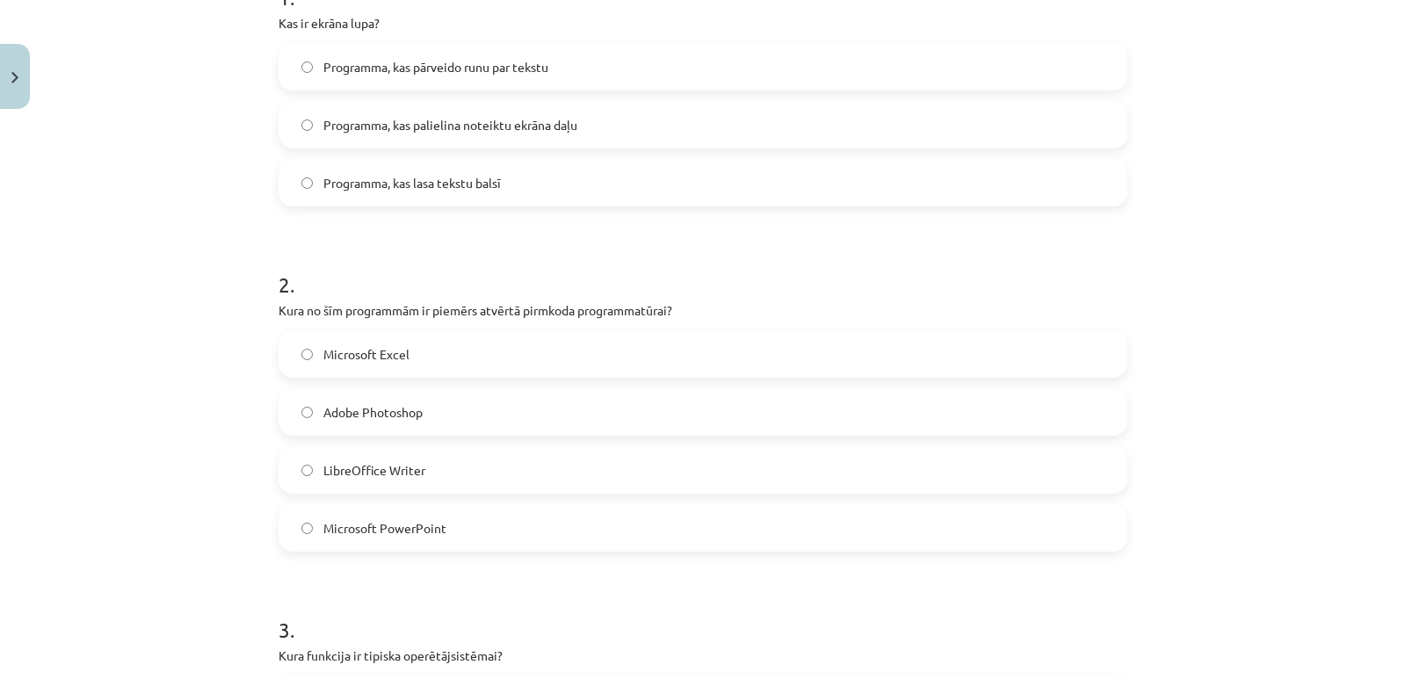
click at [380, 471] on span "LibreOffice Writer" at bounding box center [374, 470] width 102 height 18
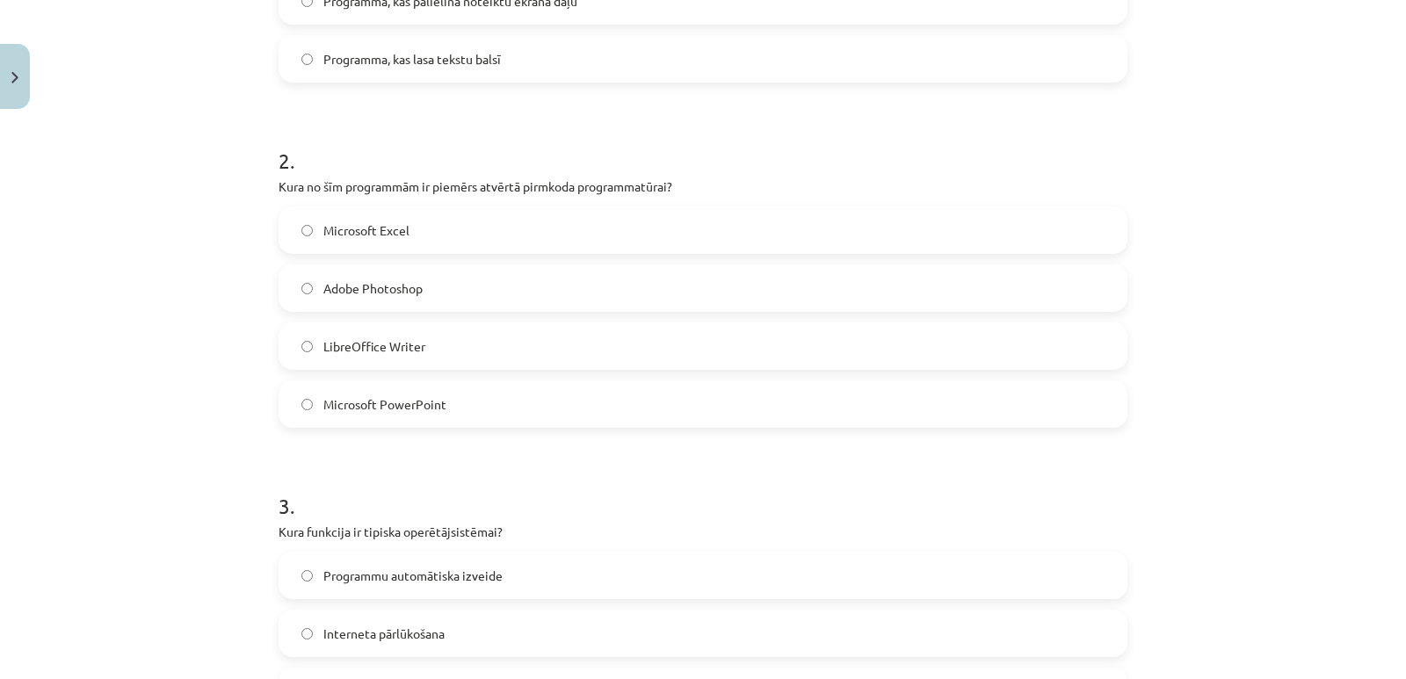
scroll to position [747, 0]
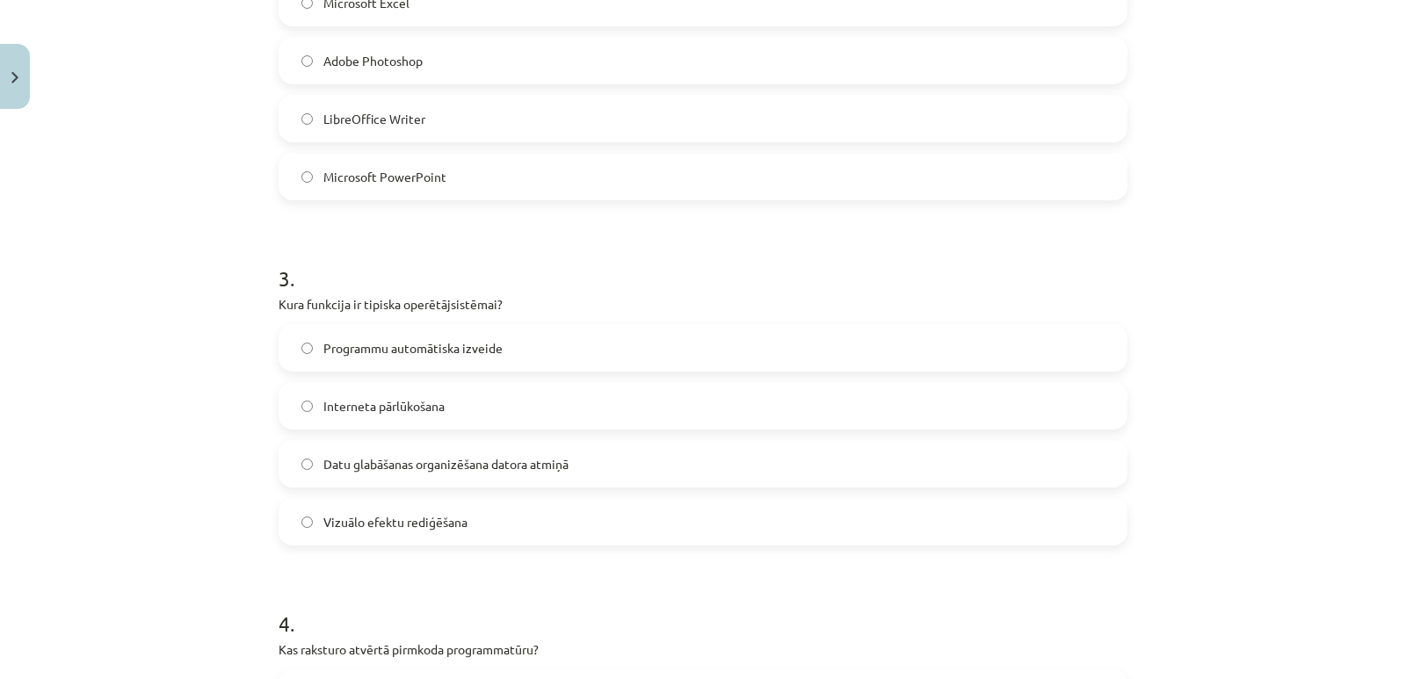
click at [452, 464] on span "Datu glabāšanas organizēšana datora atmiņā" at bounding box center [445, 464] width 245 height 18
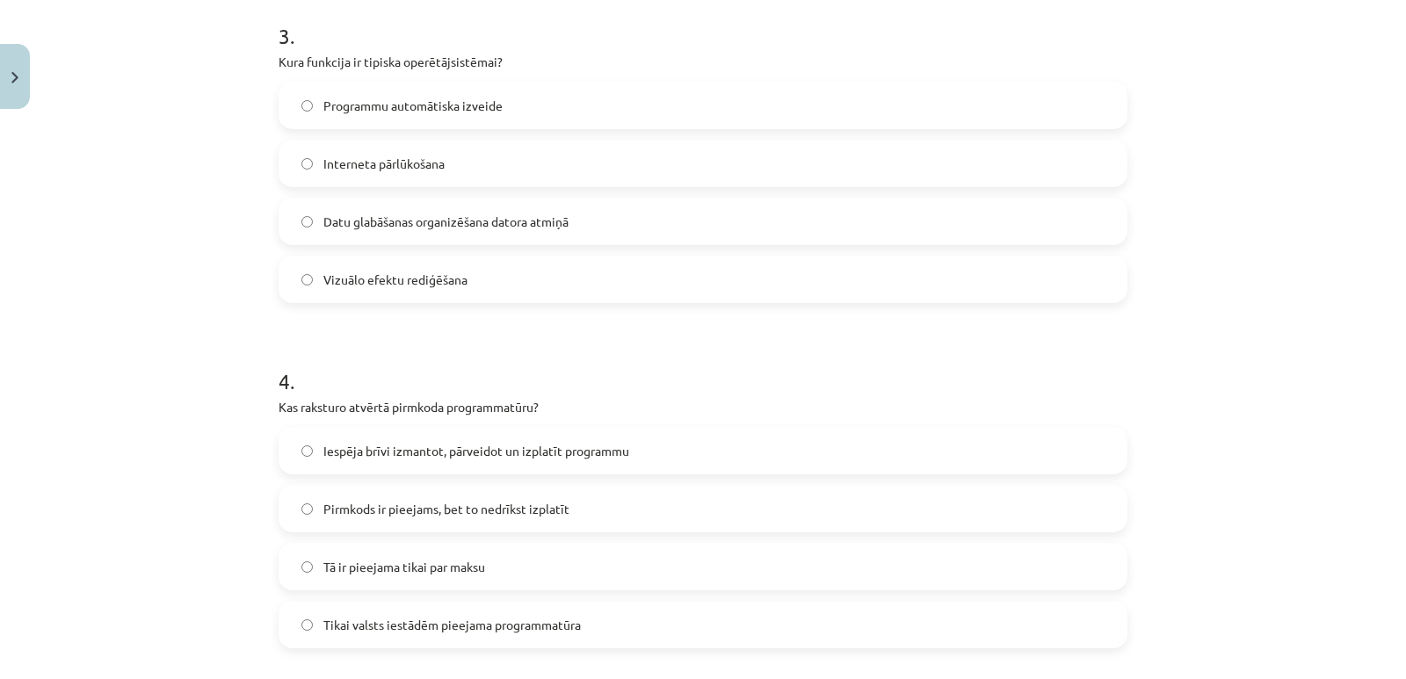
scroll to position [1010, 0]
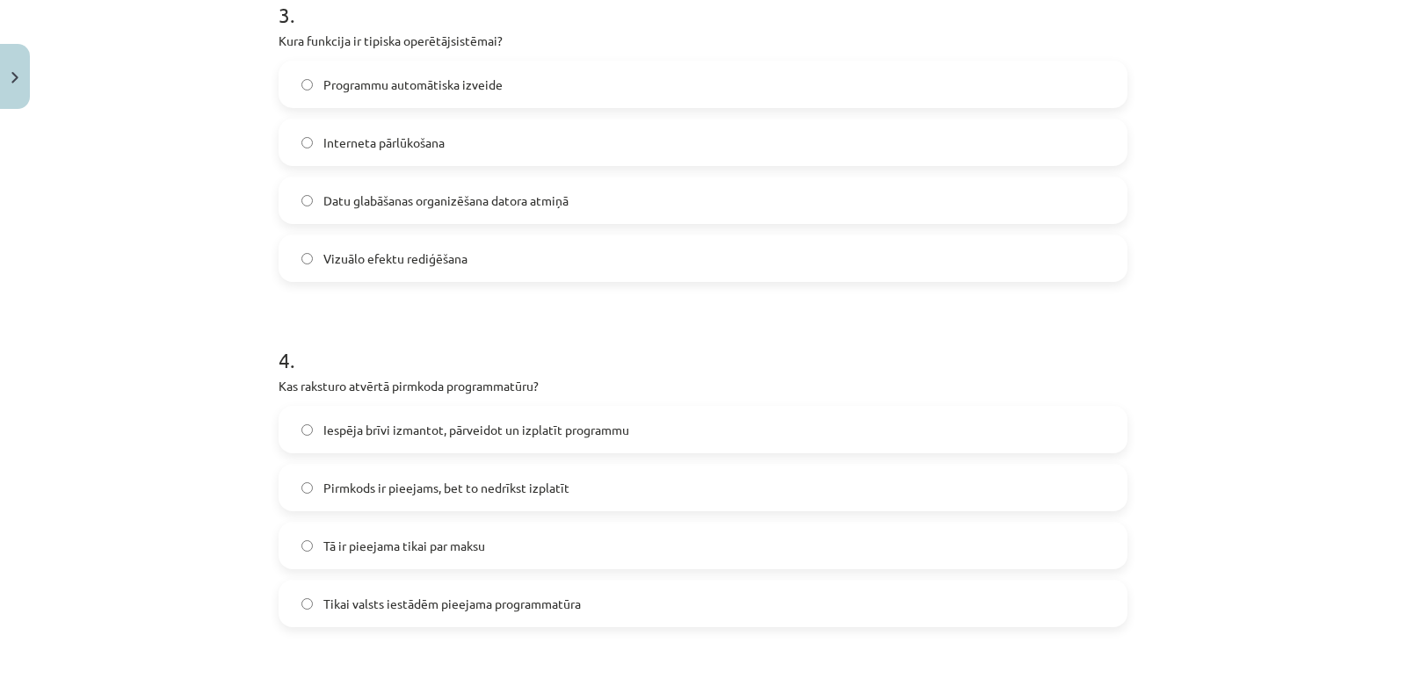
click at [589, 426] on span "Iespēja brīvi izmantot, pārveidot un izplatīt programmu" at bounding box center [476, 430] width 306 height 18
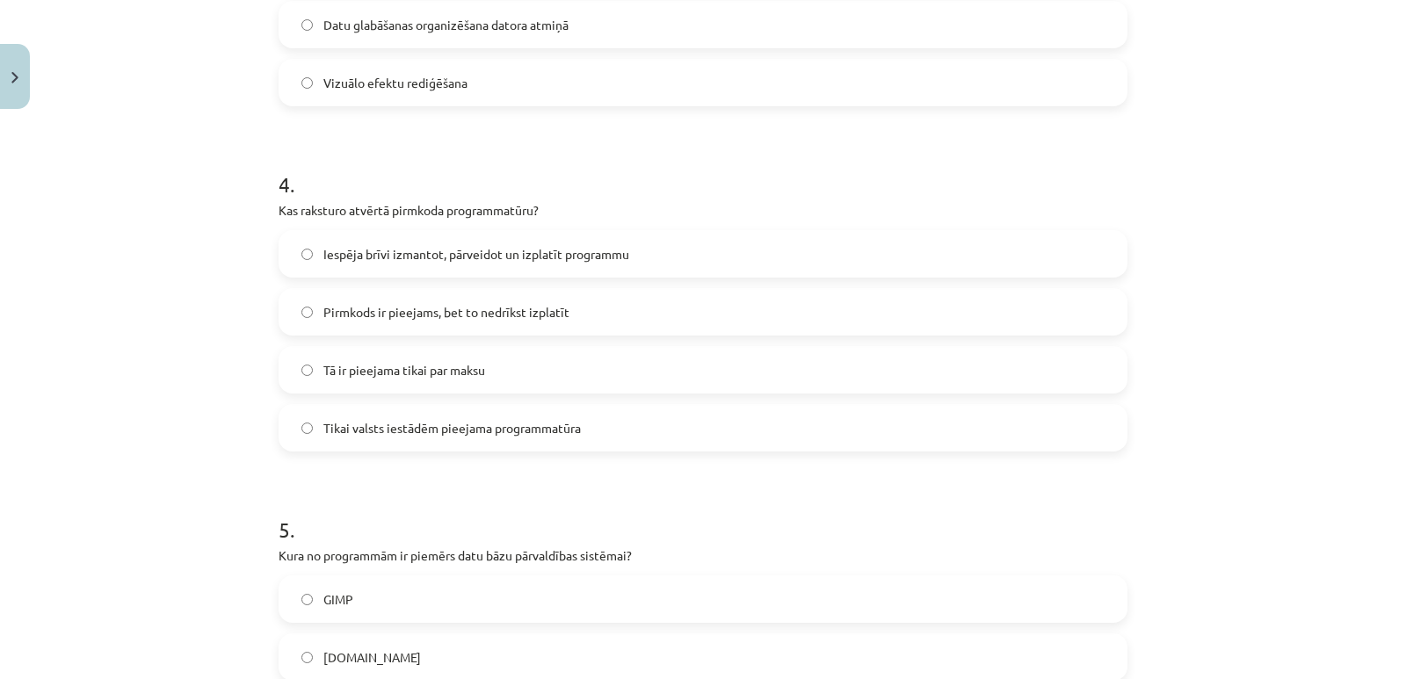
scroll to position [1362, 0]
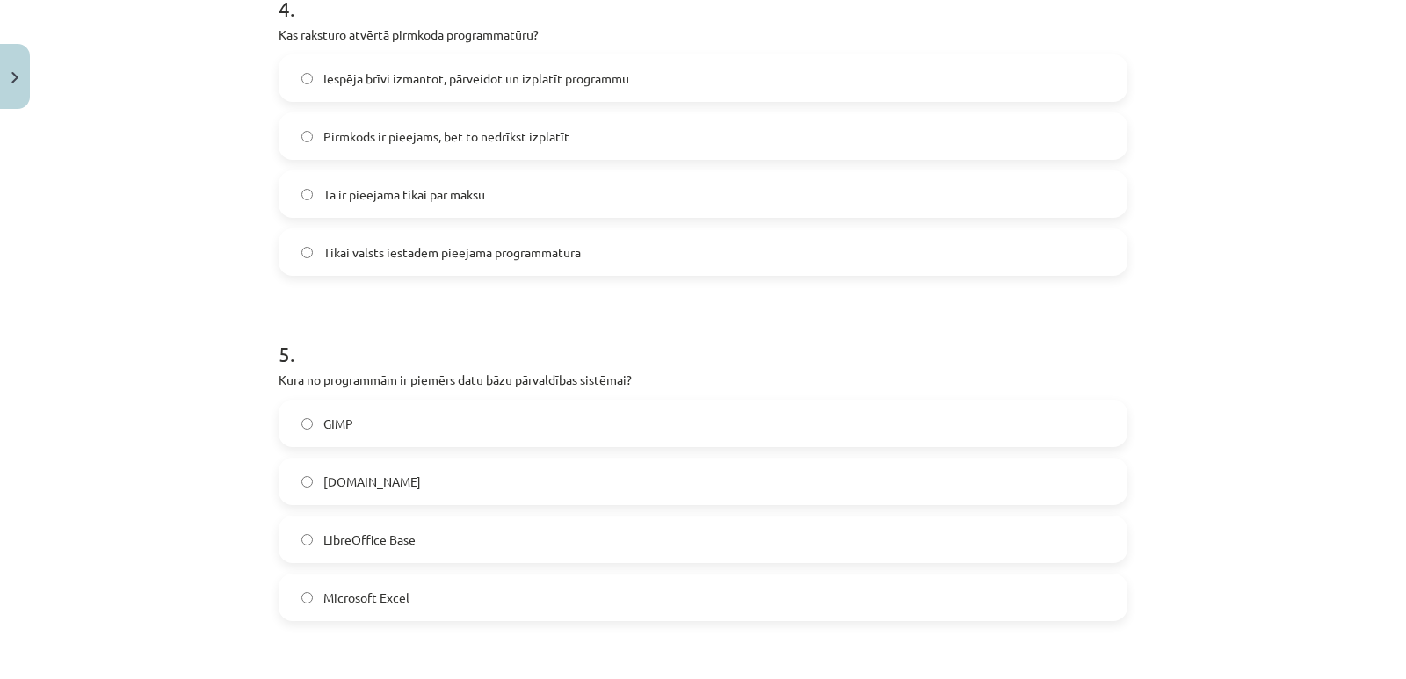
click at [352, 481] on span "[DOMAIN_NAME]" at bounding box center [372, 482] width 98 height 18
click at [359, 533] on span "LibreOffice Base" at bounding box center [369, 540] width 92 height 18
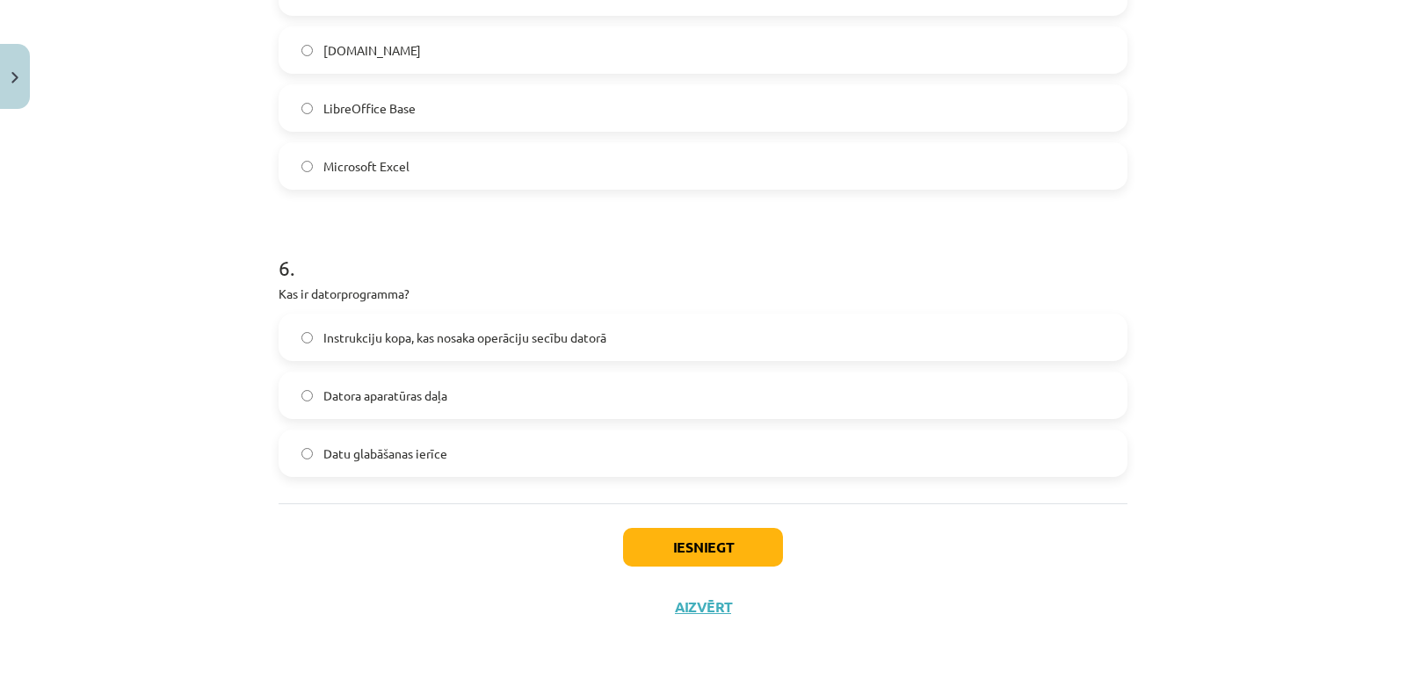
scroll to position [1795, 0]
click at [538, 336] on span "Instrukciju kopa, kas nosaka operāciju secību datorā" at bounding box center [464, 336] width 283 height 18
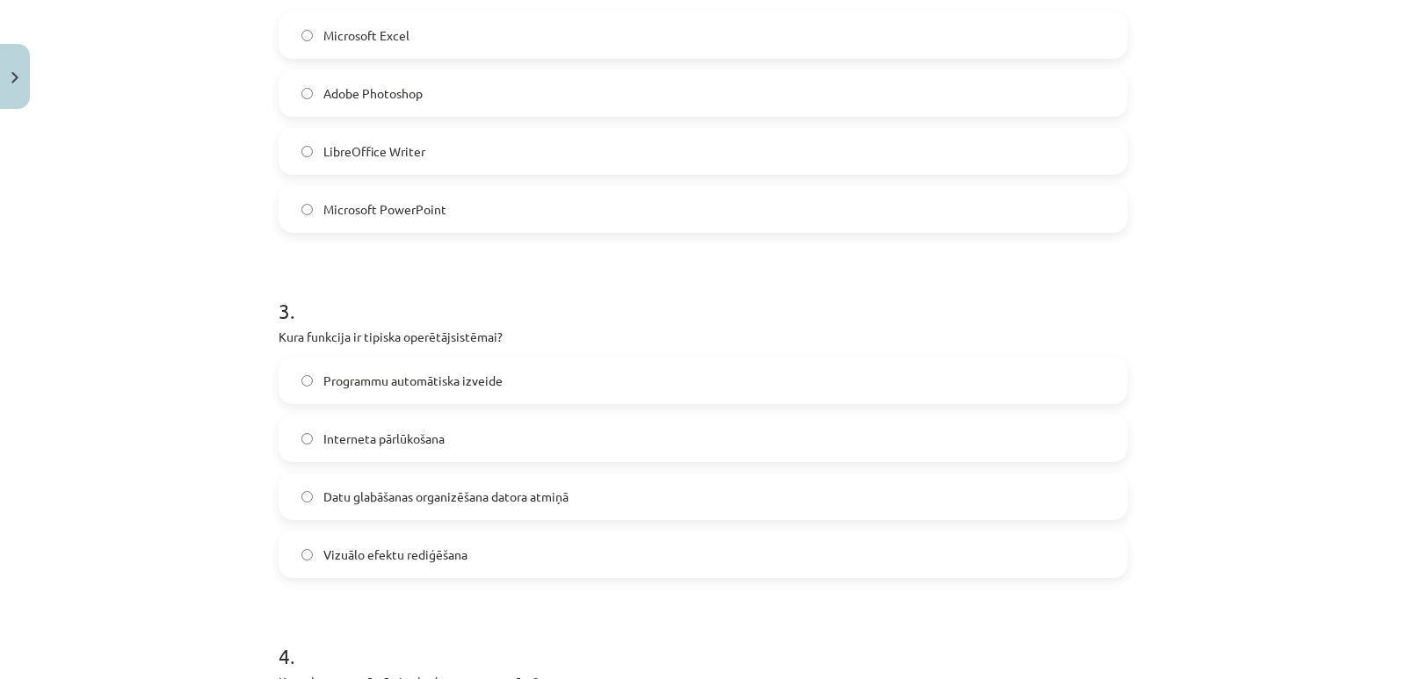
scroll to position [741, 0]
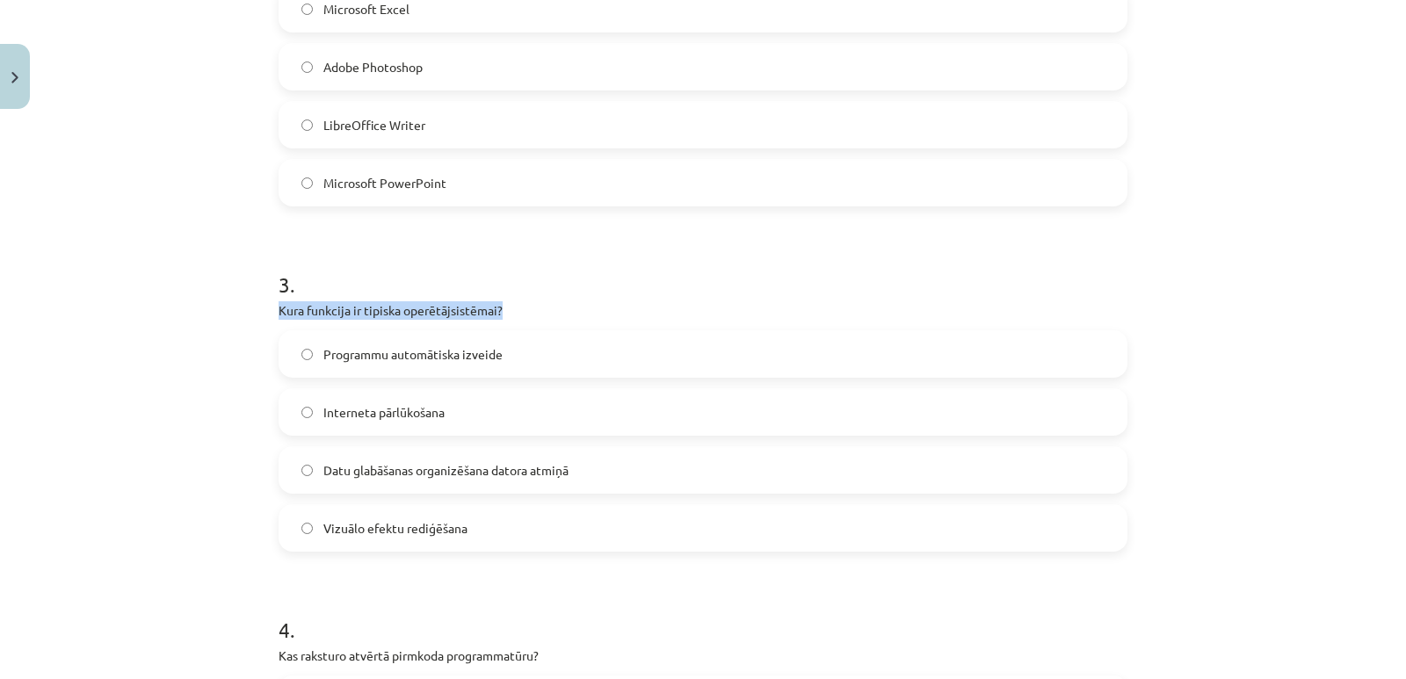
drag, startPoint x: 266, startPoint y: 311, endPoint x: 499, endPoint y: 307, distance: 232.9
click at [499, 307] on div "6 XP Saņemsi Grūts 1513 pilda Apraksts Uzdevums Palīdzība 1 . Kas ir ekrāna lup…" at bounding box center [703, 532] width 870 height 2313
copy p "Kura funkcija ir tipiska operētājsistēmai?"
click at [635, 255] on h1 "3 ." at bounding box center [703, 269] width 849 height 54
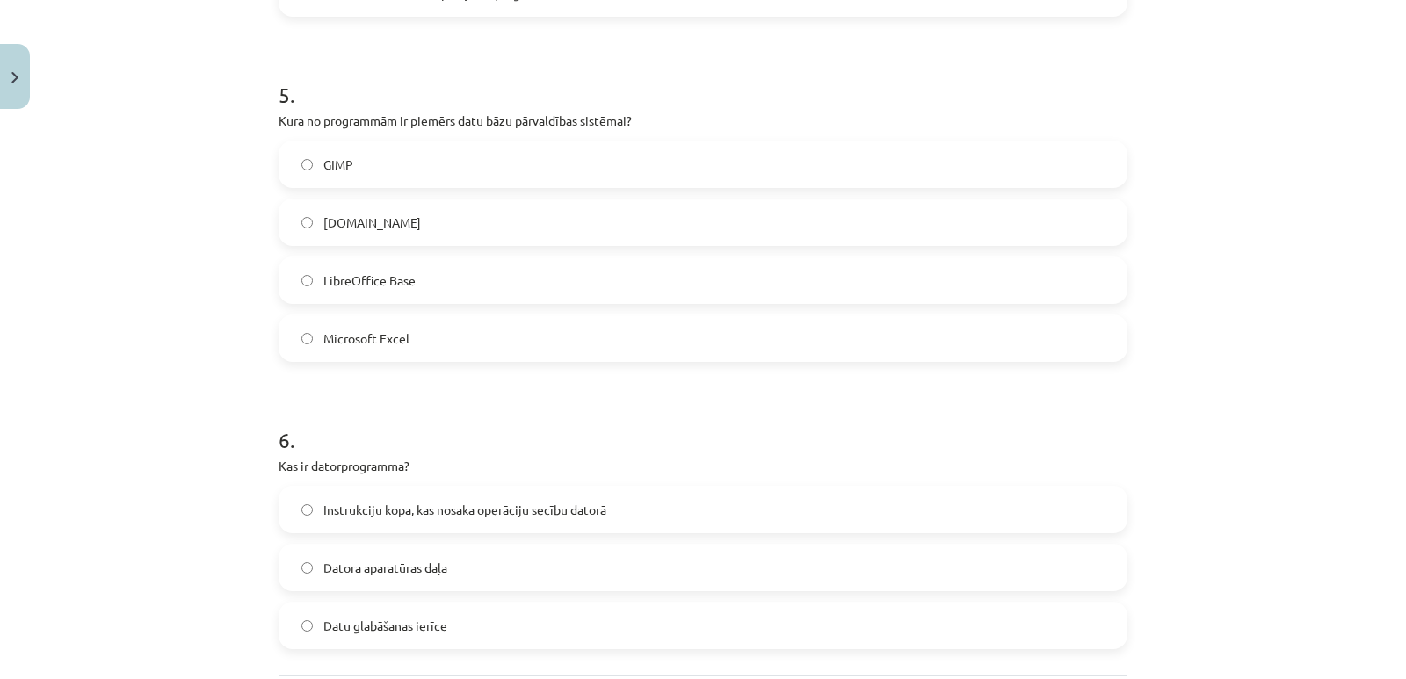
scroll to position [1795, 0]
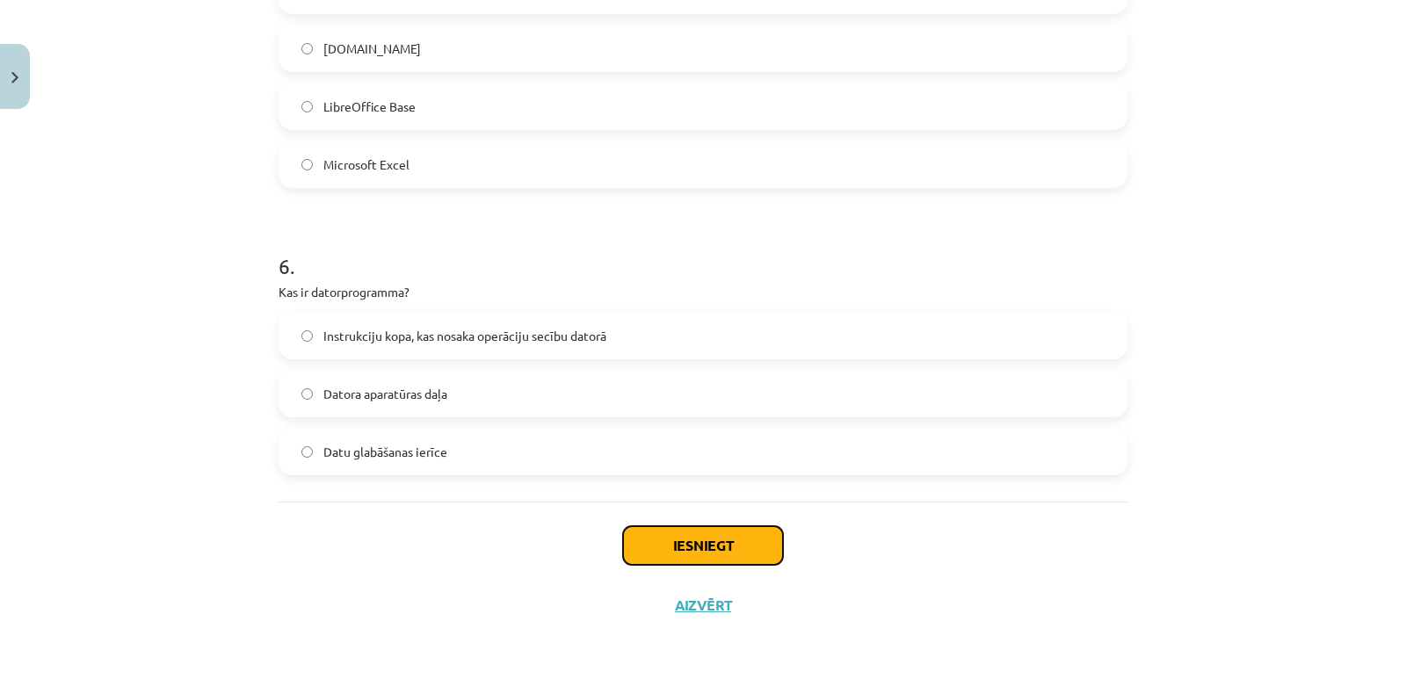
click at [732, 548] on button "Iesniegt" at bounding box center [703, 545] width 160 height 39
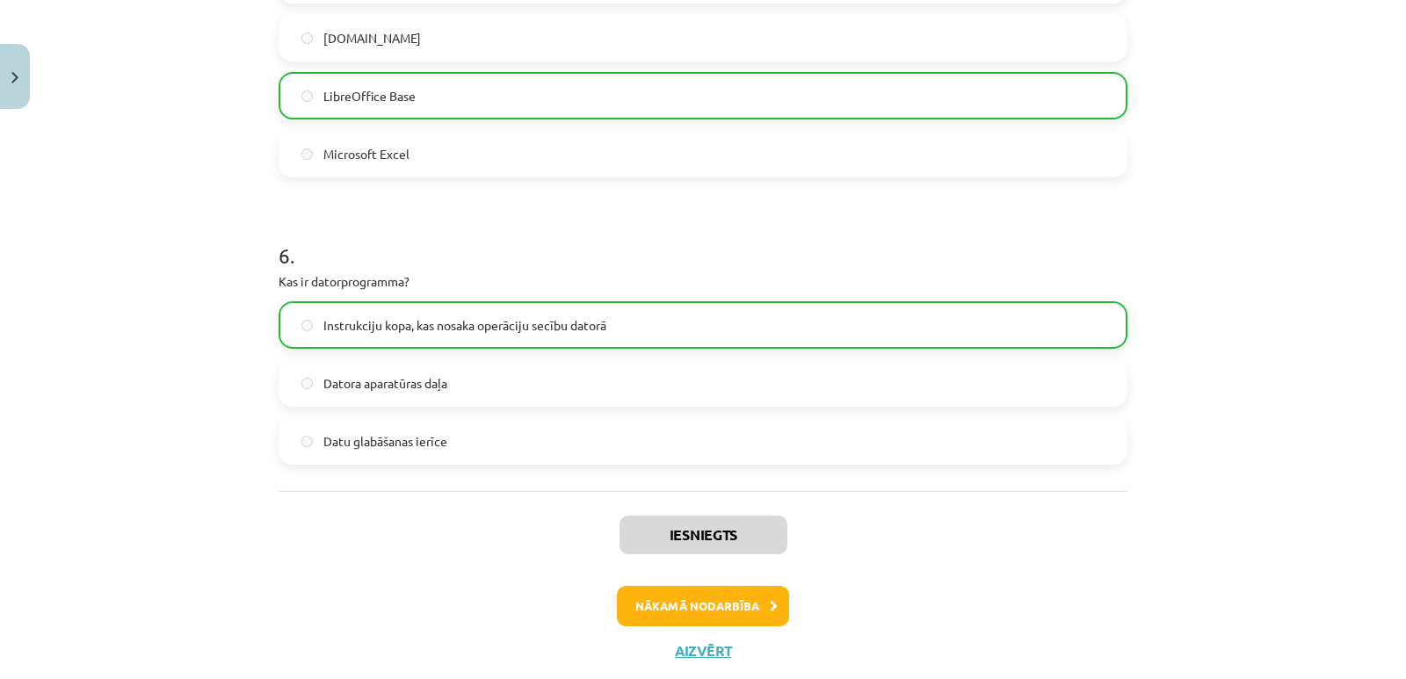
scroll to position [1851, 0]
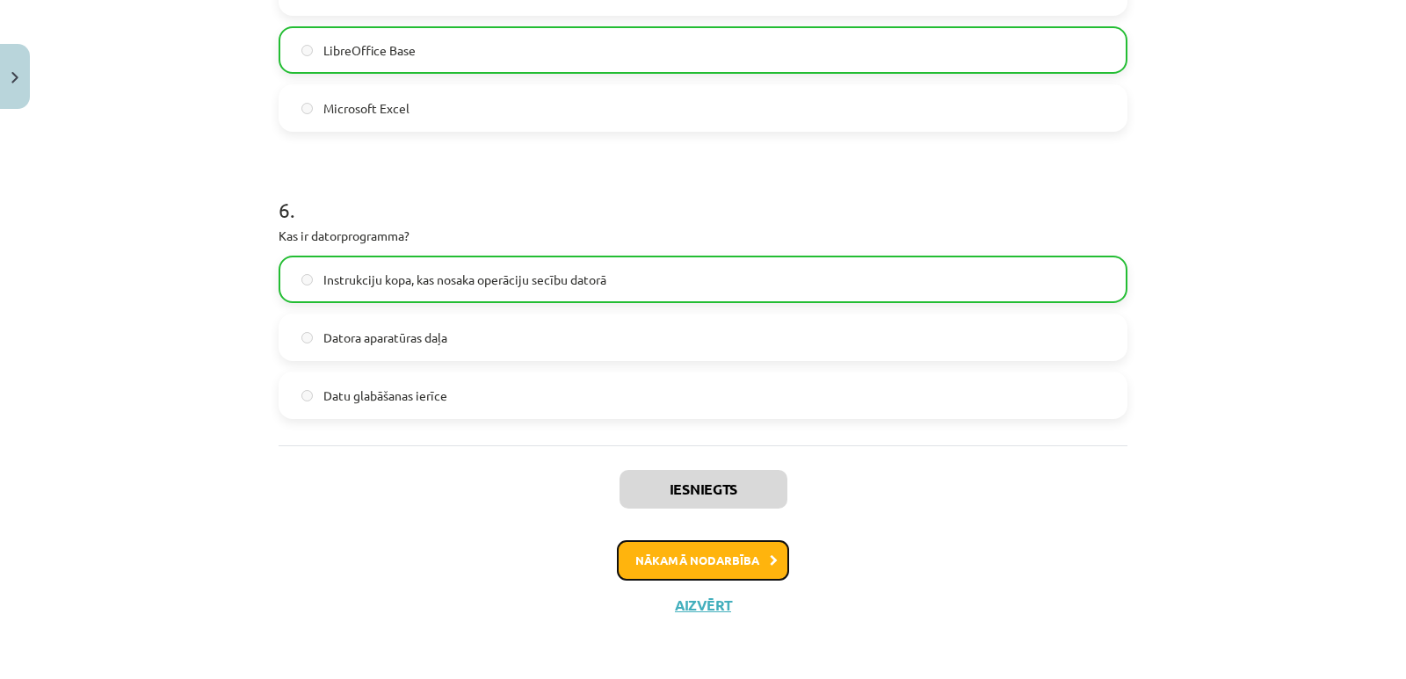
click at [738, 561] on button "Nākamā nodarbība" at bounding box center [703, 560] width 172 height 40
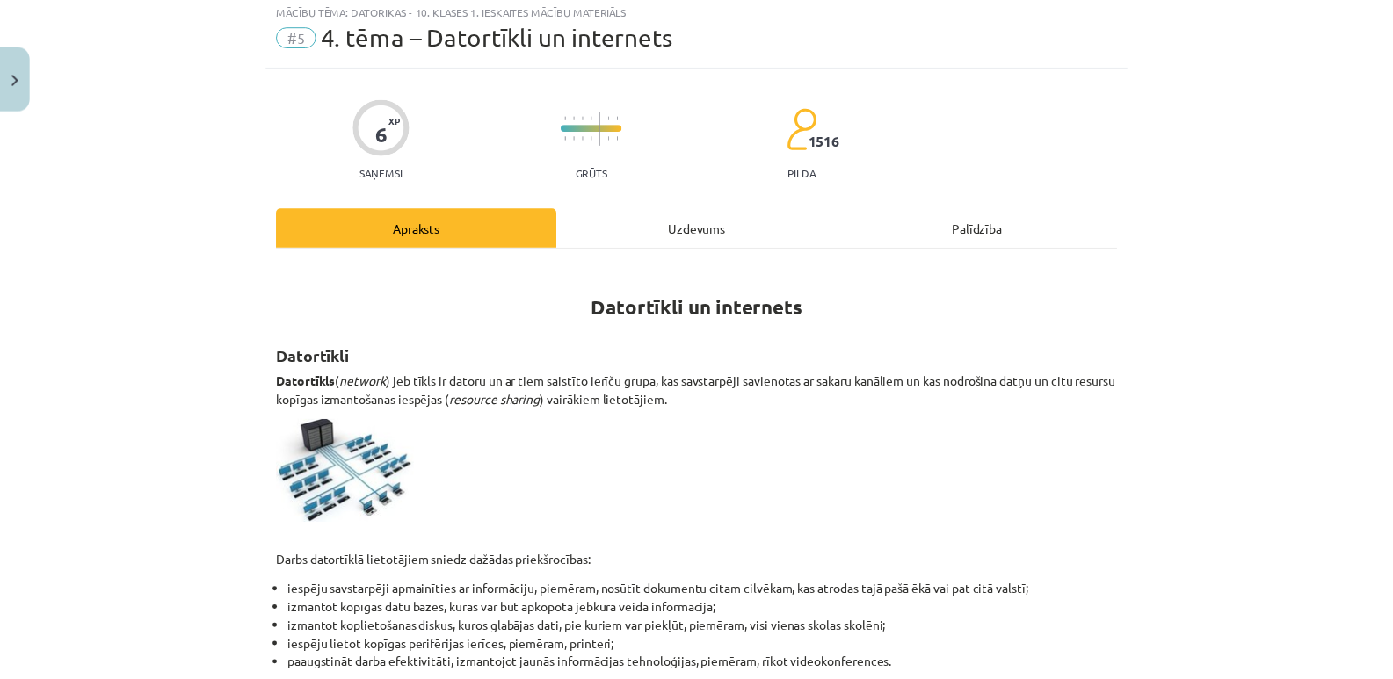
scroll to position [44, 0]
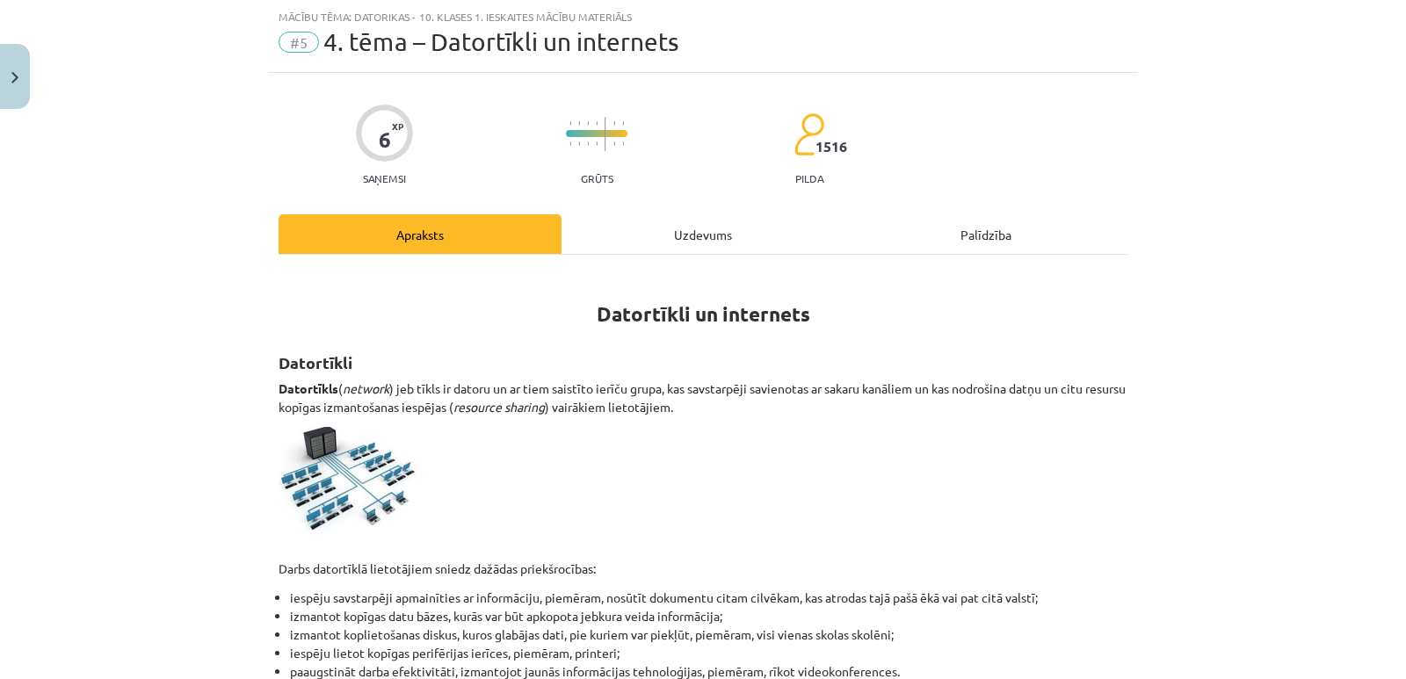
click at [300, 42] on span "#5" at bounding box center [299, 42] width 40 height 21
click at [370, 18] on div "Mācību tēma: Datorikas - 10. klases 1. ieskaites mācību materiāls" at bounding box center [703, 17] width 849 height 12
click at [16, 76] on img "Close" at bounding box center [14, 77] width 7 height 11
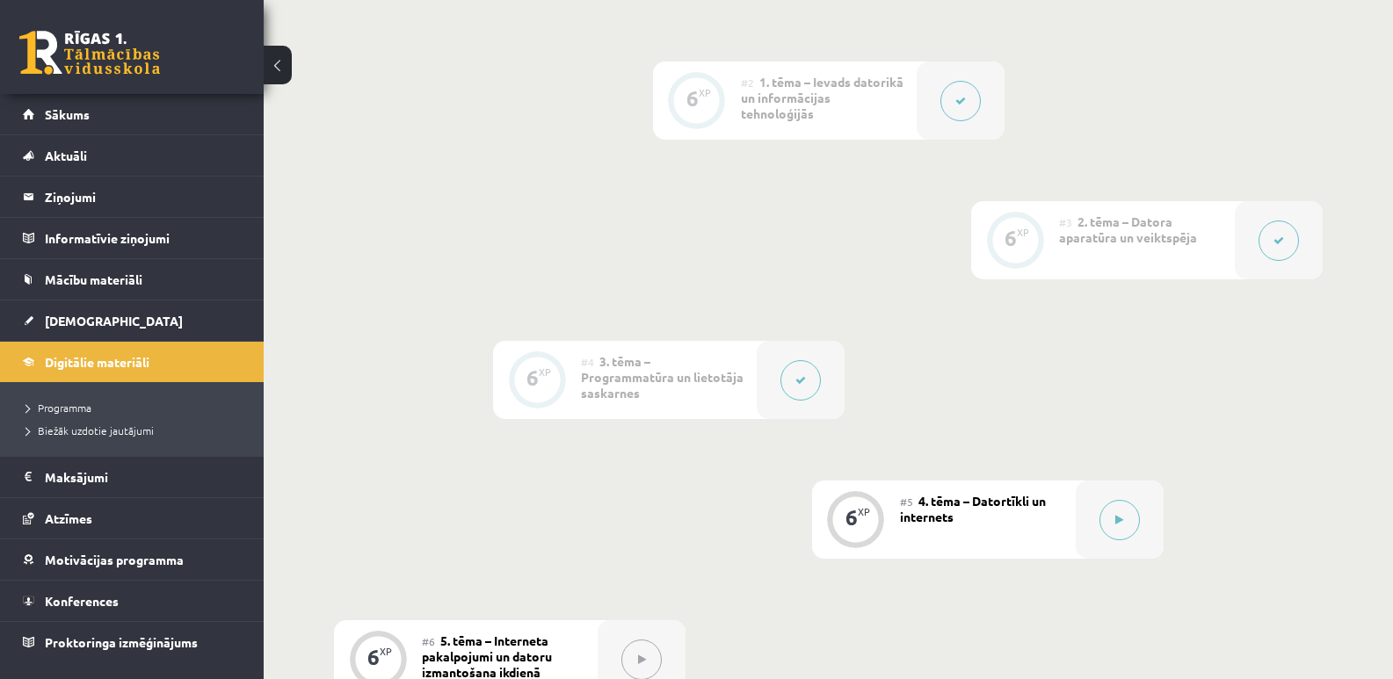
scroll to position [879, 0]
